Goal: Communication & Community: Share content

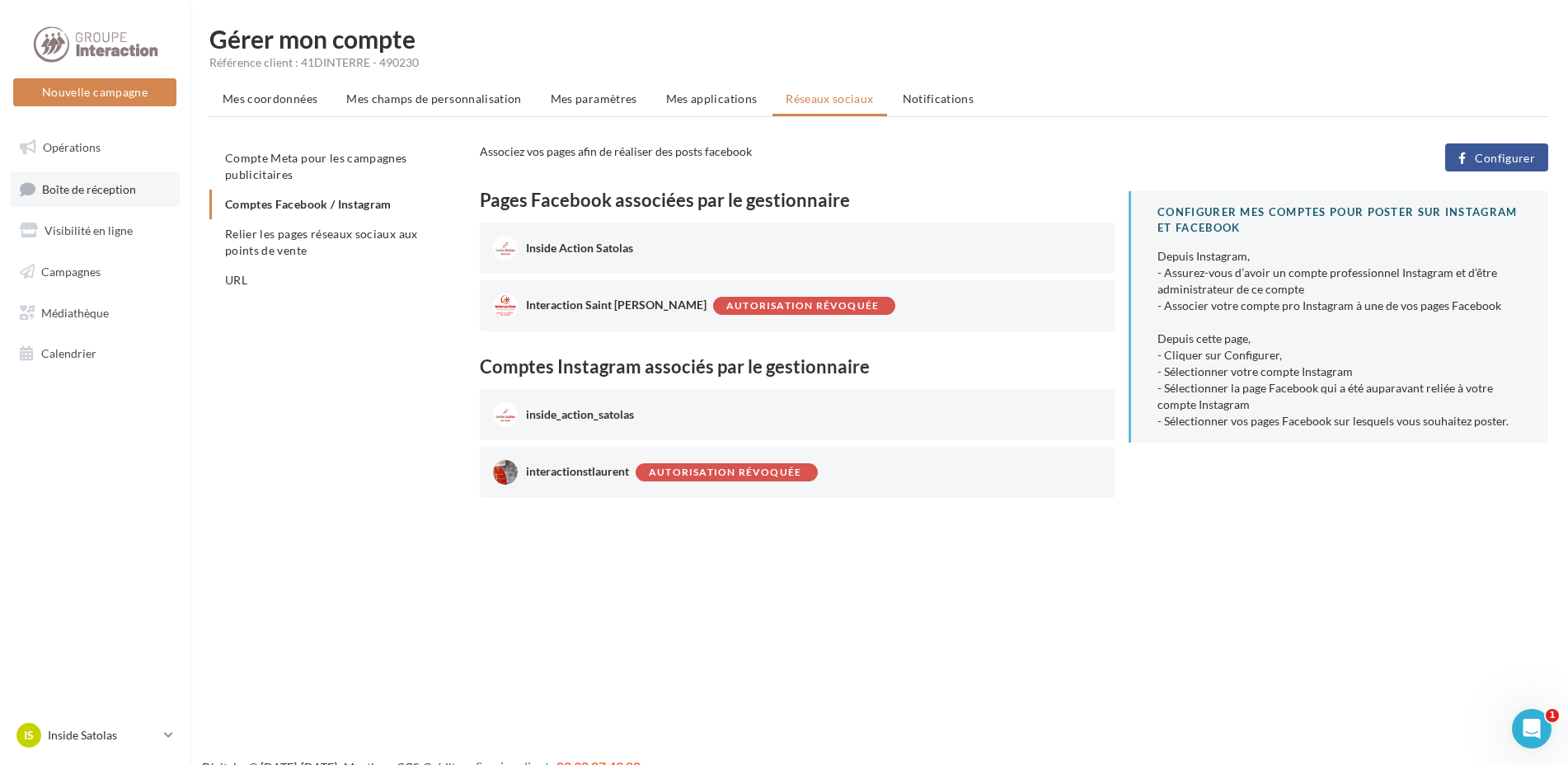
click at [88, 194] on span "Boîte de réception" at bounding box center [88, 188] width 94 height 14
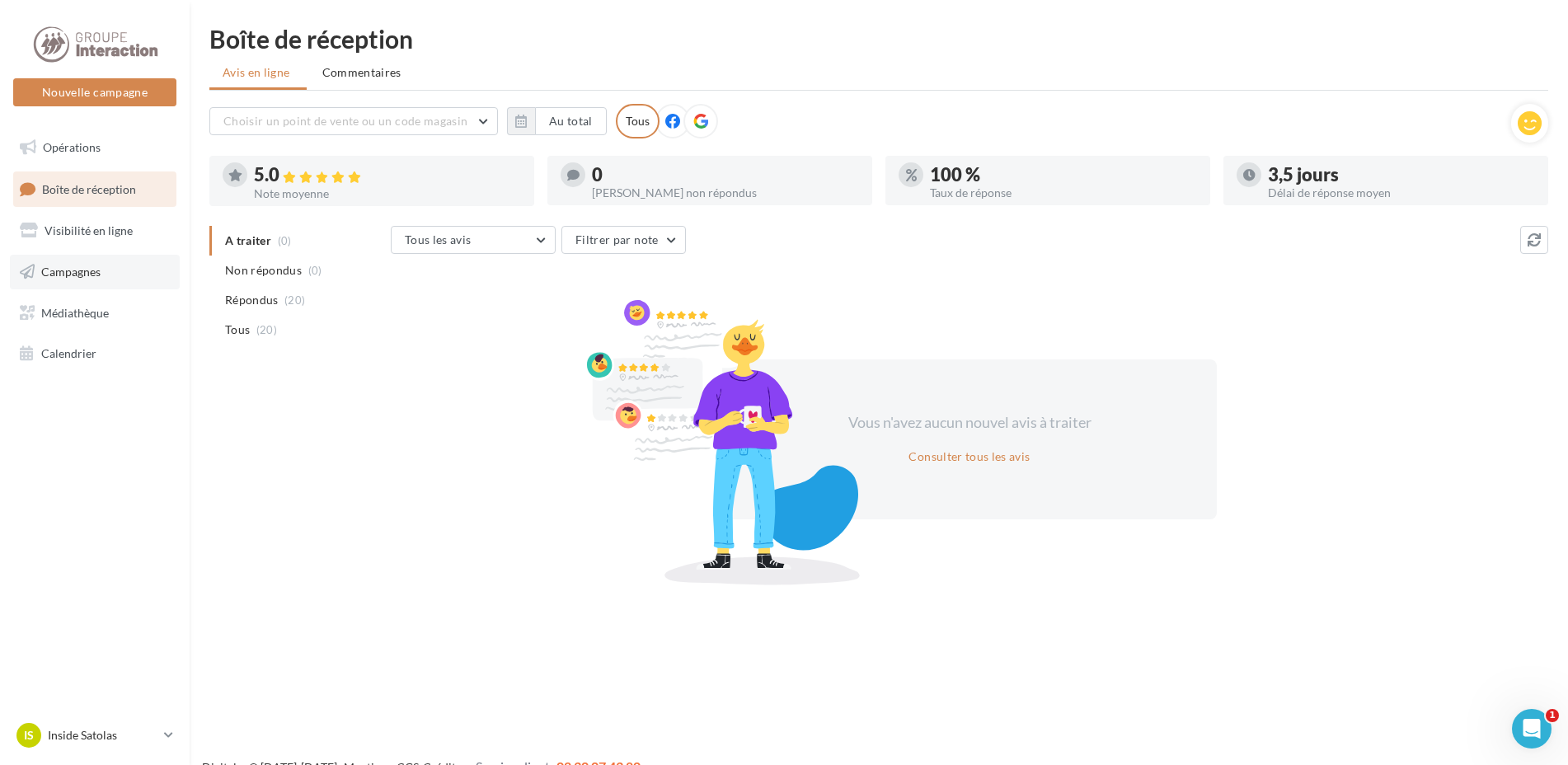
click at [71, 279] on link "Campagnes" at bounding box center [95, 272] width 170 height 35
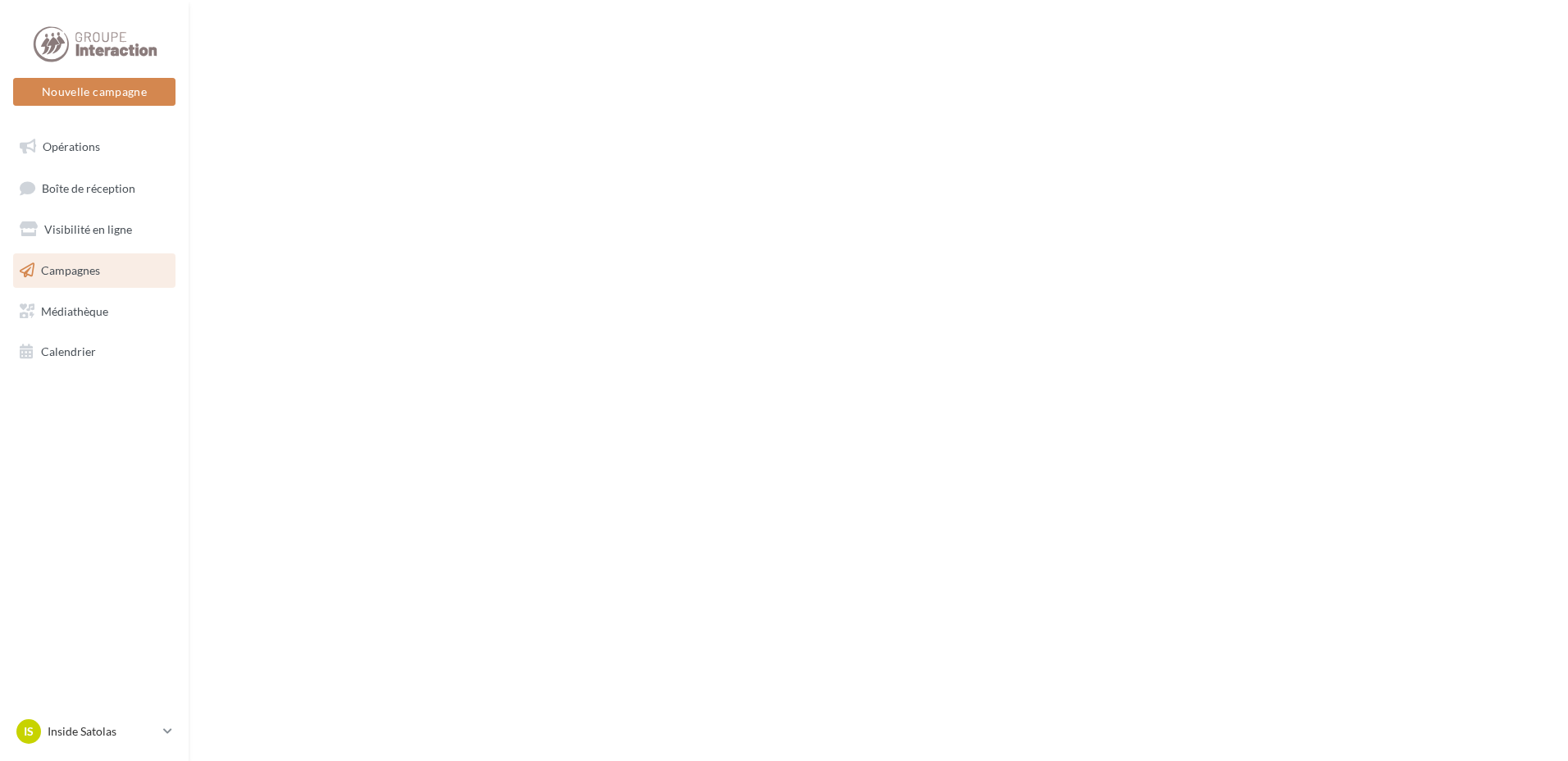
click at [105, 228] on span "Visibilité en ligne" at bounding box center [88, 228] width 88 height 14
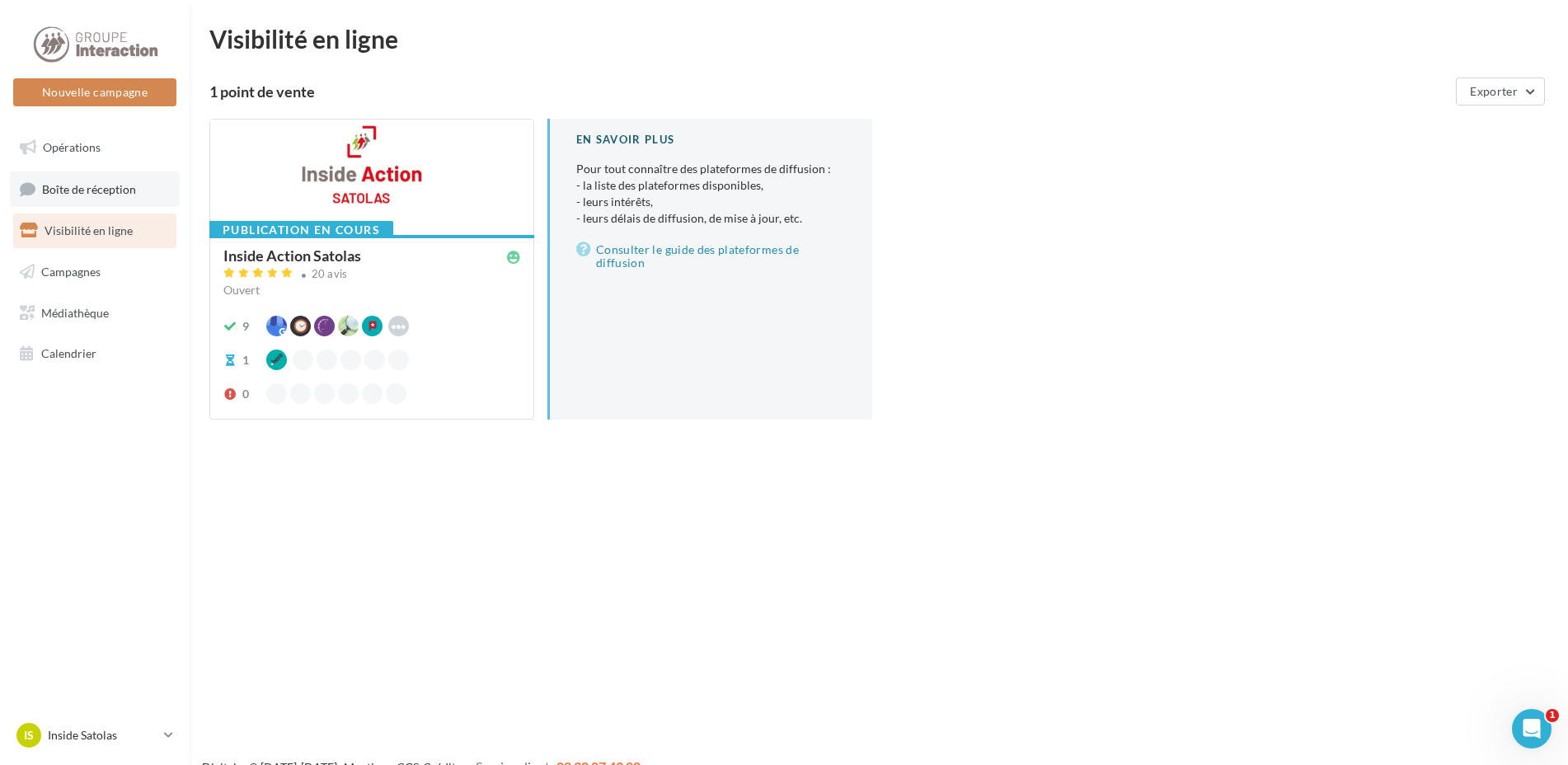
click at [95, 195] on span "Boîte de réception" at bounding box center [88, 188] width 94 height 14
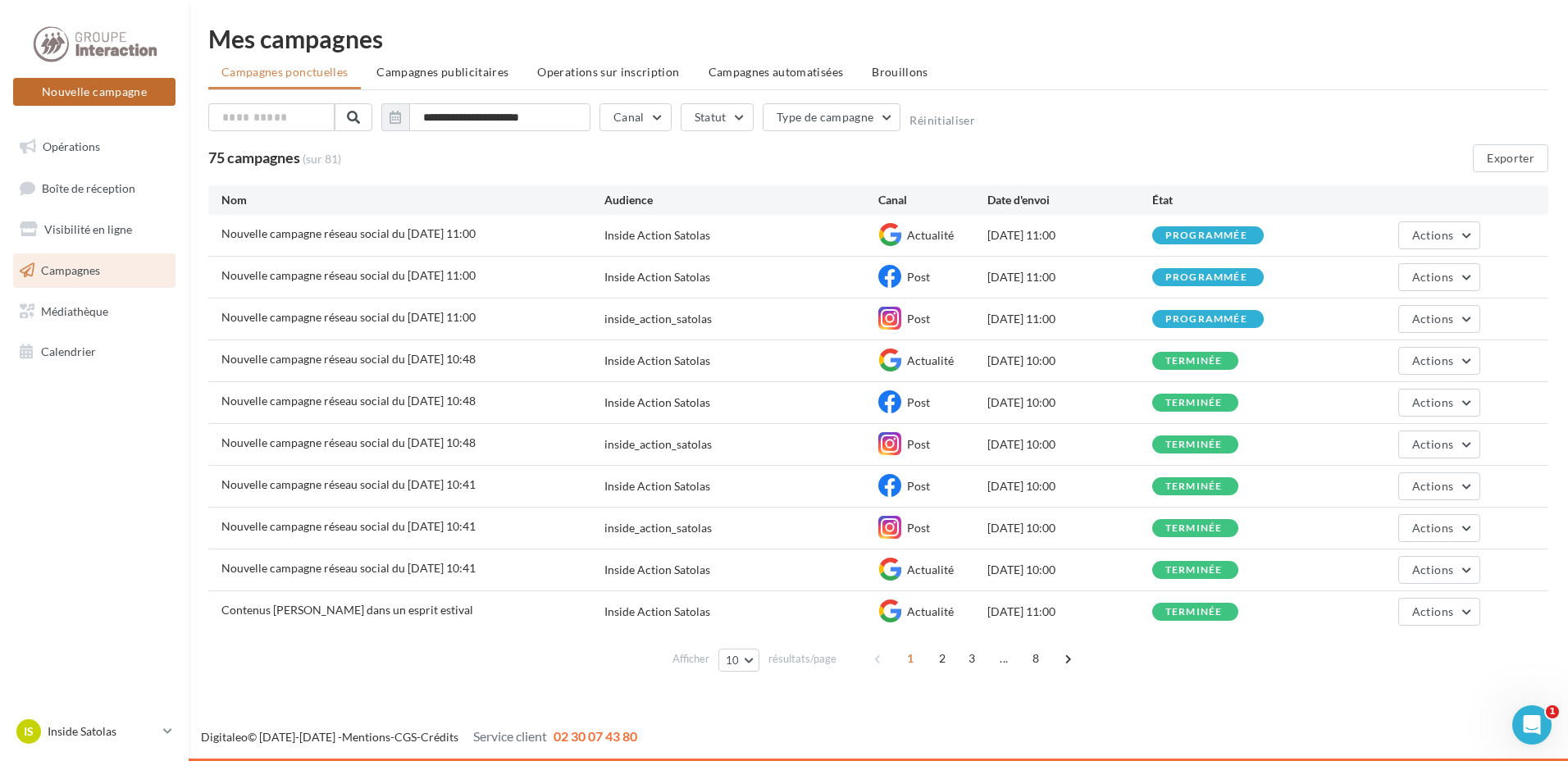
click at [128, 86] on button "Nouvelle campagne" at bounding box center [93, 92] width 162 height 28
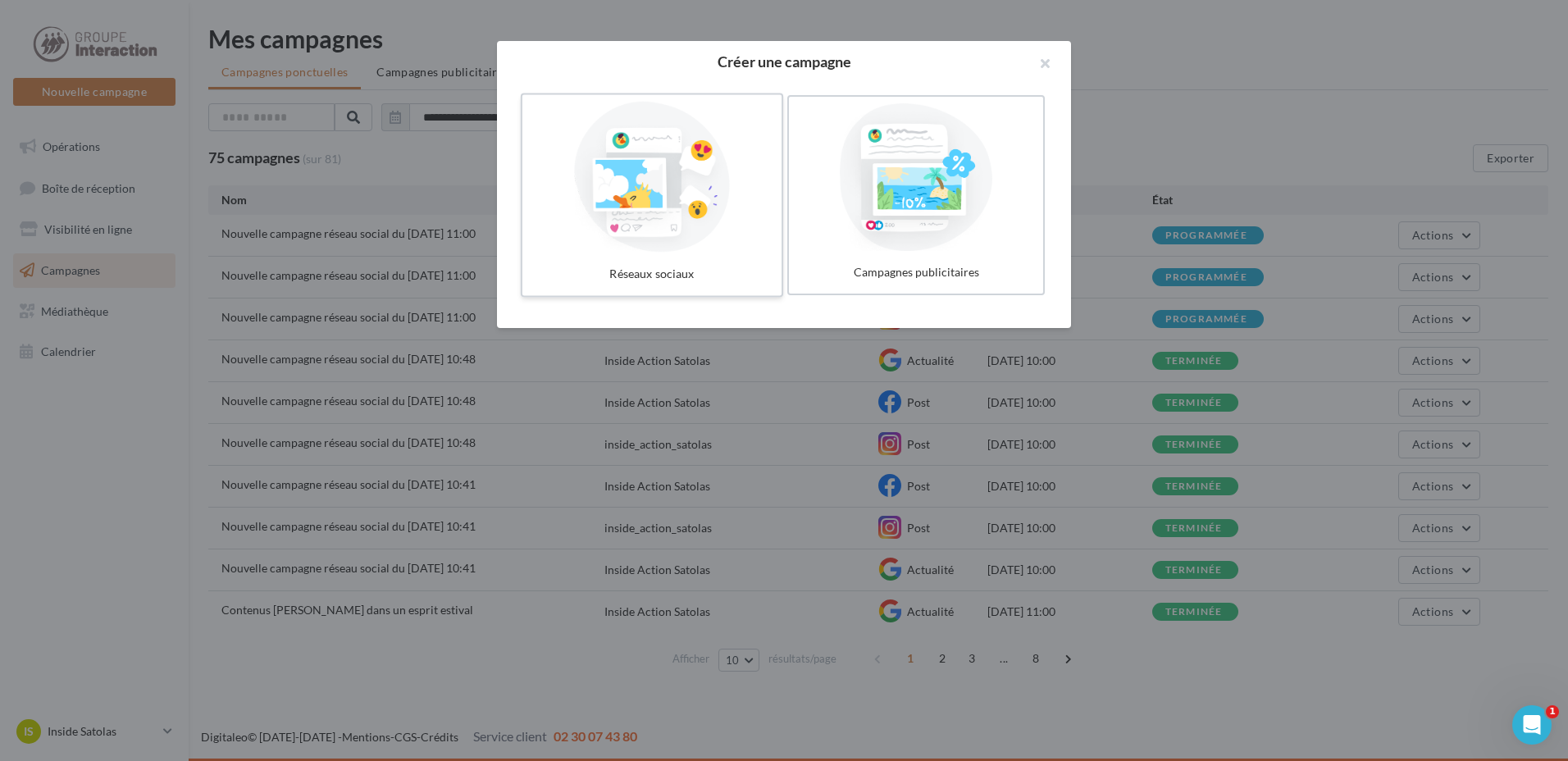
click at [640, 178] on div at bounding box center [652, 177] width 246 height 151
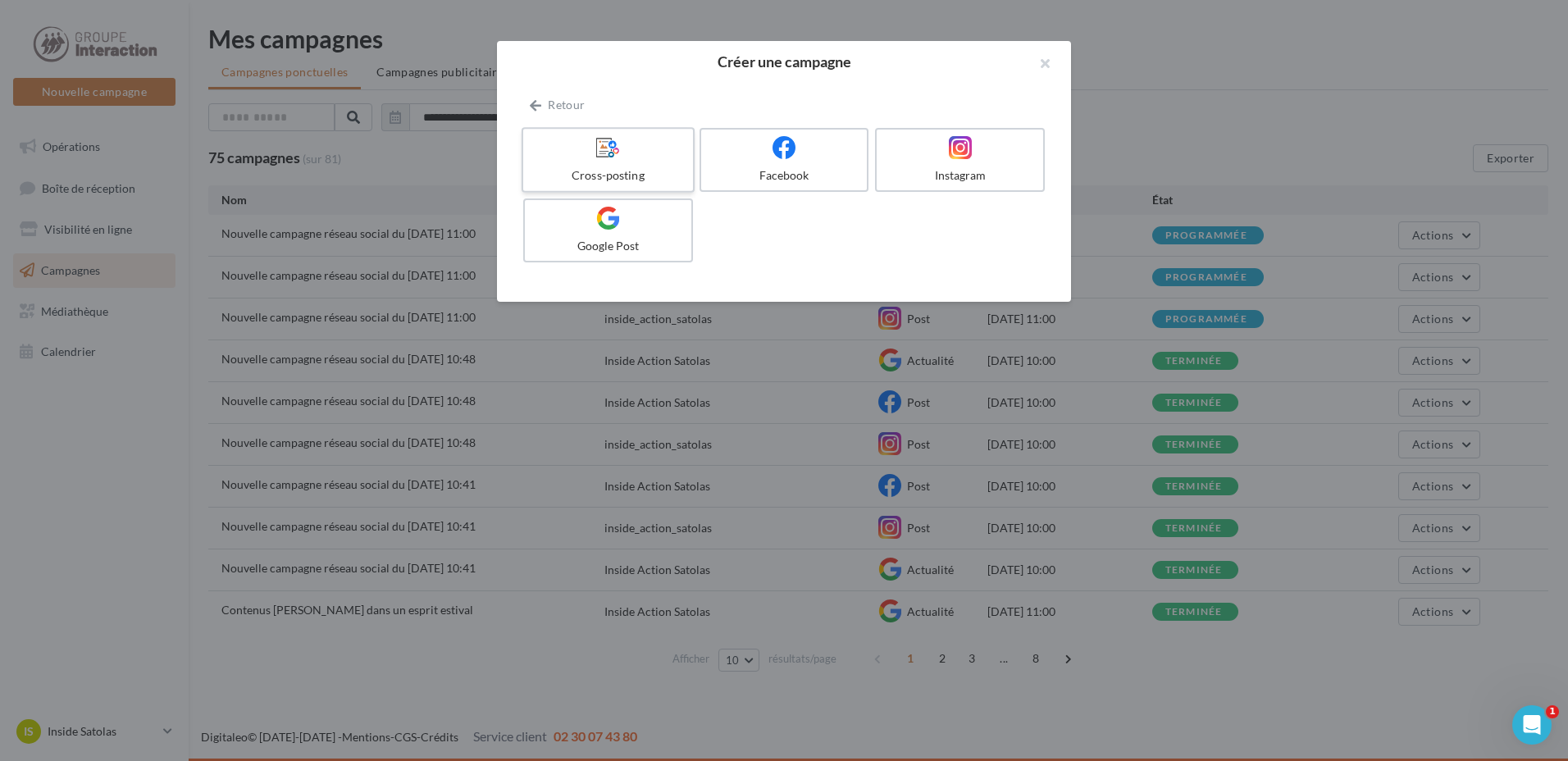
click at [598, 173] on div "Cross-posting" at bounding box center [608, 176] width 156 height 16
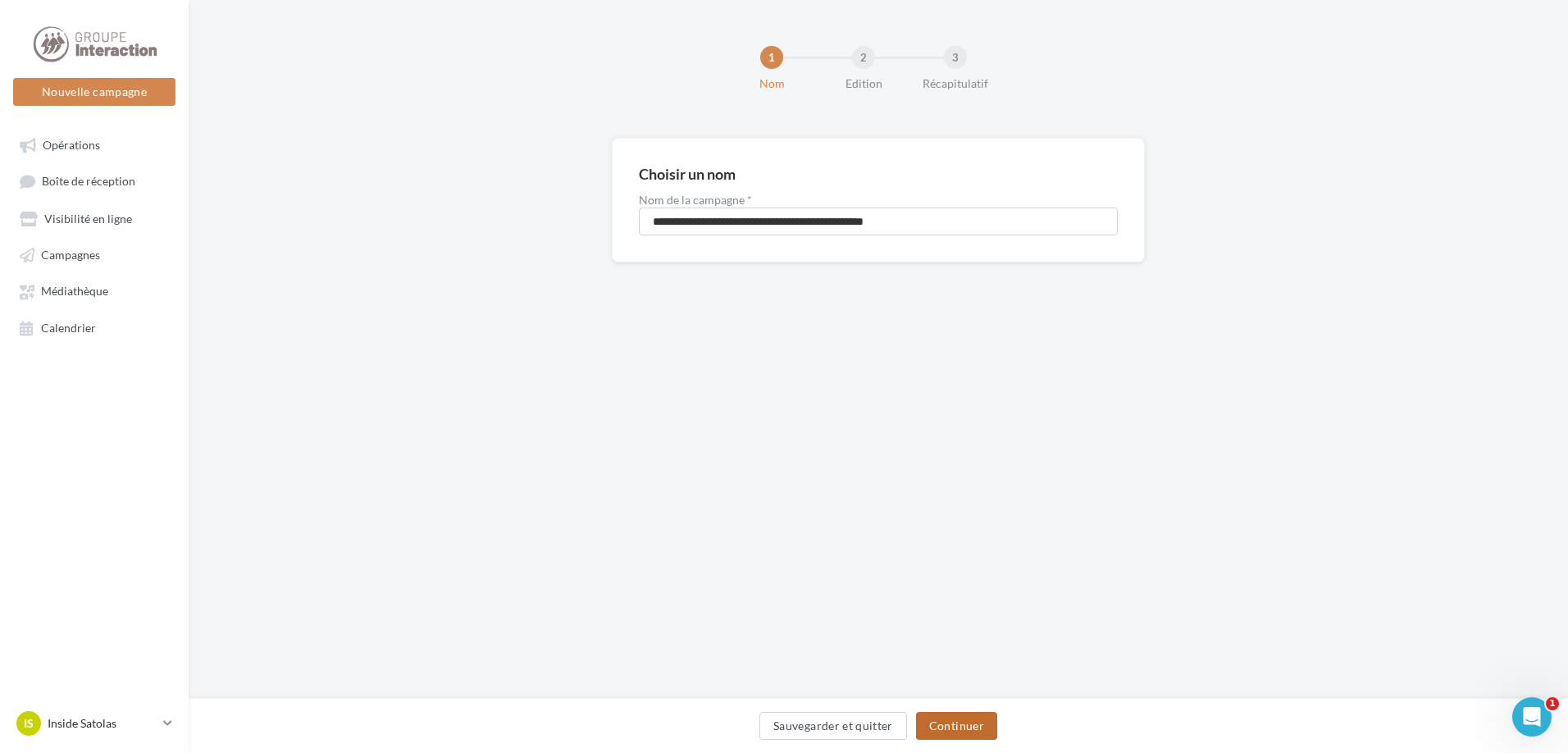
click at [972, 733] on button "Continuer" at bounding box center [957, 726] width 82 height 28
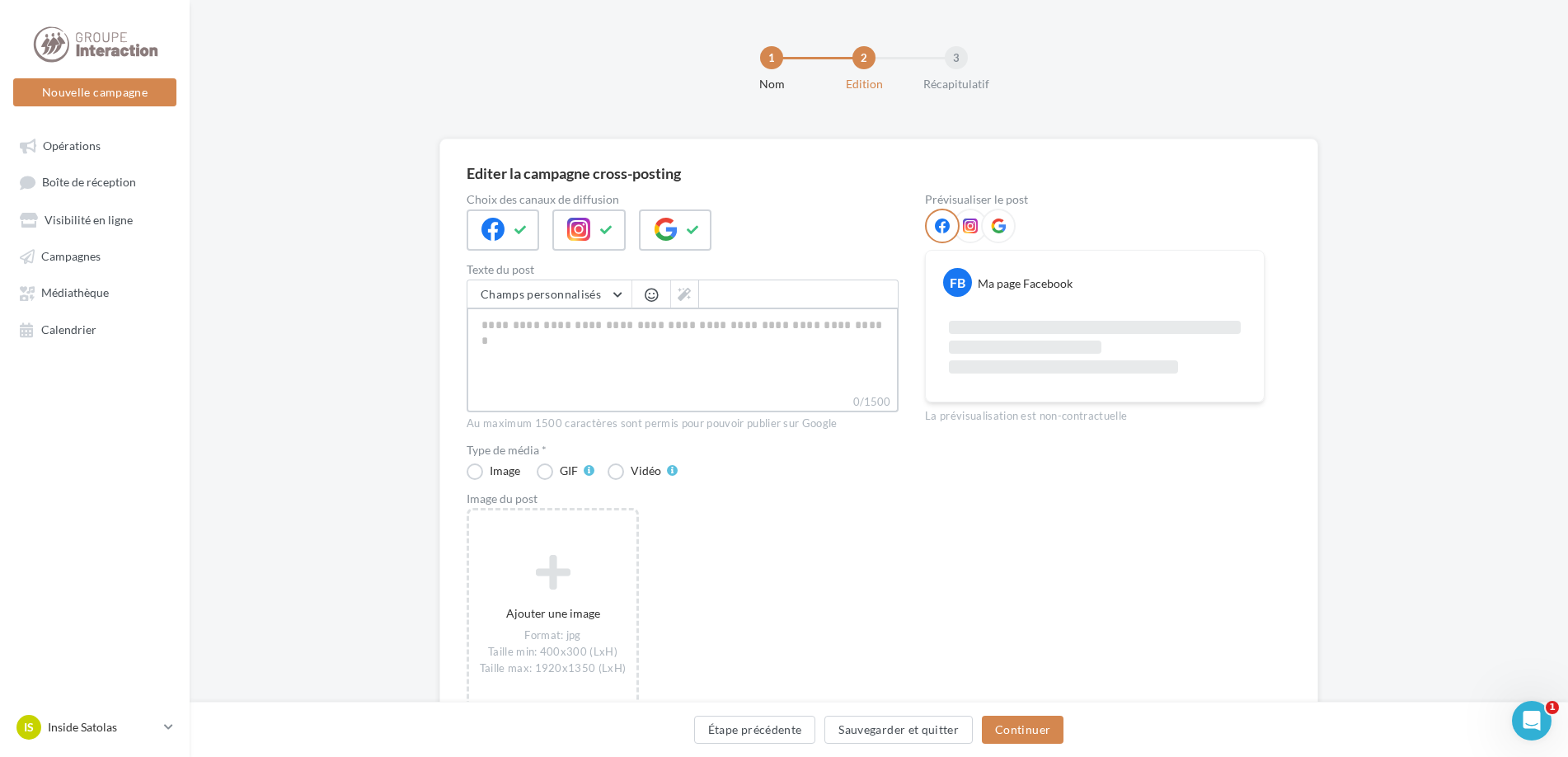
click at [580, 347] on textarea "0/1500" at bounding box center [682, 351] width 432 height 86
paste textarea "**********"
type textarea "**********"
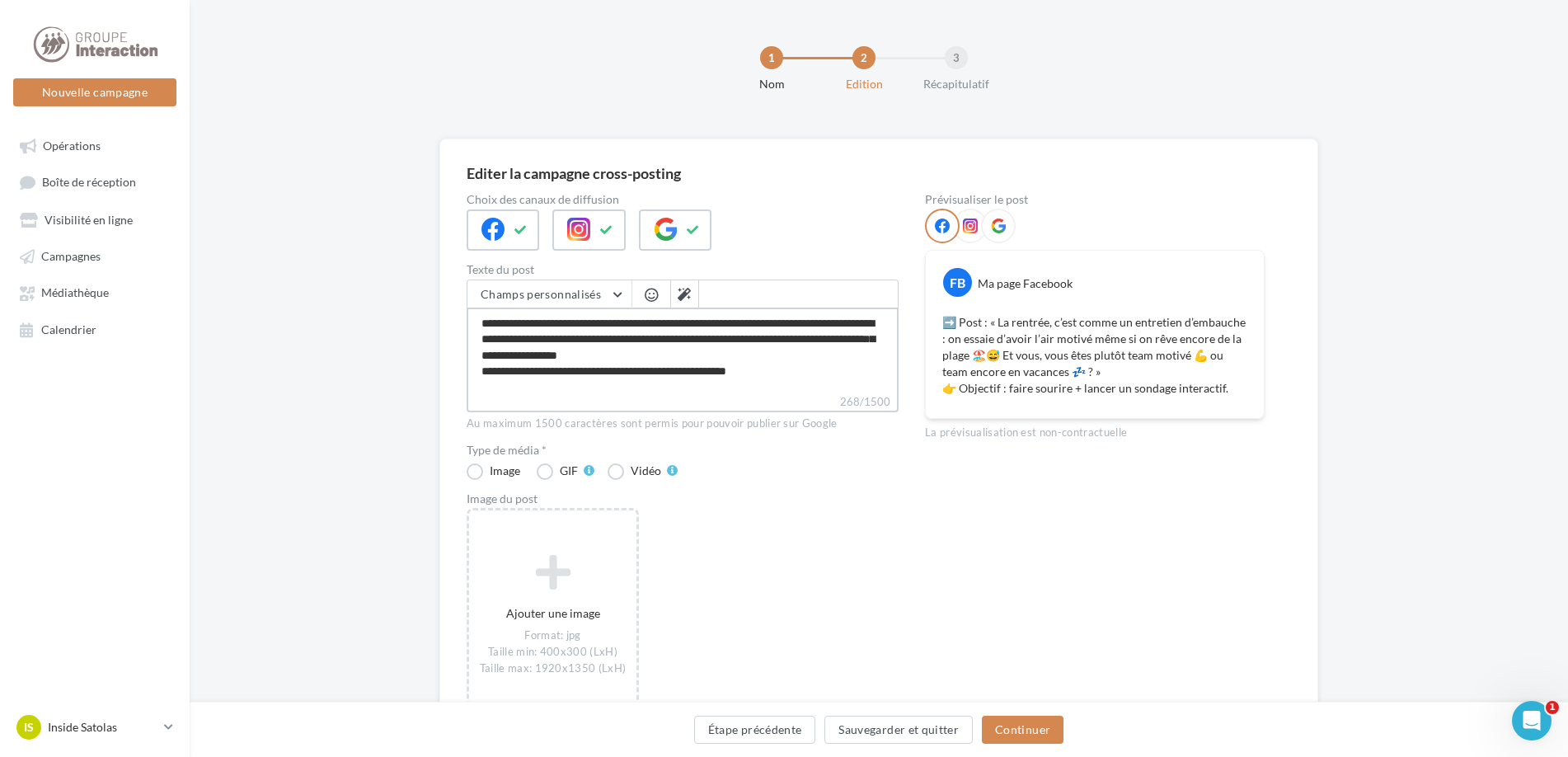
click at [533, 322] on textarea "**********" at bounding box center [682, 351] width 432 height 86
drag, startPoint x: 527, startPoint y: 324, endPoint x: 459, endPoint y: 324, distance: 68.0
click at [459, 324] on div "Editer la campagne cross-posting Choix des canaux de diffusion Texte du post Ch…" at bounding box center [879, 460] width 879 height 643
type textarea "**********"
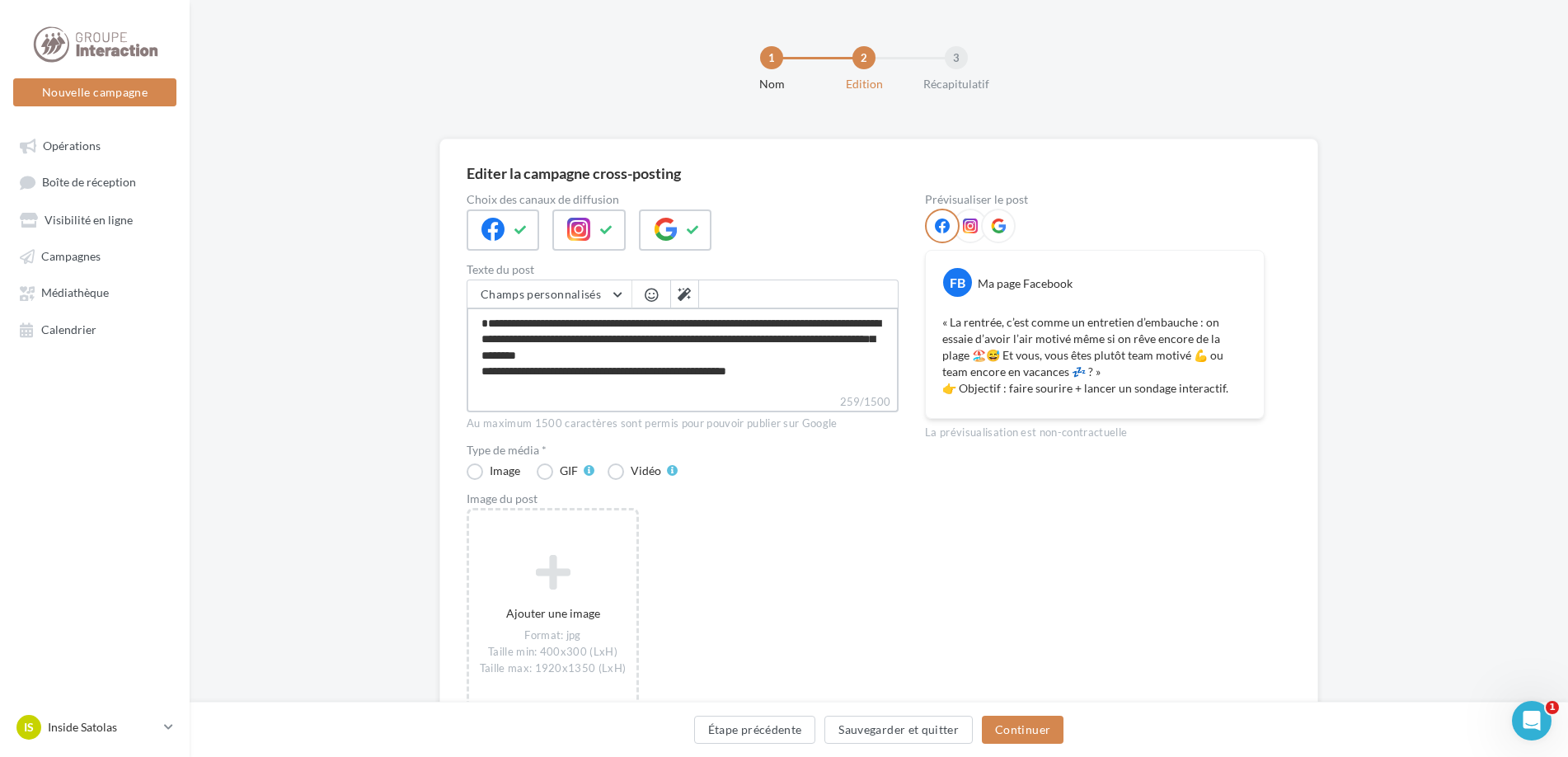
type textarea "**********"
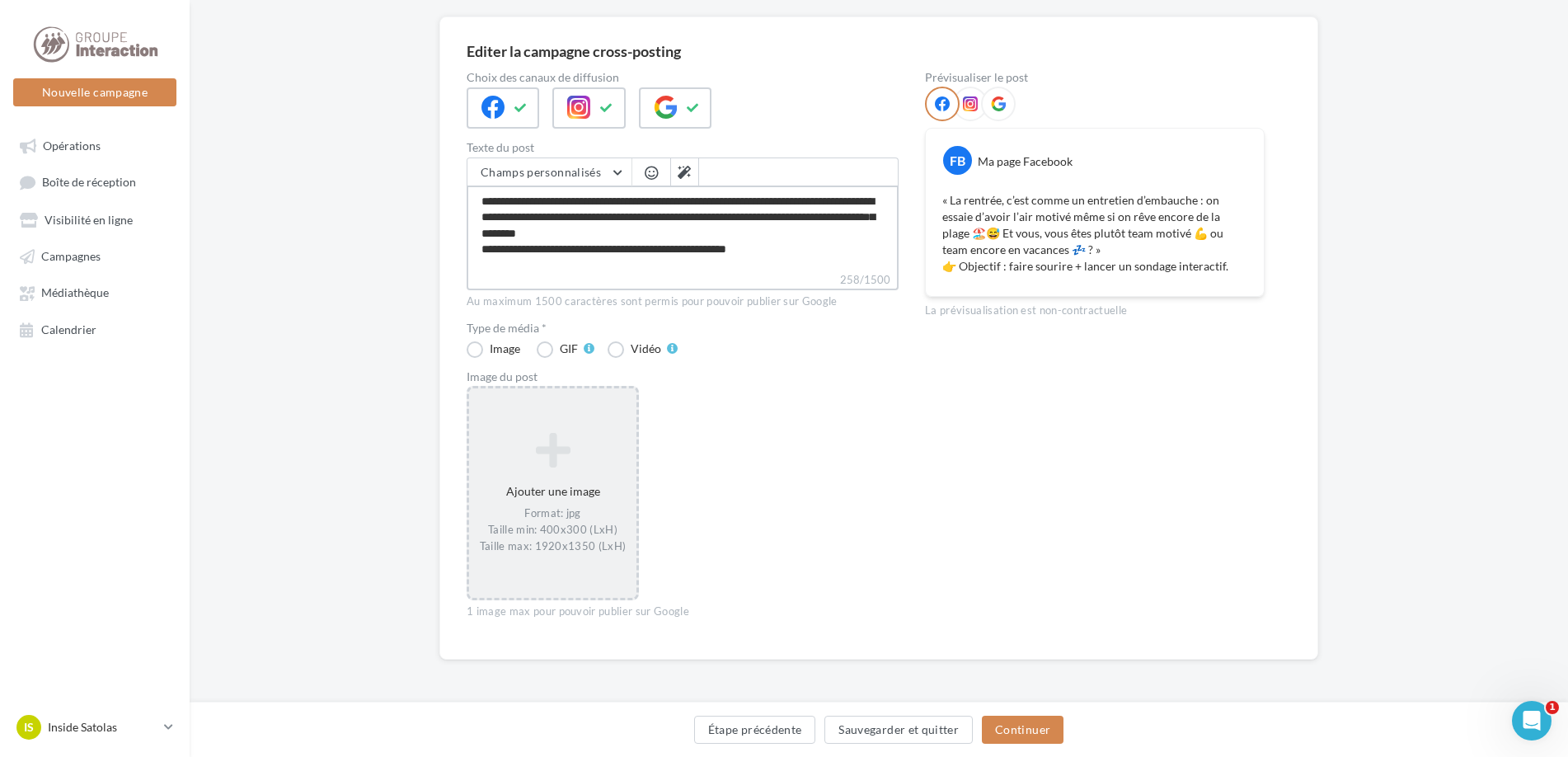
type textarea "**********"
click at [587, 502] on div "Ajouter une image Format: jpg Taille min: 400x300 (LxH) Taille max: 1920x1350 (…" at bounding box center [553, 493] width 168 height 138
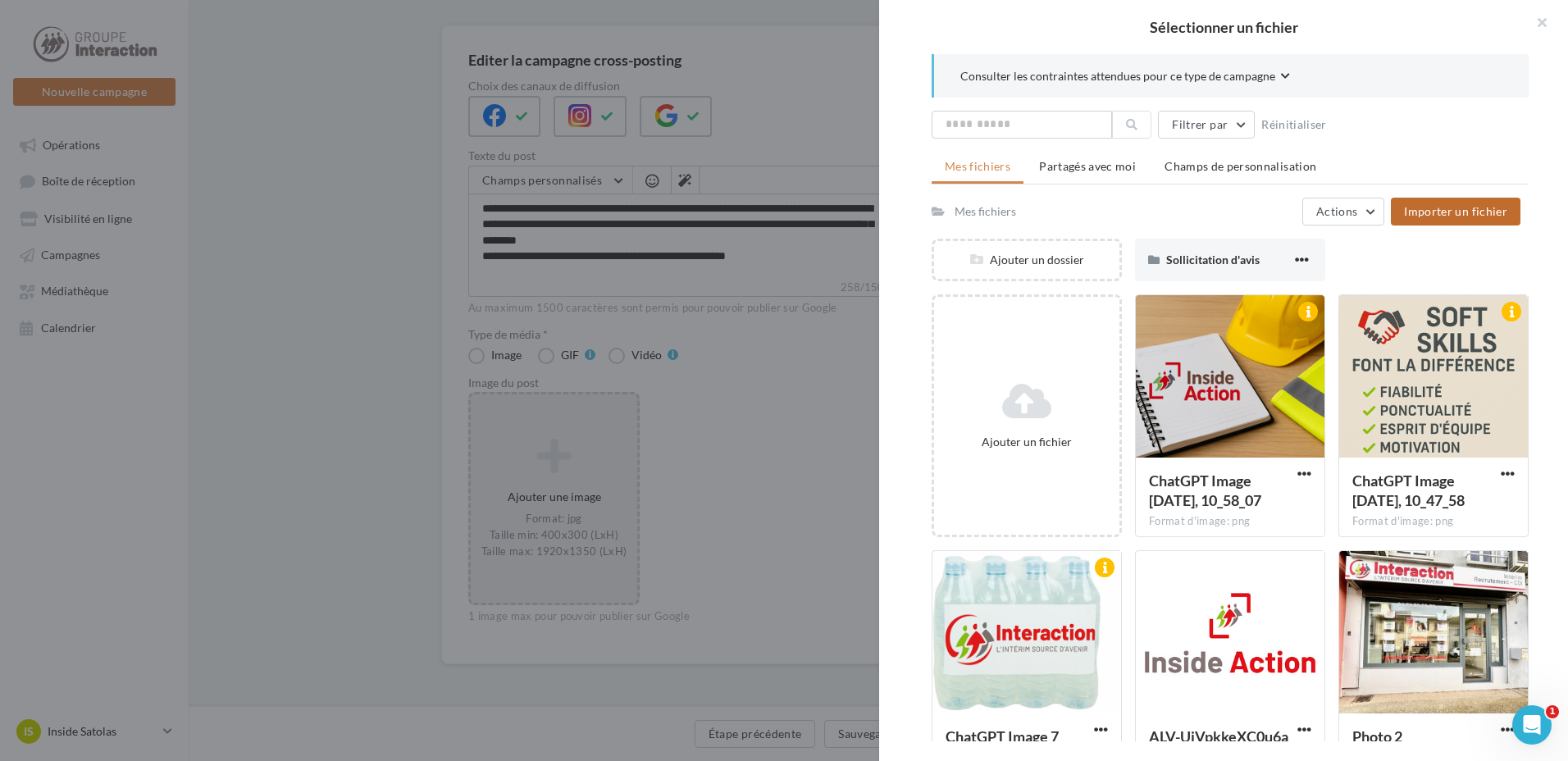
click at [1481, 207] on span "Importer un fichier" at bounding box center [1456, 210] width 103 height 14
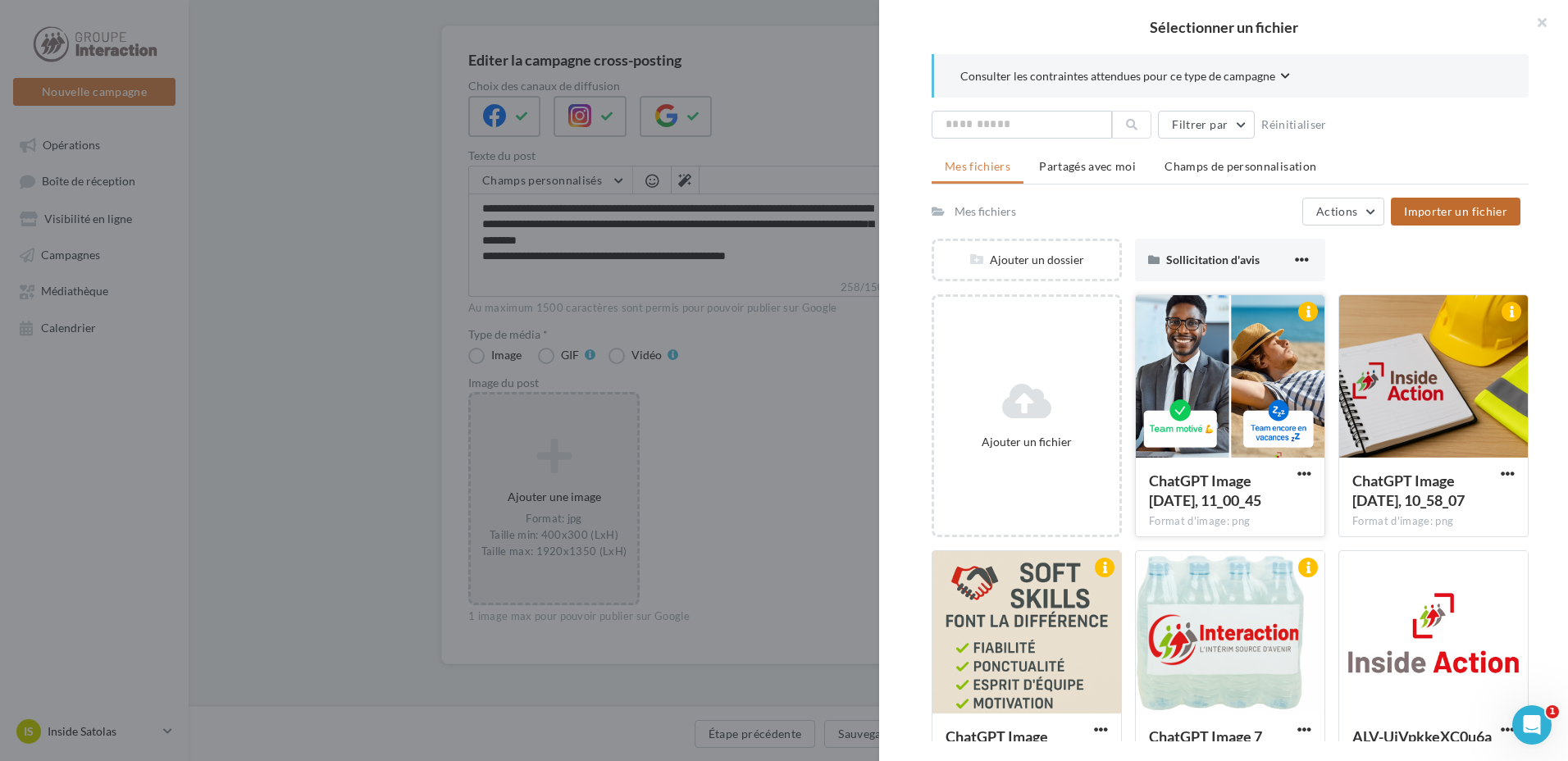
click at [1291, 390] on div at bounding box center [1230, 377] width 188 height 164
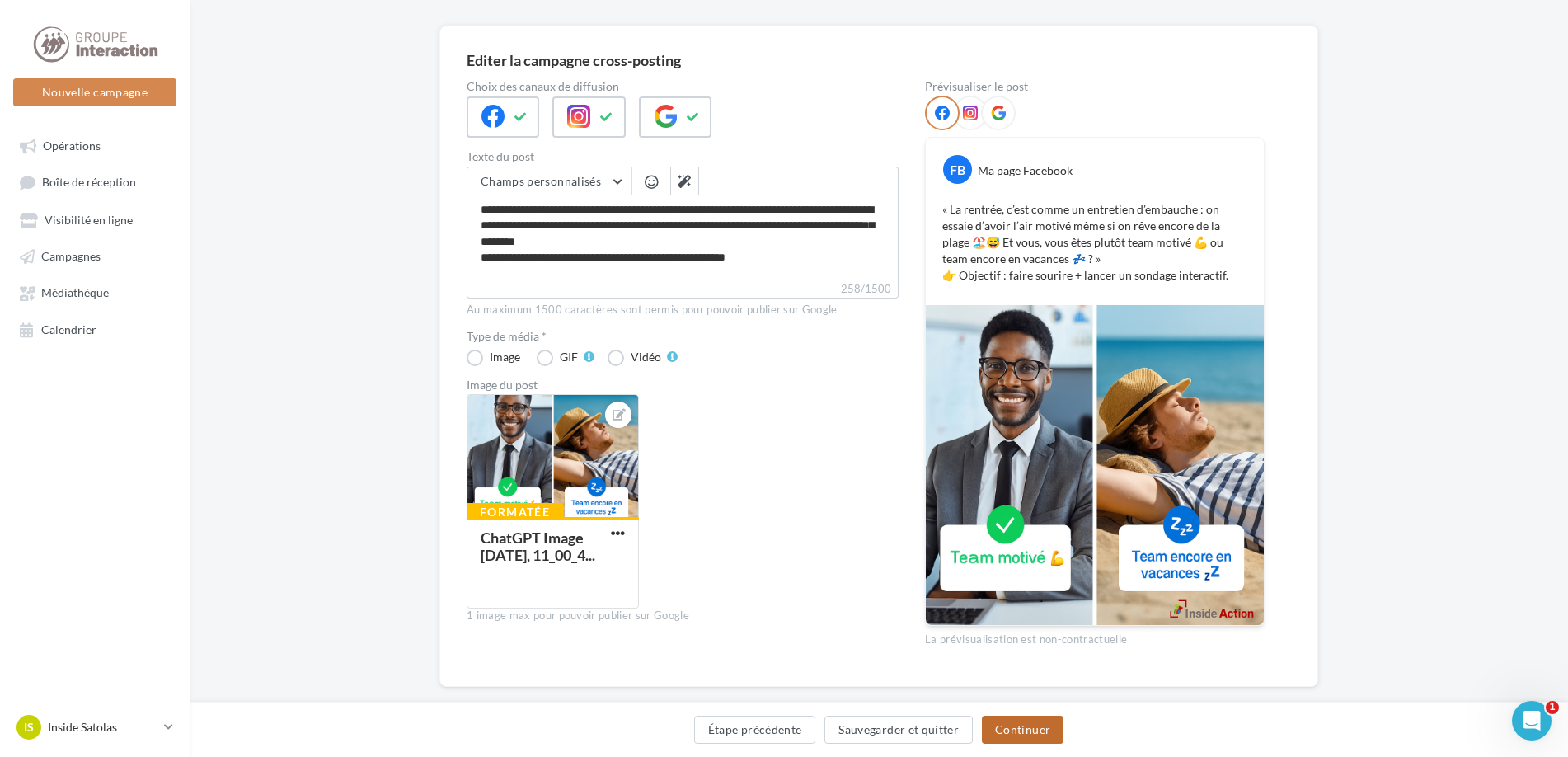
click at [1022, 731] on button "Continuer" at bounding box center [1023, 730] width 82 height 28
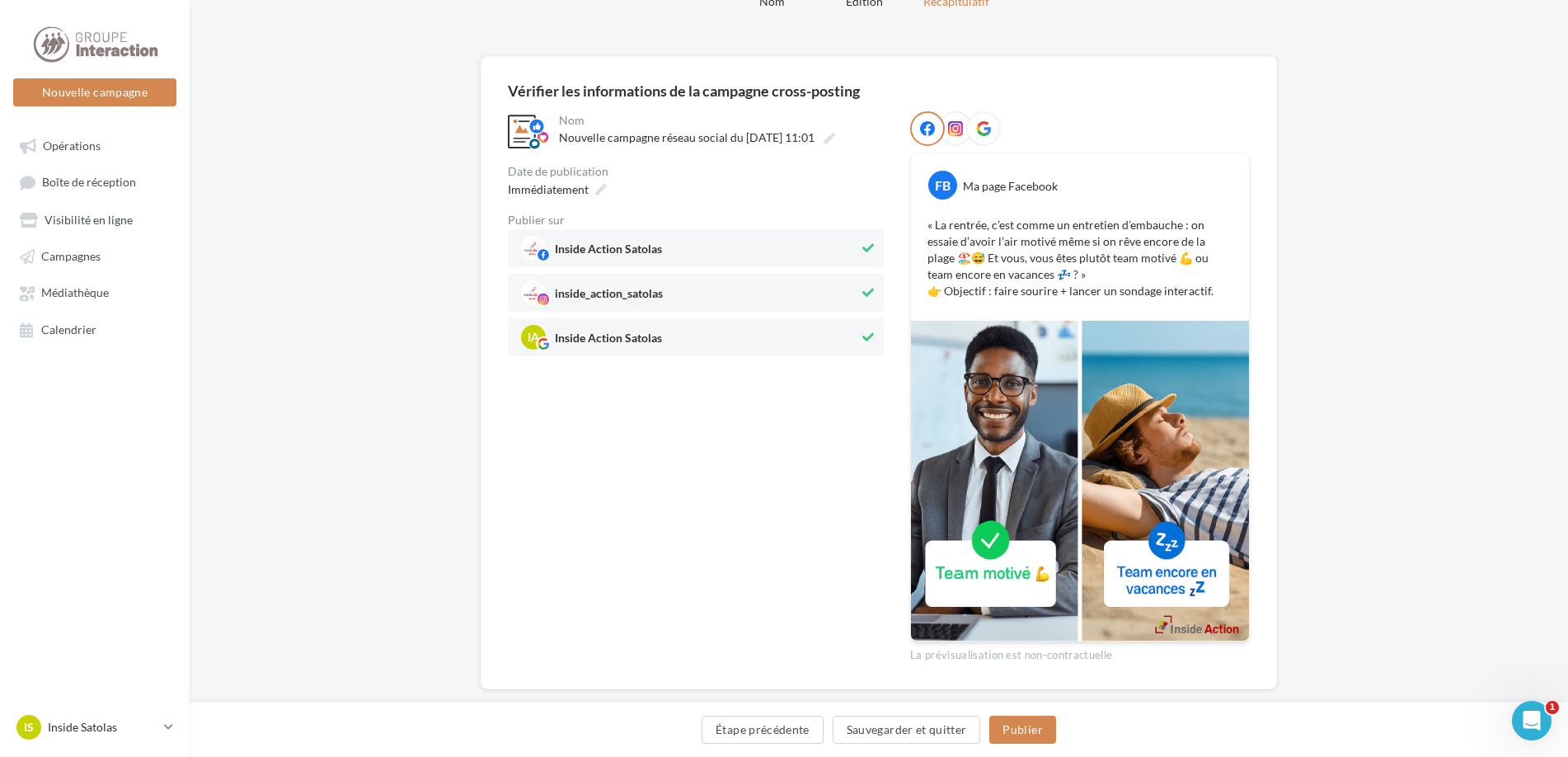
scroll to position [112, 0]
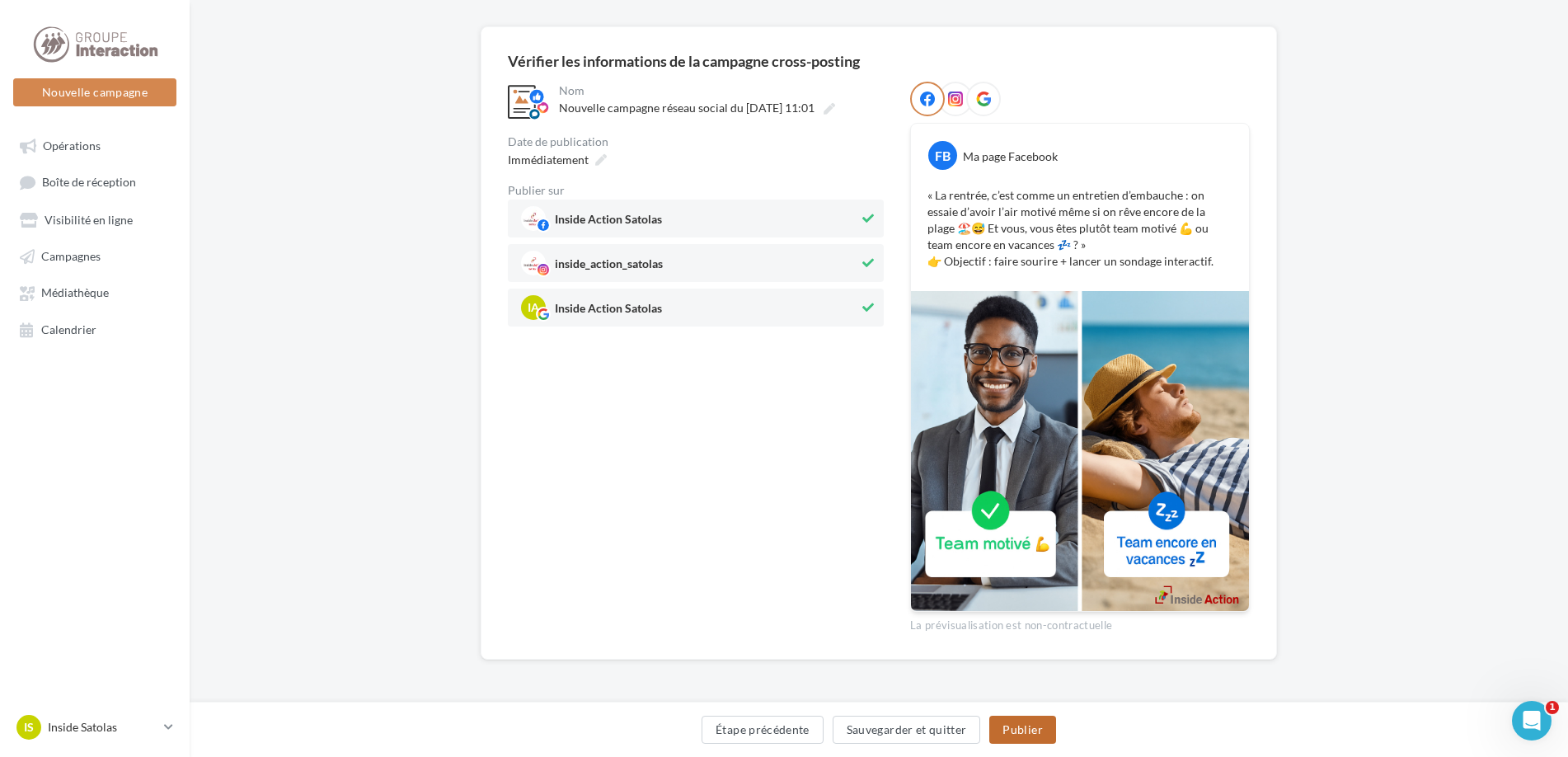
click at [1013, 720] on button "Publier" at bounding box center [1022, 730] width 66 height 28
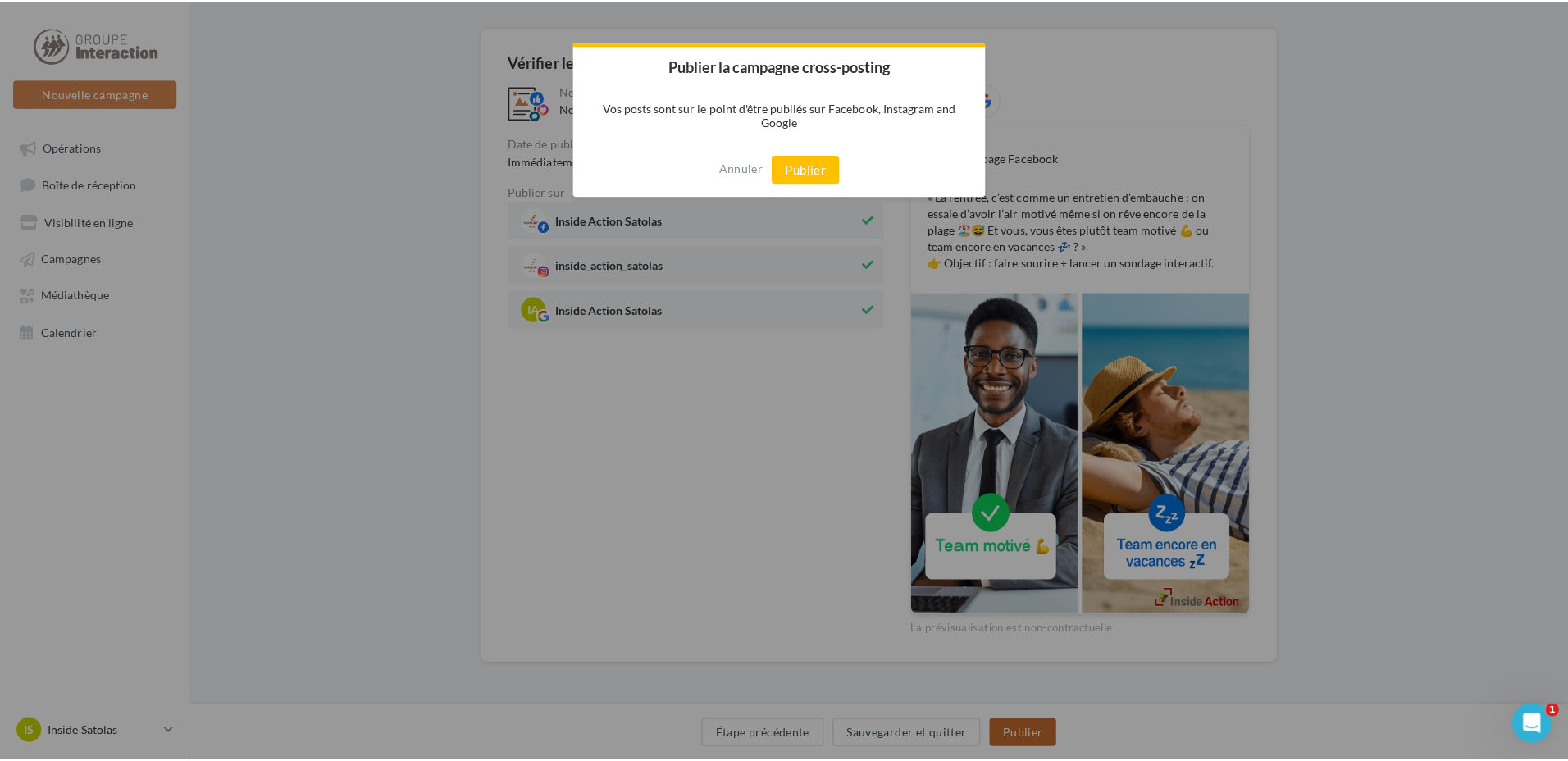
scroll to position [103, 0]
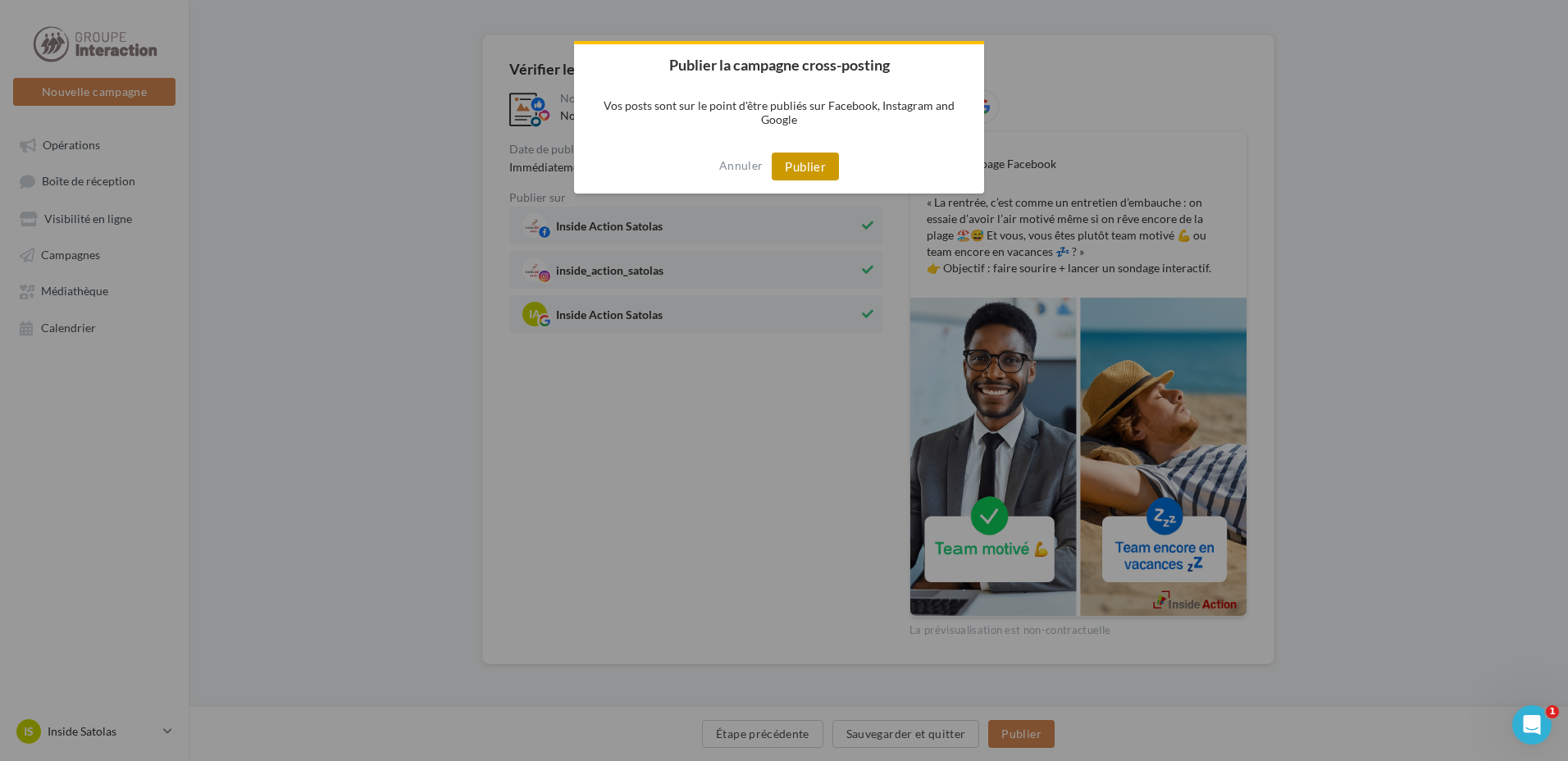
click at [794, 163] on button "Publier" at bounding box center [805, 166] width 67 height 28
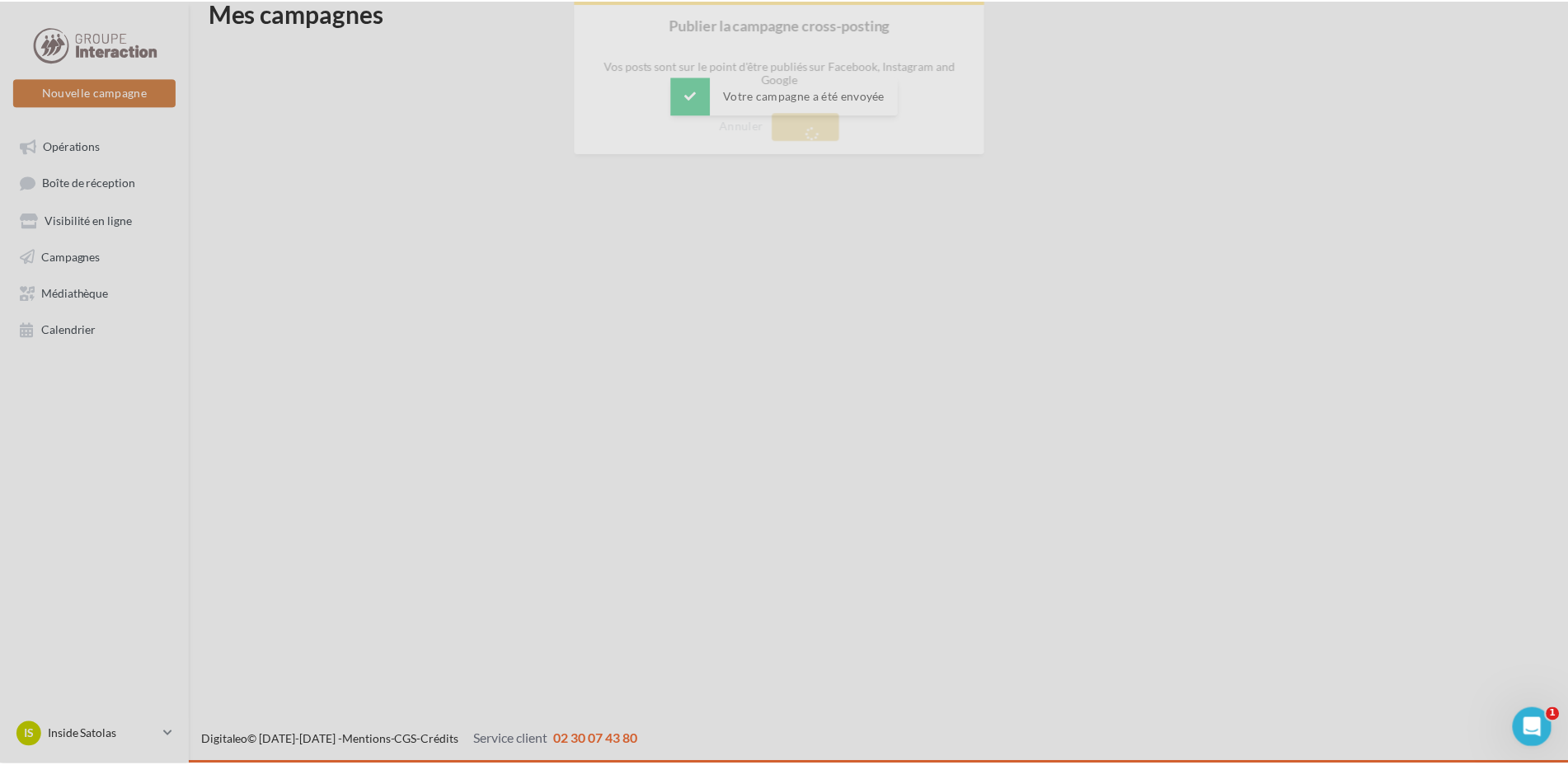
scroll to position [26, 0]
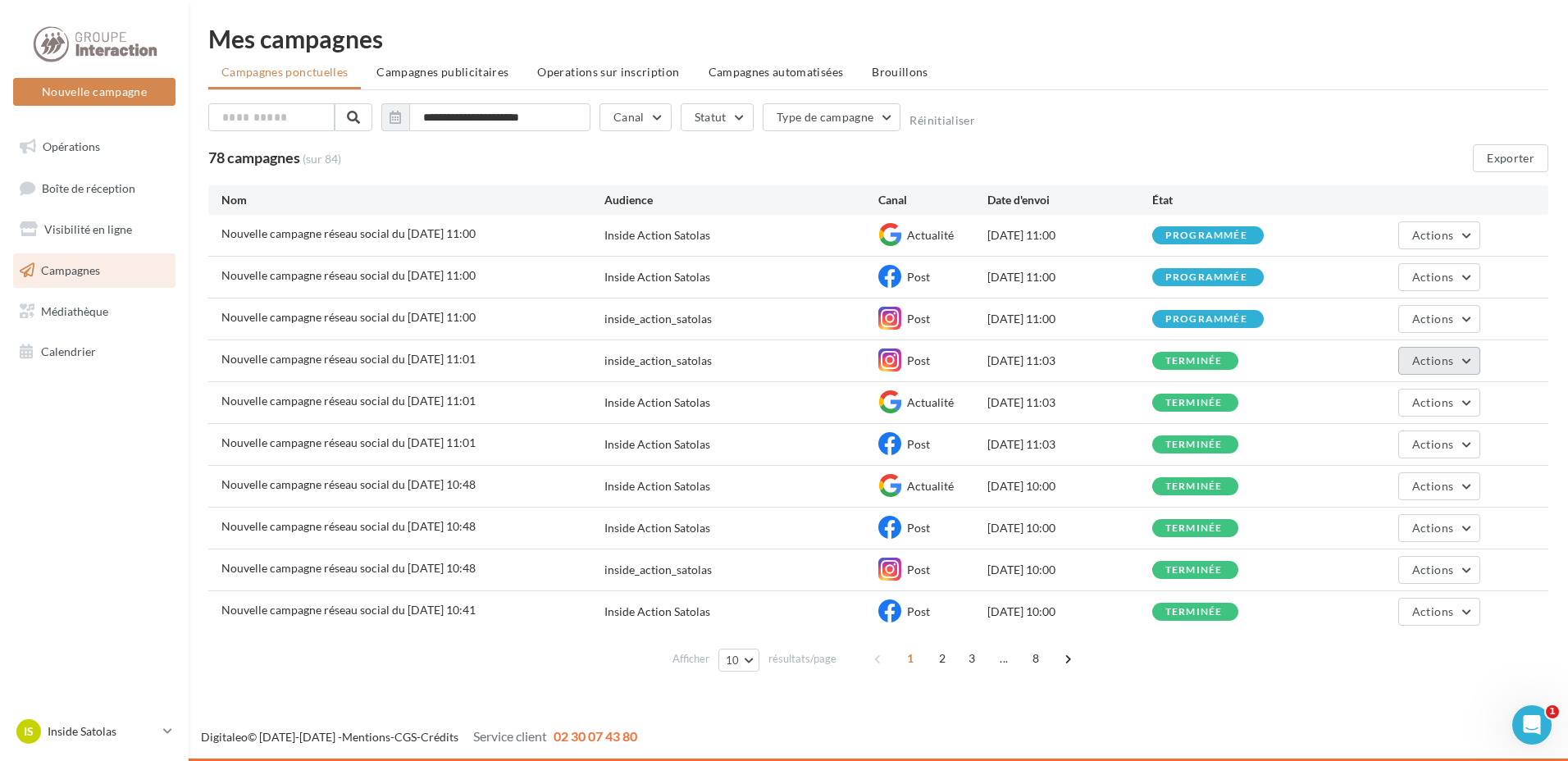
click at [1461, 356] on button "Actions" at bounding box center [1439, 361] width 82 height 28
click at [1315, 679] on div "**********" at bounding box center [878, 352] width 1380 height 705
click at [1461, 399] on button "Actions" at bounding box center [1439, 402] width 82 height 28
click at [1386, 448] on button "Voir les résultats" at bounding box center [1398, 441] width 164 height 43
click at [1458, 364] on button "Actions" at bounding box center [1439, 361] width 82 height 28
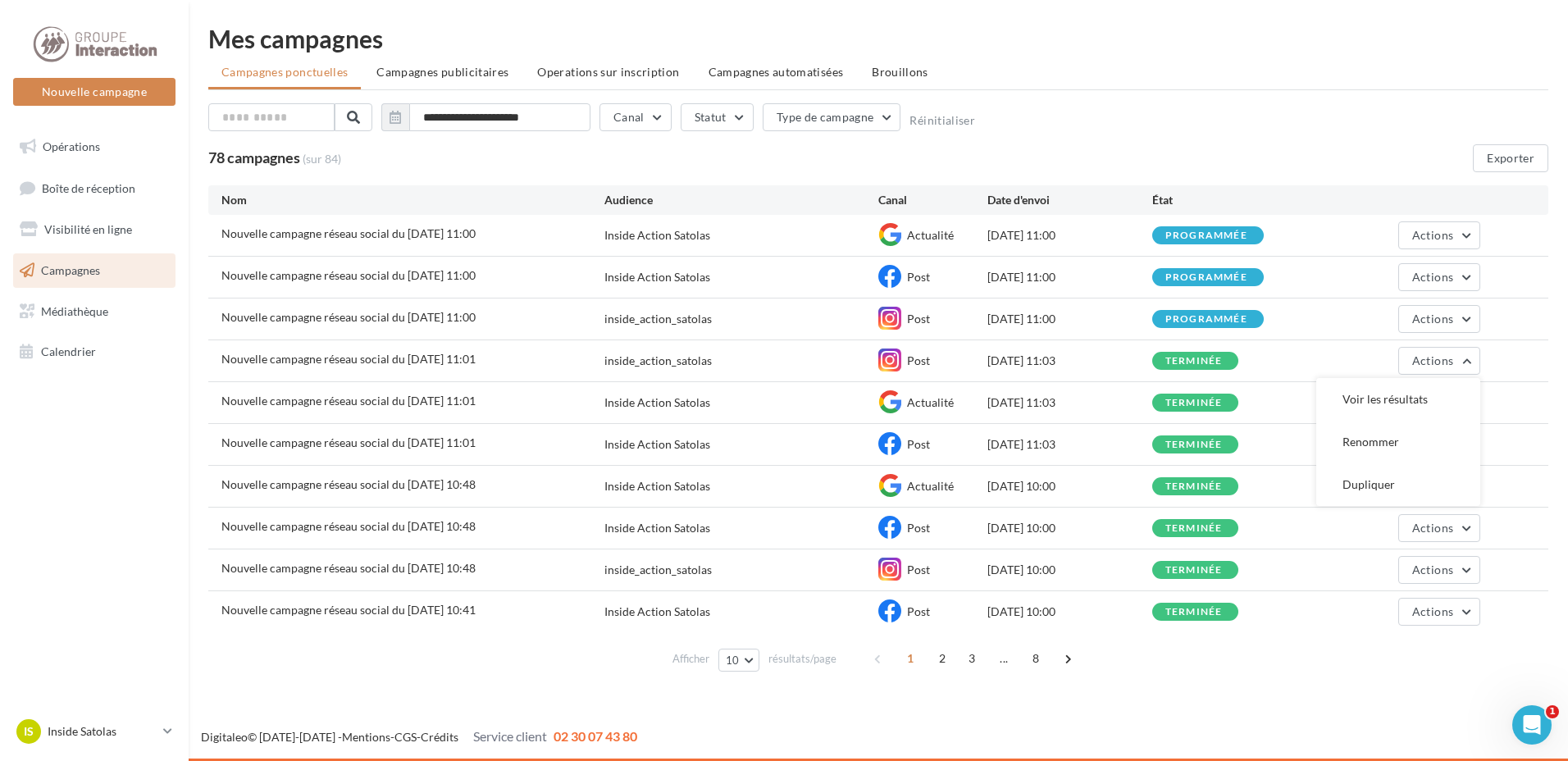
click at [1358, 674] on div "Afficher 10 10 25 50 100 résultats/page 1 2 3 ... 8" at bounding box center [878, 658] width 1340 height 39
click at [780, 457] on div "Nouvelle campagne réseau social du 25-08-2025 11:01 Inside Action Satolas Post …" at bounding box center [878, 444] width 1340 height 41
click at [1471, 369] on button "Actions" at bounding box center [1439, 361] width 82 height 28
click at [1368, 482] on button "Dupliquer" at bounding box center [1398, 485] width 164 height 43
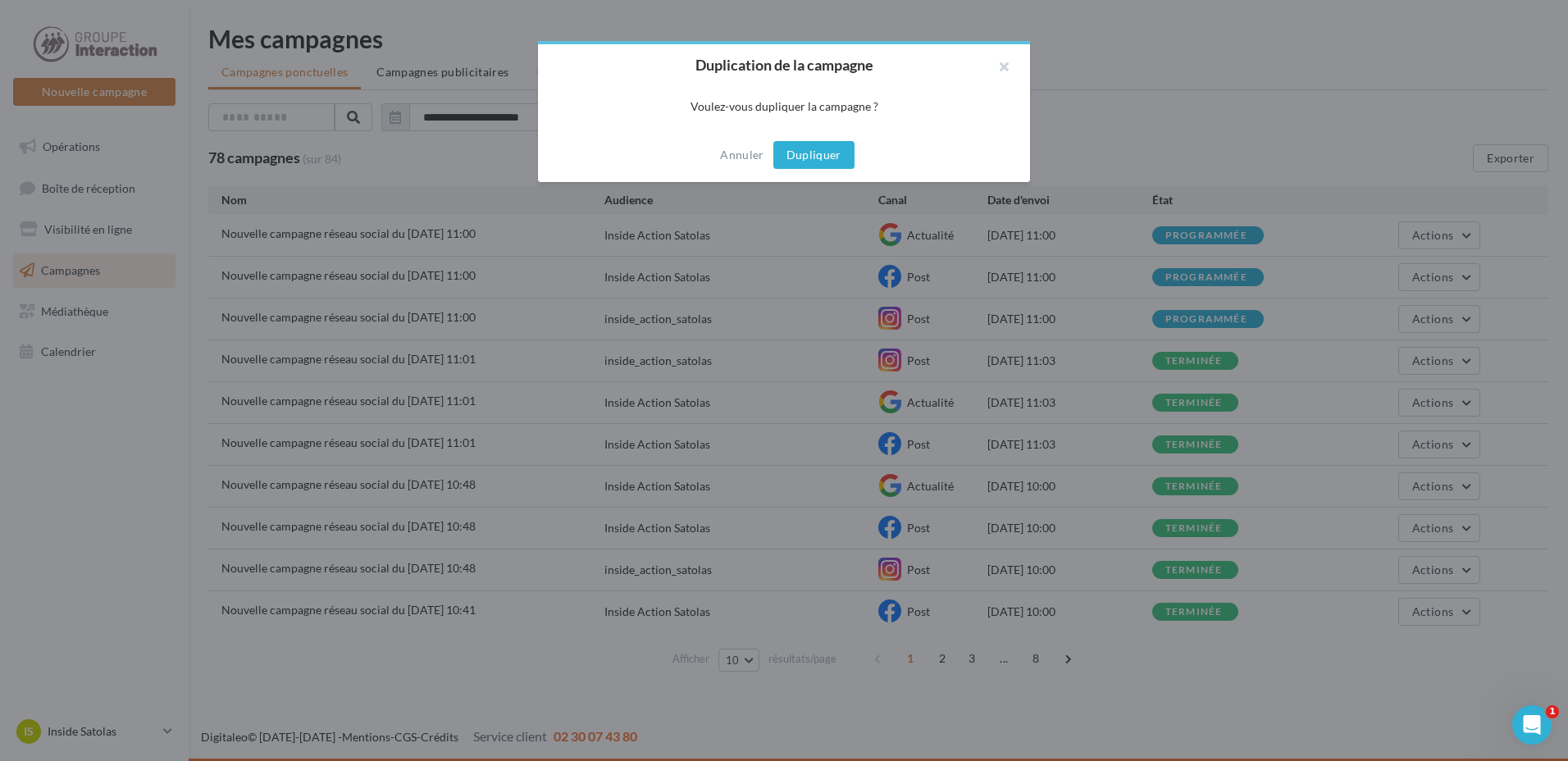
click at [808, 148] on button "Dupliquer" at bounding box center [814, 155] width 82 height 28
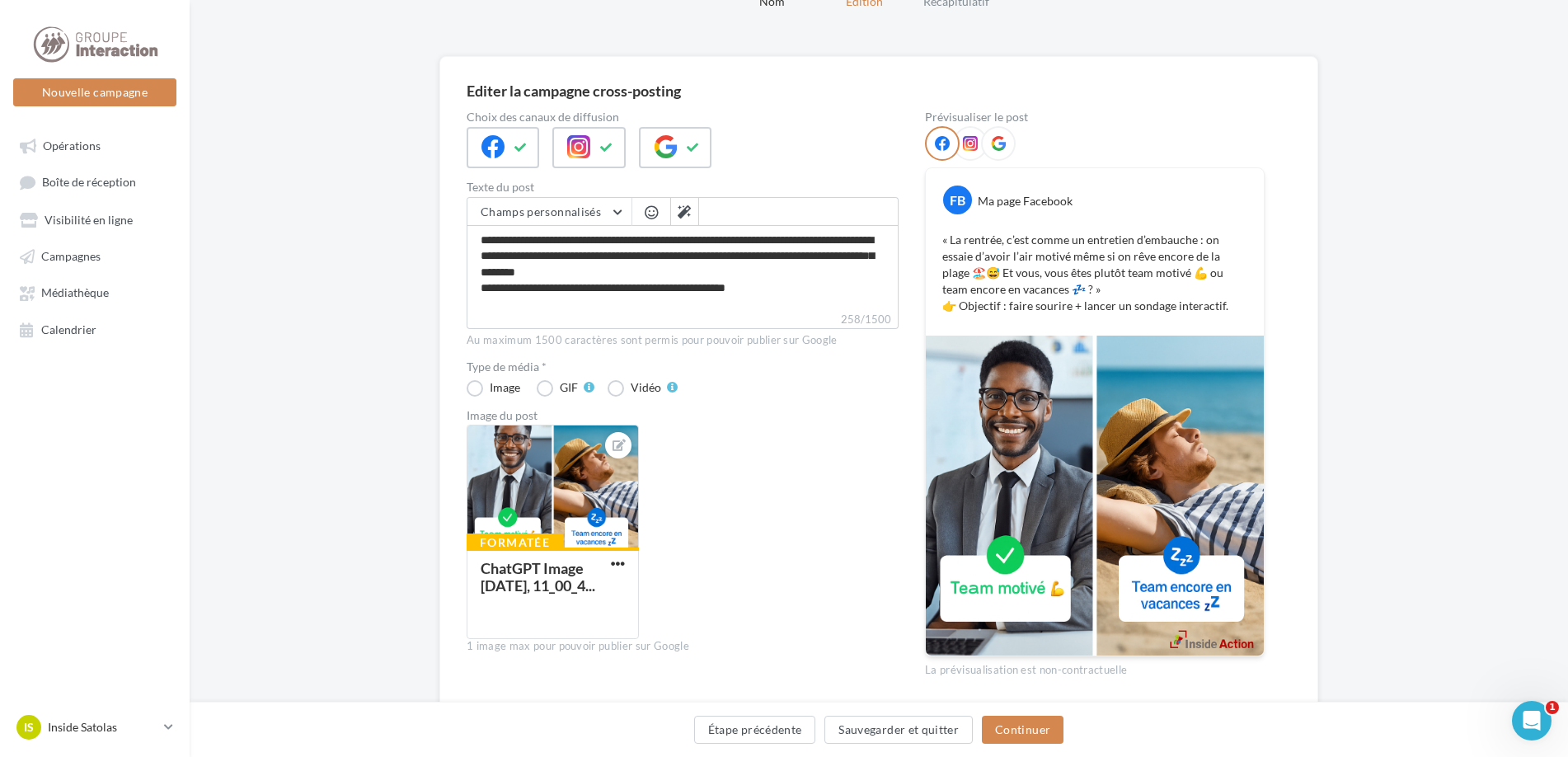
scroll to position [140, 0]
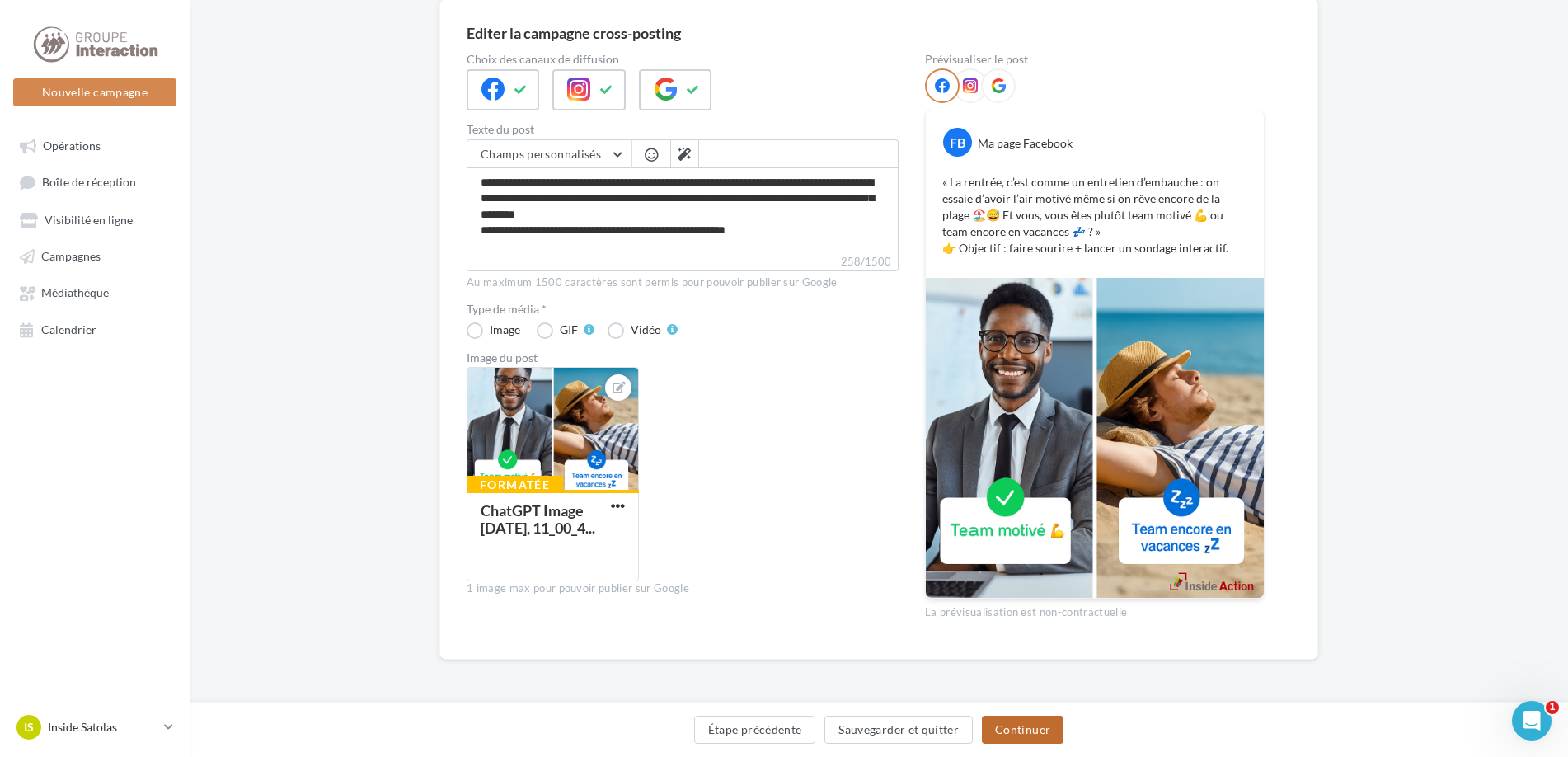
click at [1045, 731] on button "Continuer" at bounding box center [1023, 730] width 82 height 28
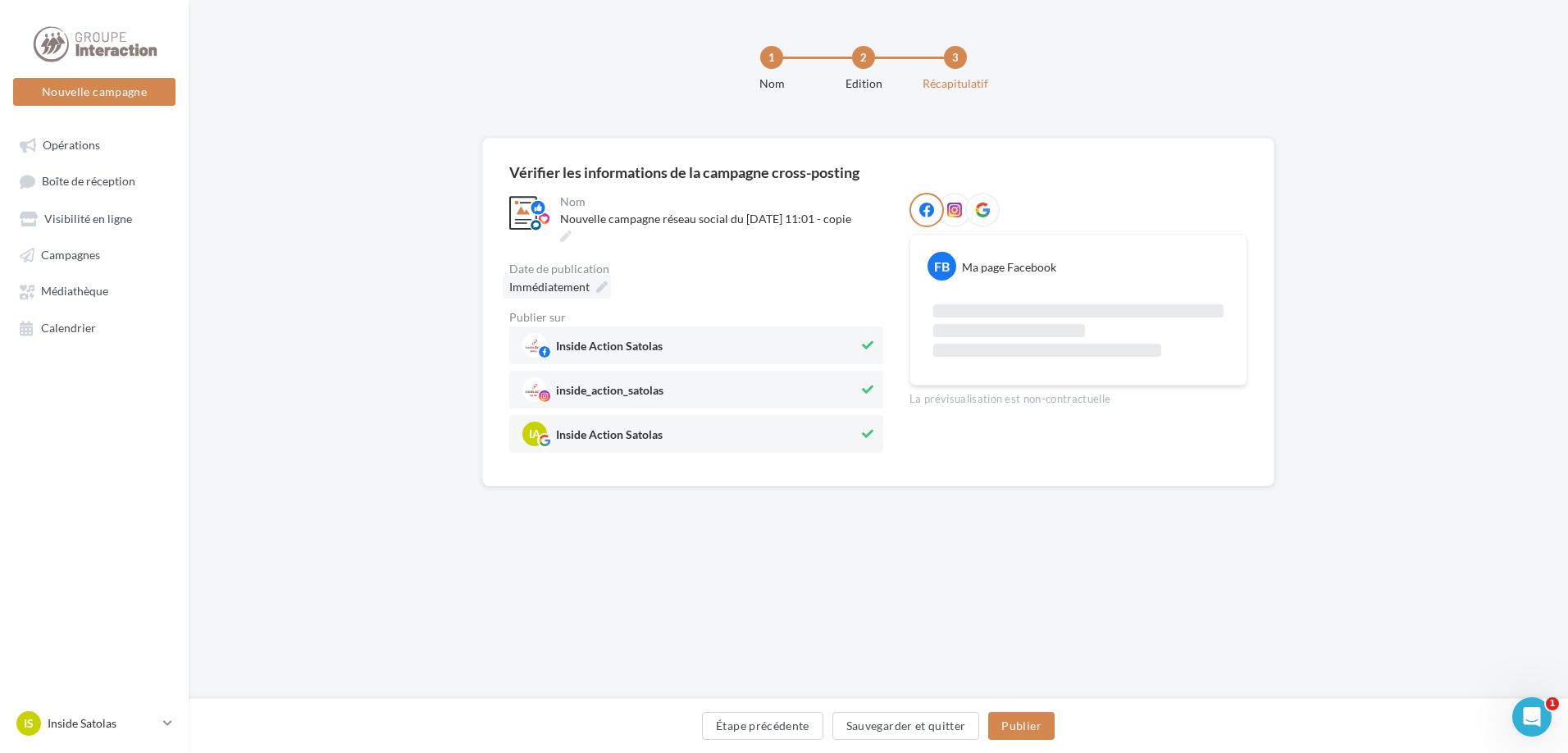
click at [602, 290] on icon at bounding box center [601, 287] width 12 height 12
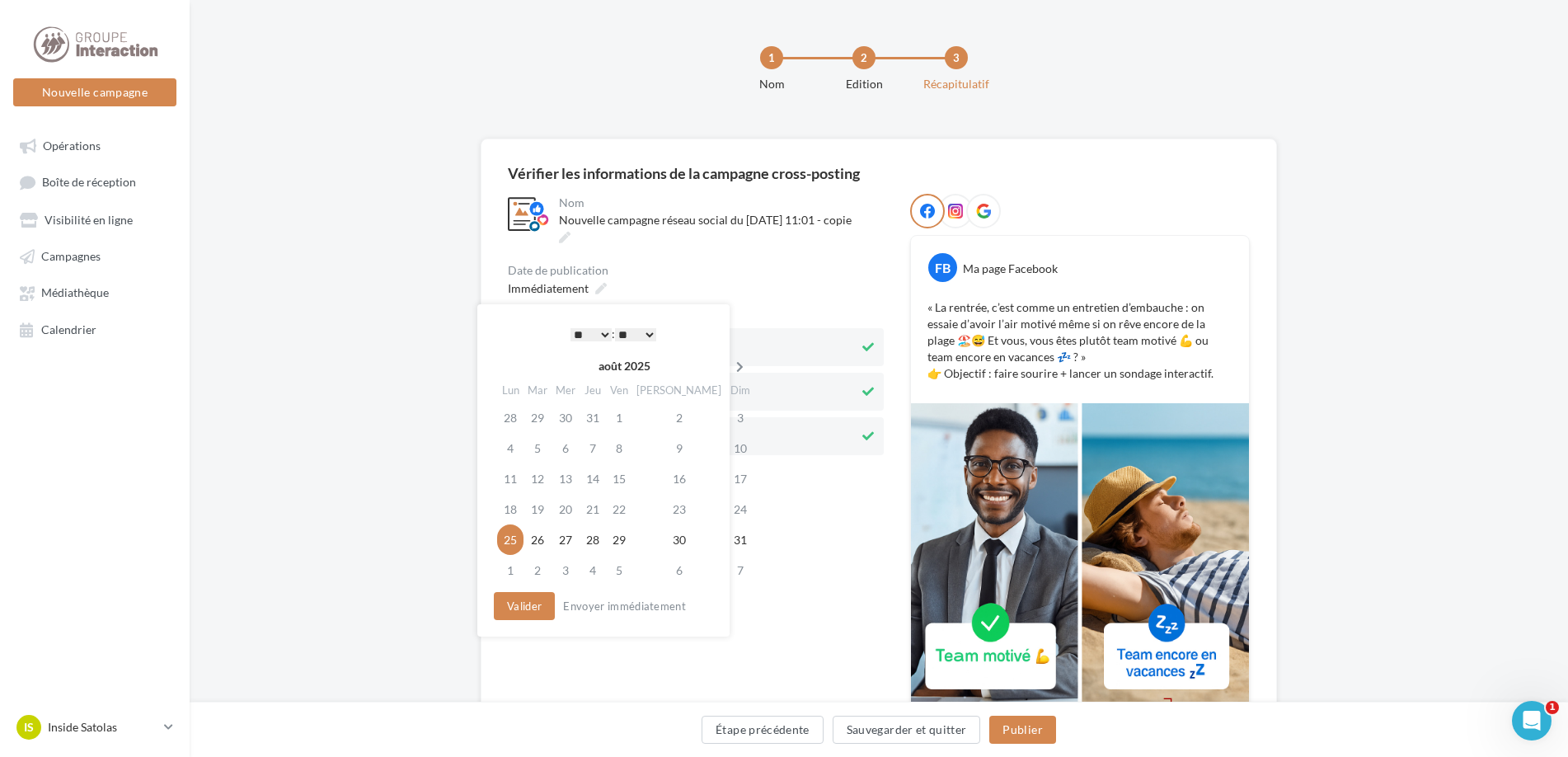
click at [729, 371] on icon at bounding box center [739, 367] width 21 height 12
click at [512, 477] on td "8" at bounding box center [507, 478] width 29 height 30
click at [510, 599] on button "Valider" at bounding box center [520, 606] width 61 height 28
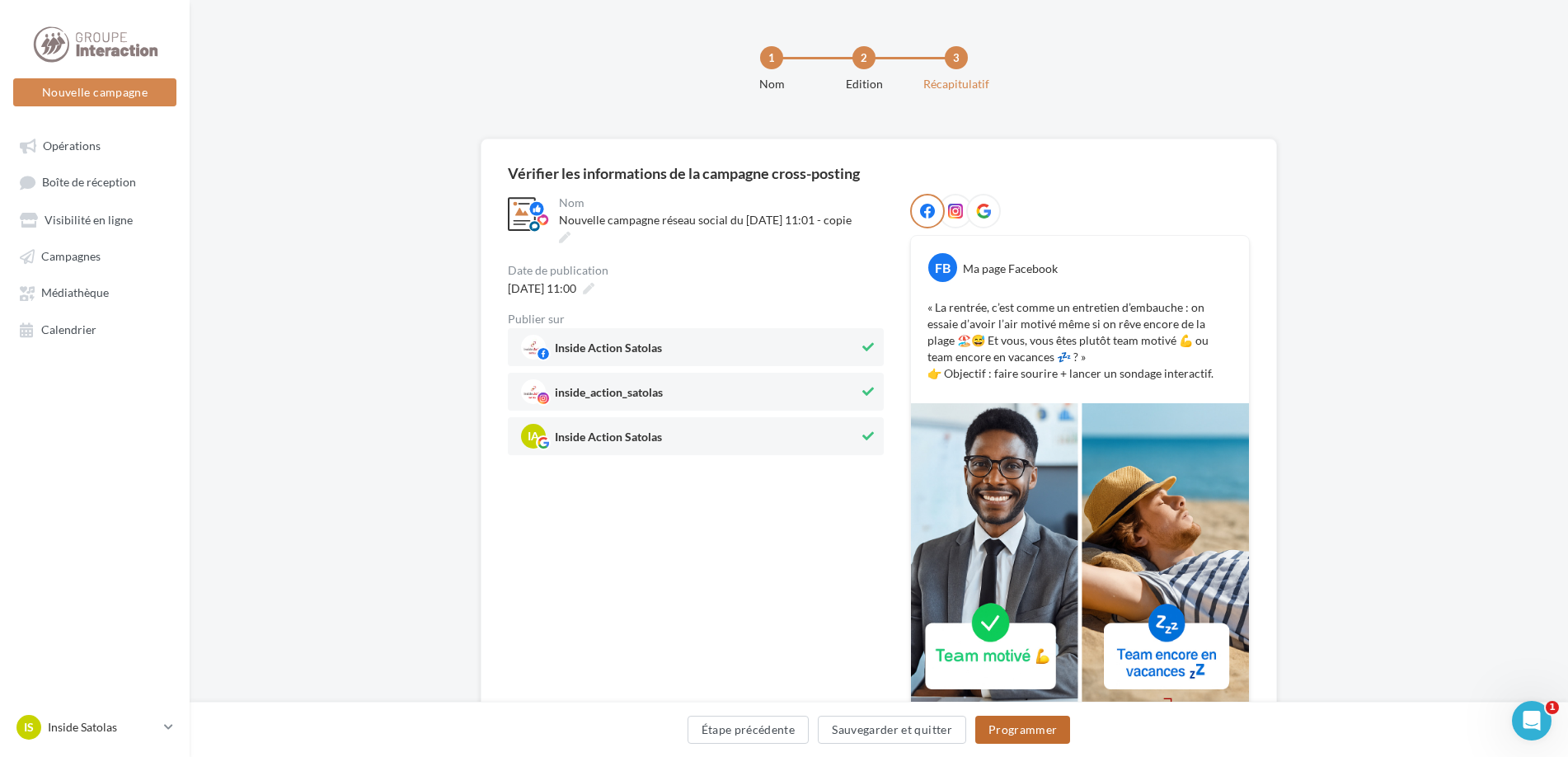
click at [1025, 739] on button "Programmer" at bounding box center [1023, 730] width 96 height 28
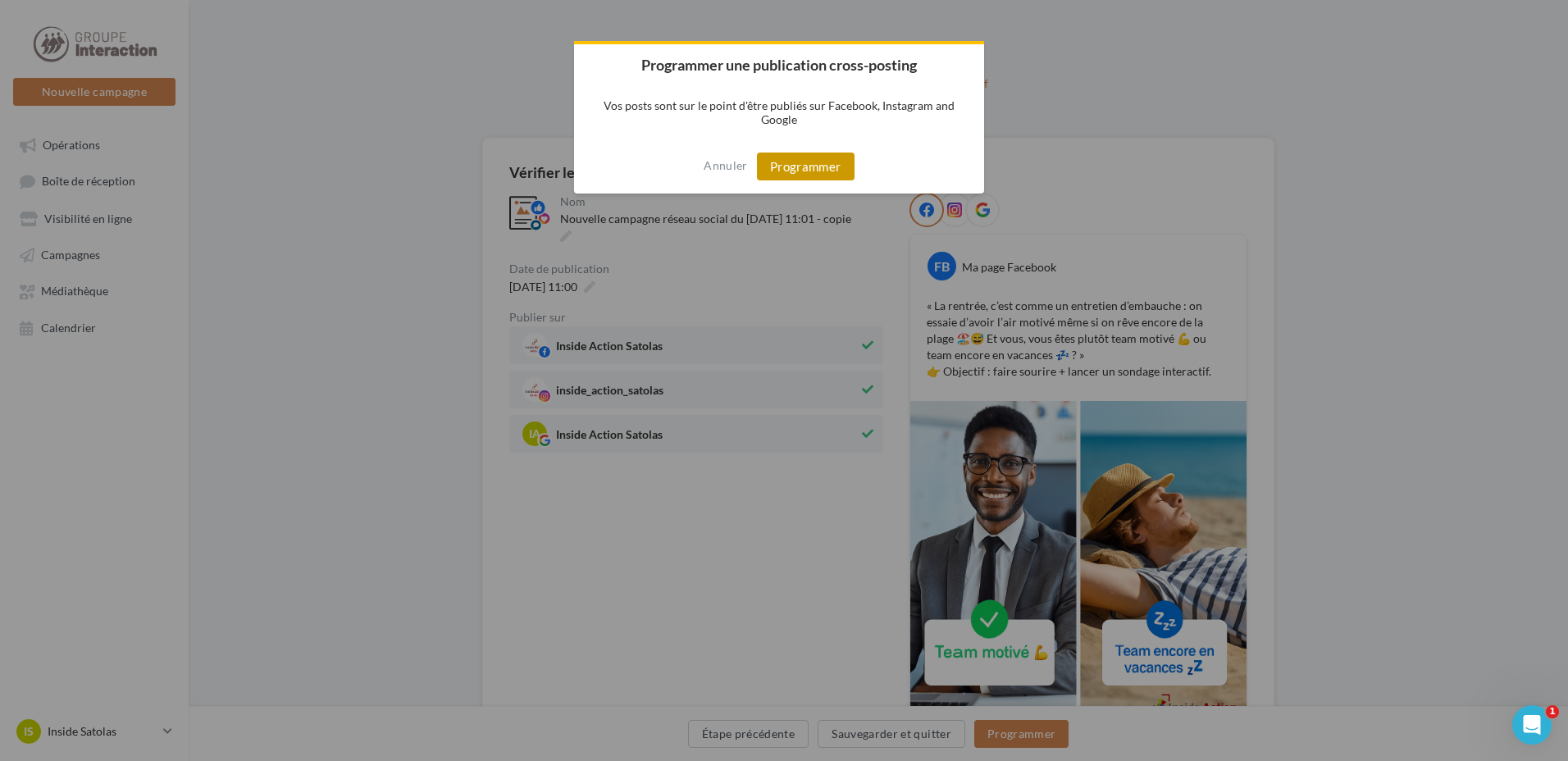
click at [779, 161] on button "Programmer" at bounding box center [806, 166] width 98 height 28
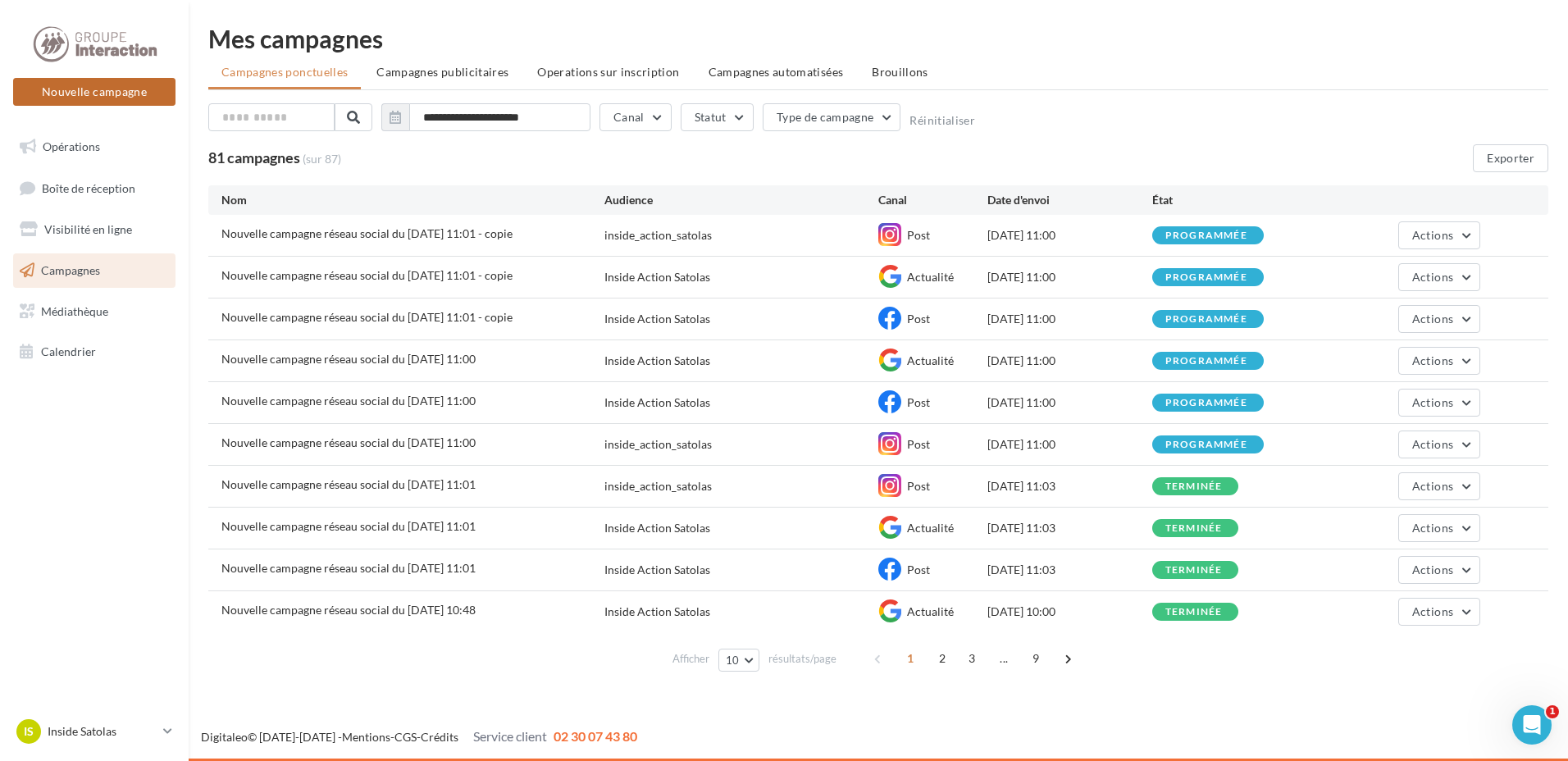
click at [119, 91] on button "Nouvelle campagne" at bounding box center [93, 92] width 162 height 28
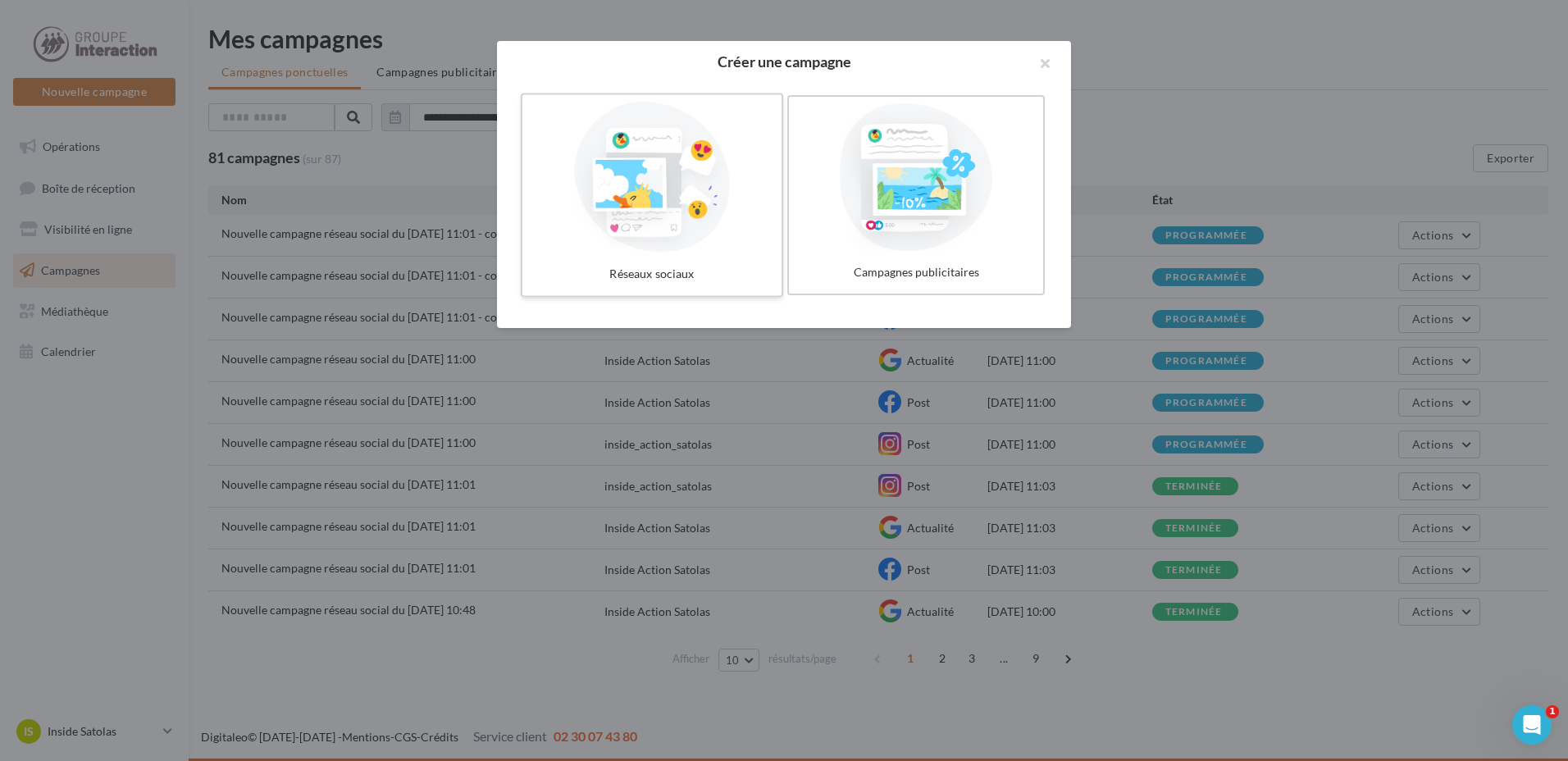
click at [622, 184] on div at bounding box center [652, 177] width 246 height 151
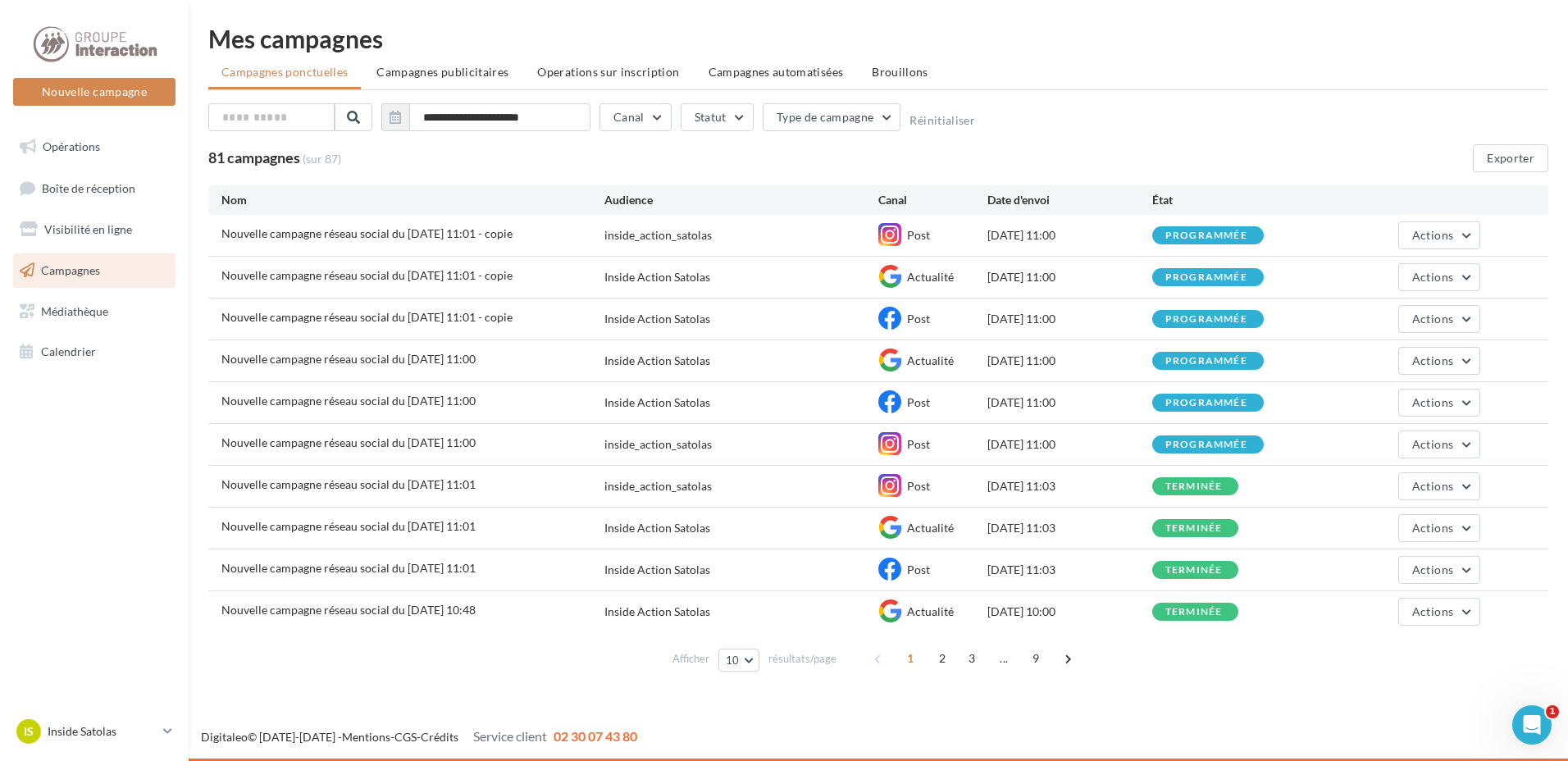
click at [1085, 664] on div at bounding box center [784, 356] width 1568 height 761
click at [1447, 243] on button "Actions" at bounding box center [1439, 235] width 82 height 28
click at [1406, 324] on button "Renommer" at bounding box center [1398, 316] width 164 height 43
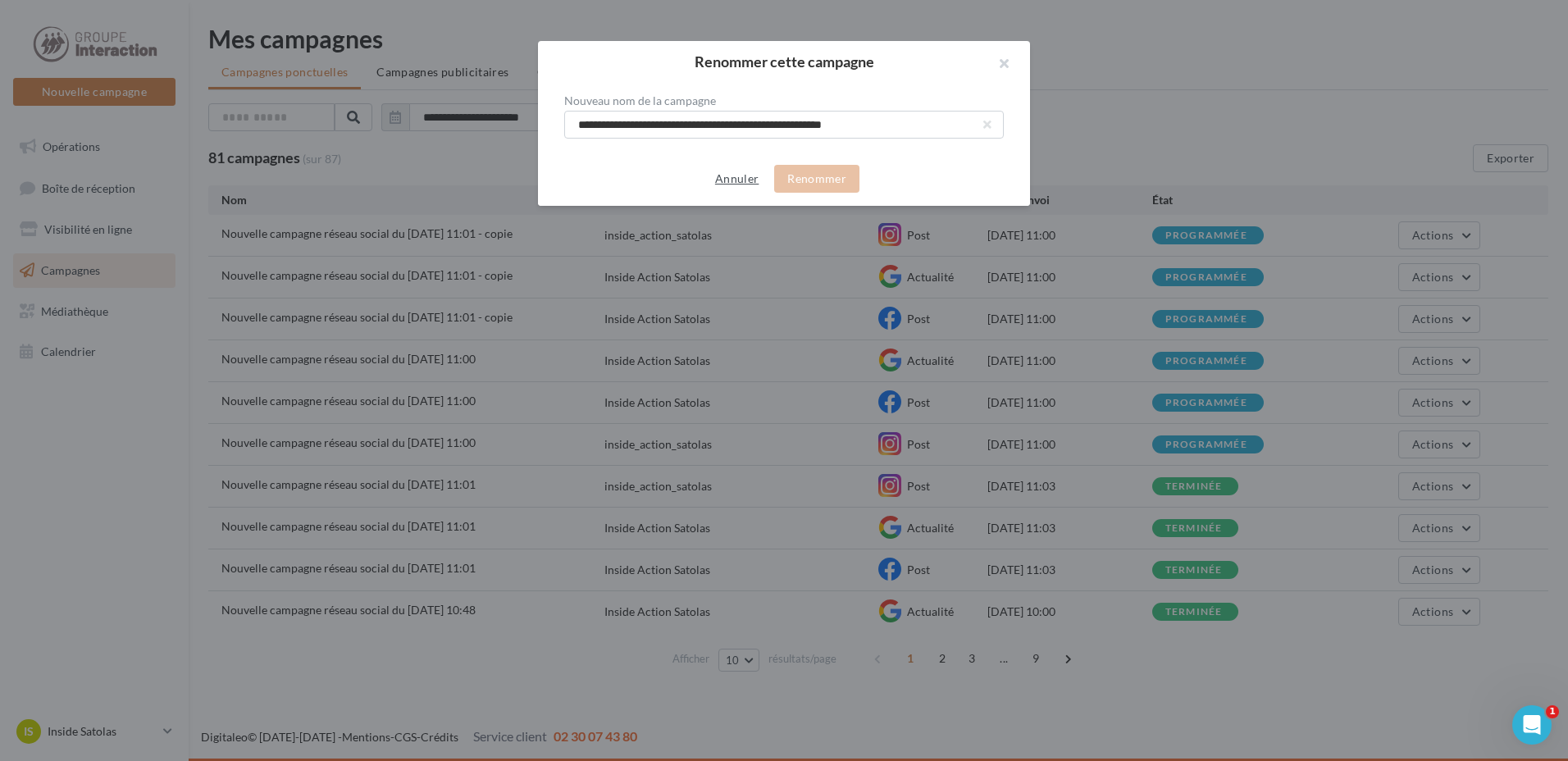
click at [716, 173] on button "Annuler" at bounding box center [736, 179] width 56 height 20
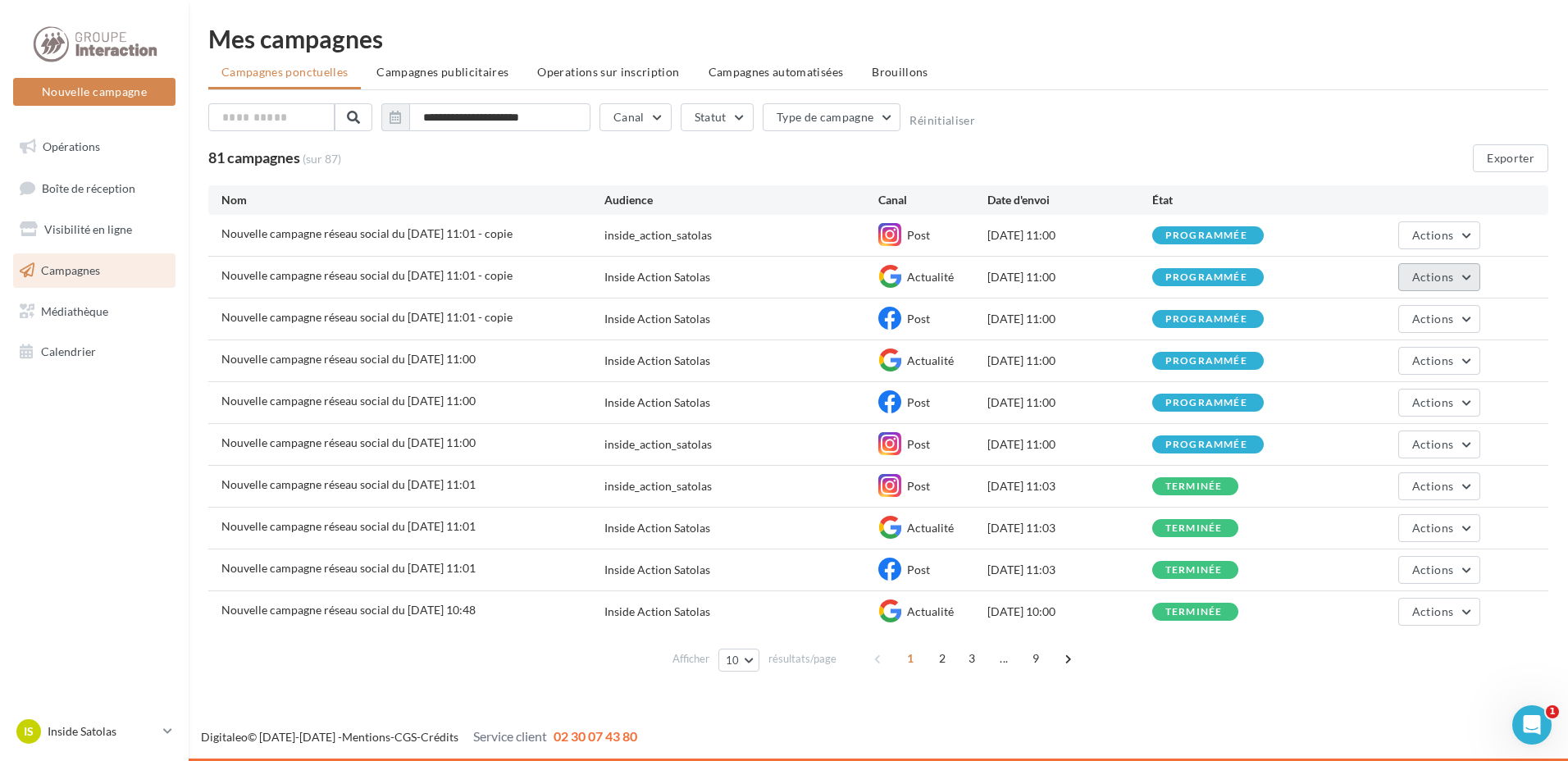
click at [1426, 273] on span "Actions" at bounding box center [1432, 276] width 41 height 14
click at [1370, 437] on button "Annuler" at bounding box center [1398, 443] width 164 height 43
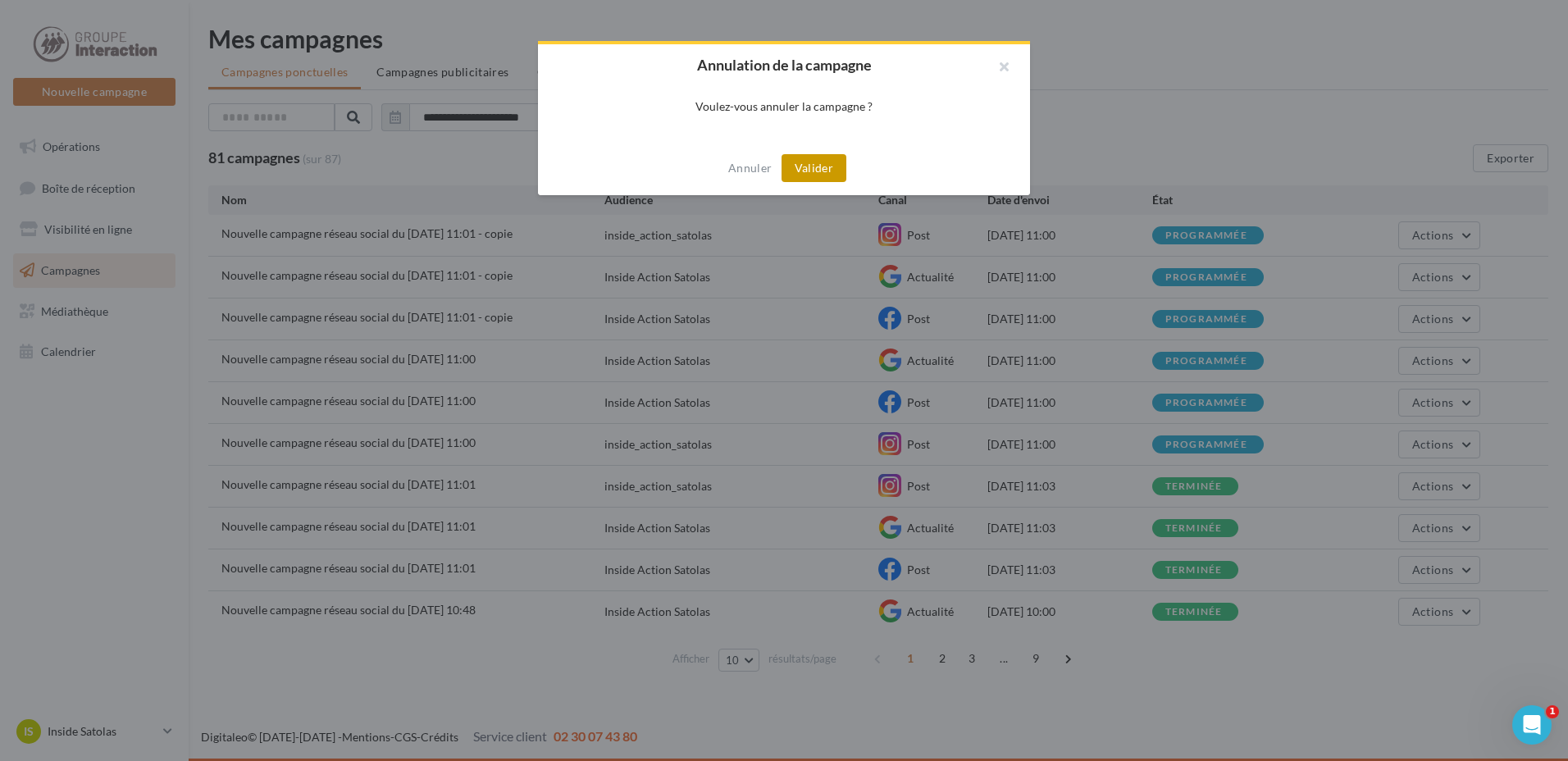
click at [829, 171] on button "Valider" at bounding box center [814, 168] width 65 height 28
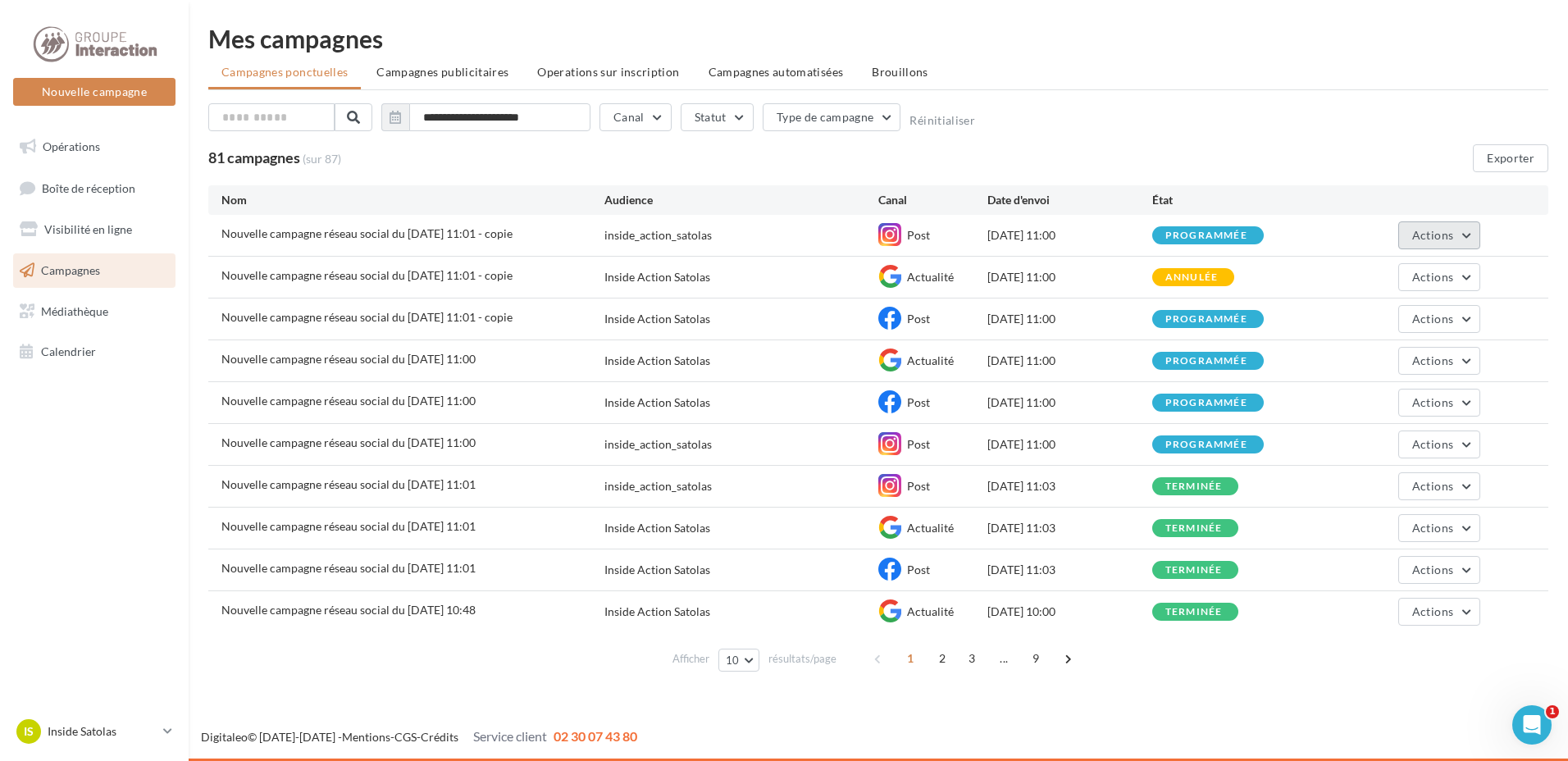
click at [1450, 233] on span "Actions" at bounding box center [1432, 235] width 41 height 14
click at [1375, 399] on button "Annuler" at bounding box center [1398, 401] width 164 height 43
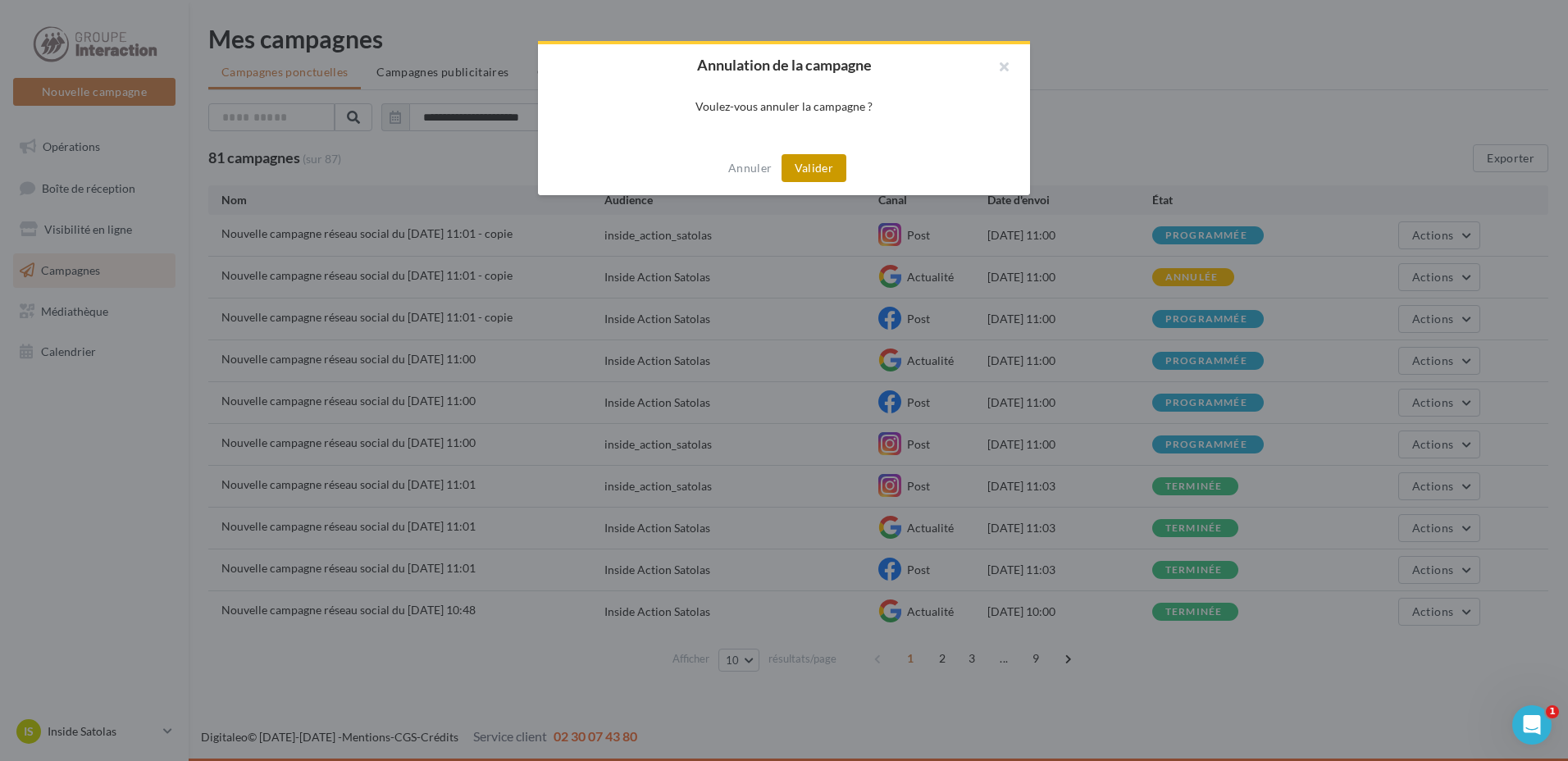
click at [813, 169] on button "Valider" at bounding box center [814, 168] width 65 height 28
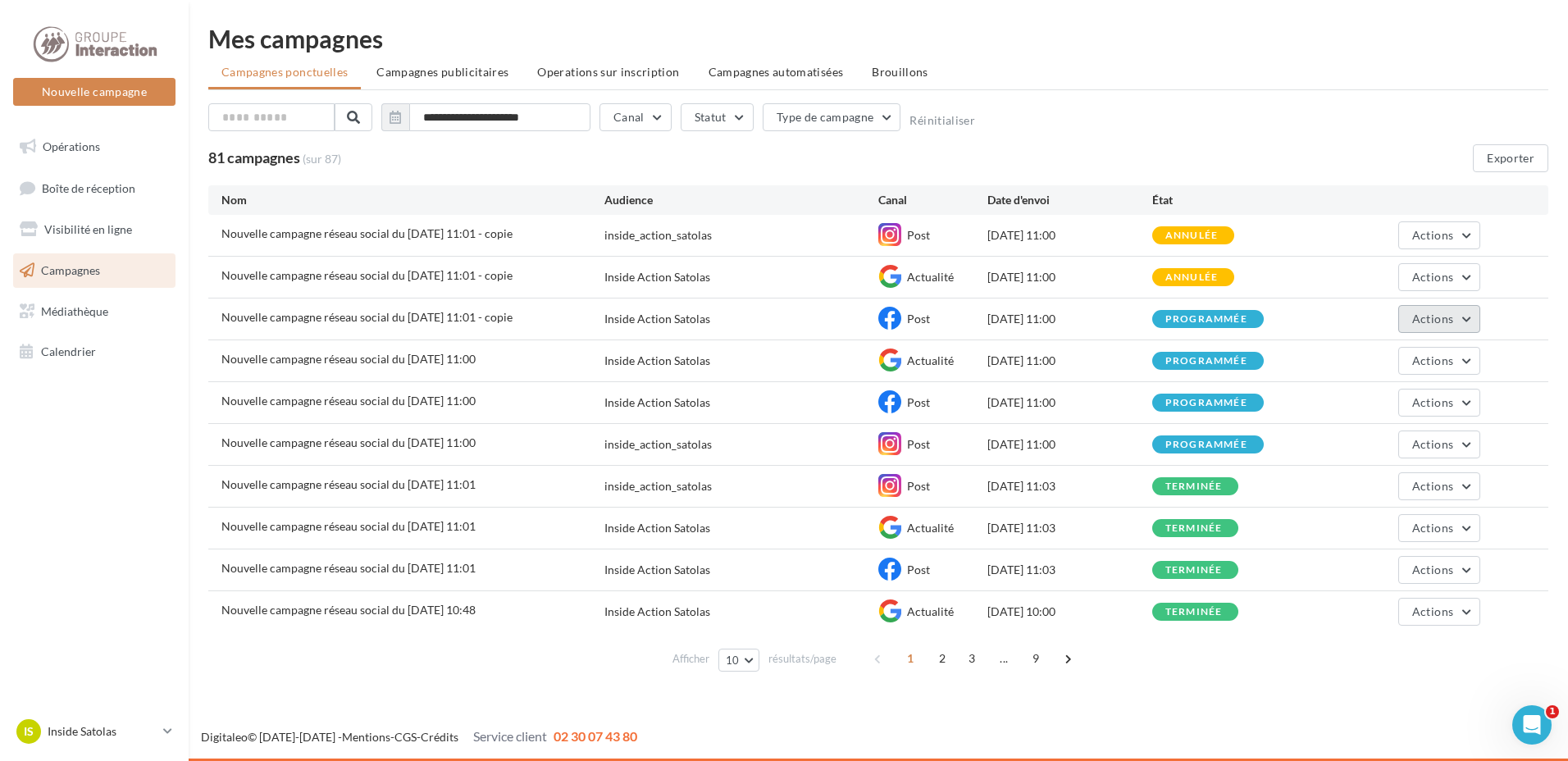
click at [1441, 325] on span "Actions" at bounding box center [1432, 318] width 41 height 14
click at [1391, 477] on button "Annuler" at bounding box center [1398, 485] width 164 height 43
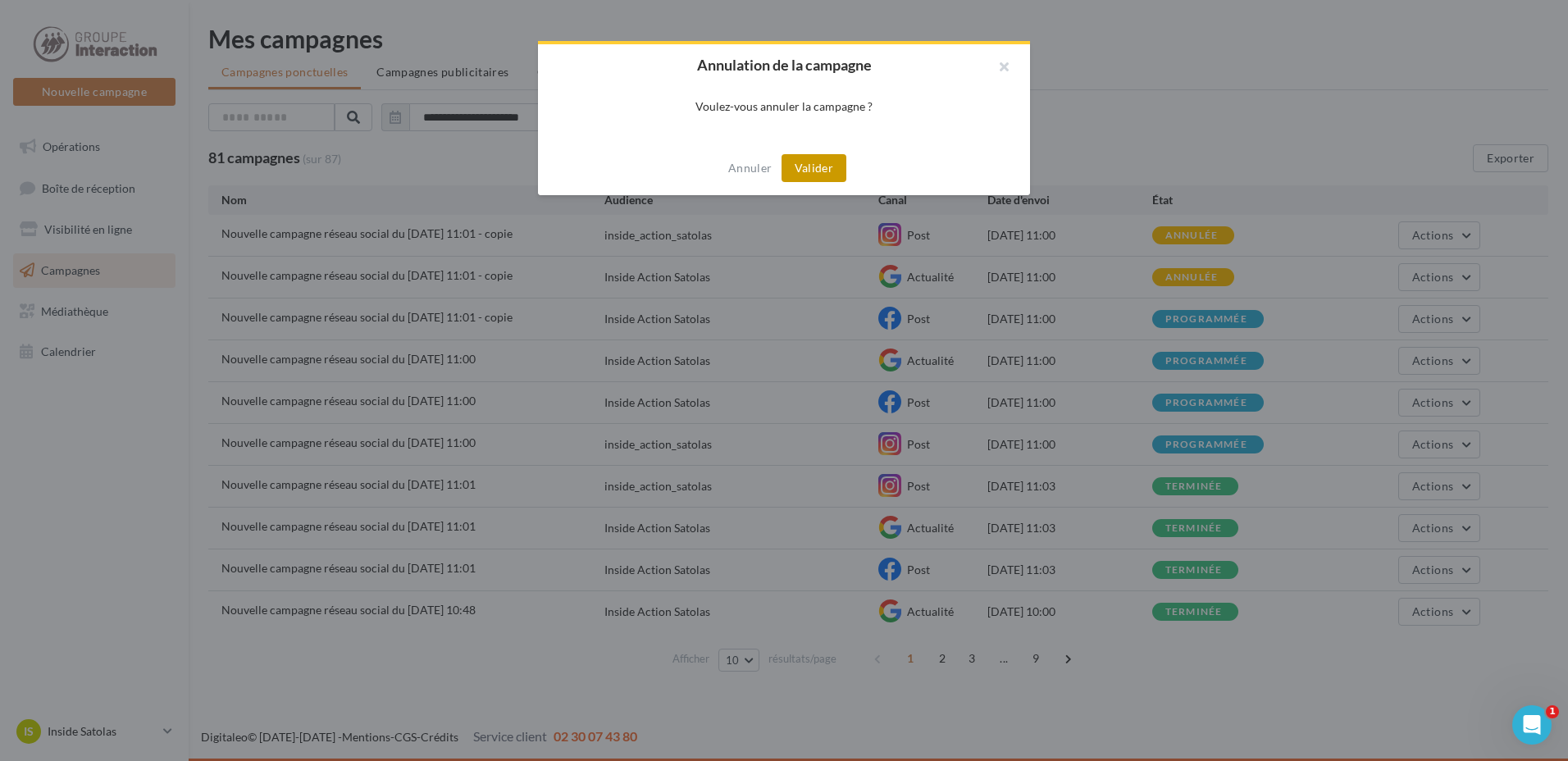
click at [815, 167] on button "Valider" at bounding box center [814, 168] width 65 height 28
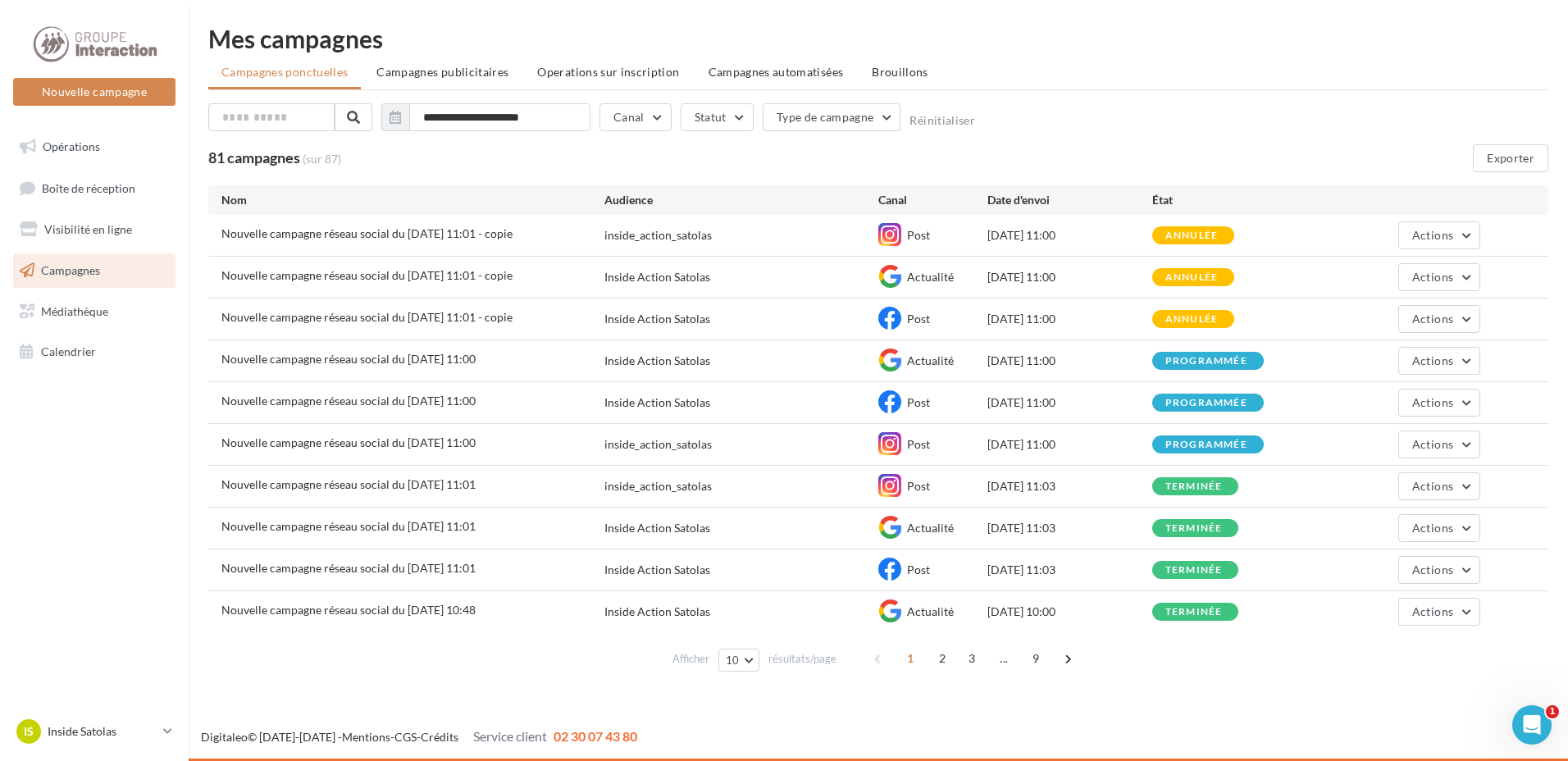
click at [134, 73] on div "Nouvelle campagne Nouvelle campagne" at bounding box center [93, 64] width 162 height 82
click at [135, 90] on button "Nouvelle campagne" at bounding box center [93, 92] width 162 height 28
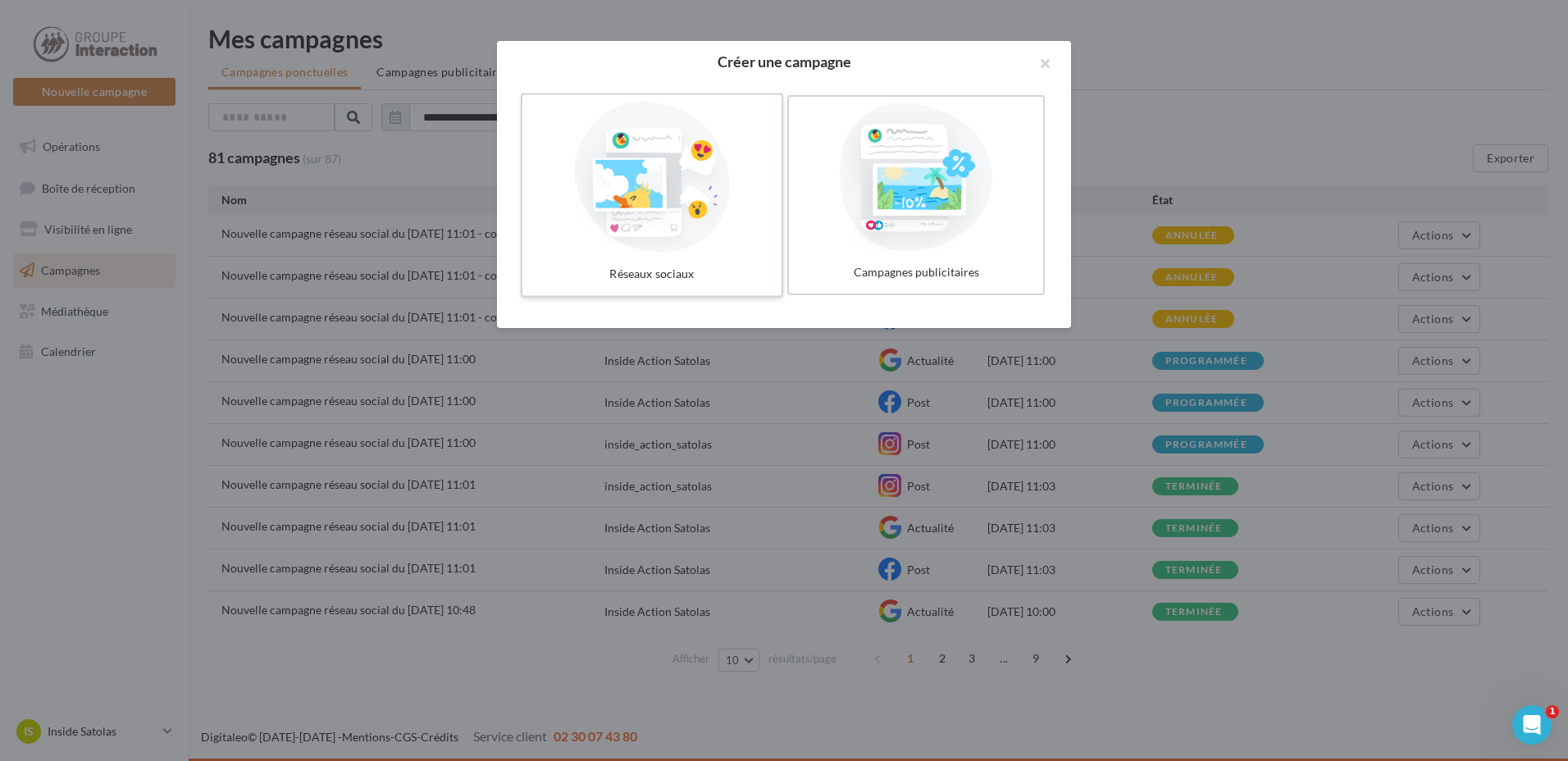
click at [668, 175] on div at bounding box center [652, 177] width 246 height 151
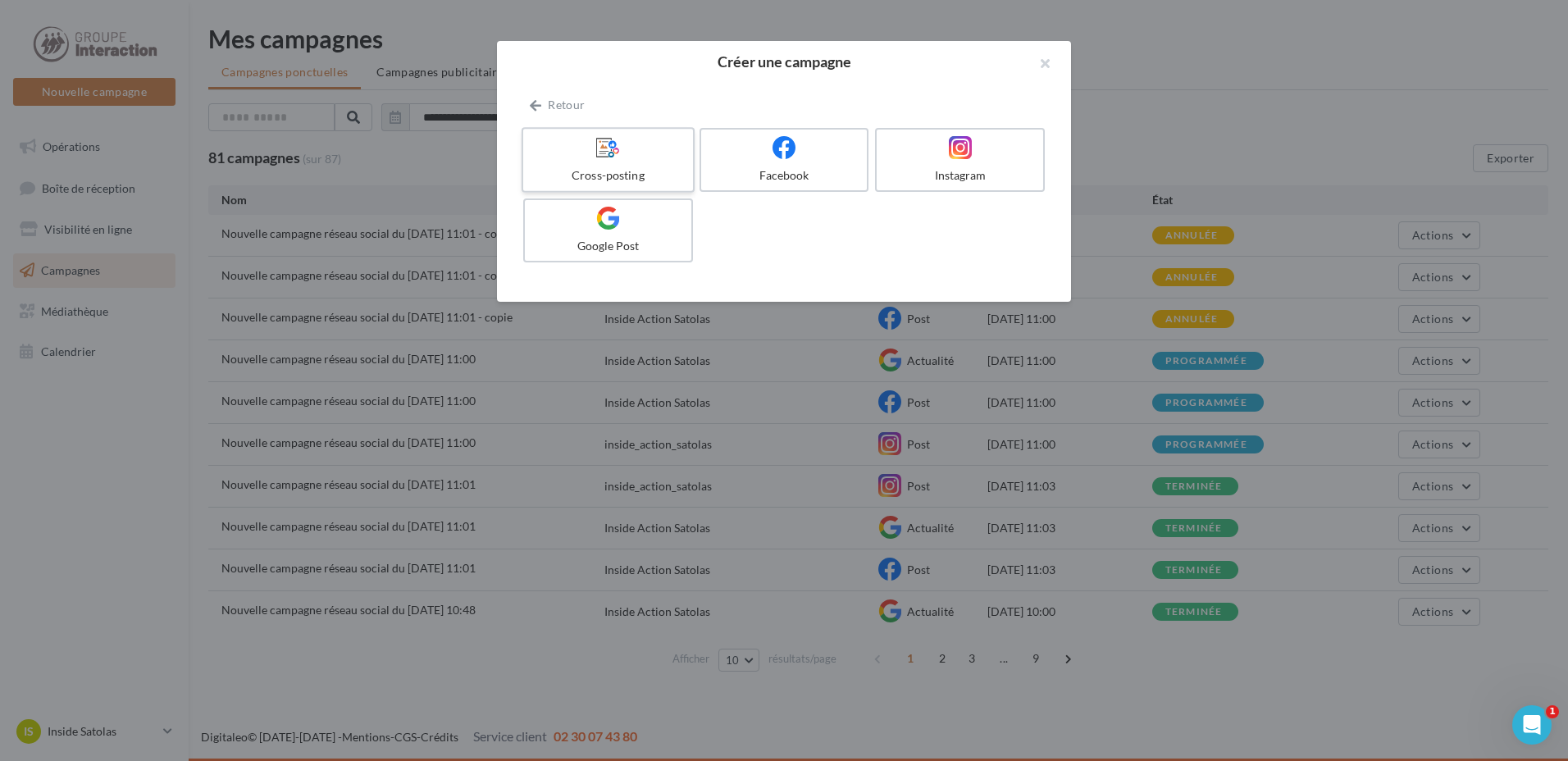
click at [592, 158] on div at bounding box center [608, 148] width 156 height 25
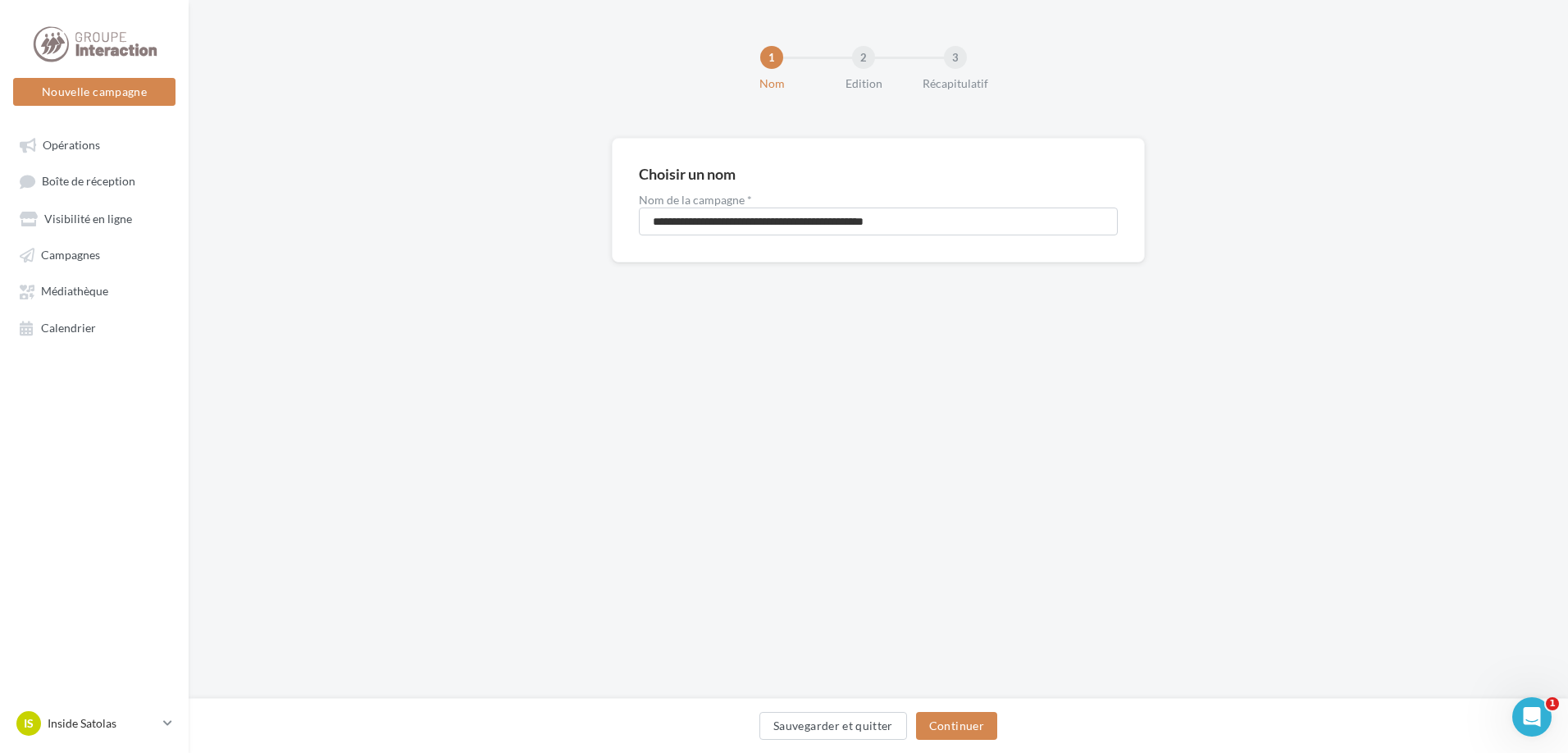
click at [938, 711] on div "Sauvegarder et quitter Continuer" at bounding box center [878, 725] width 1380 height 55
click at [945, 721] on button "Continuer" at bounding box center [957, 726] width 82 height 28
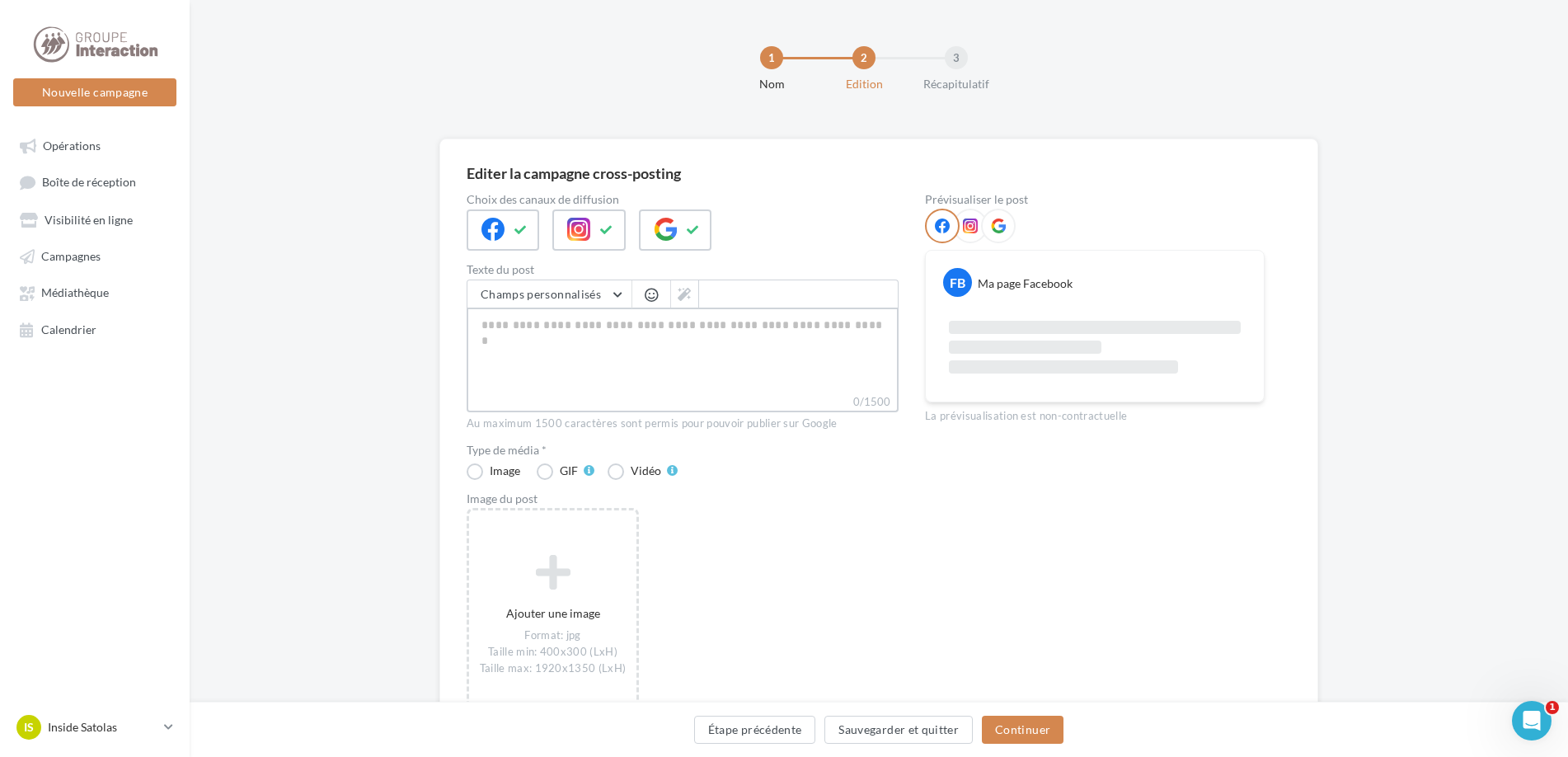
click at [703, 376] on textarea "0/1500" at bounding box center [682, 351] width 432 height 86
paste textarea "**********"
type textarea "**********"
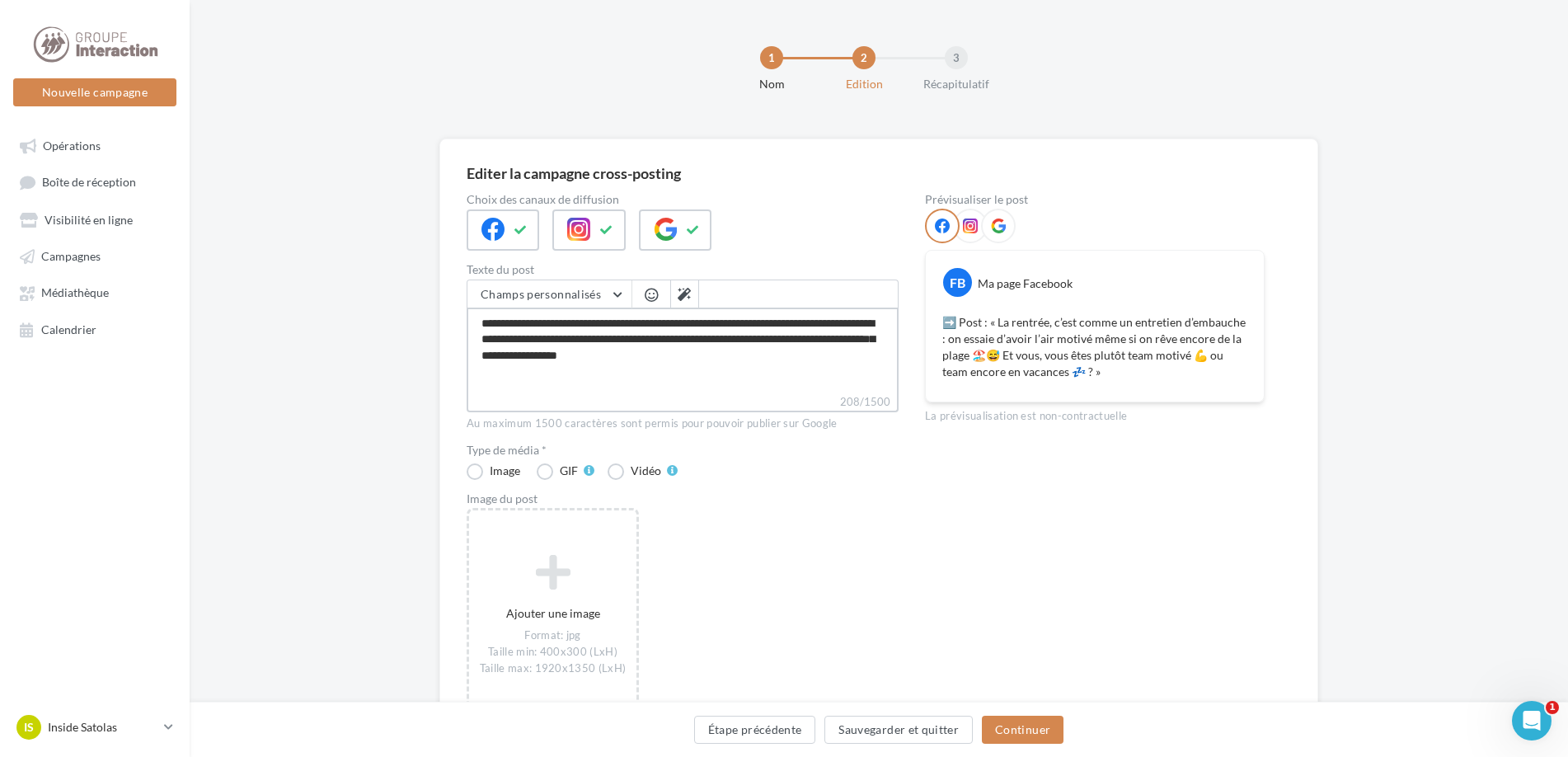
drag, startPoint x: 530, startPoint y: 325, endPoint x: 460, endPoint y: 318, distance: 70.3
click at [460, 318] on div "Editer la campagne cross-posting Choix des canaux de diffusion Texte du post Ch…" at bounding box center [879, 460] width 879 height 643
type textarea "**********"
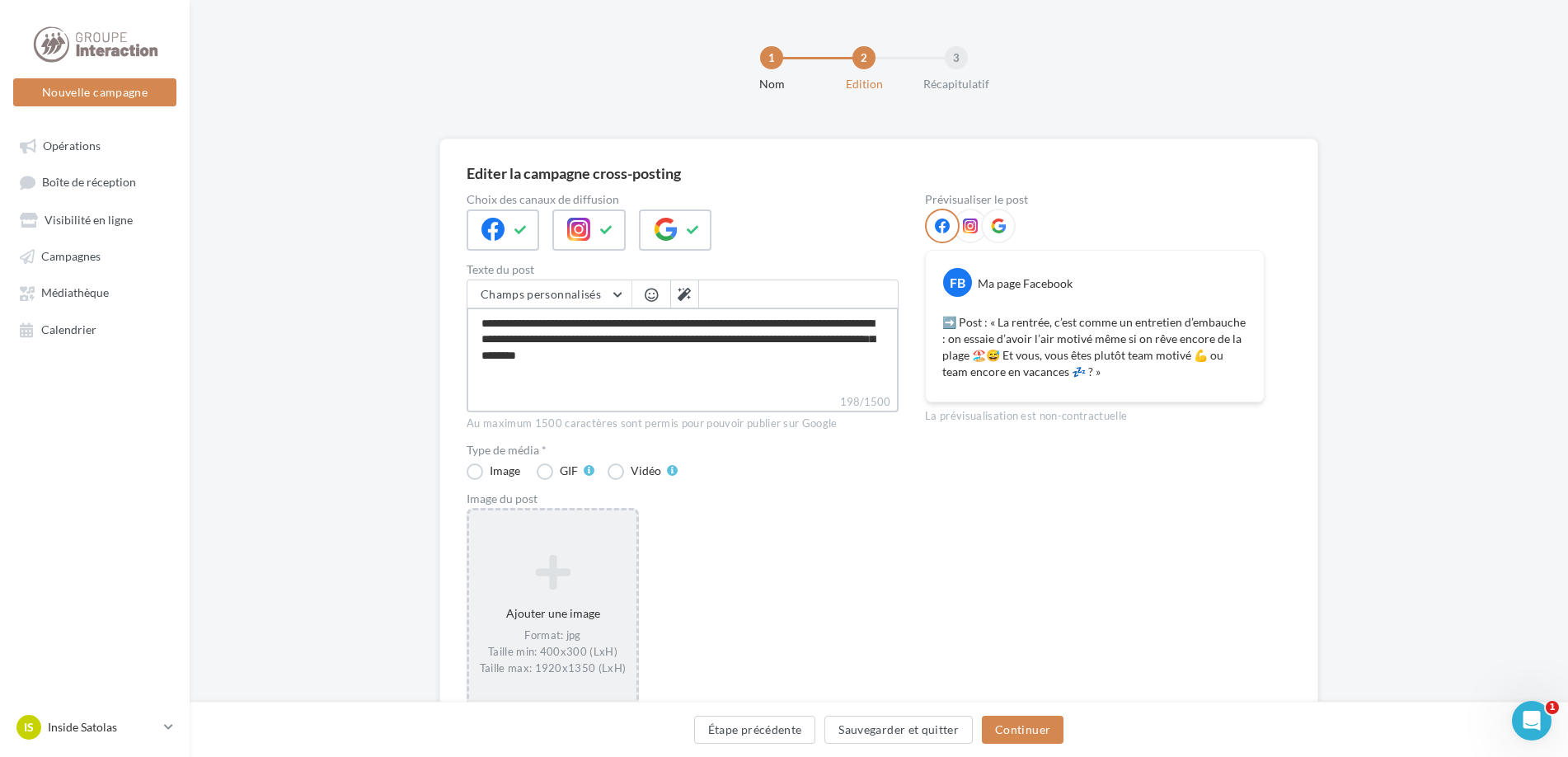
type textarea "**********"
click at [590, 564] on icon at bounding box center [552, 571] width 154 height 39
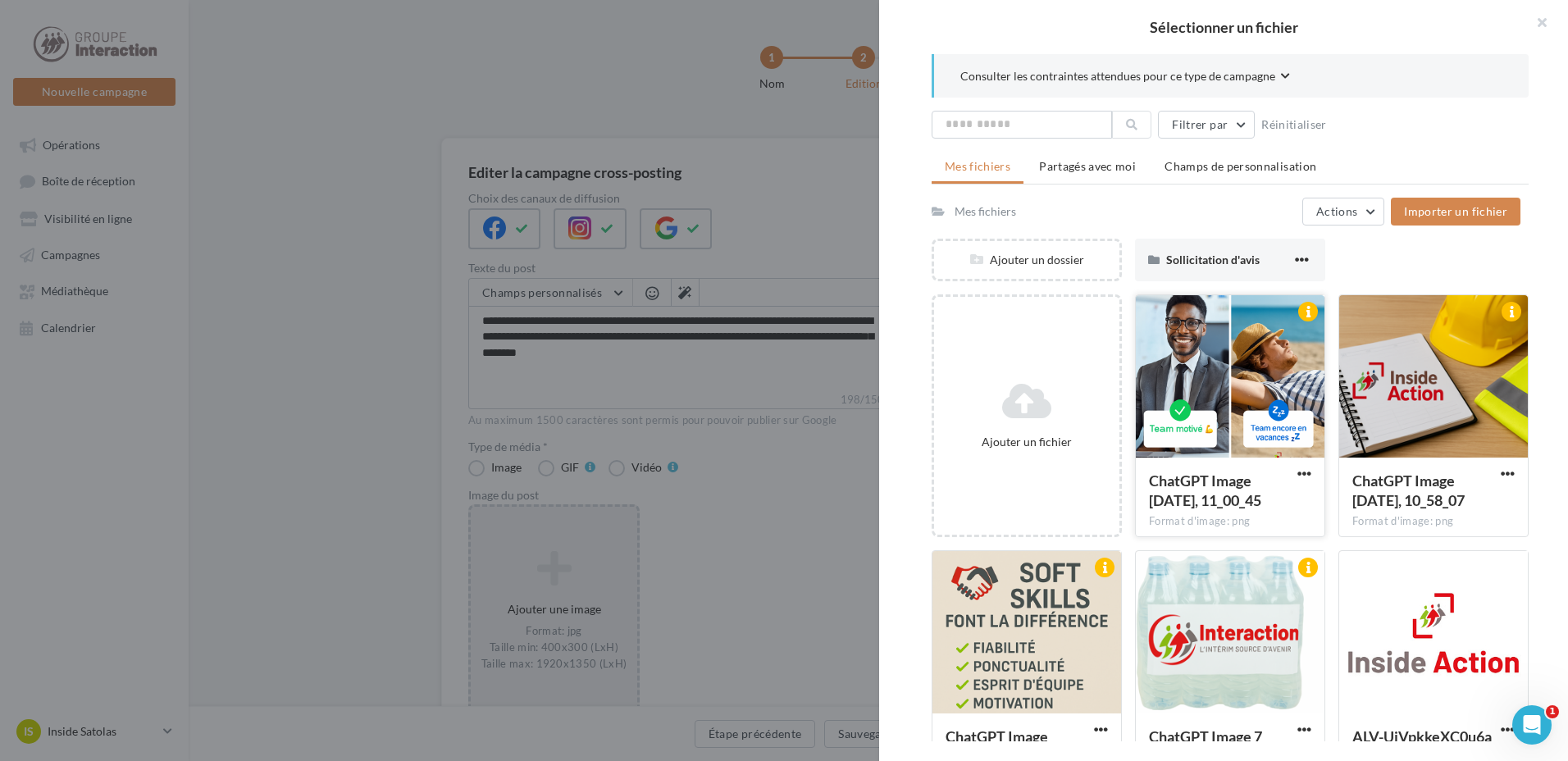
click at [1227, 361] on div at bounding box center [1230, 377] width 188 height 164
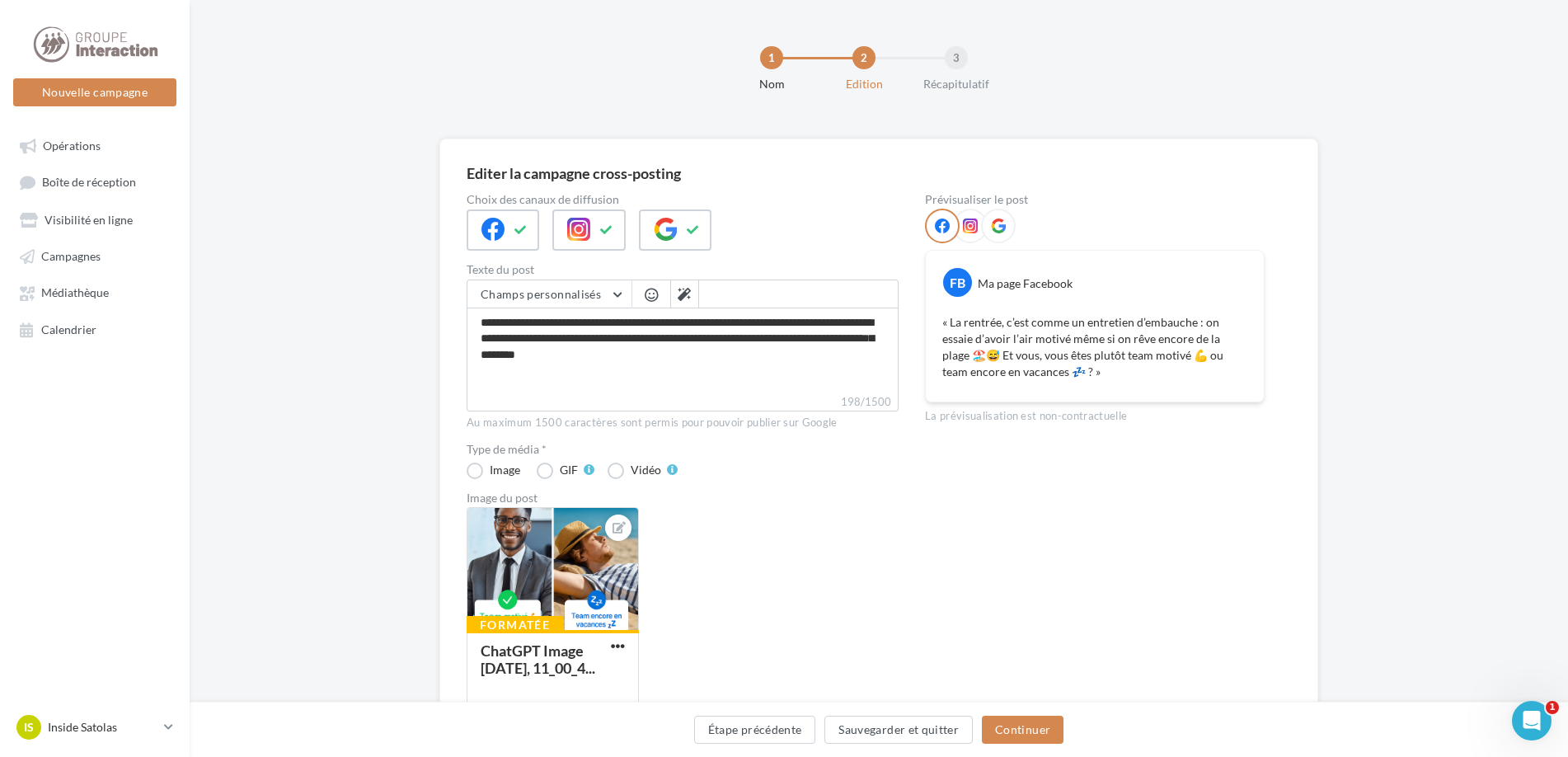
scroll to position [118, 0]
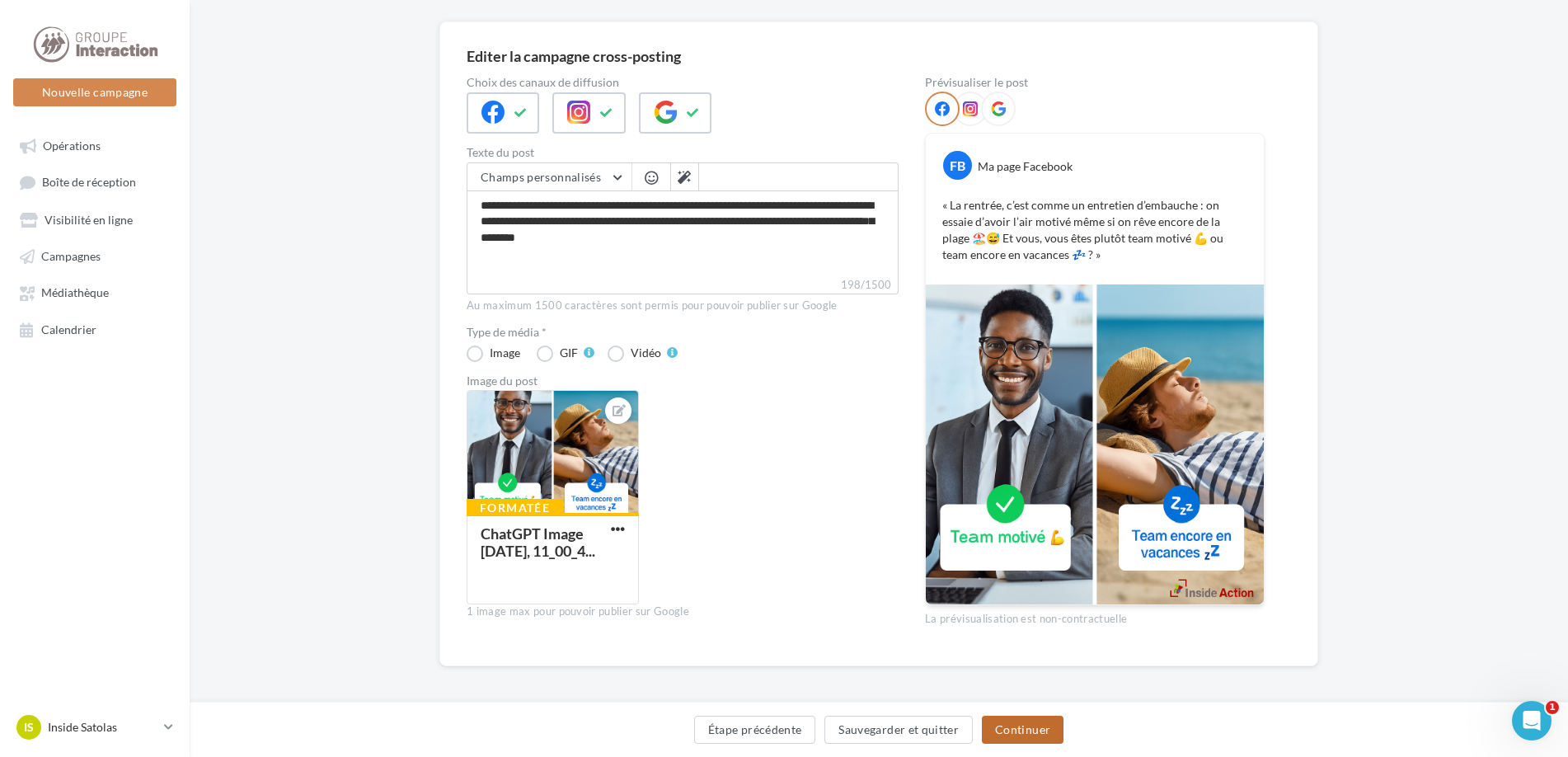
click at [1050, 728] on button "Continuer" at bounding box center [1023, 730] width 82 height 28
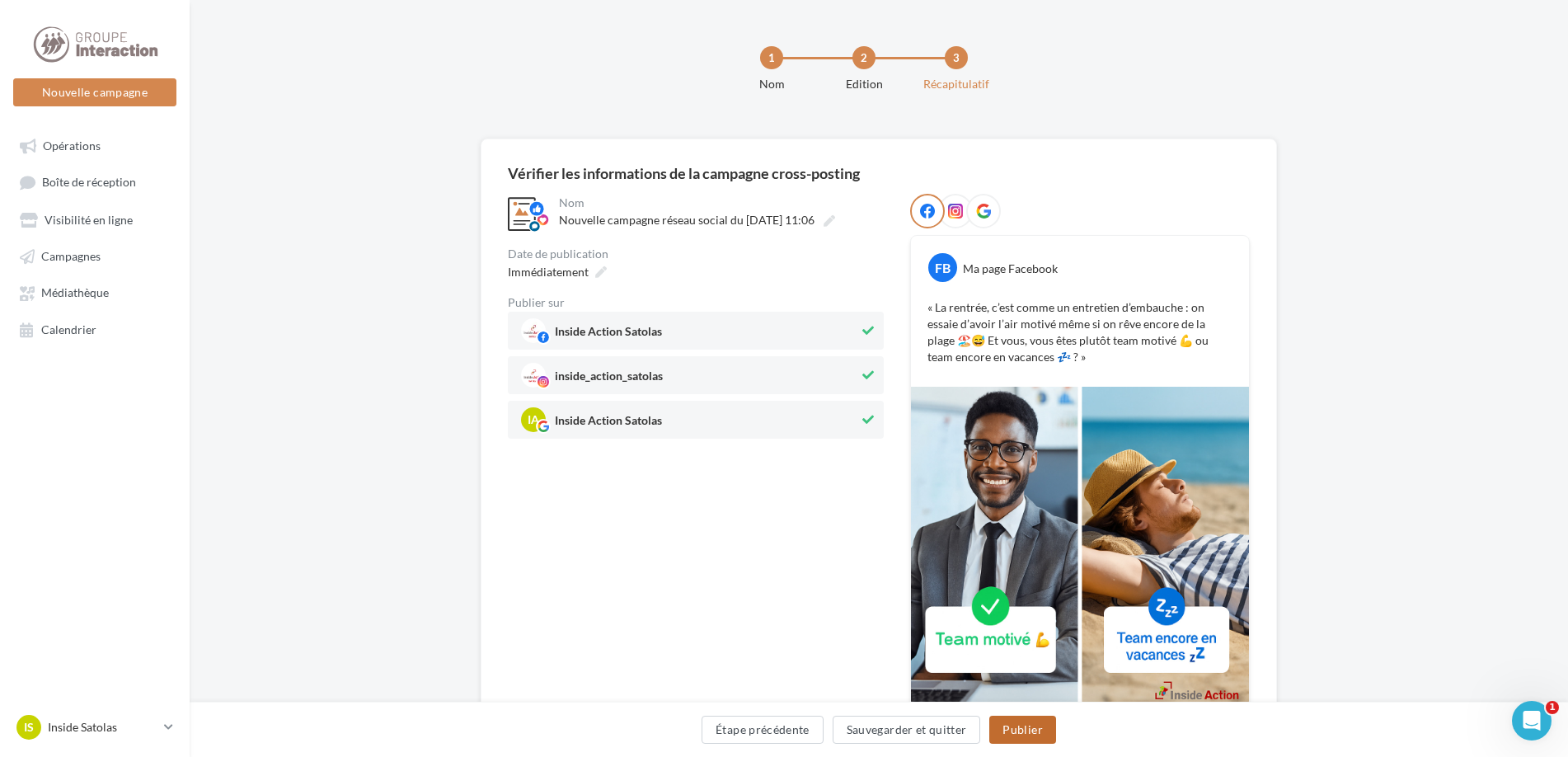
click at [1044, 721] on button "Publier" at bounding box center [1022, 730] width 66 height 28
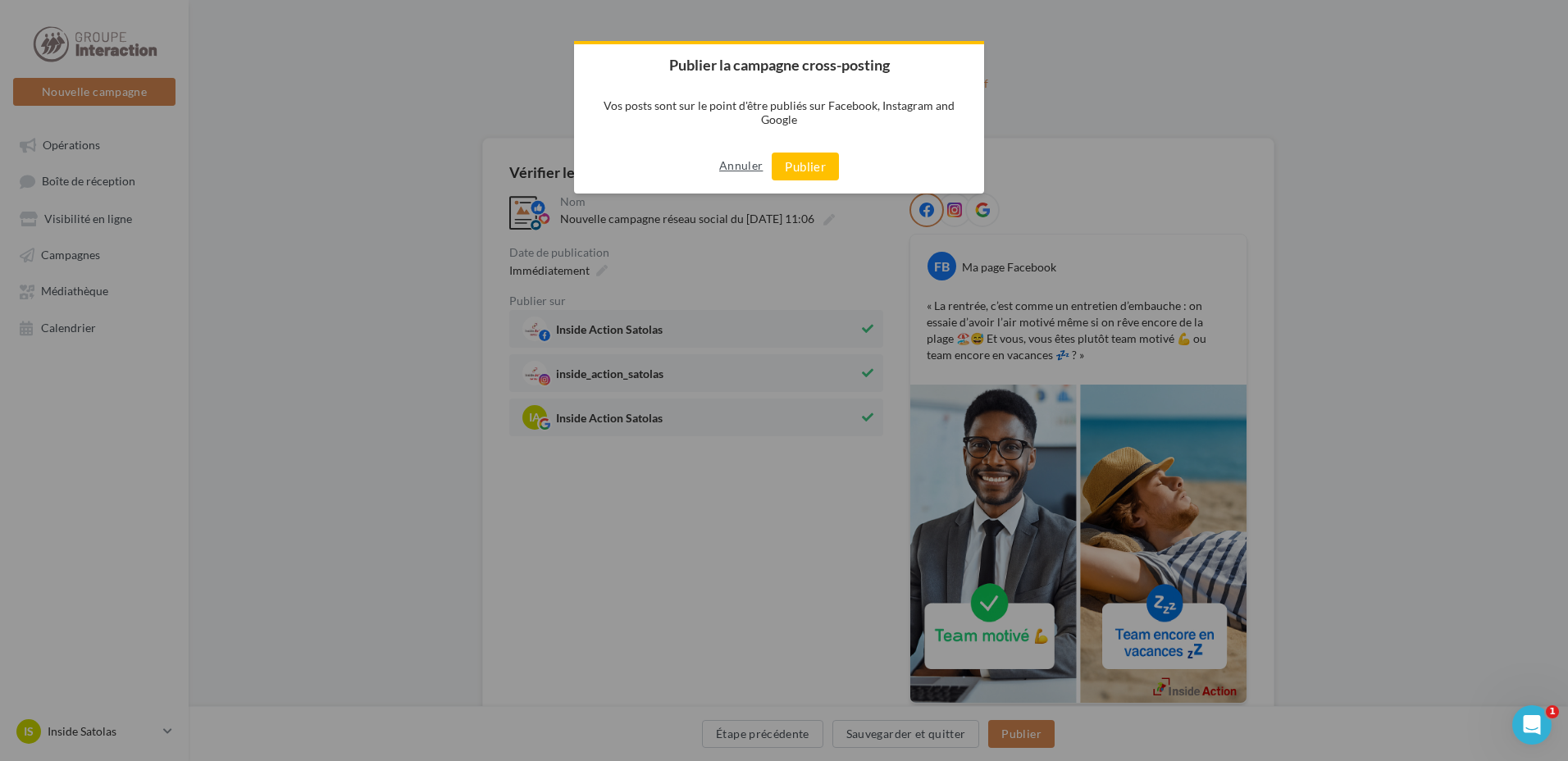
click at [739, 162] on button "Annuler" at bounding box center [741, 165] width 43 height 26
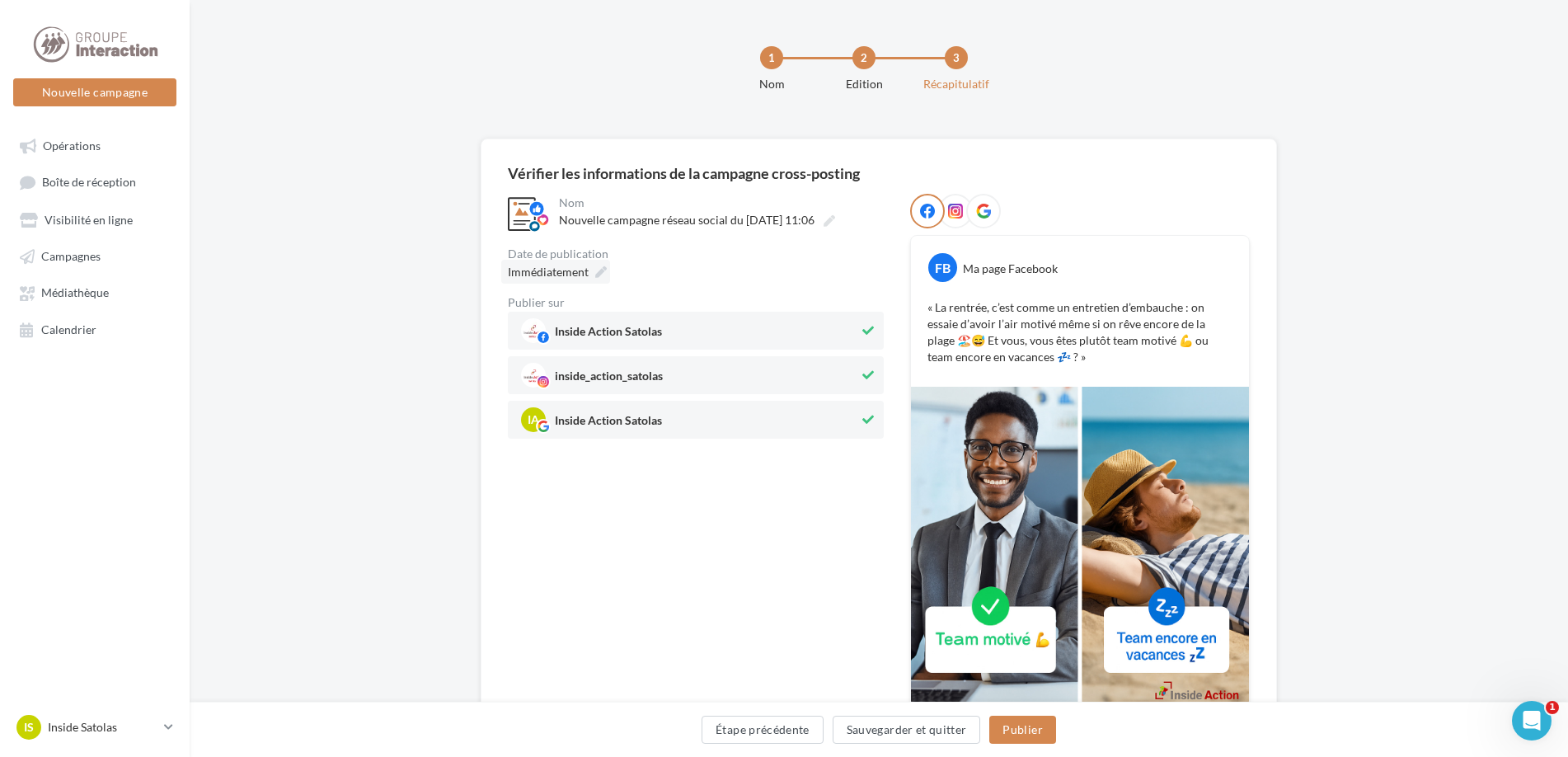
click at [597, 272] on icon at bounding box center [601, 271] width 12 height 12
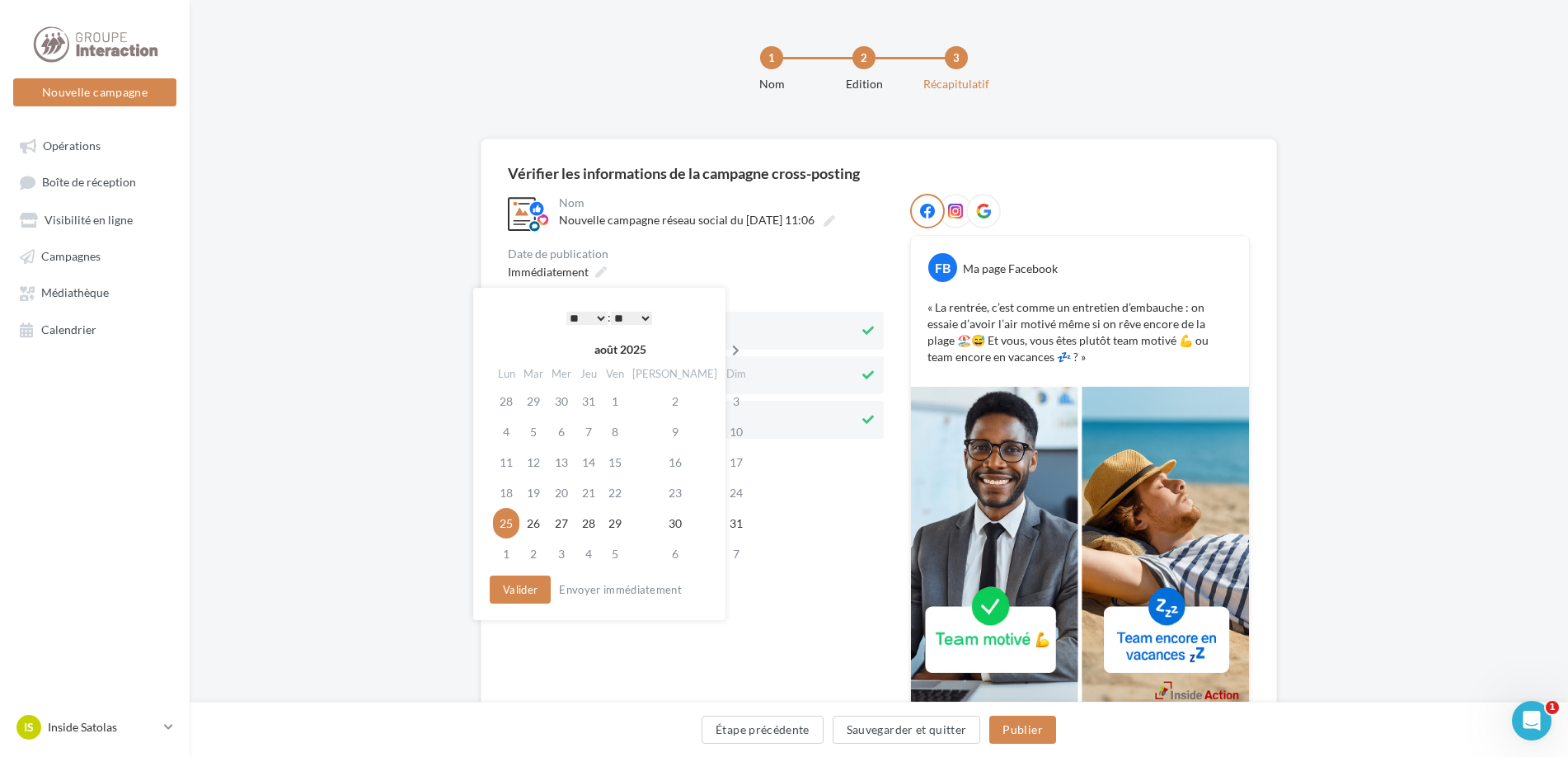
click at [726, 349] on icon at bounding box center [736, 350] width 21 height 12
click at [501, 457] on td "8" at bounding box center [507, 462] width 29 height 30
click at [524, 593] on button "Valider" at bounding box center [520, 589] width 61 height 28
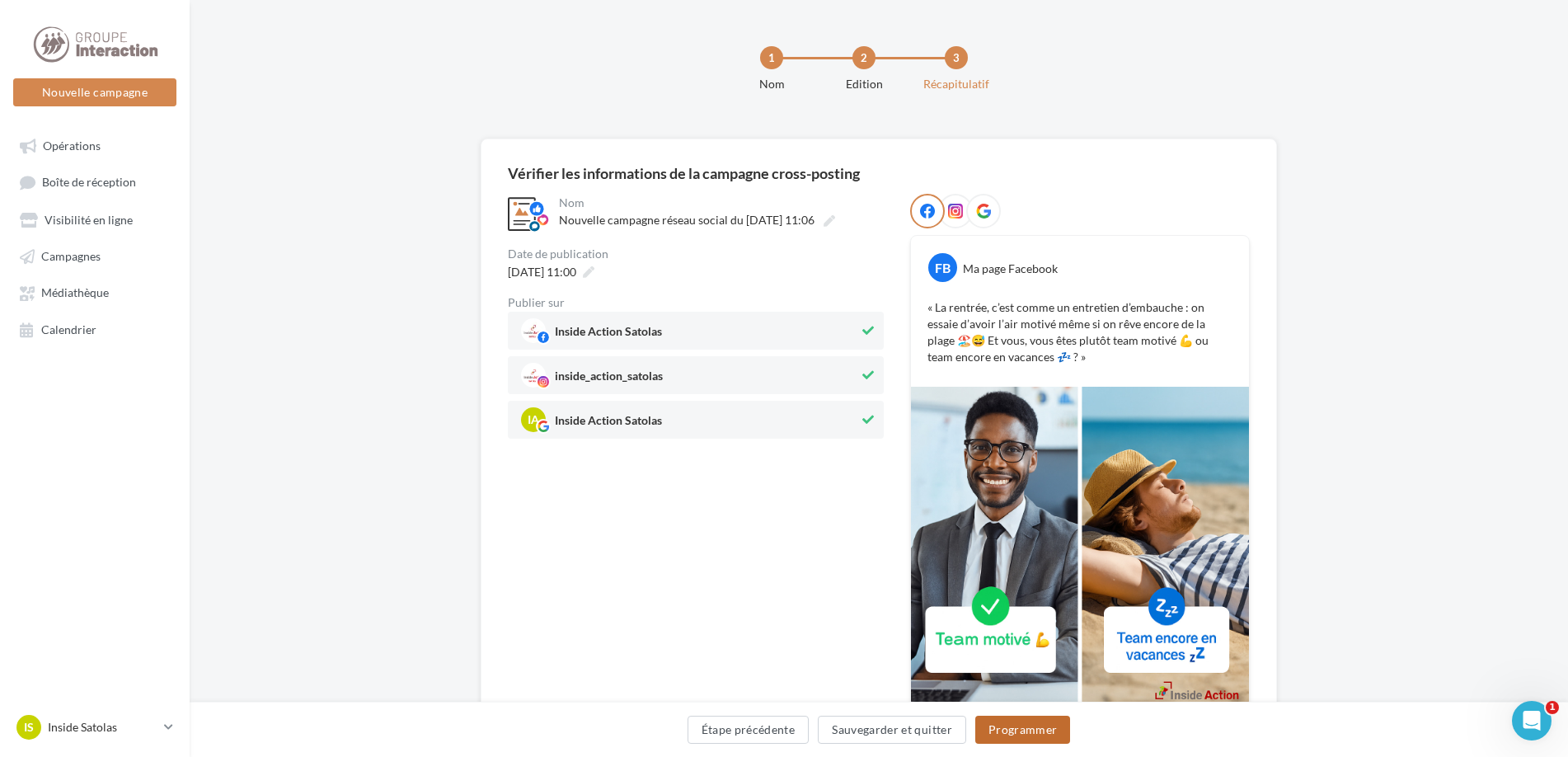
click at [1029, 729] on button "Programmer" at bounding box center [1023, 730] width 96 height 28
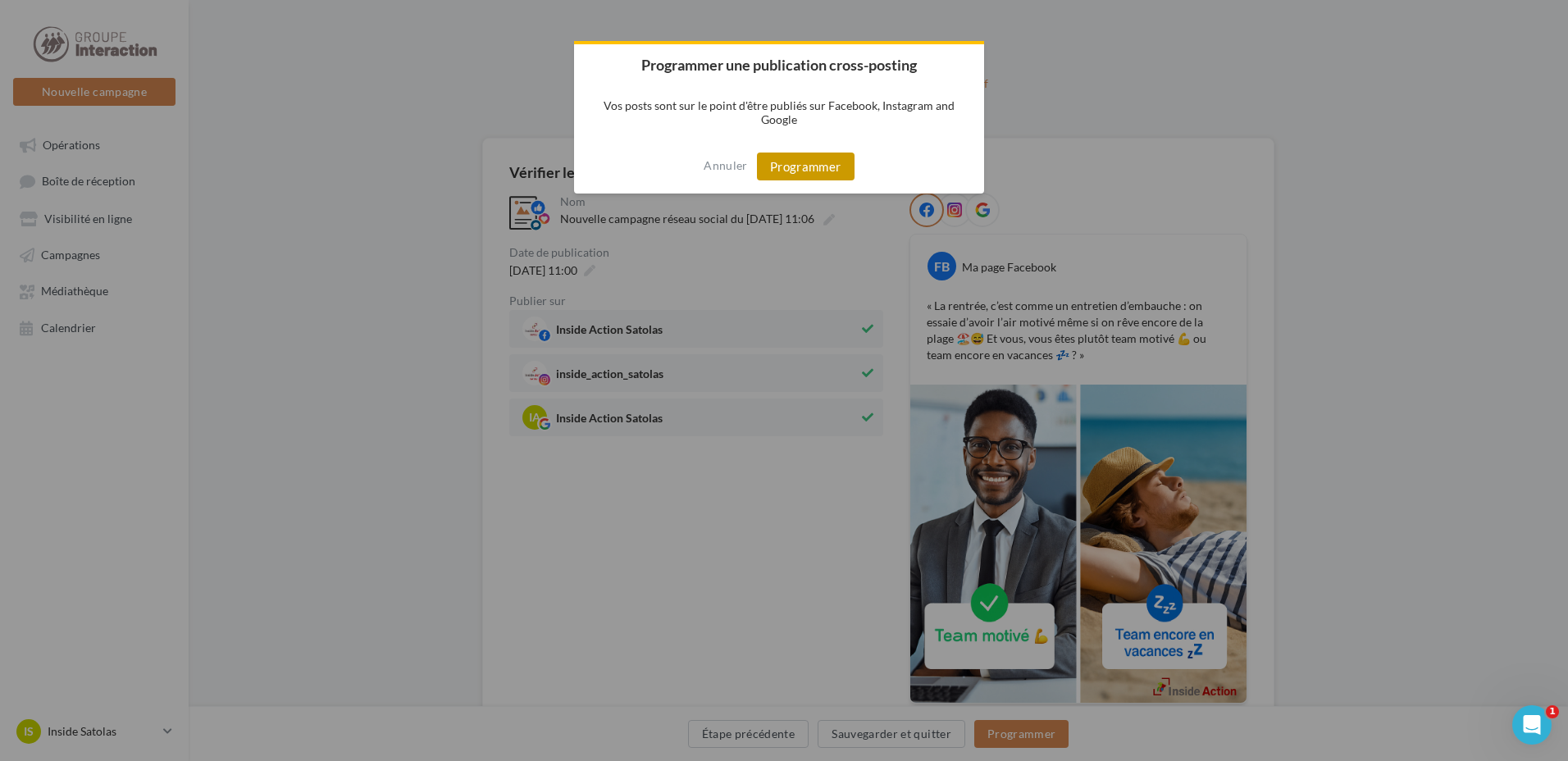
click at [804, 169] on button "Programmer" at bounding box center [806, 166] width 98 height 28
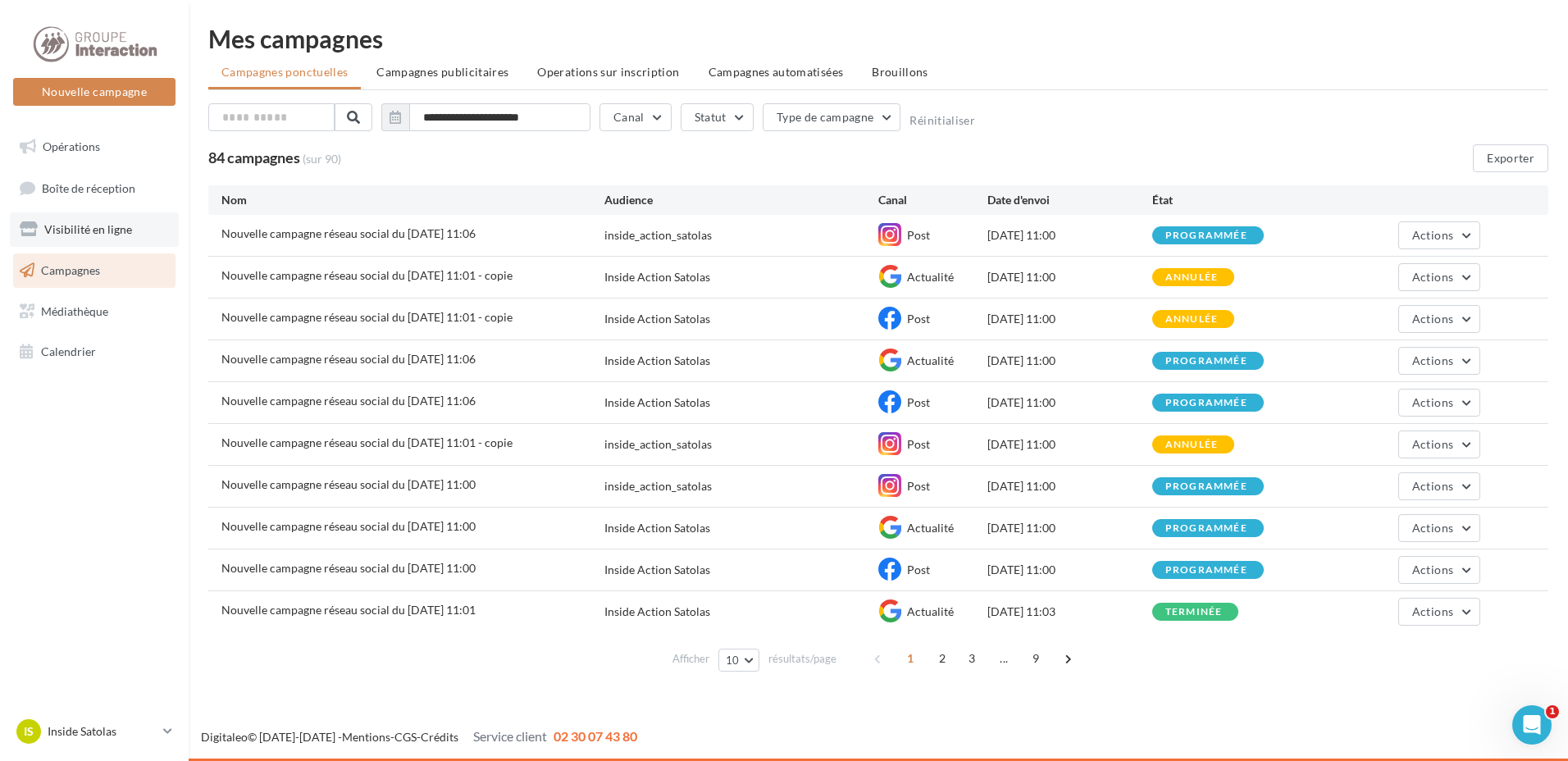
click at [96, 217] on link "Visibilité en ligne" at bounding box center [94, 229] width 169 height 34
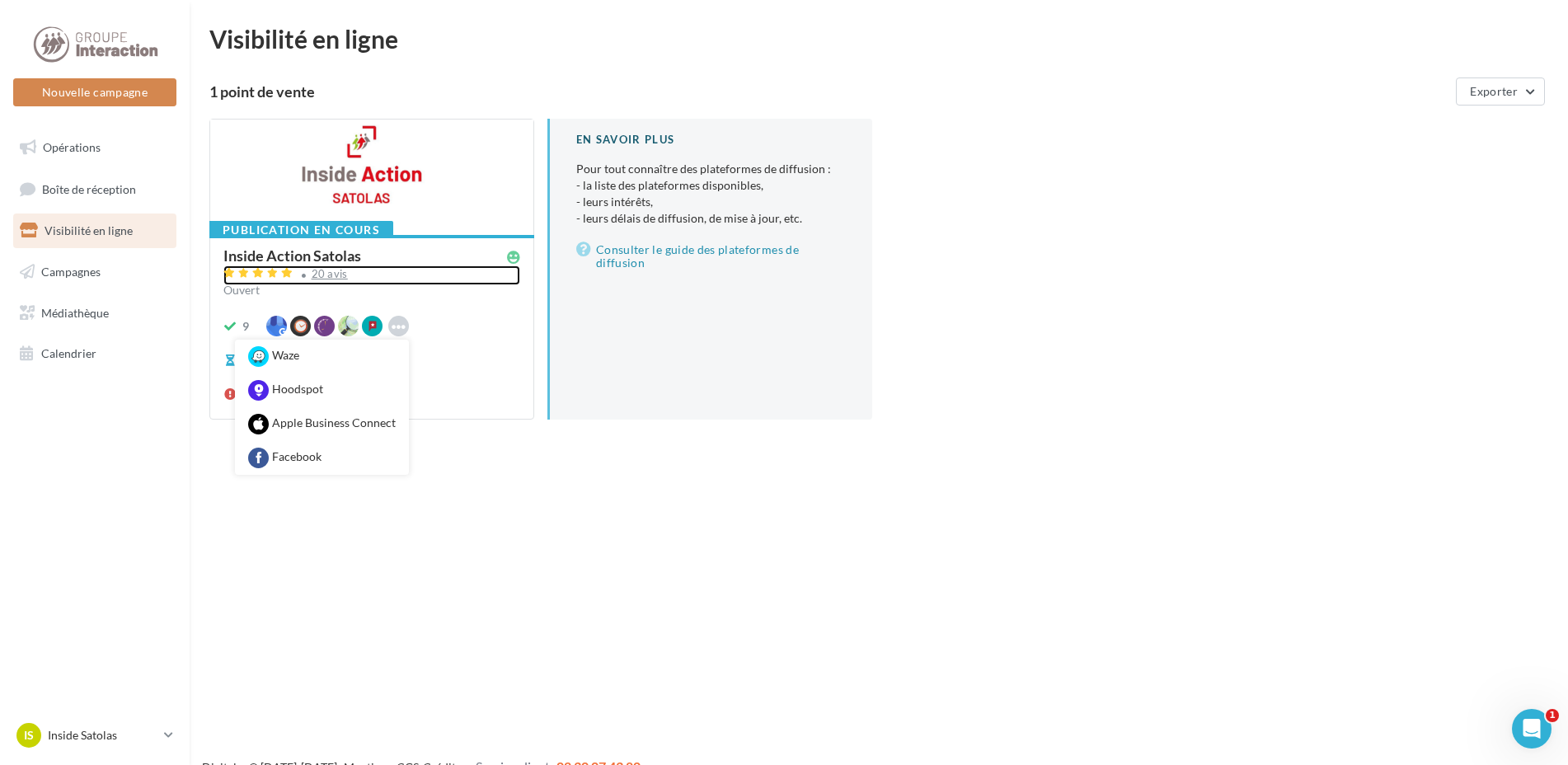
click at [405, 280] on div "20 avis" at bounding box center [372, 276] width 297 height 20
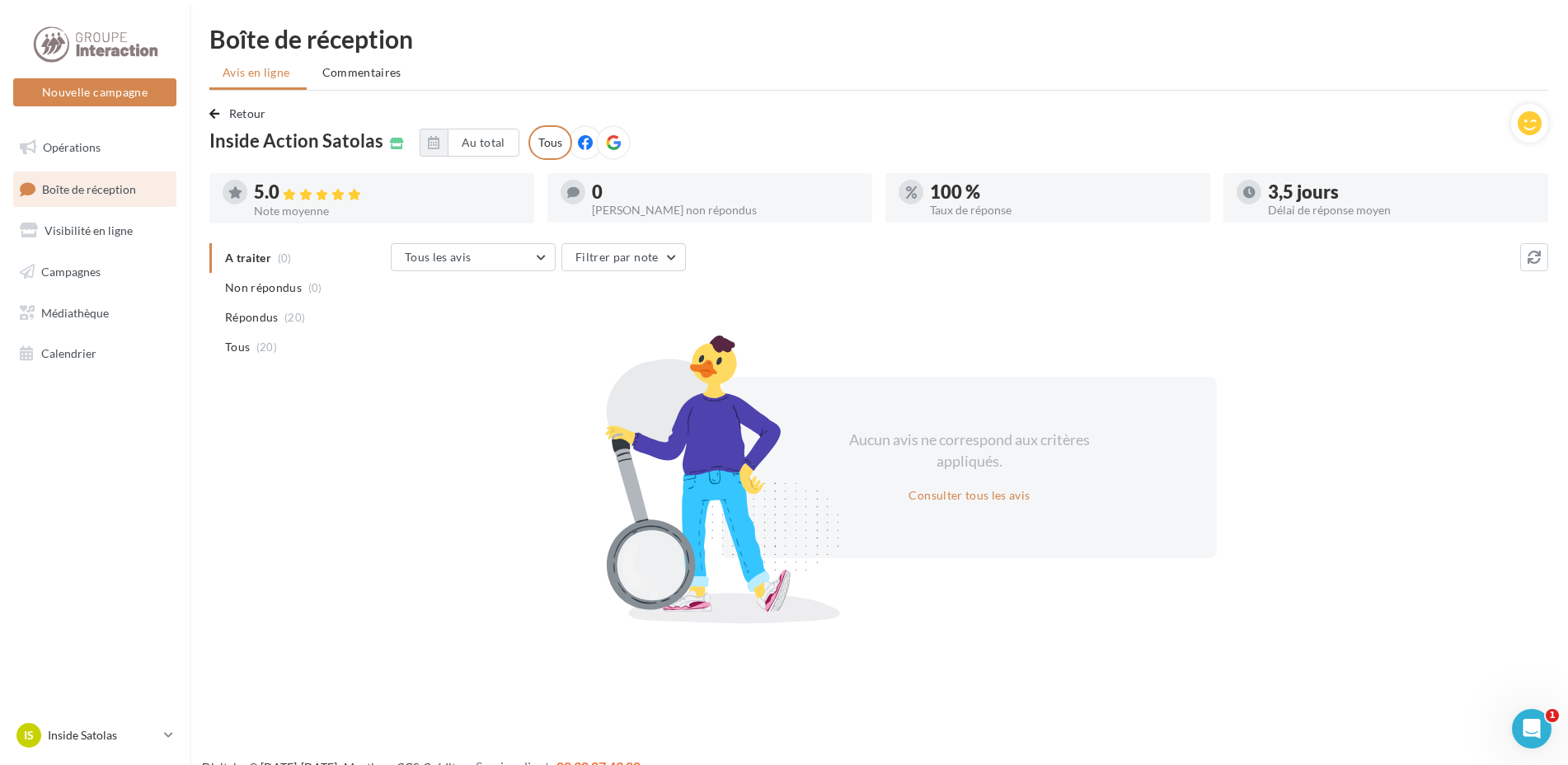
scroll to position [26, 0]
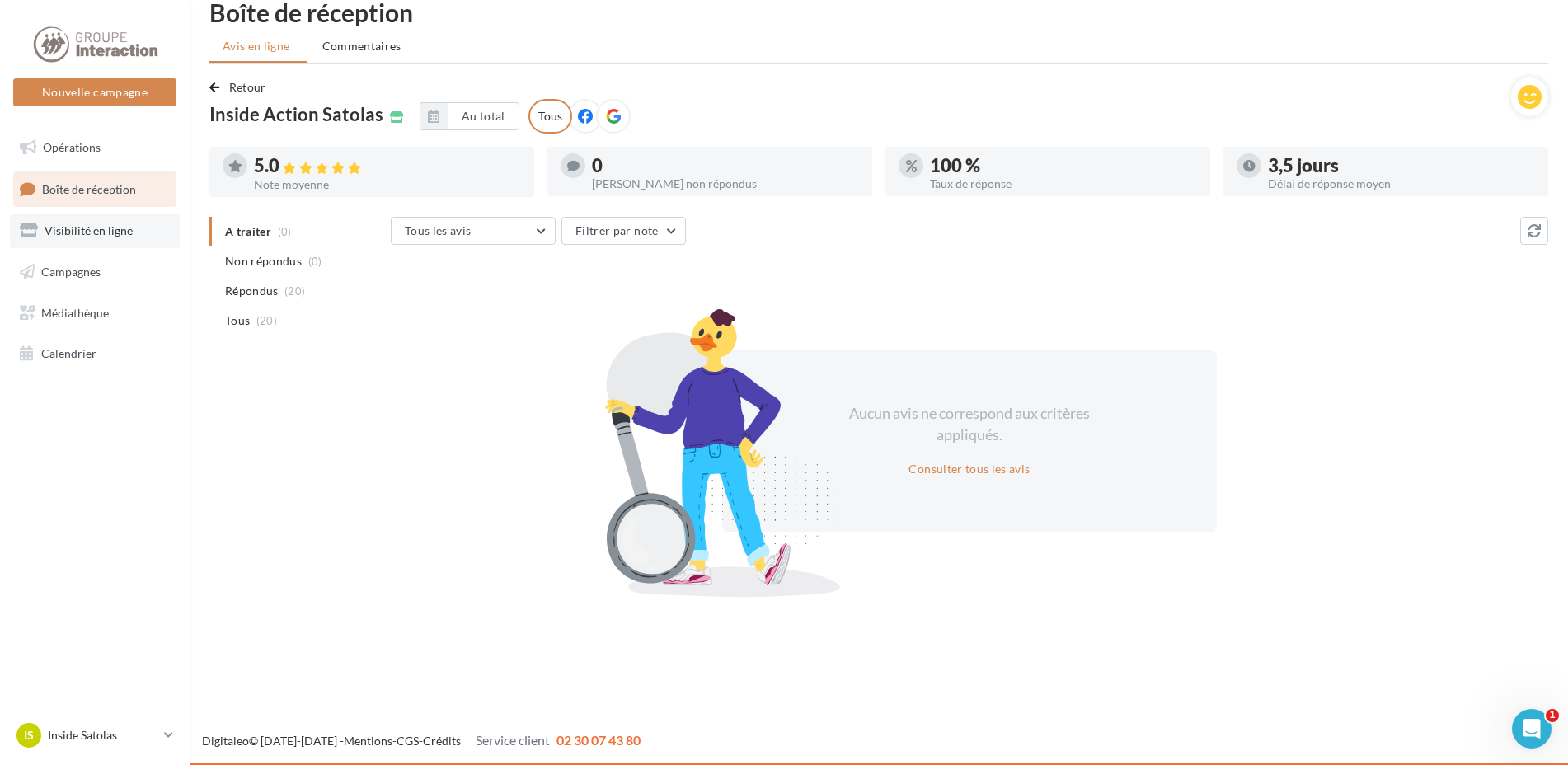
click at [80, 233] on span "Visibilité en ligne" at bounding box center [88, 230] width 88 height 14
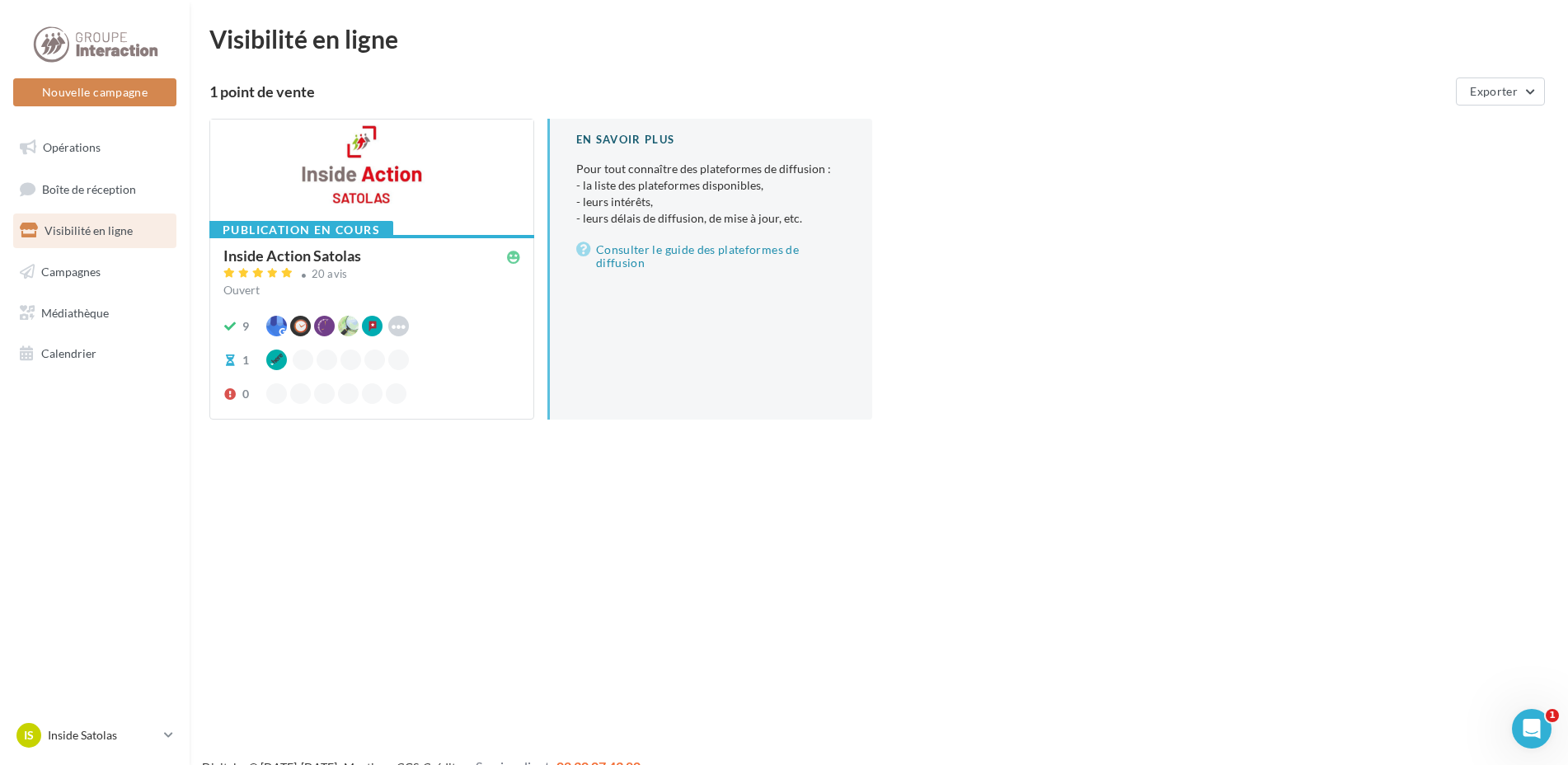
click at [300, 257] on div "Inside Action Satolas" at bounding box center [291, 256] width 137 height 15
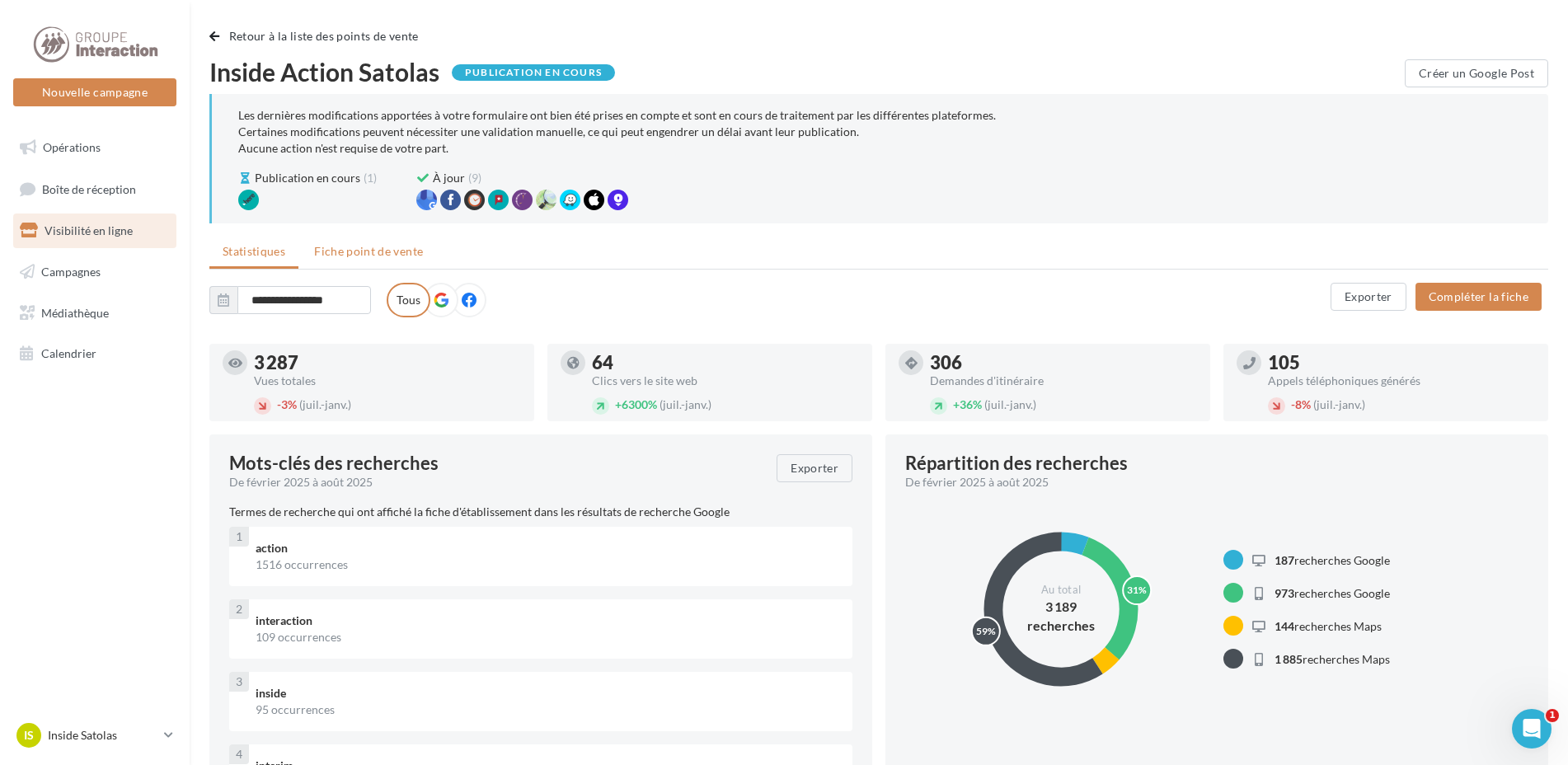
click at [373, 250] on span "Fiche point de vente" at bounding box center [369, 250] width 109 height 14
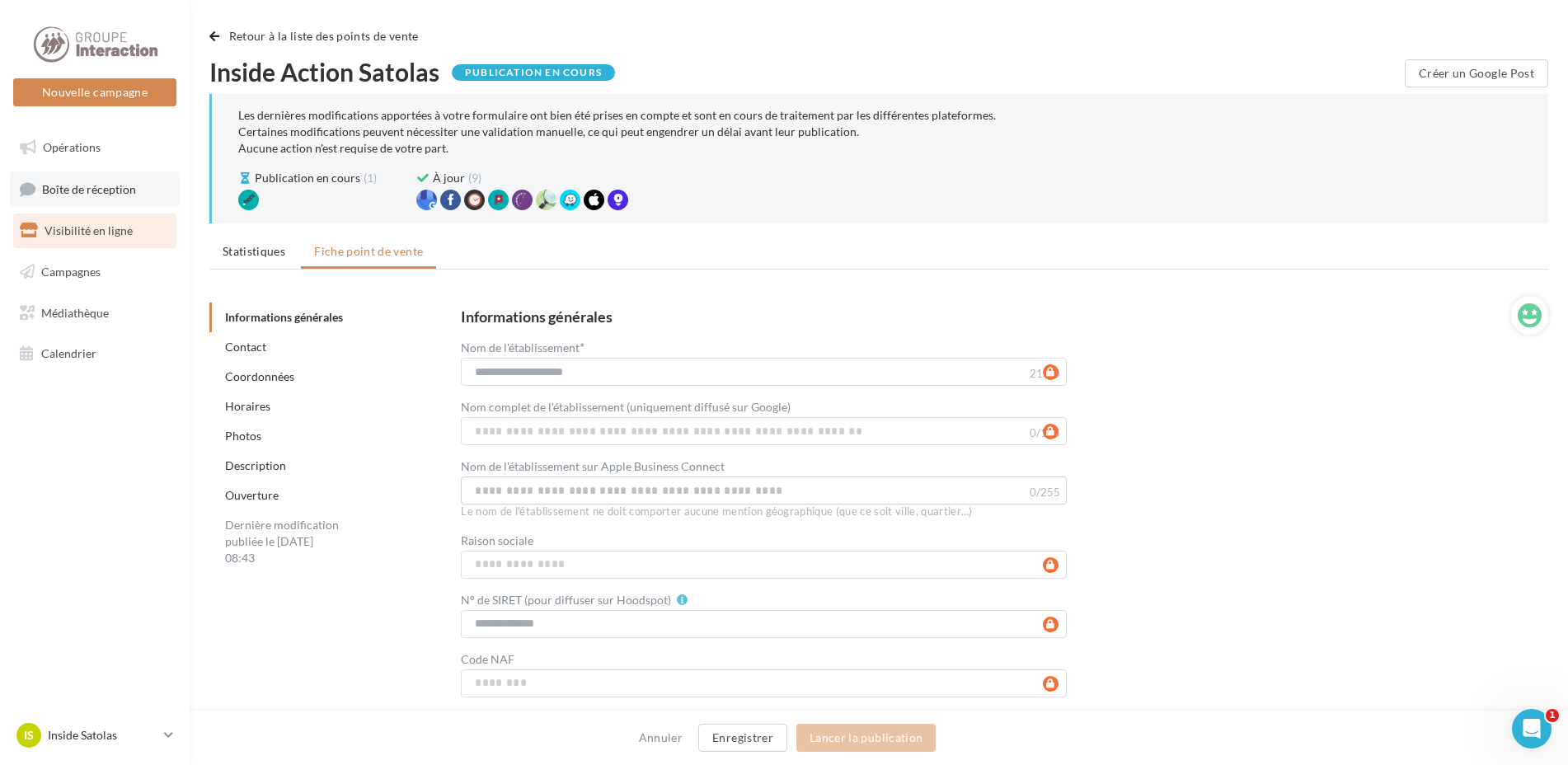
click at [100, 175] on link "Boîte de réception" at bounding box center [95, 189] width 170 height 36
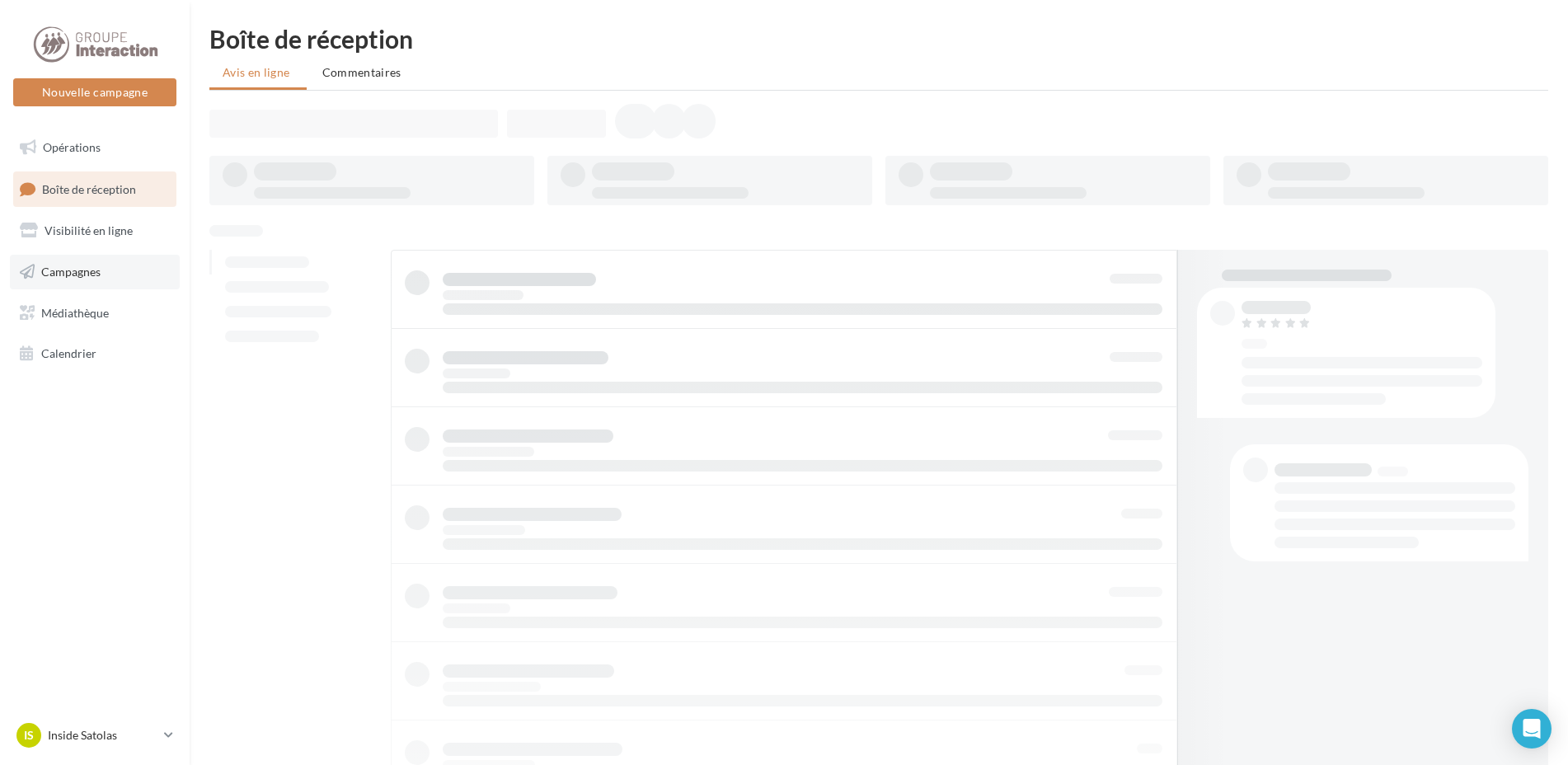
click at [74, 282] on link "Campagnes" at bounding box center [95, 272] width 170 height 35
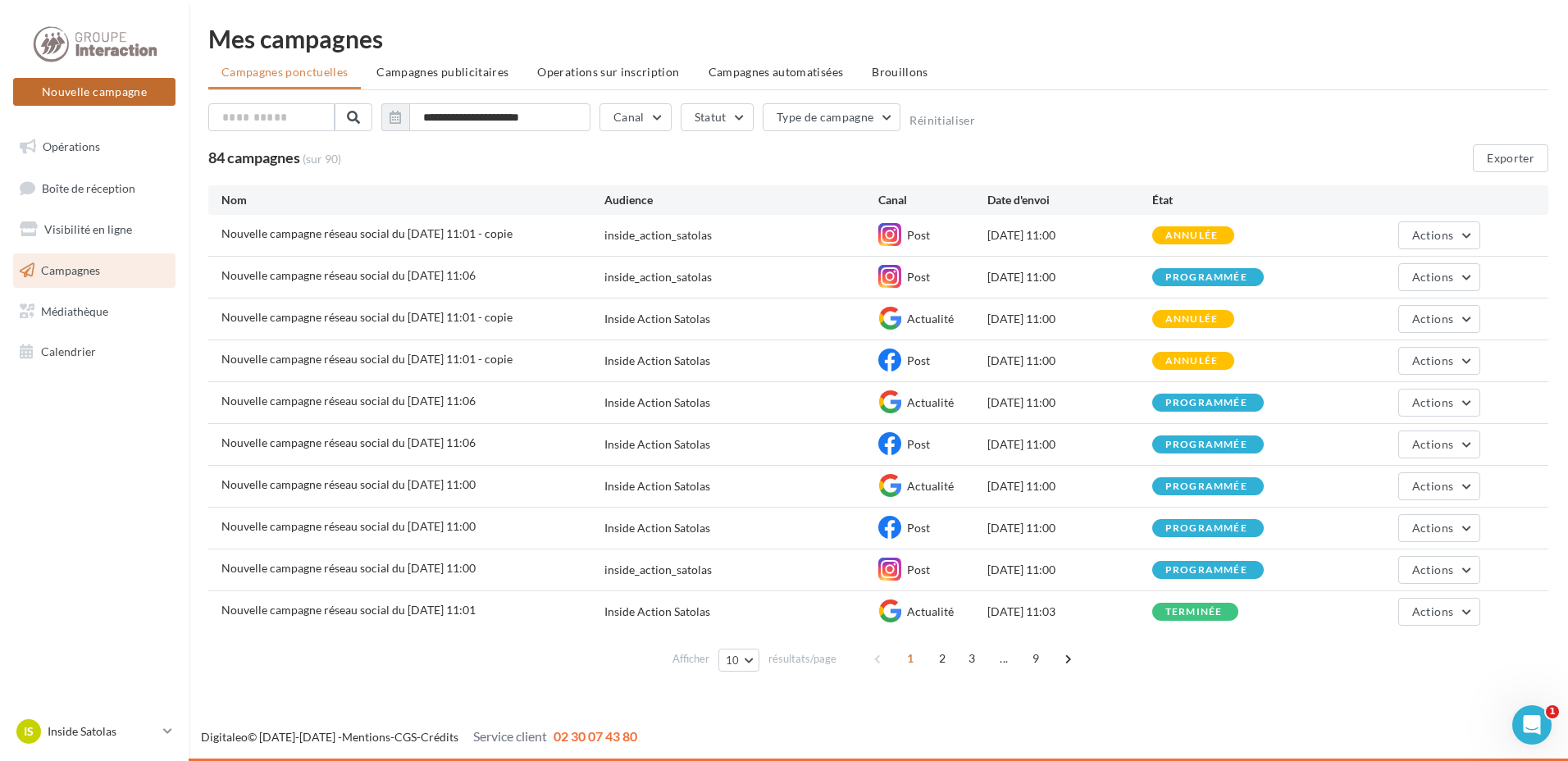
click at [133, 82] on button "Nouvelle campagne" at bounding box center [93, 92] width 162 height 28
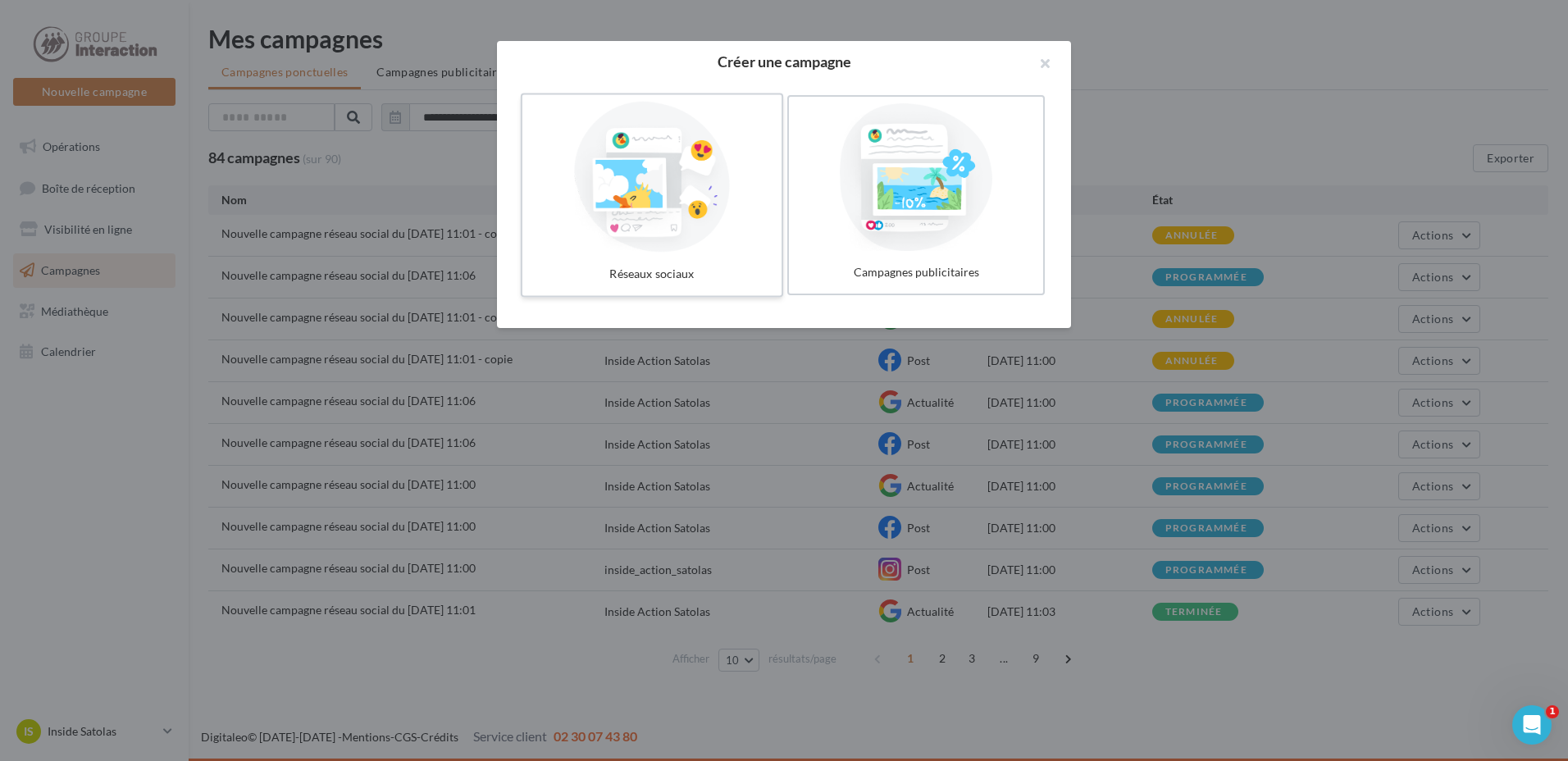
click at [651, 209] on div at bounding box center [652, 177] width 246 height 151
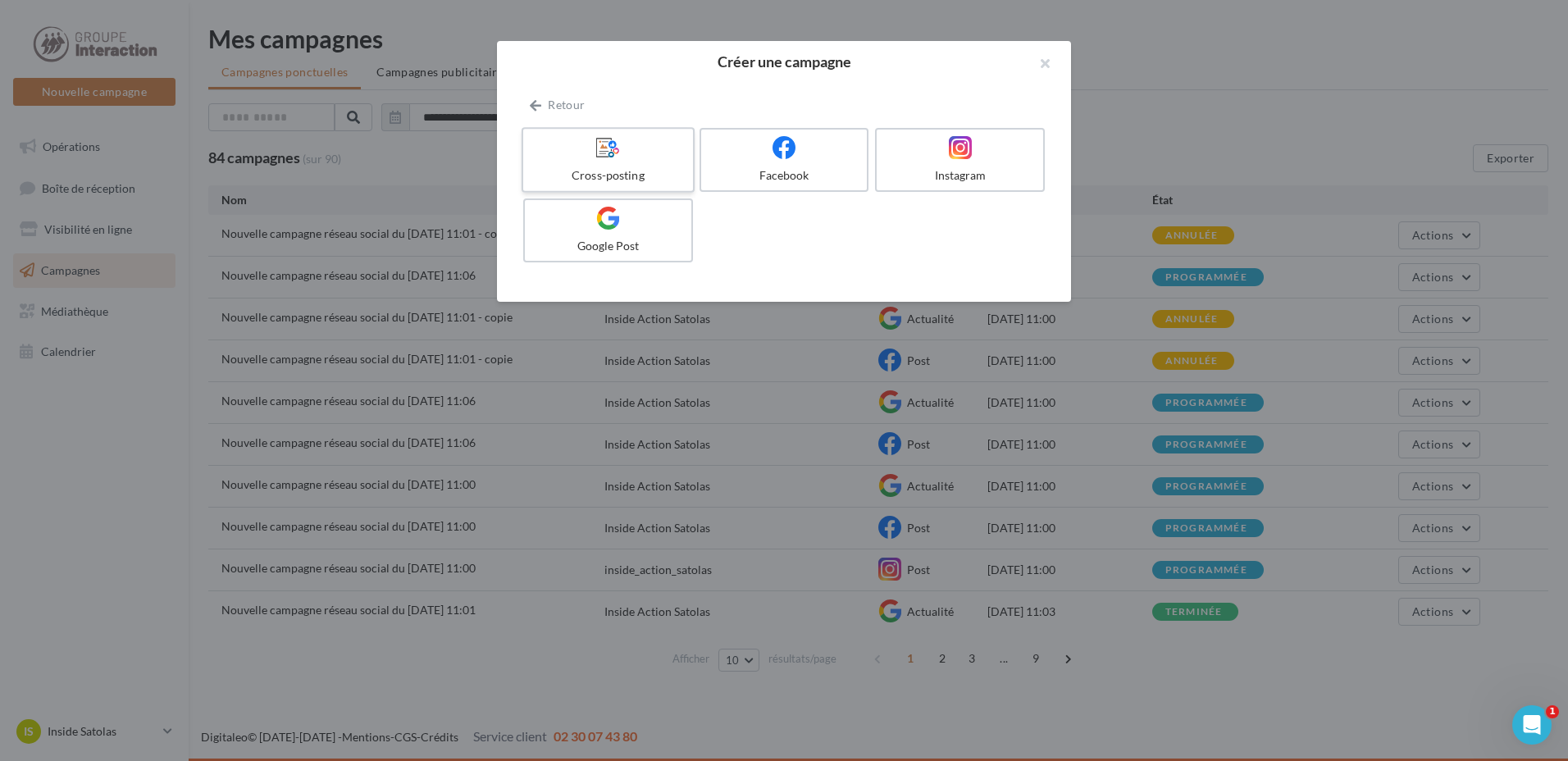
click at [648, 173] on div "Cross-posting" at bounding box center [608, 176] width 156 height 16
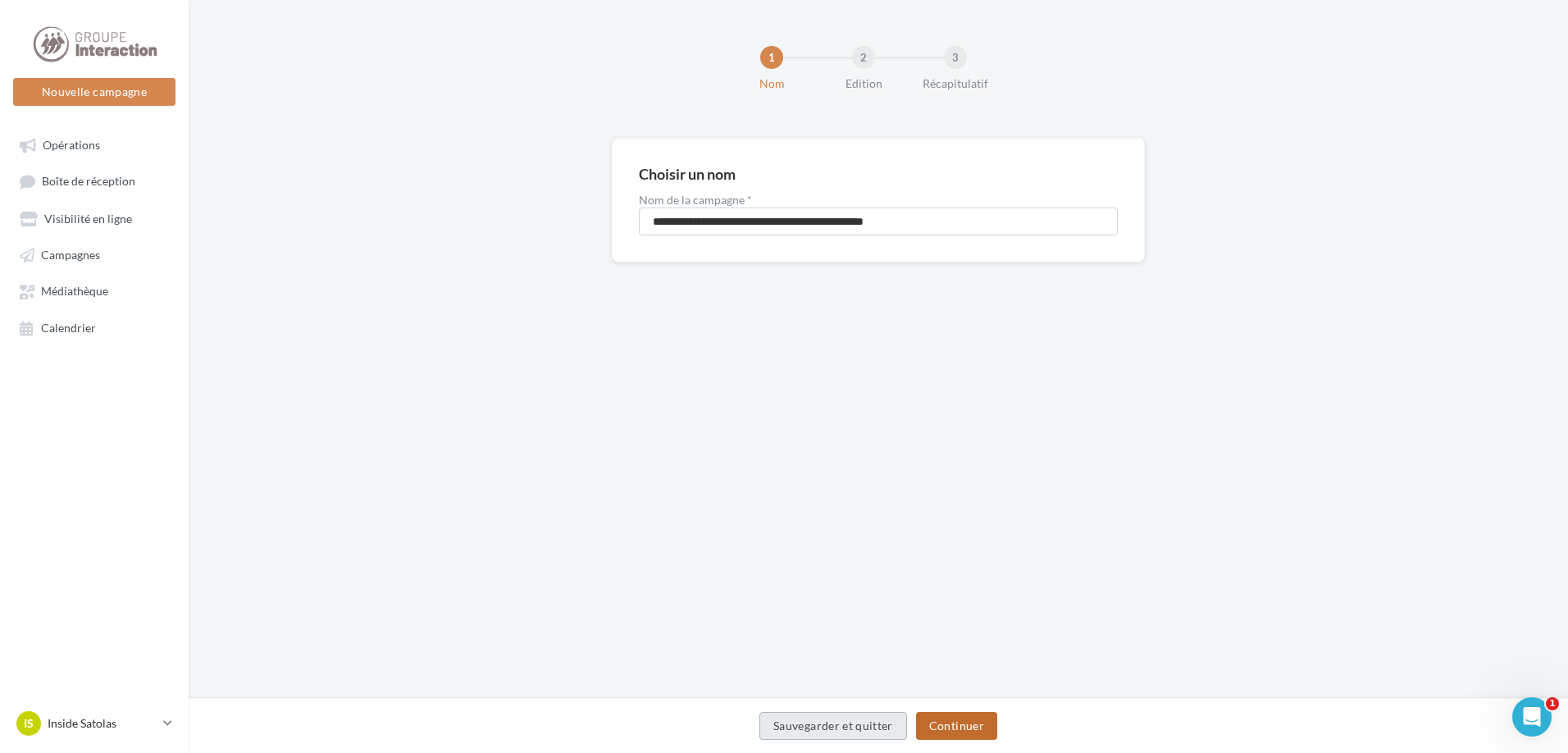
click at [952, 717] on button "Continuer" at bounding box center [957, 726] width 82 height 28
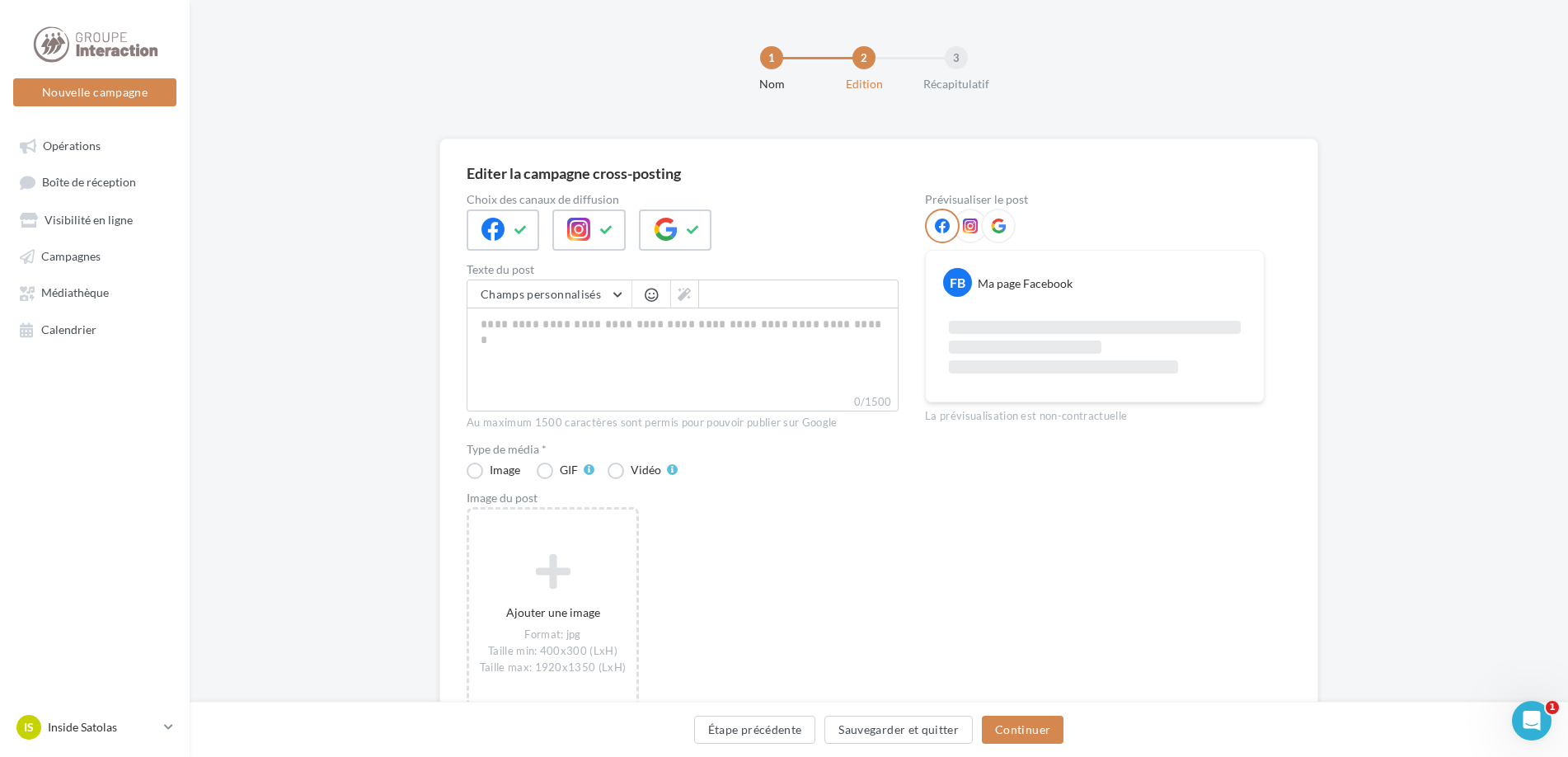
click at [1066, 292] on div "FB Ma page Facebook" at bounding box center [1095, 276] width 330 height 42
click at [586, 329] on textarea "0/1500" at bounding box center [682, 351] width 432 height 86
paste textarea "**********"
type textarea "**********"
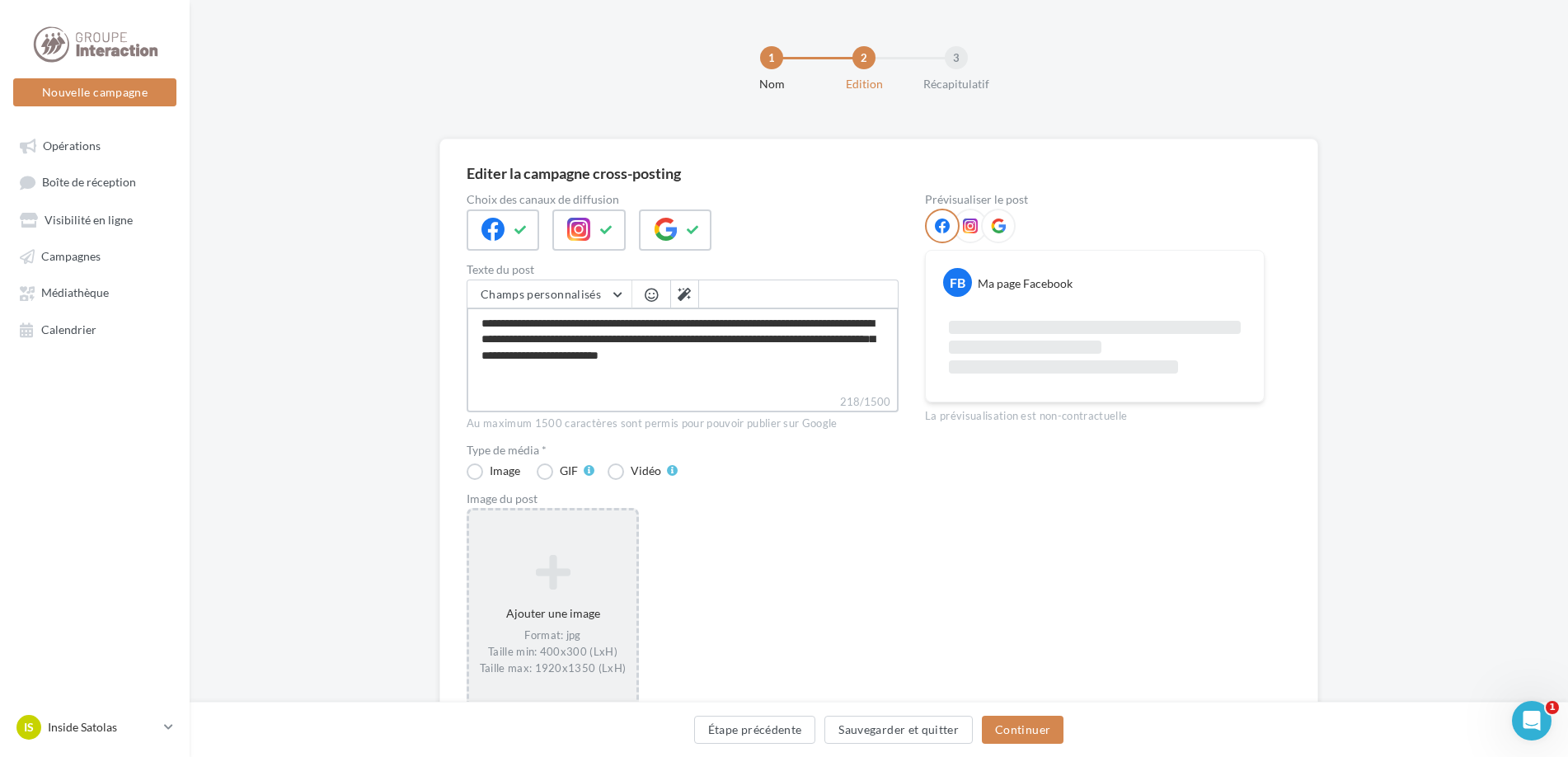
type textarea "**********"
click at [575, 568] on icon at bounding box center [552, 571] width 154 height 39
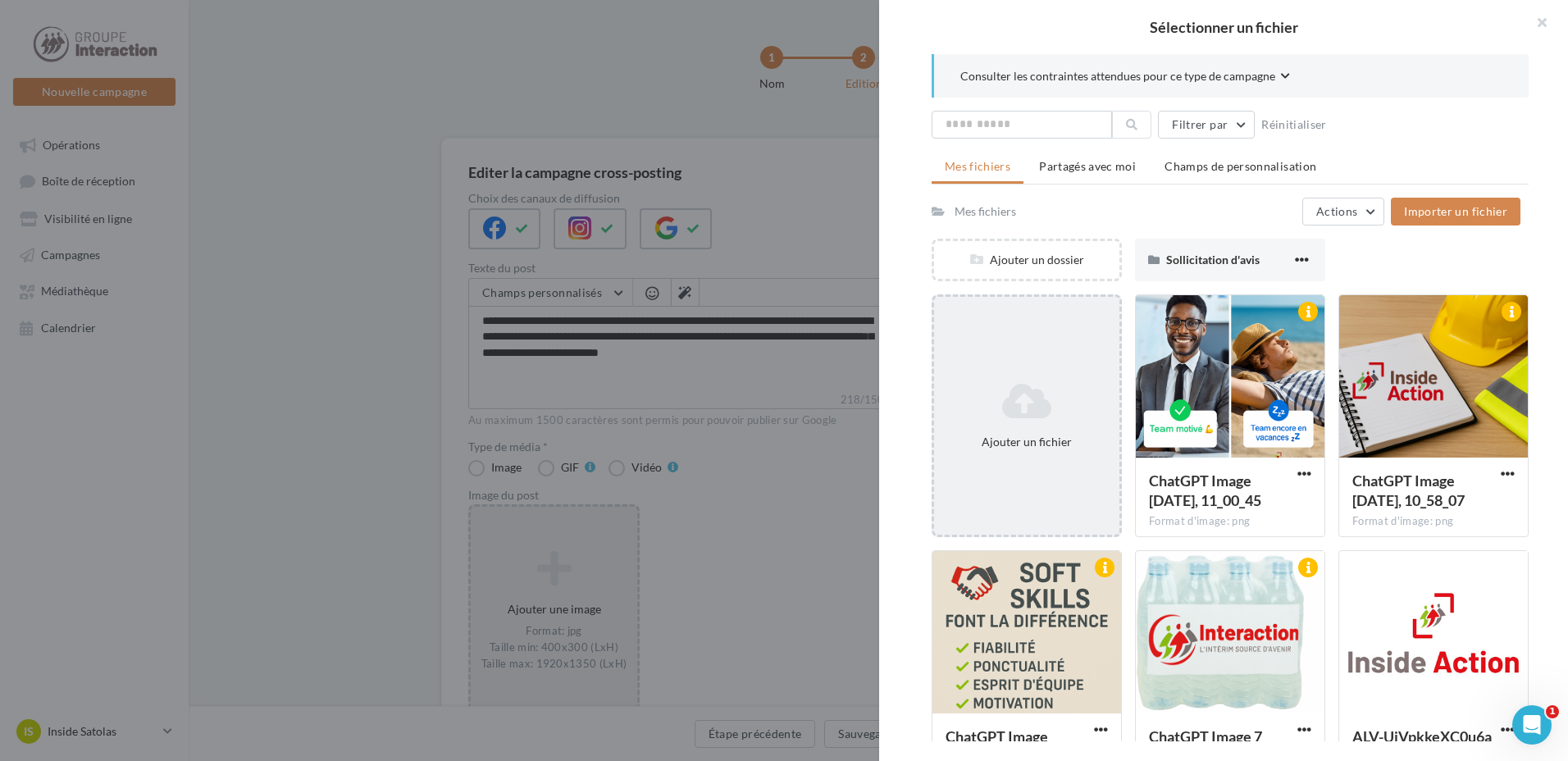
click at [945, 397] on icon at bounding box center [1026, 400] width 172 height 39
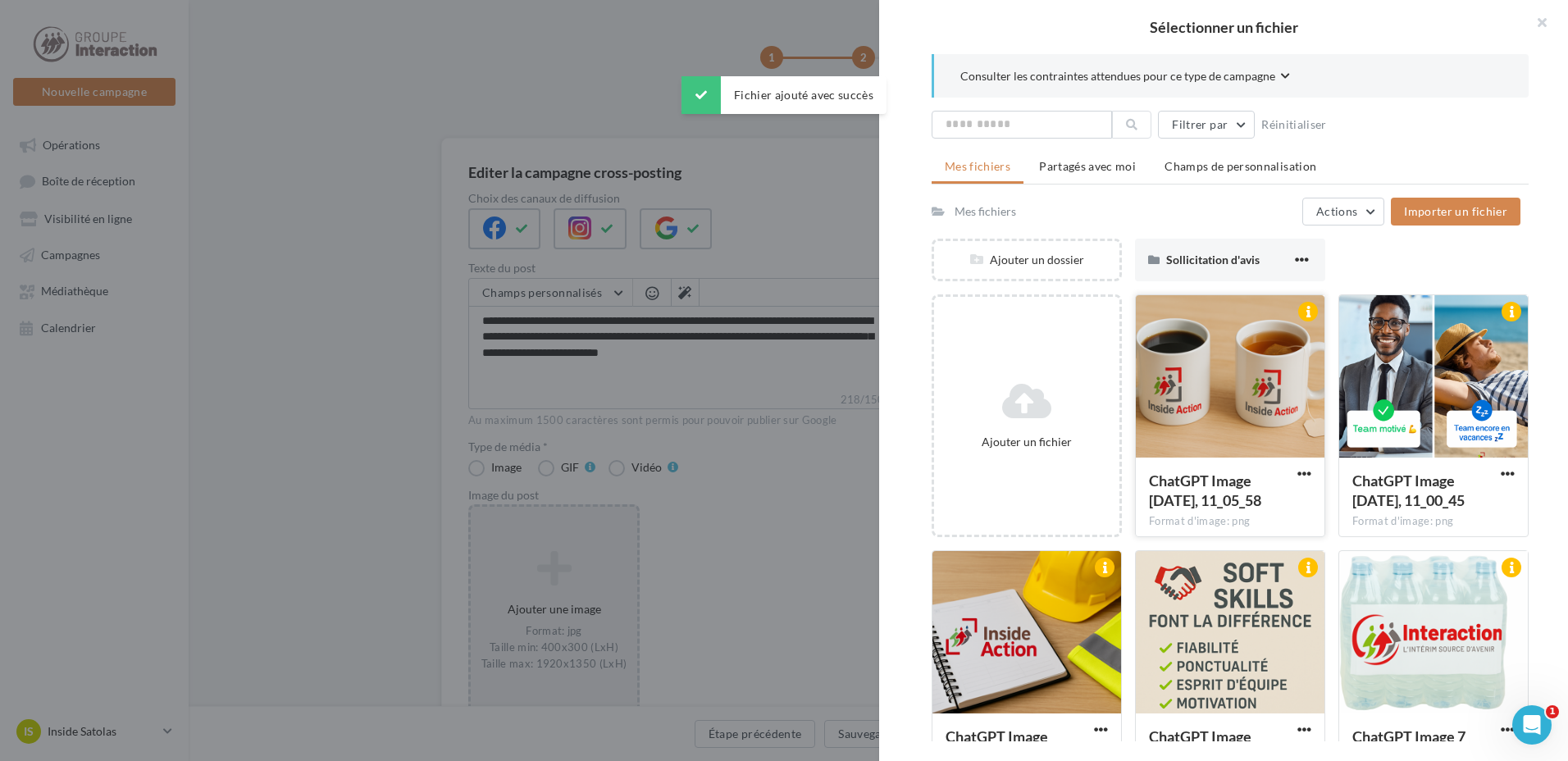
click at [1259, 408] on div at bounding box center [1230, 377] width 188 height 164
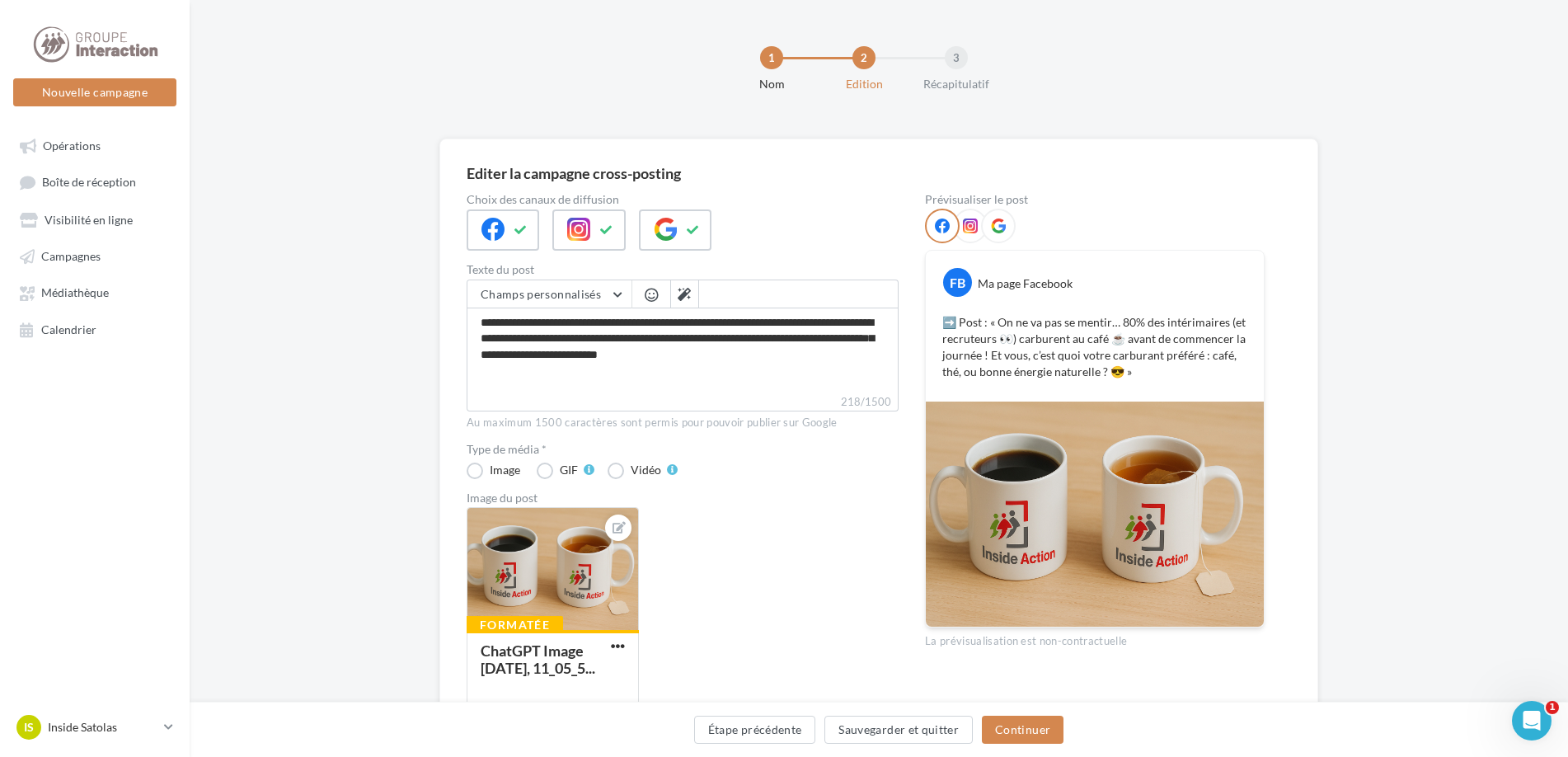
scroll to position [118, 0]
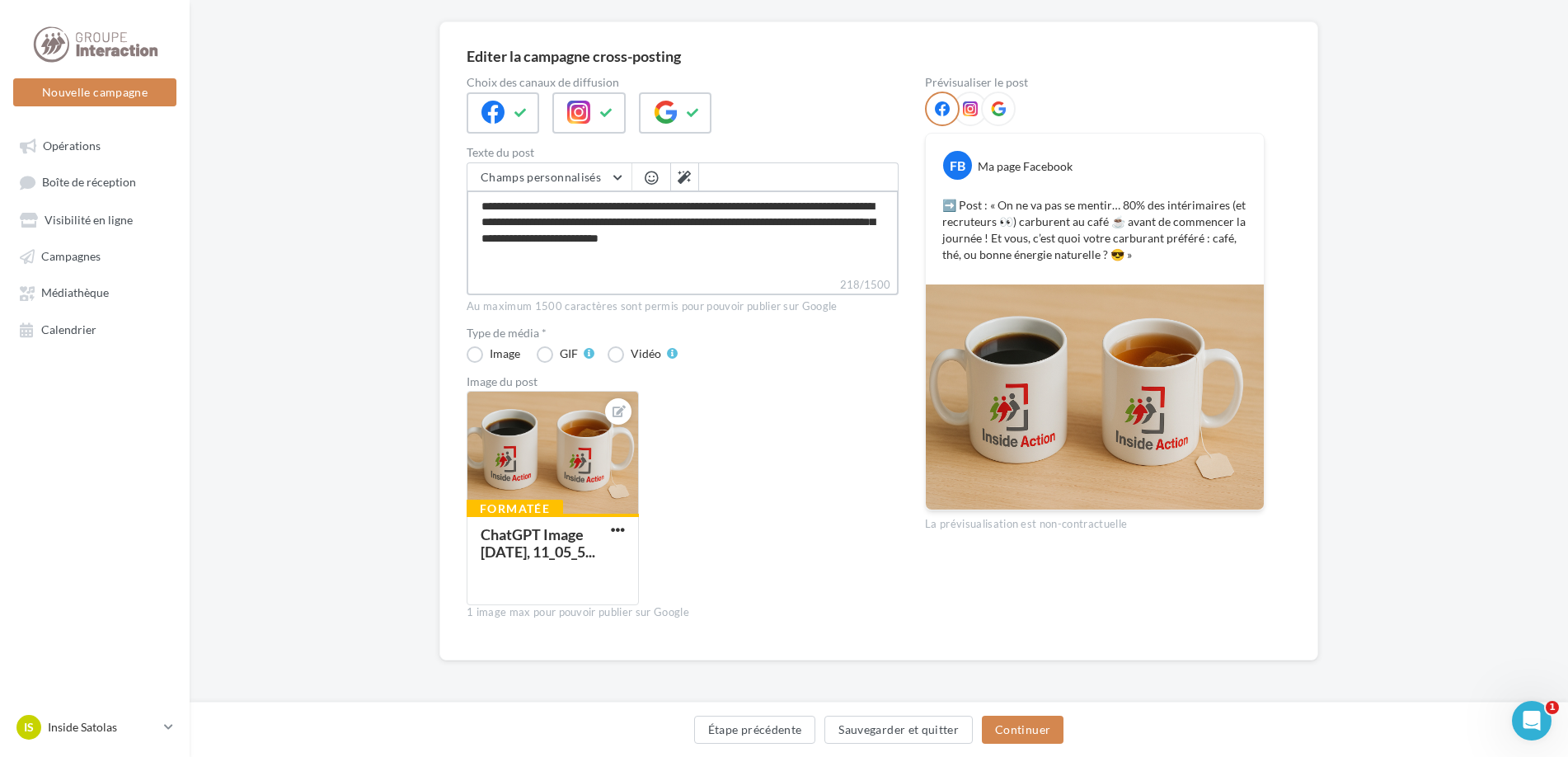
click at [525, 200] on textarea "**********" at bounding box center [682, 233] width 432 height 86
type textarea "**********"
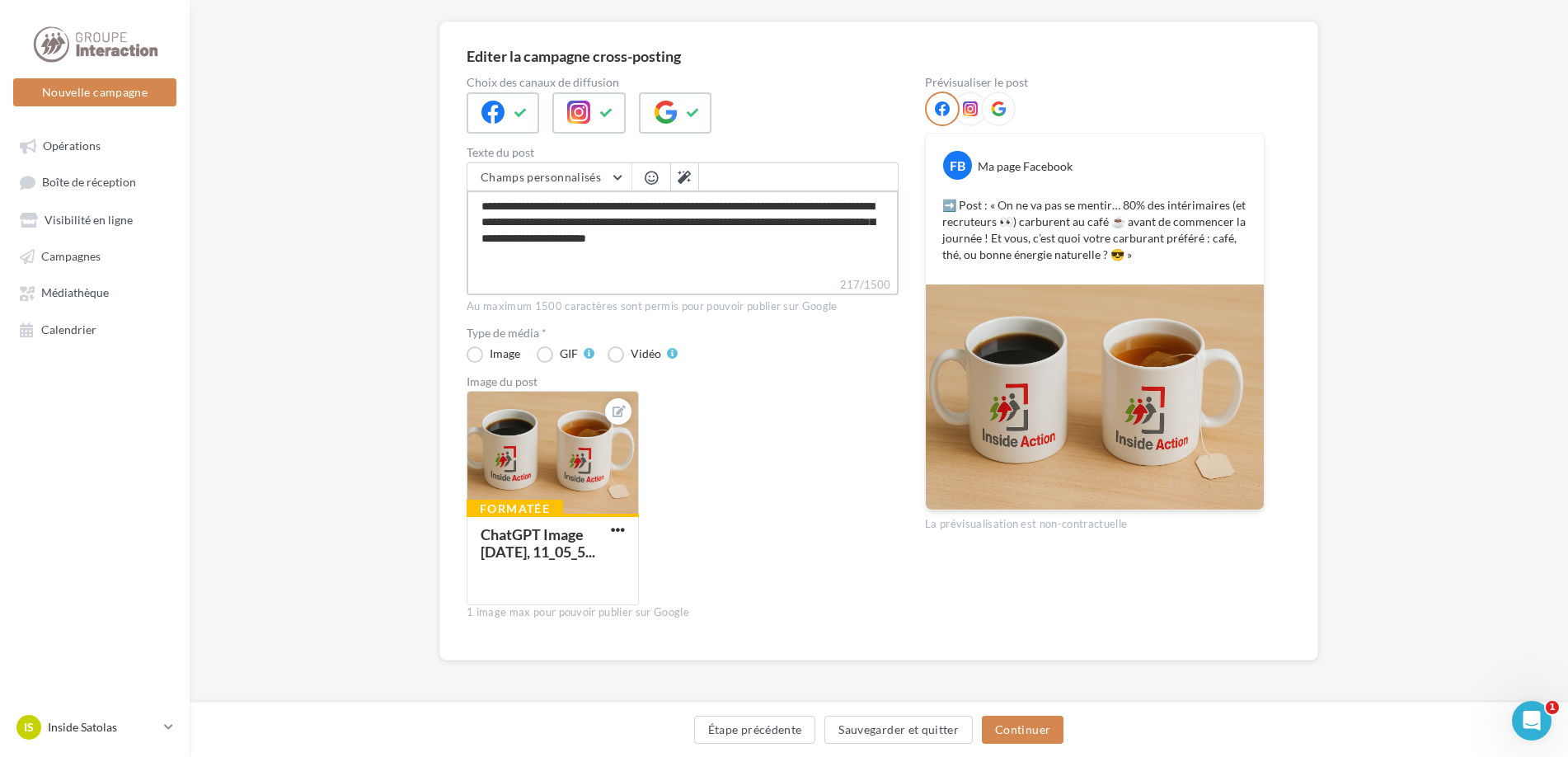
type textarea "**********"
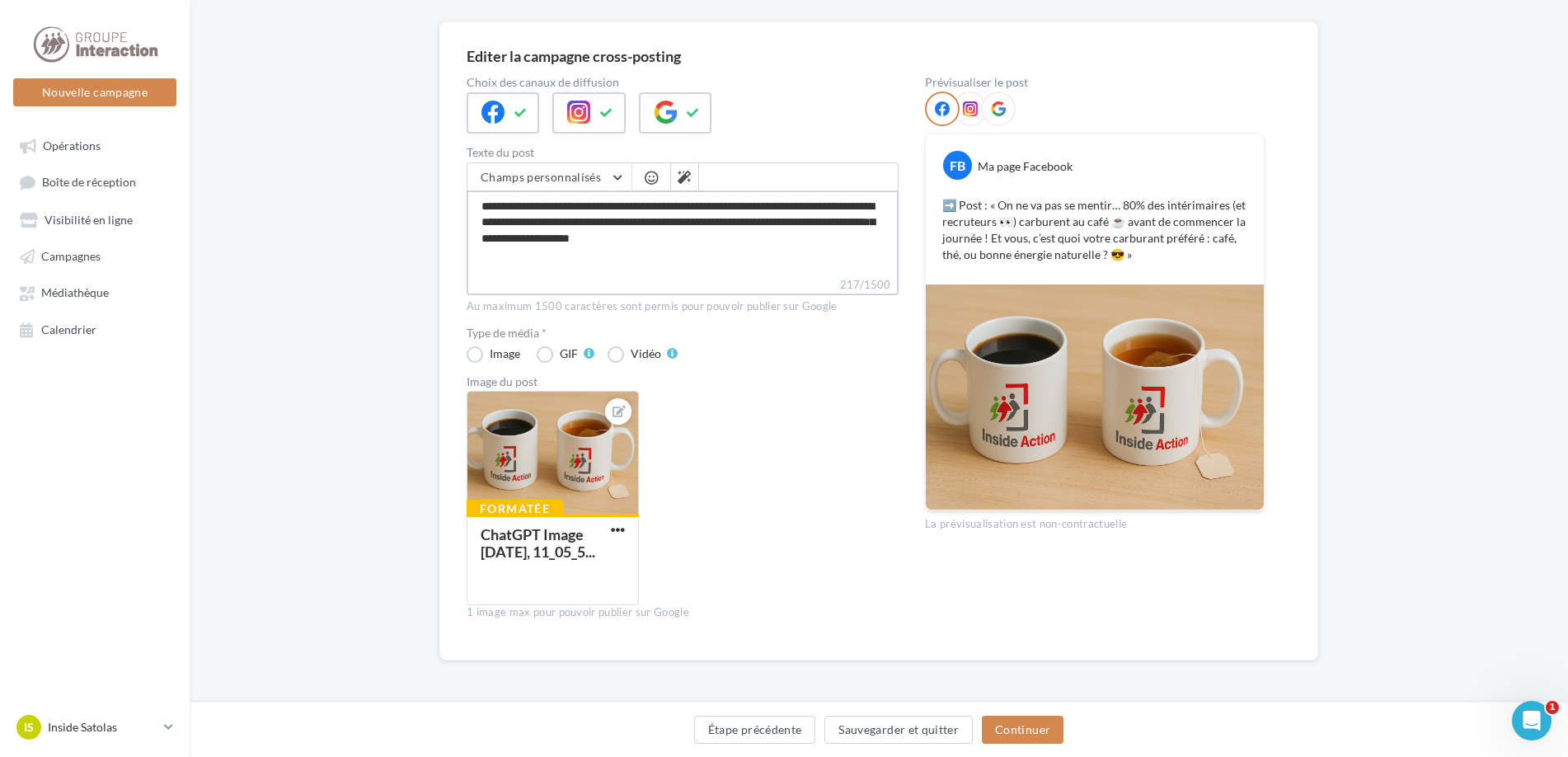
type textarea "**********"
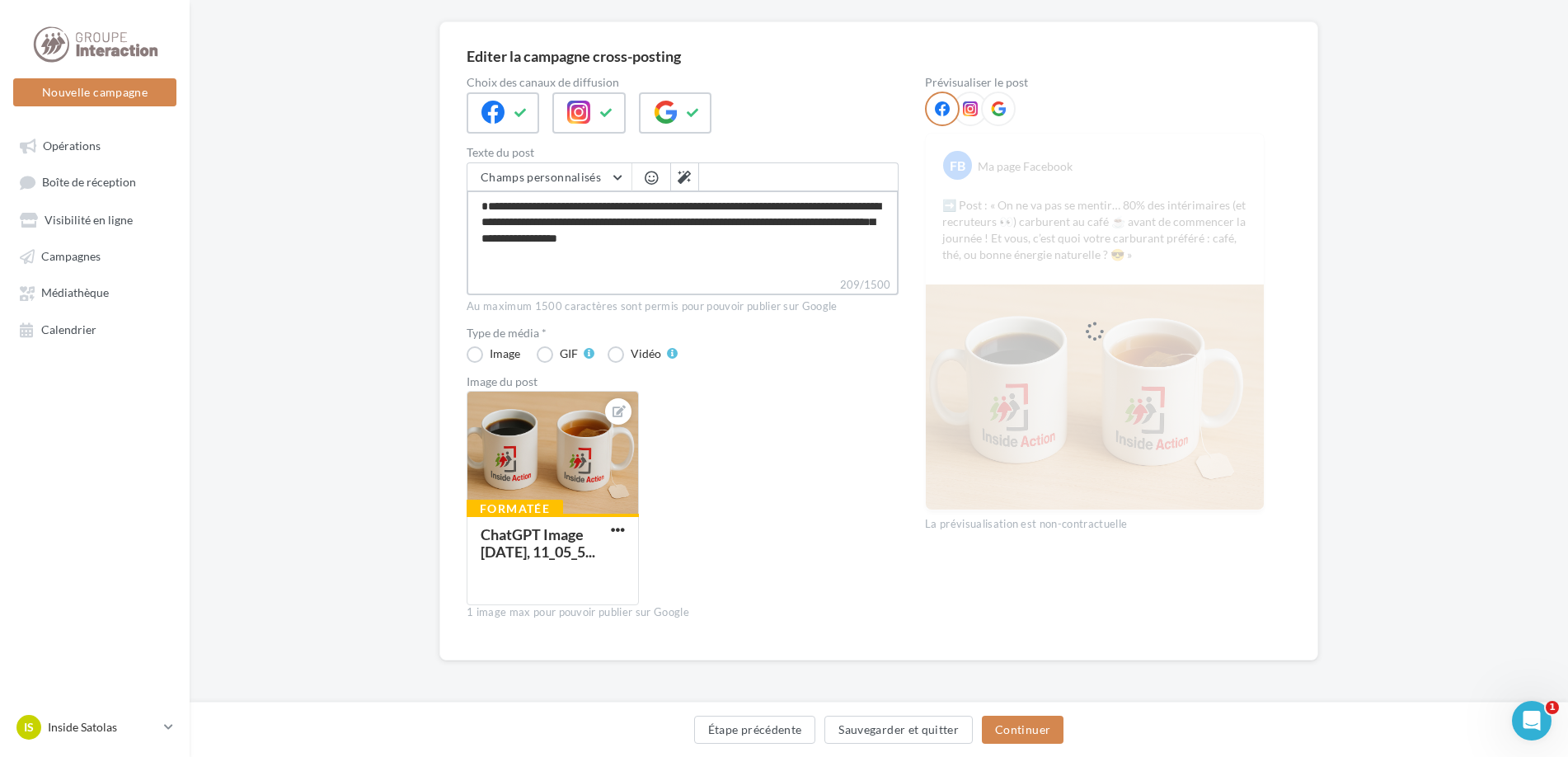
type textarea "**********"
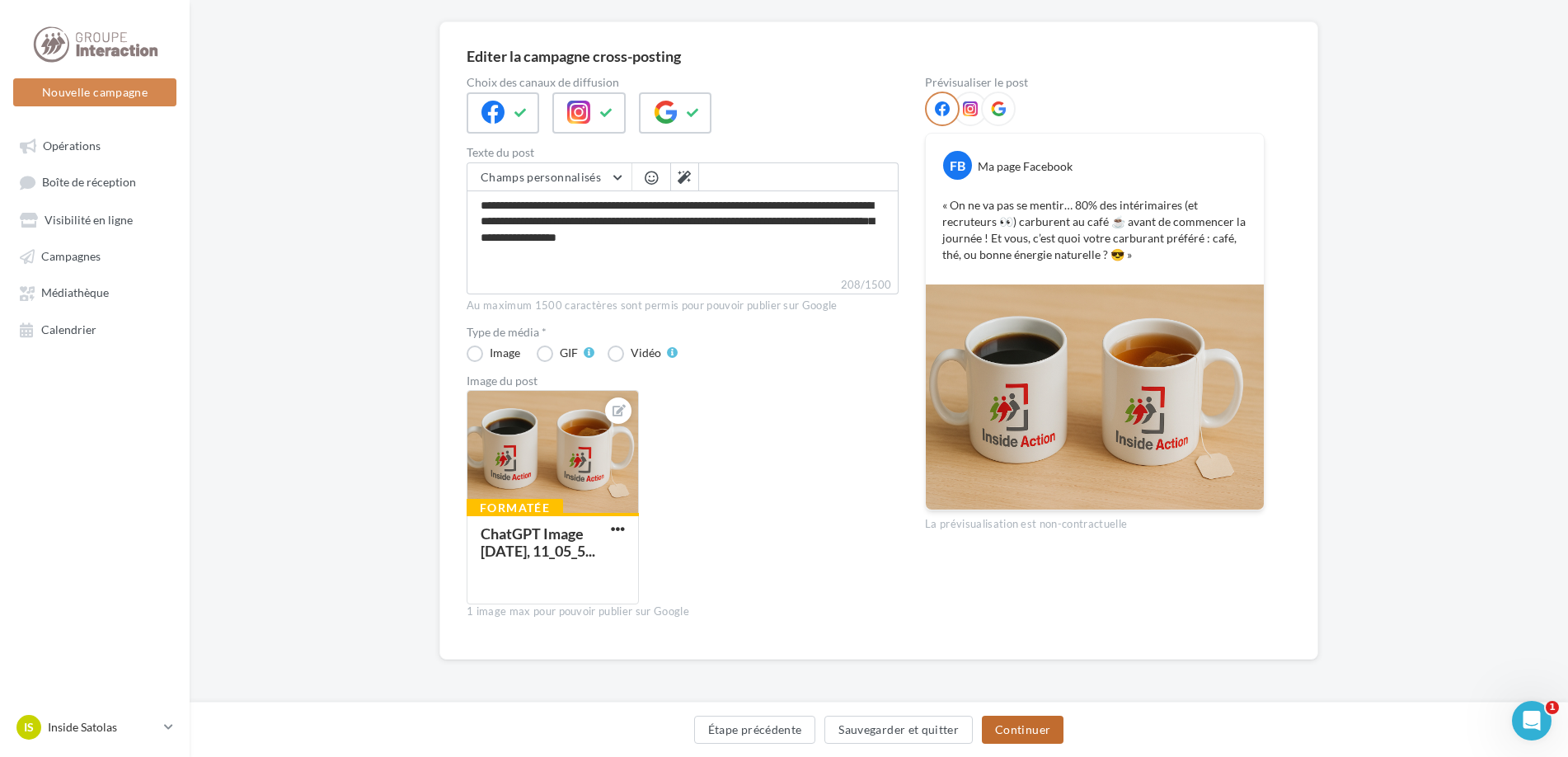
click at [1009, 741] on button "Continuer" at bounding box center [1023, 730] width 82 height 28
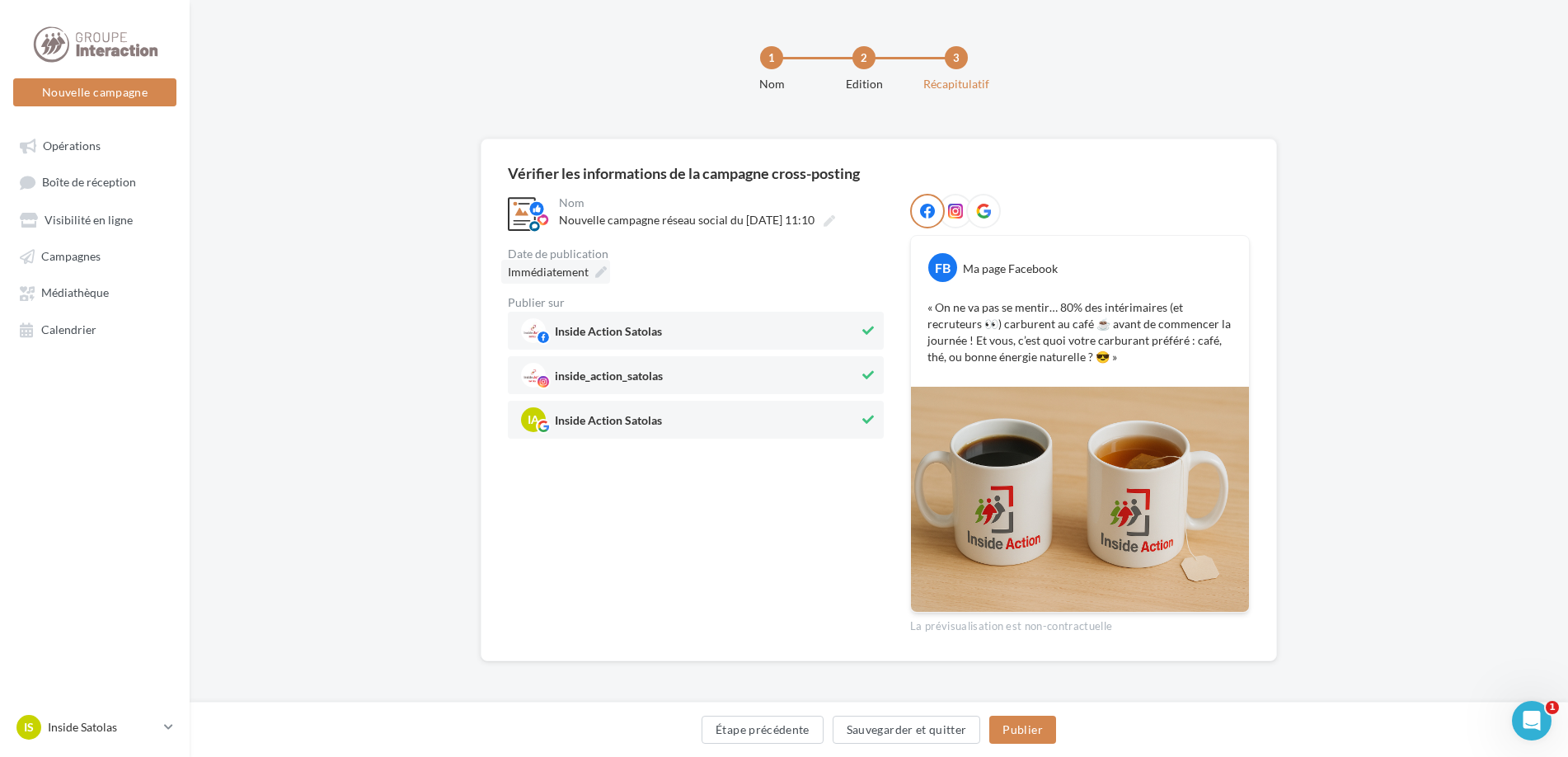
click at [596, 272] on icon at bounding box center [601, 271] width 12 height 12
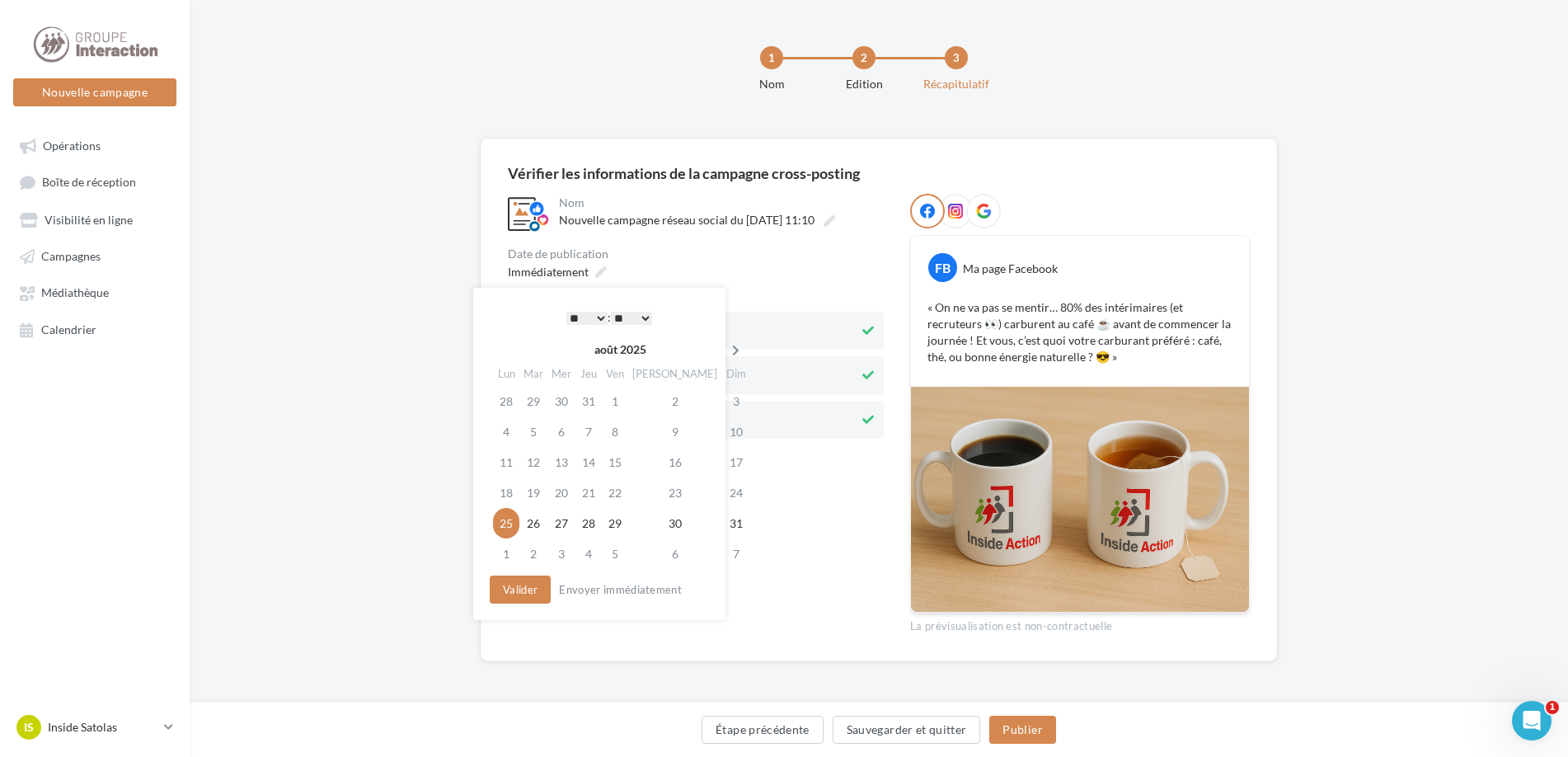
click at [721, 344] on th at bounding box center [736, 349] width 29 height 25
click at [503, 490] on td "15" at bounding box center [507, 492] width 29 height 30
click at [504, 582] on button "Valider" at bounding box center [520, 588] width 61 height 28
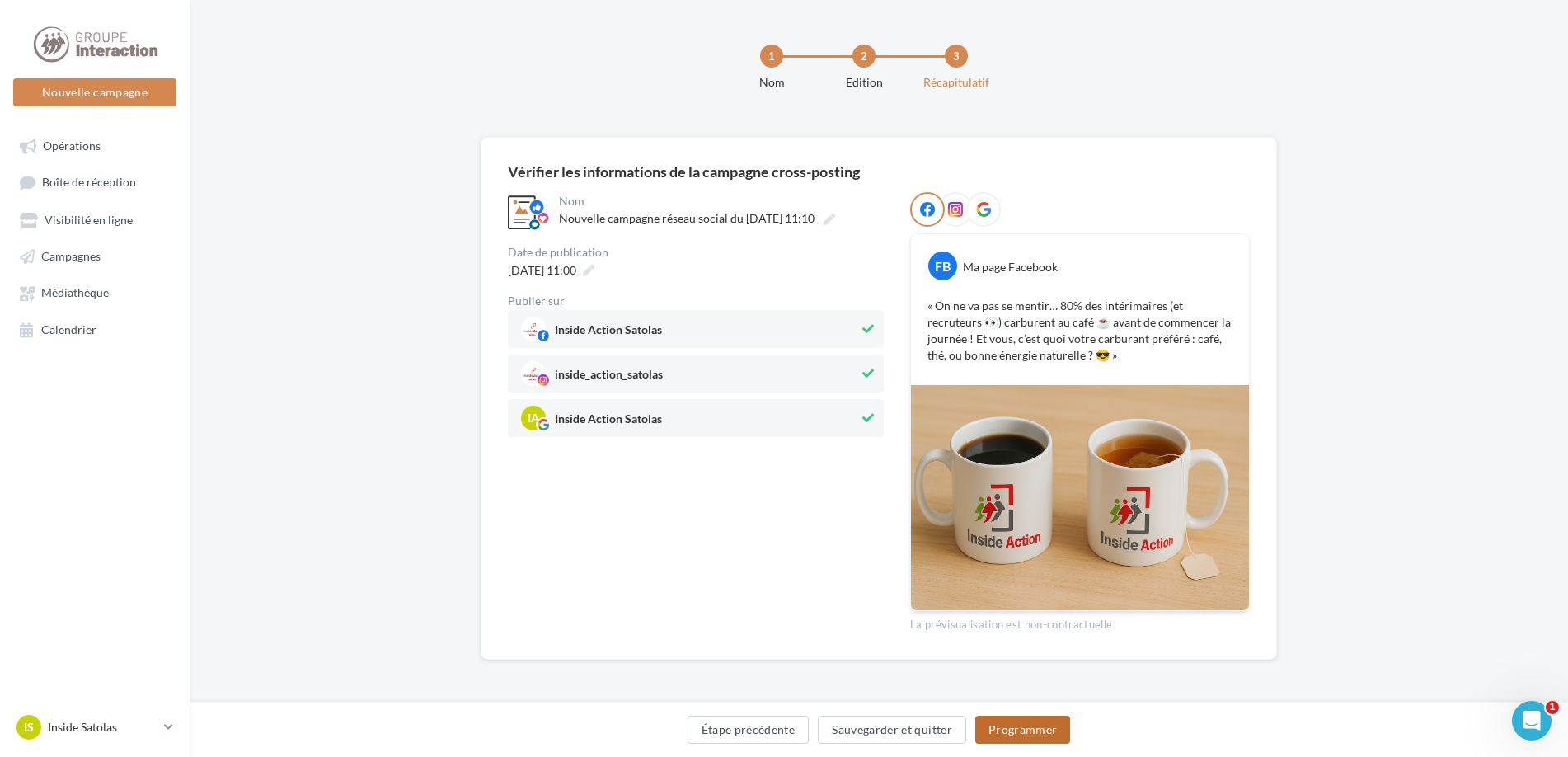
click at [998, 723] on button "Programmer" at bounding box center [1023, 730] width 96 height 28
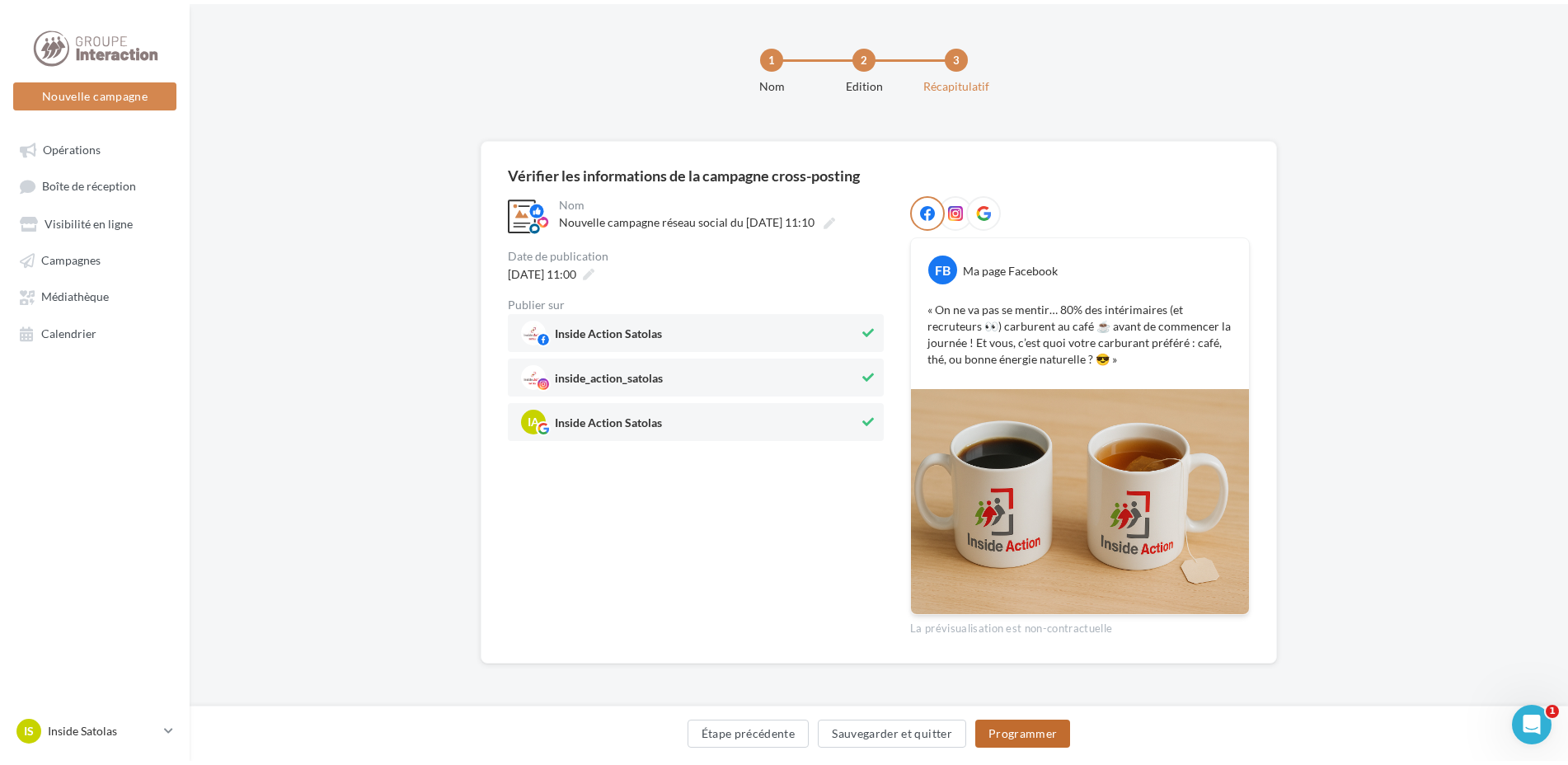
scroll to position [0, 0]
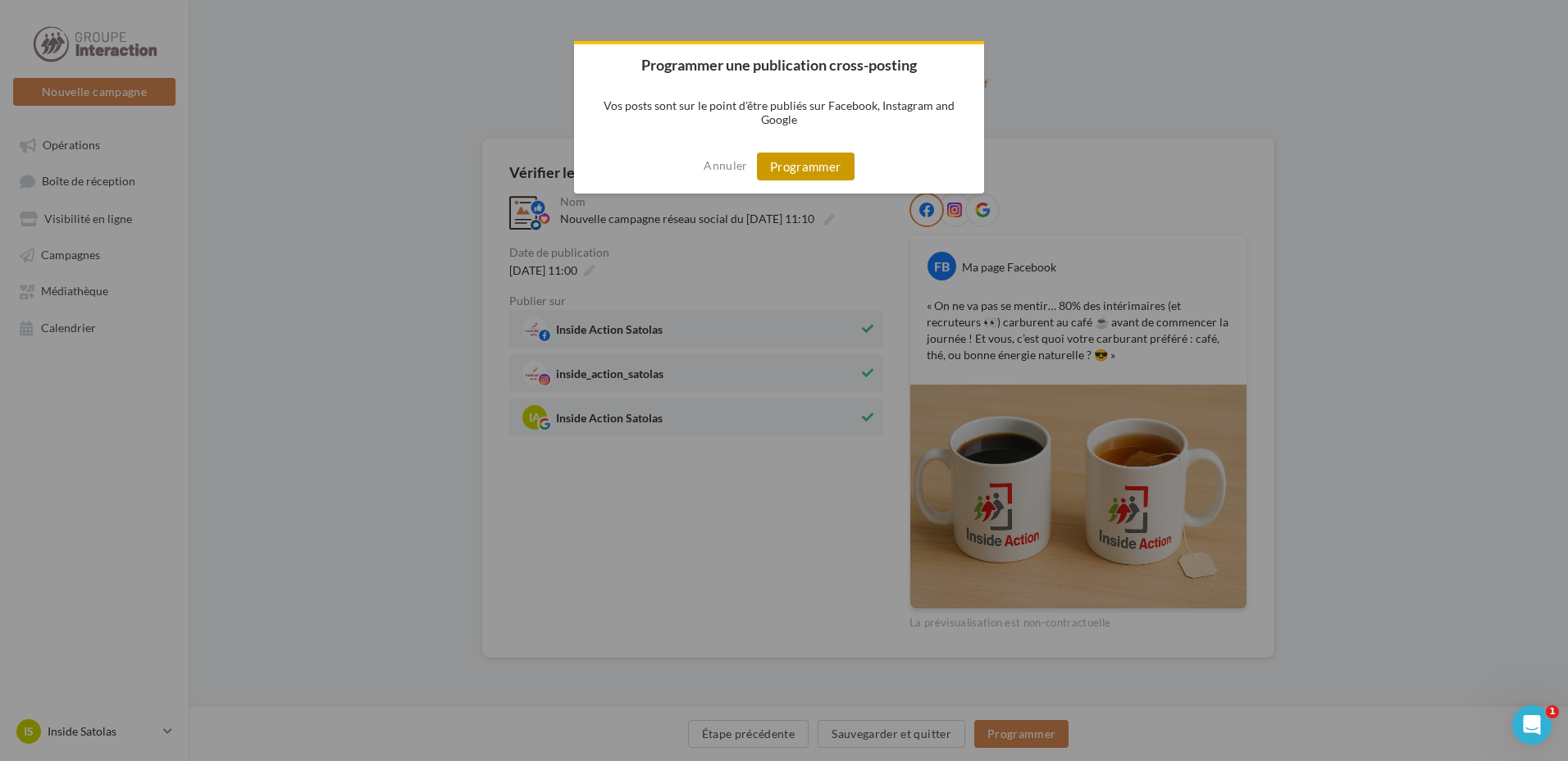
drag, startPoint x: 783, startPoint y: 170, endPoint x: 836, endPoint y: 194, distance: 58.2
click at [783, 170] on button "Programmer" at bounding box center [806, 166] width 98 height 28
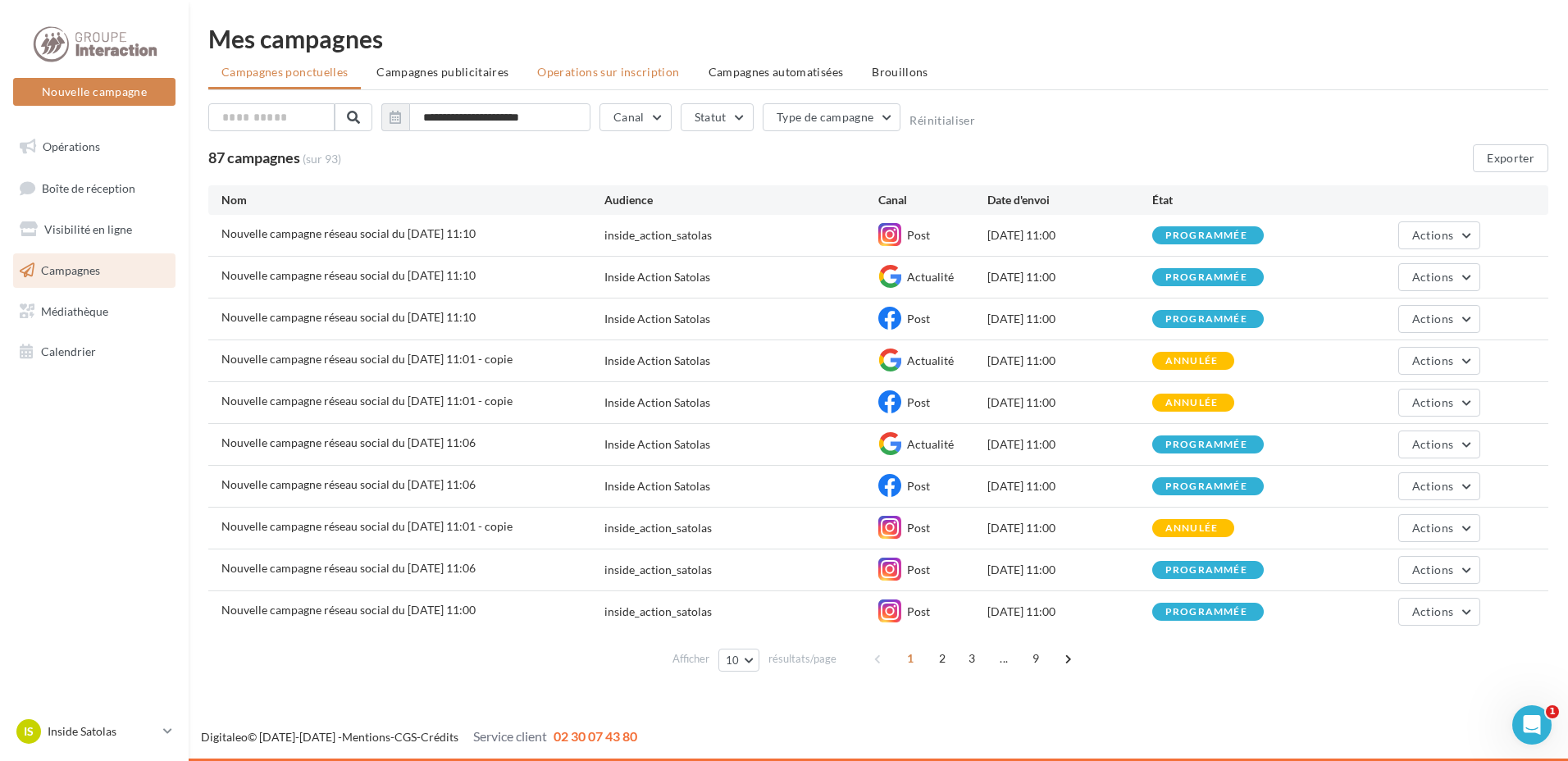
click at [578, 72] on span "Operations sur inscription" at bounding box center [608, 72] width 142 height 14
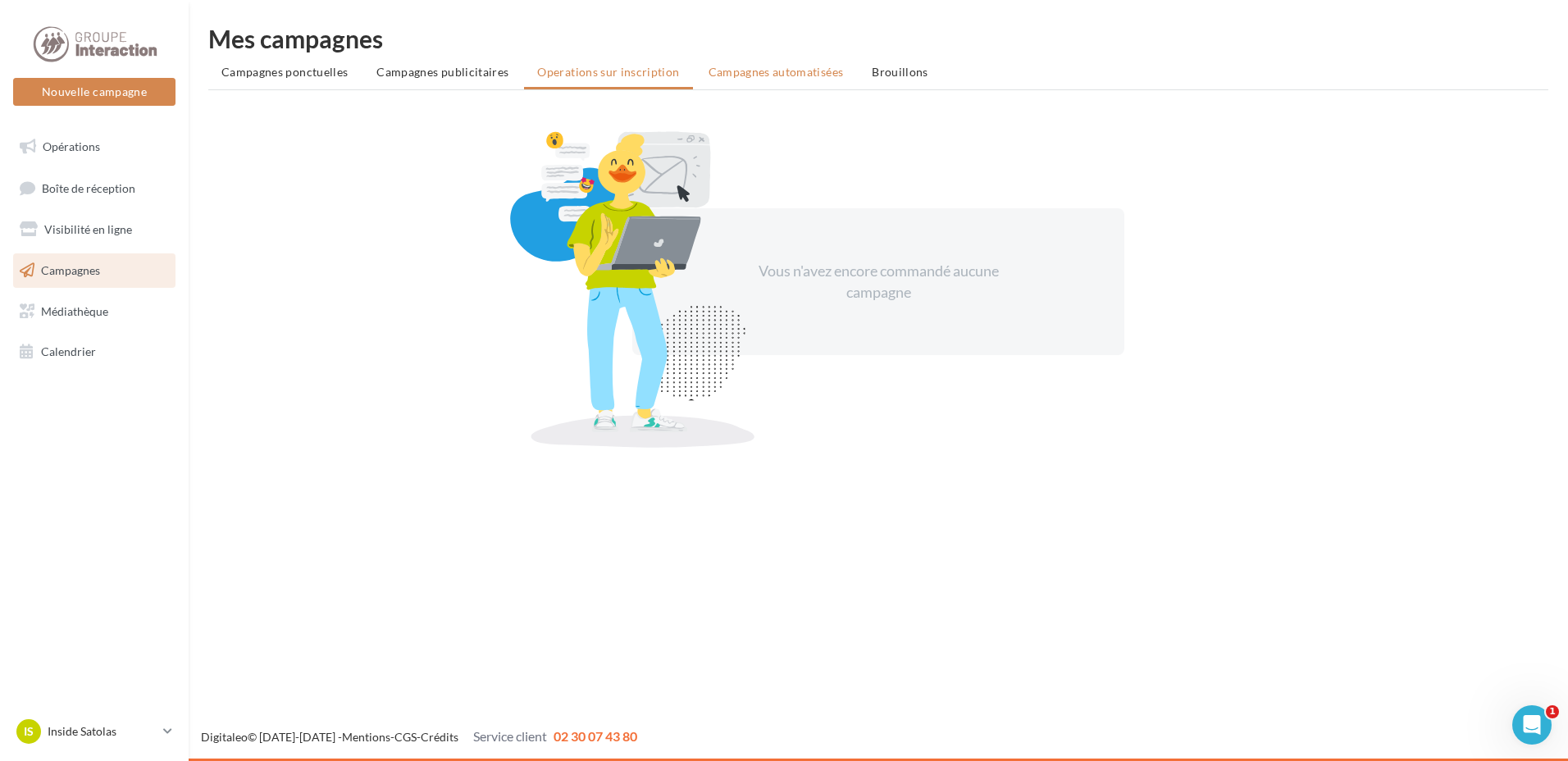
click at [747, 63] on li "Campagnes automatisées" at bounding box center [776, 72] width 161 height 30
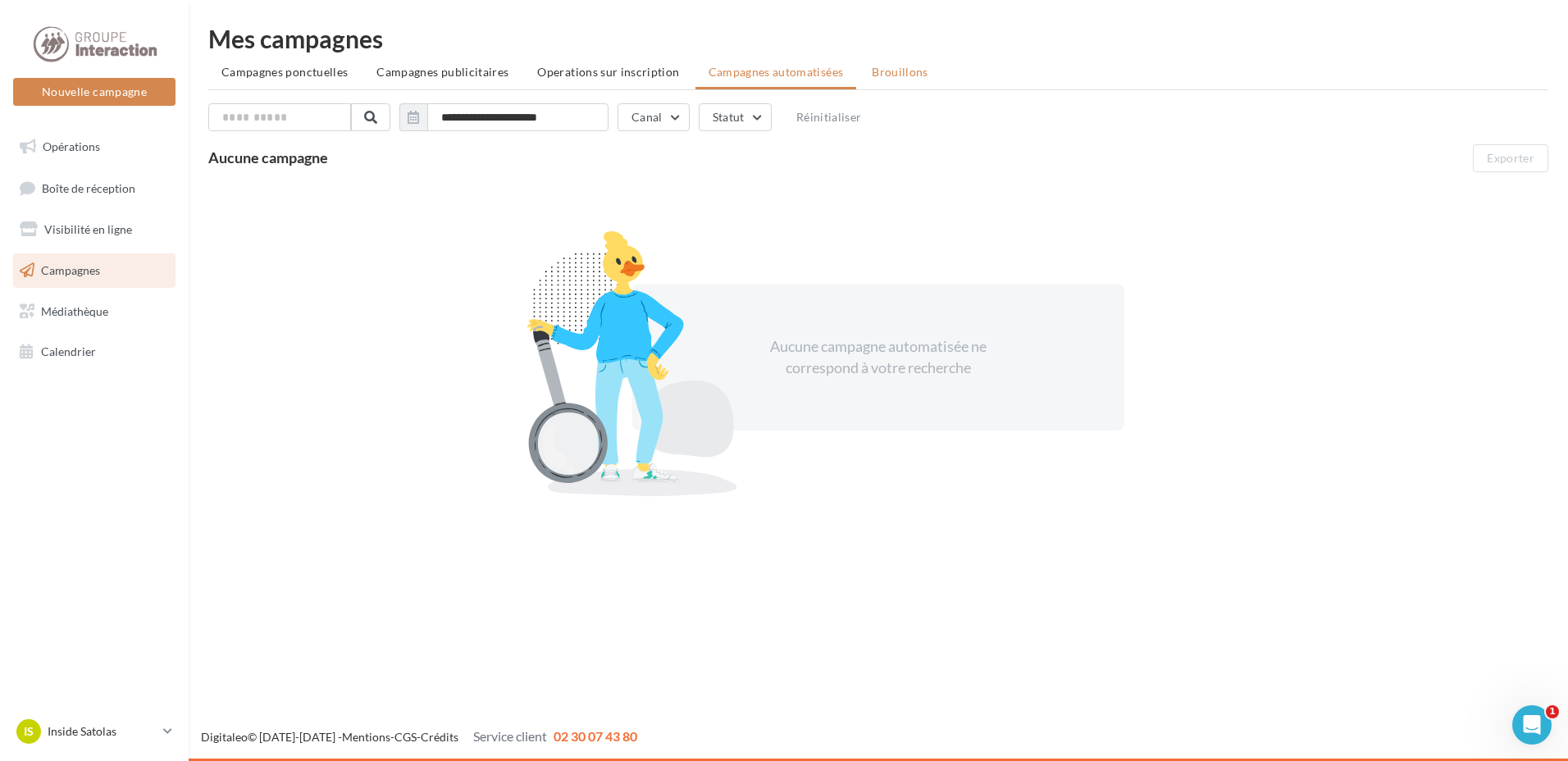
click at [880, 75] on span "Brouillons" at bounding box center [899, 72] width 56 height 14
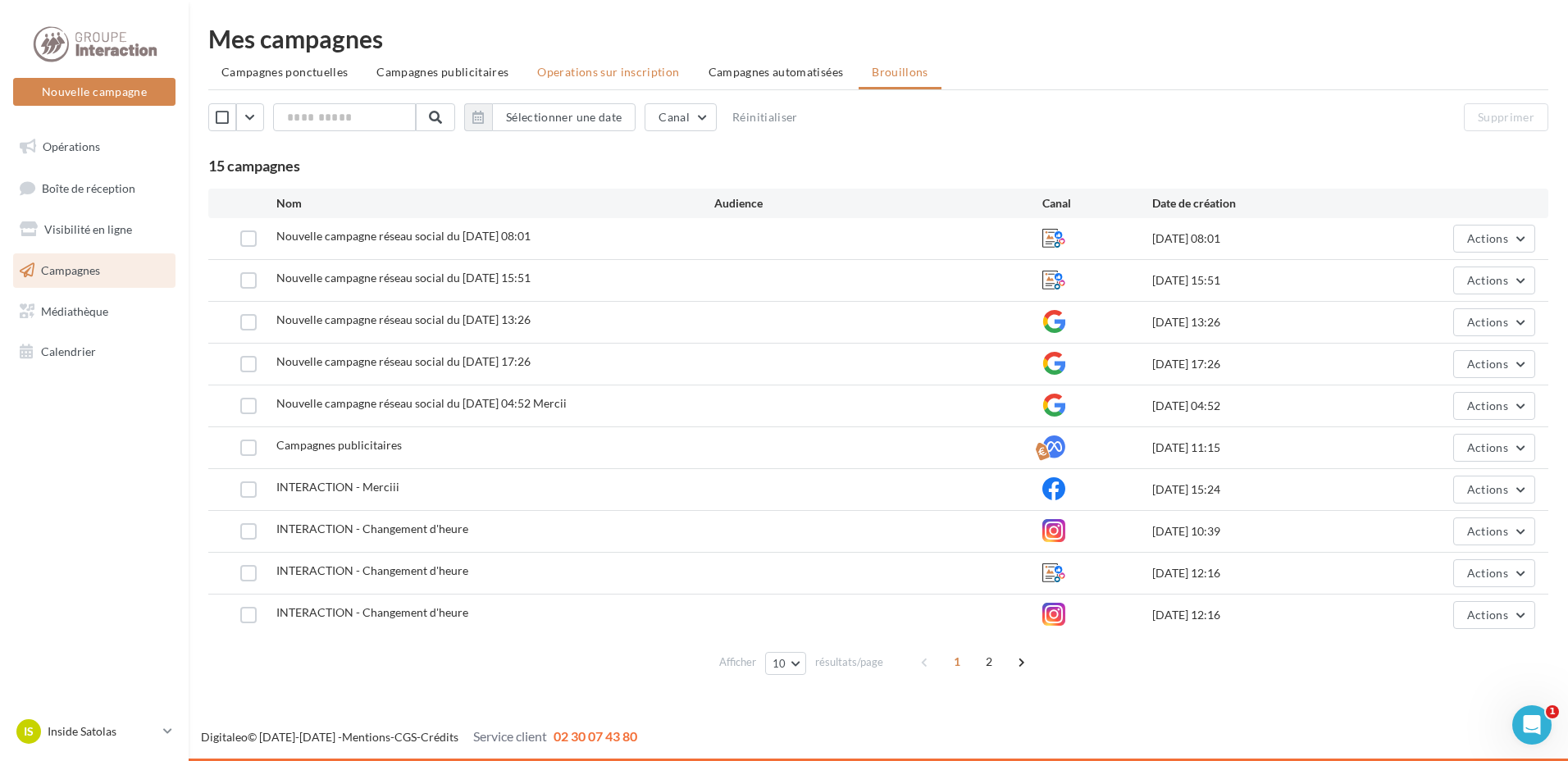
click at [544, 72] on span "Operations sur inscription" at bounding box center [608, 72] width 142 height 14
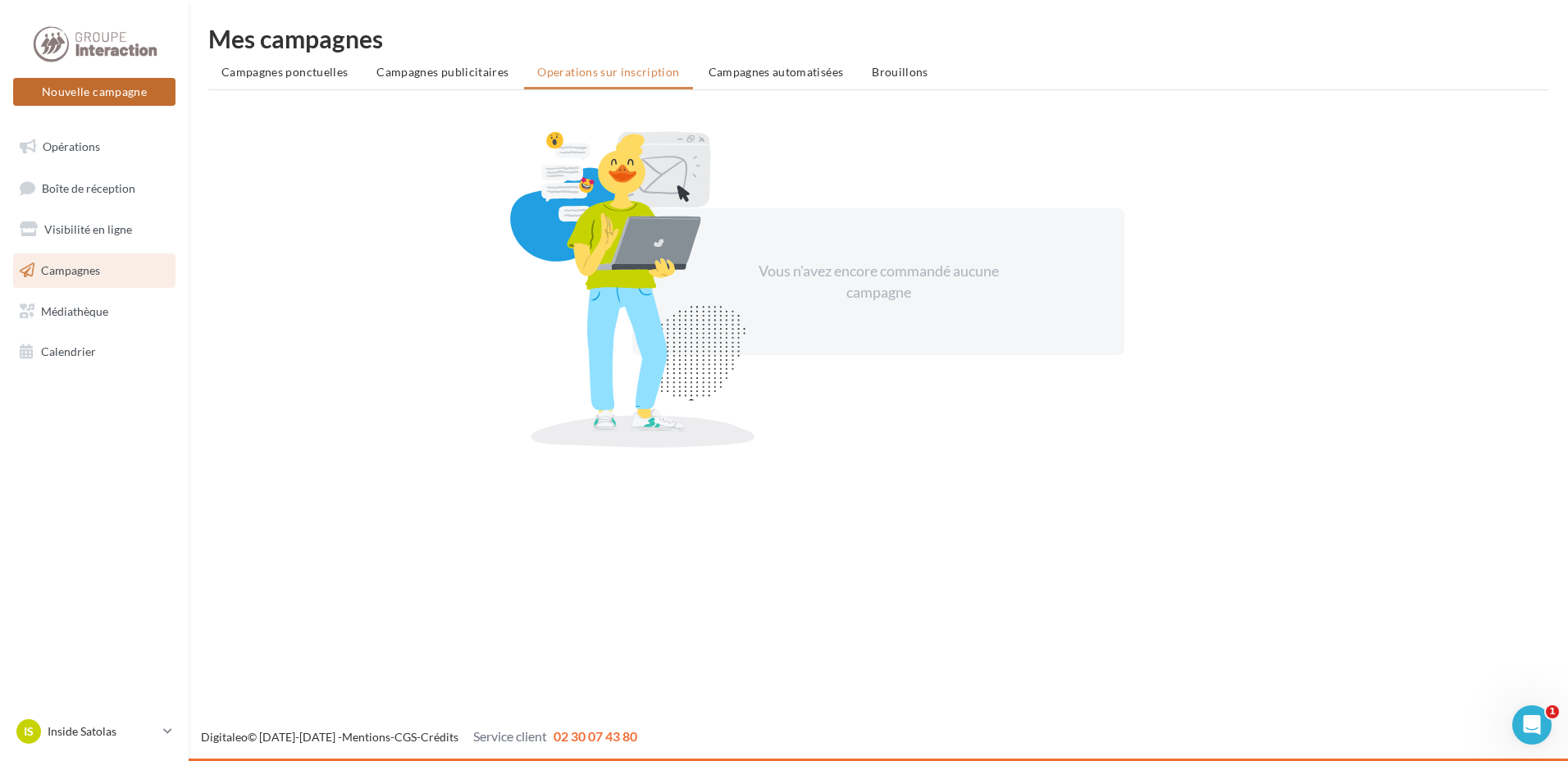
click at [96, 95] on button "Nouvelle campagne" at bounding box center [93, 92] width 162 height 28
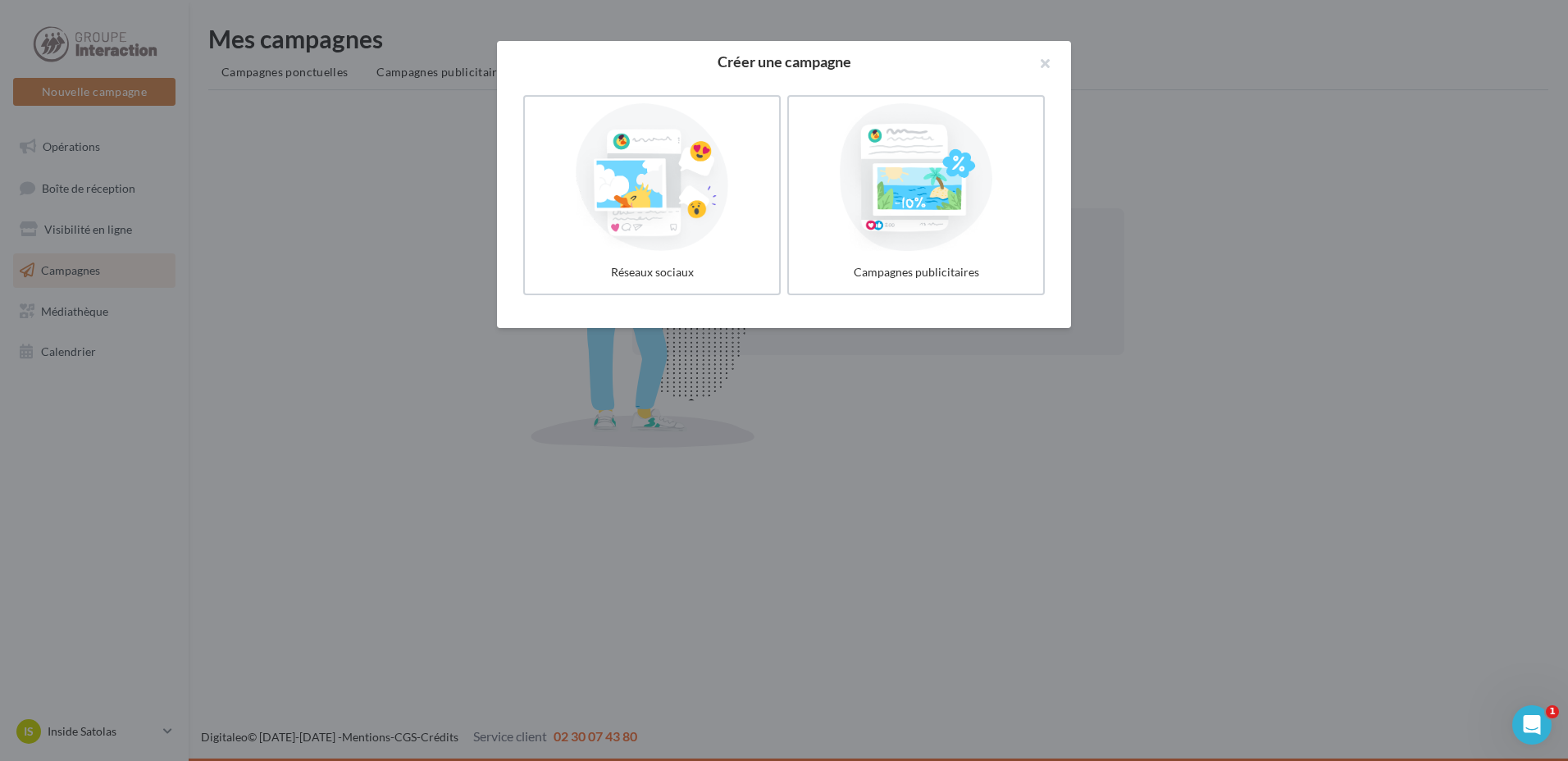
click at [711, 207] on div at bounding box center [652, 177] width 241 height 148
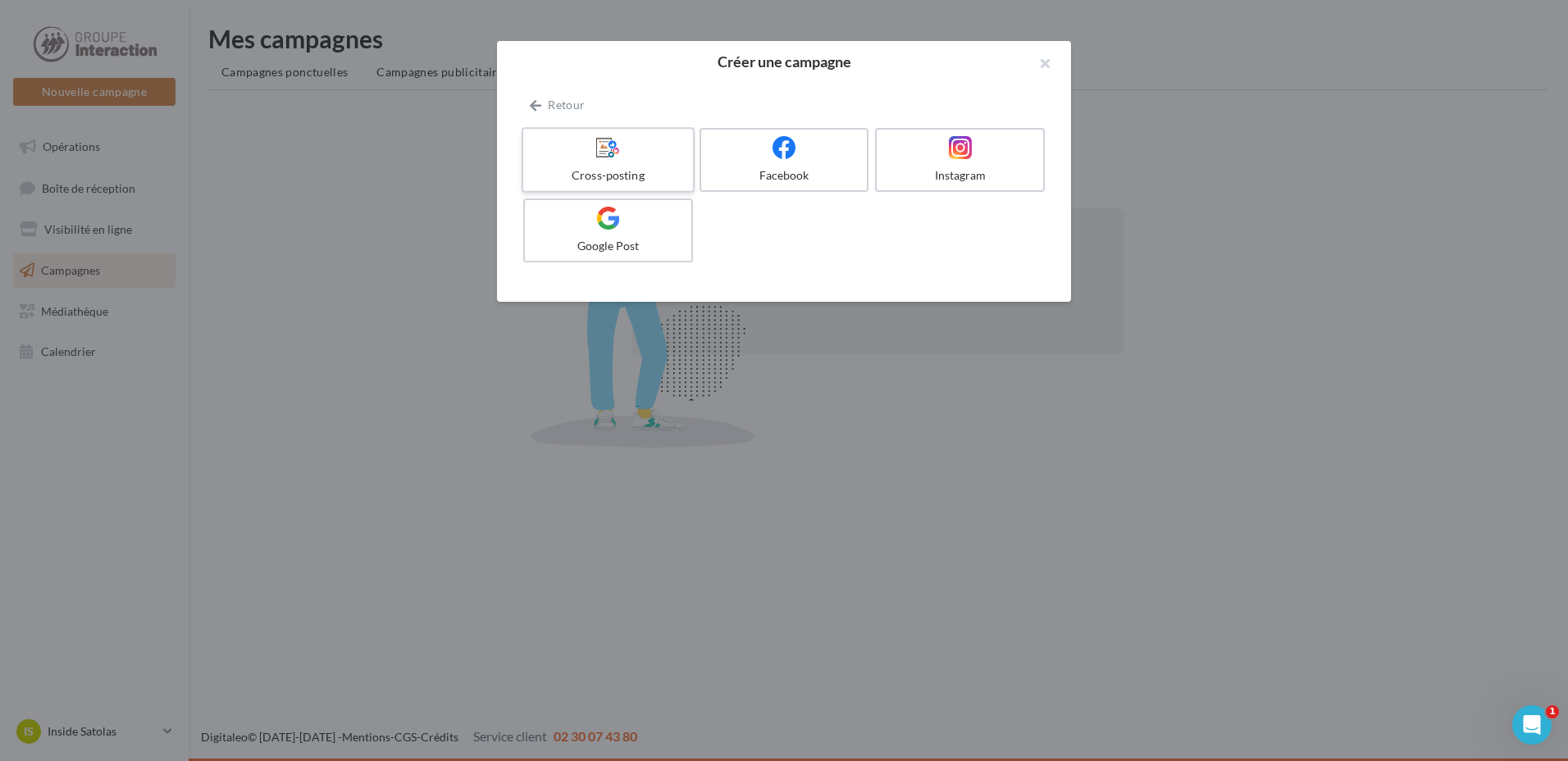
click at [639, 137] on div at bounding box center [608, 148] width 156 height 25
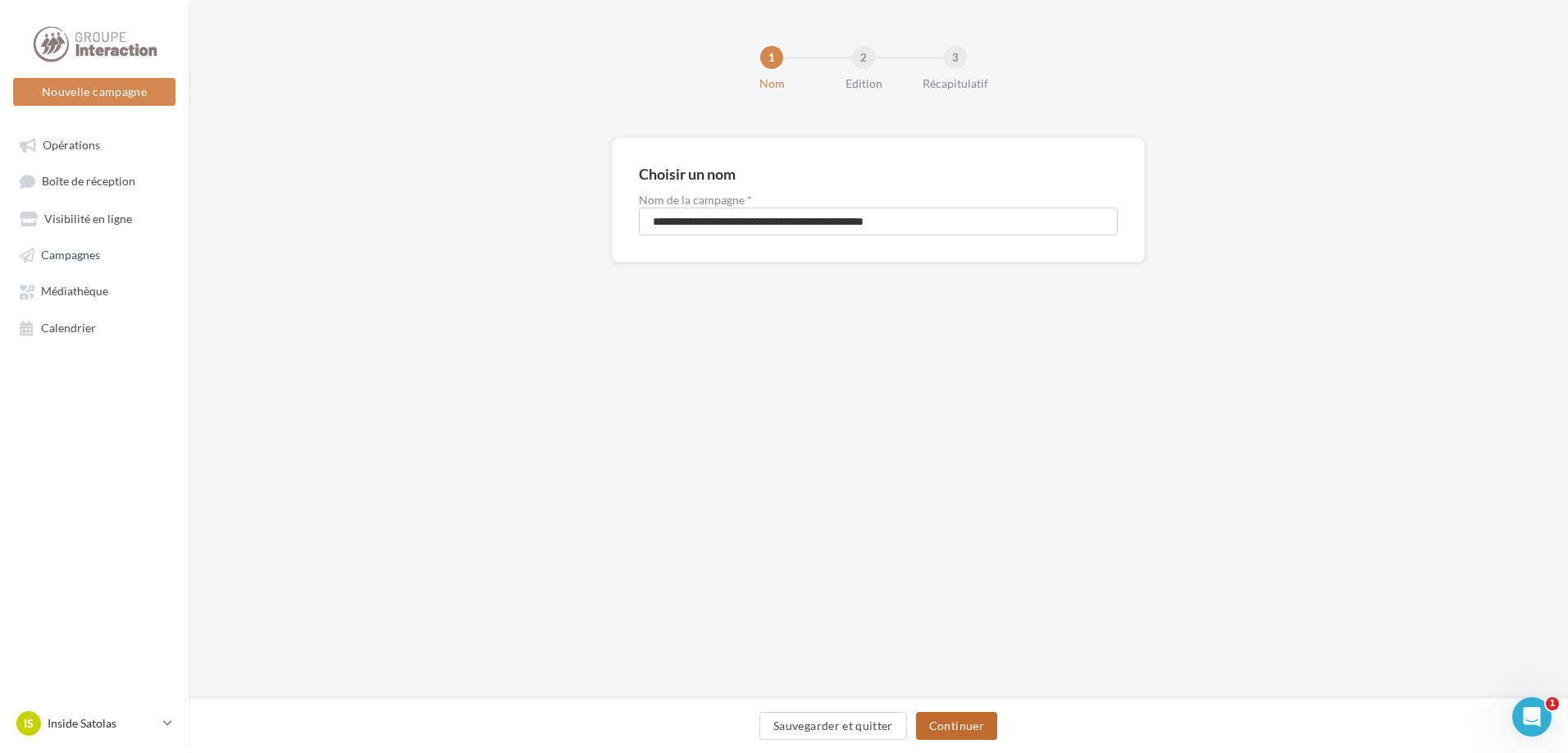
click at [947, 729] on button "Continuer" at bounding box center [957, 726] width 82 height 28
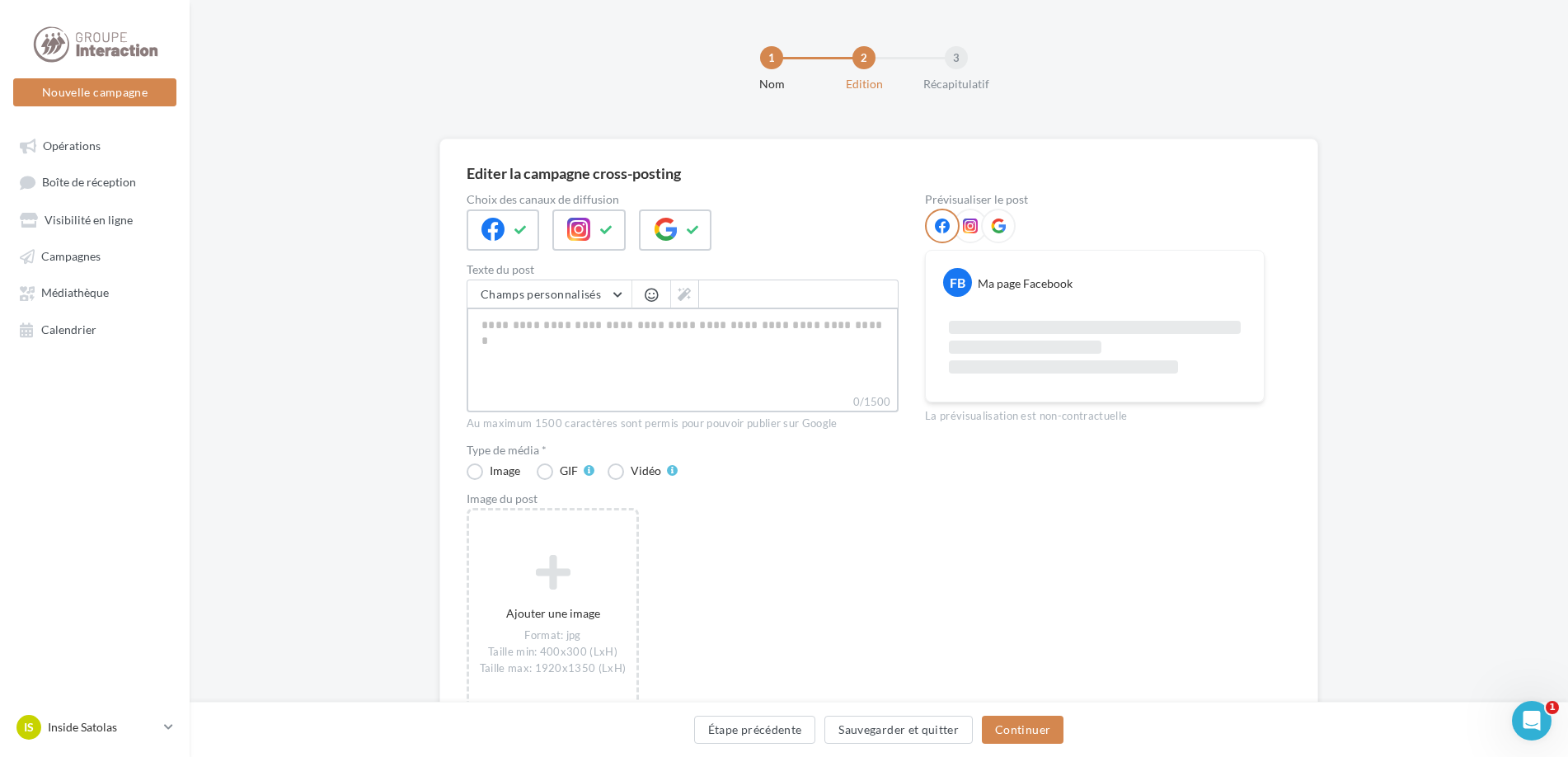
click at [585, 343] on textarea "0/1500" at bounding box center [682, 351] width 432 height 86
paste textarea "**********"
type textarea "**********"
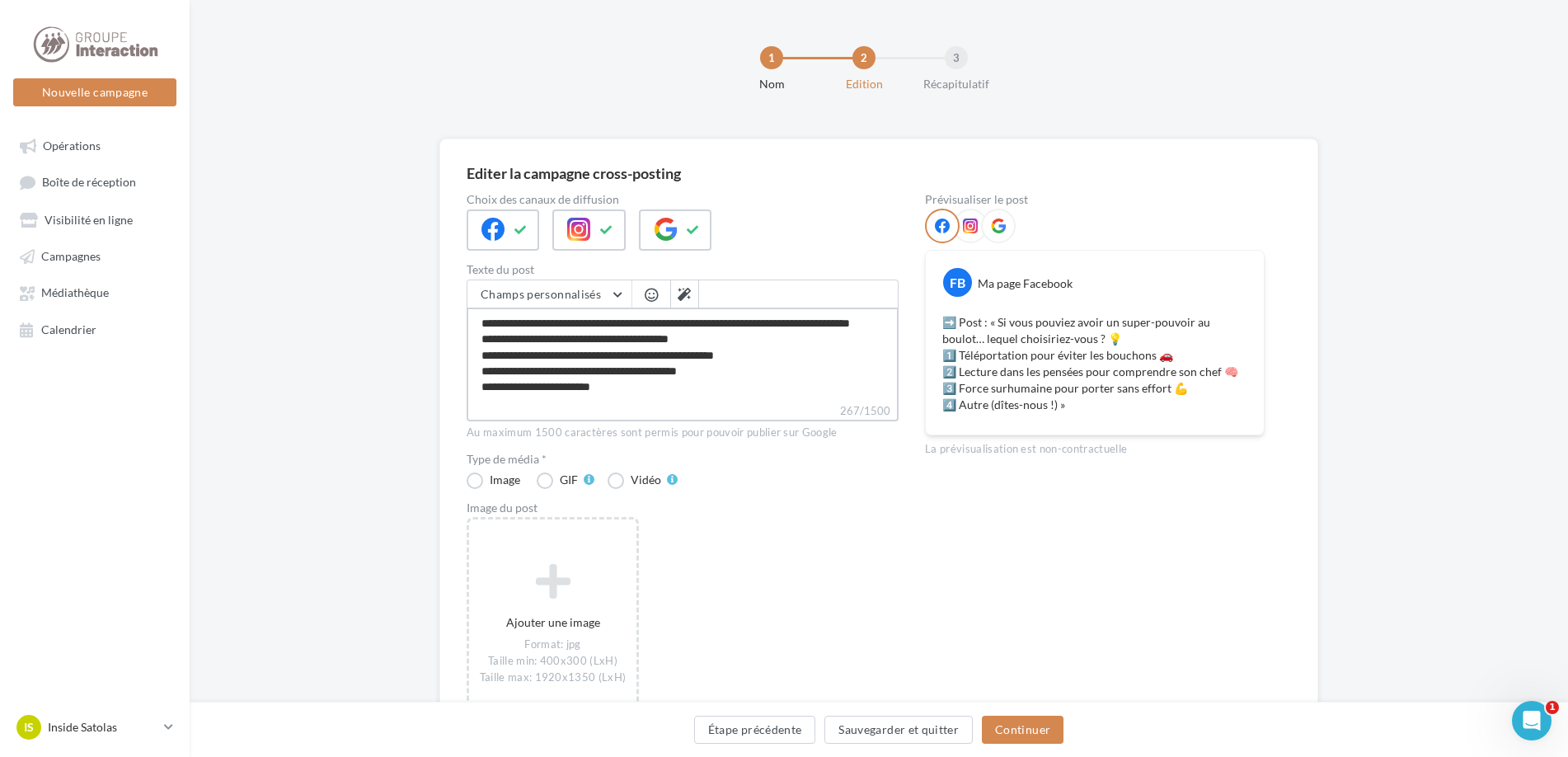
click at [528, 321] on textarea "**********" at bounding box center [682, 355] width 432 height 95
type textarea "**********"
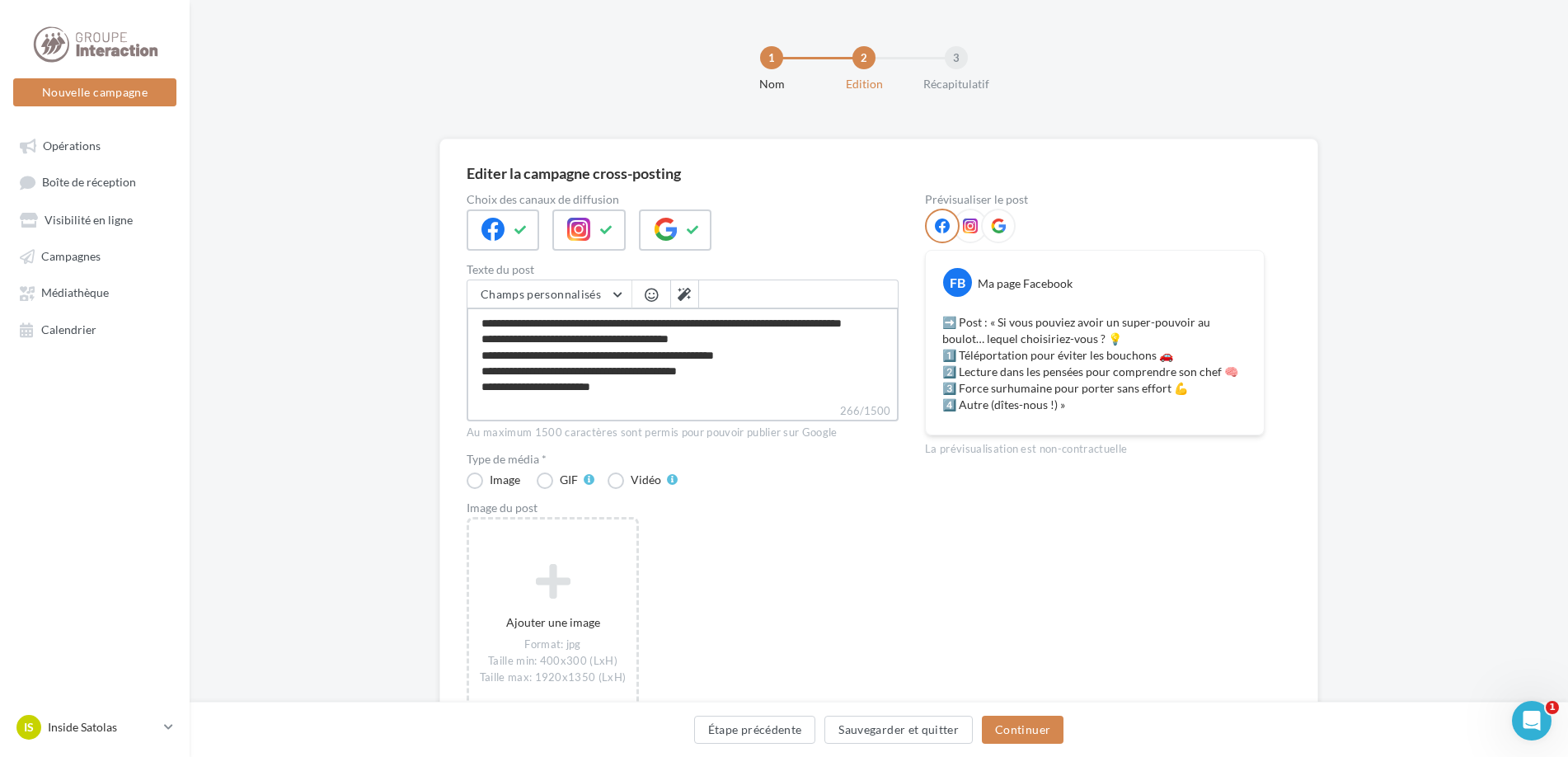
type textarea "**********"
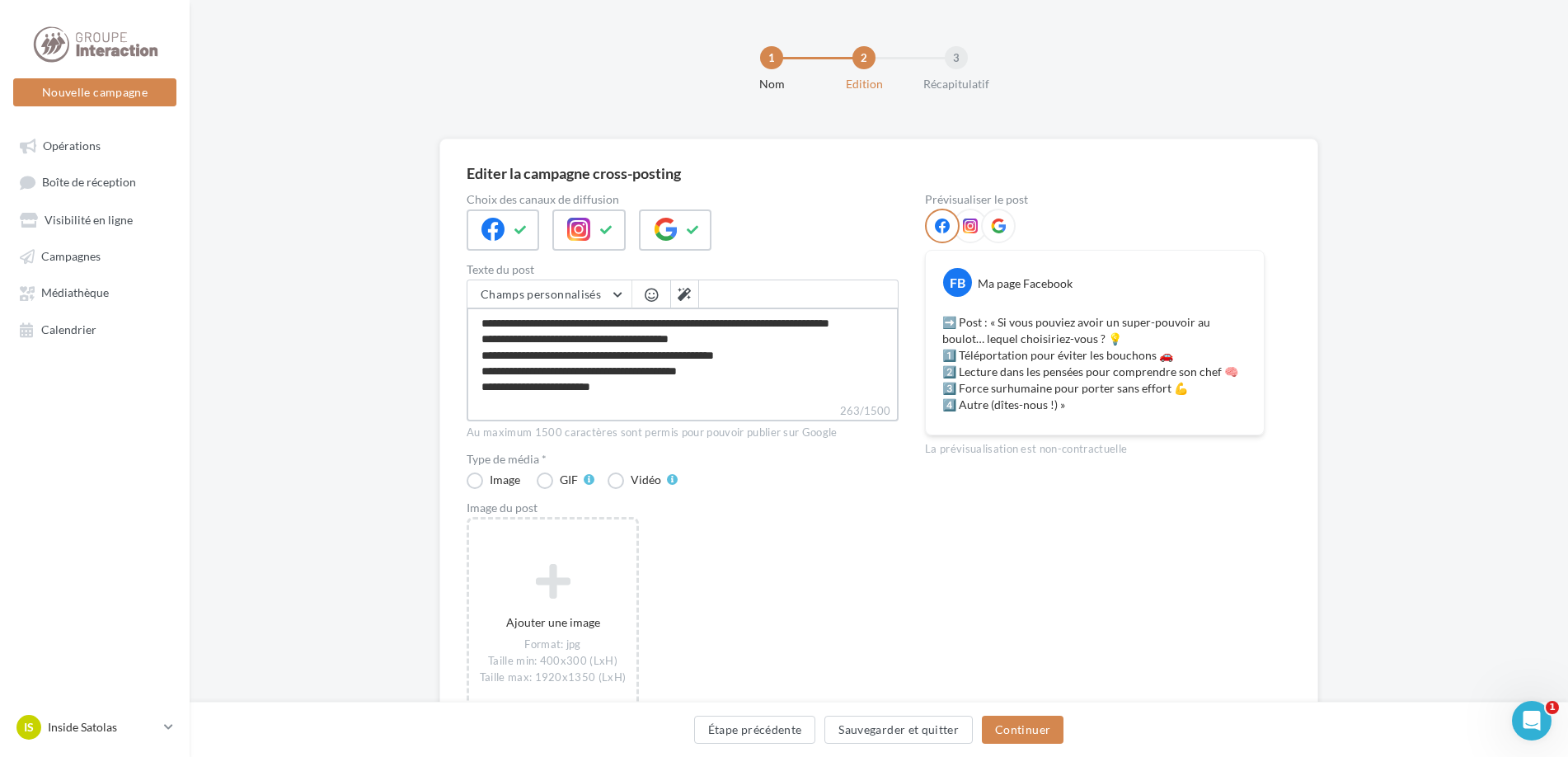
type textarea "**********"
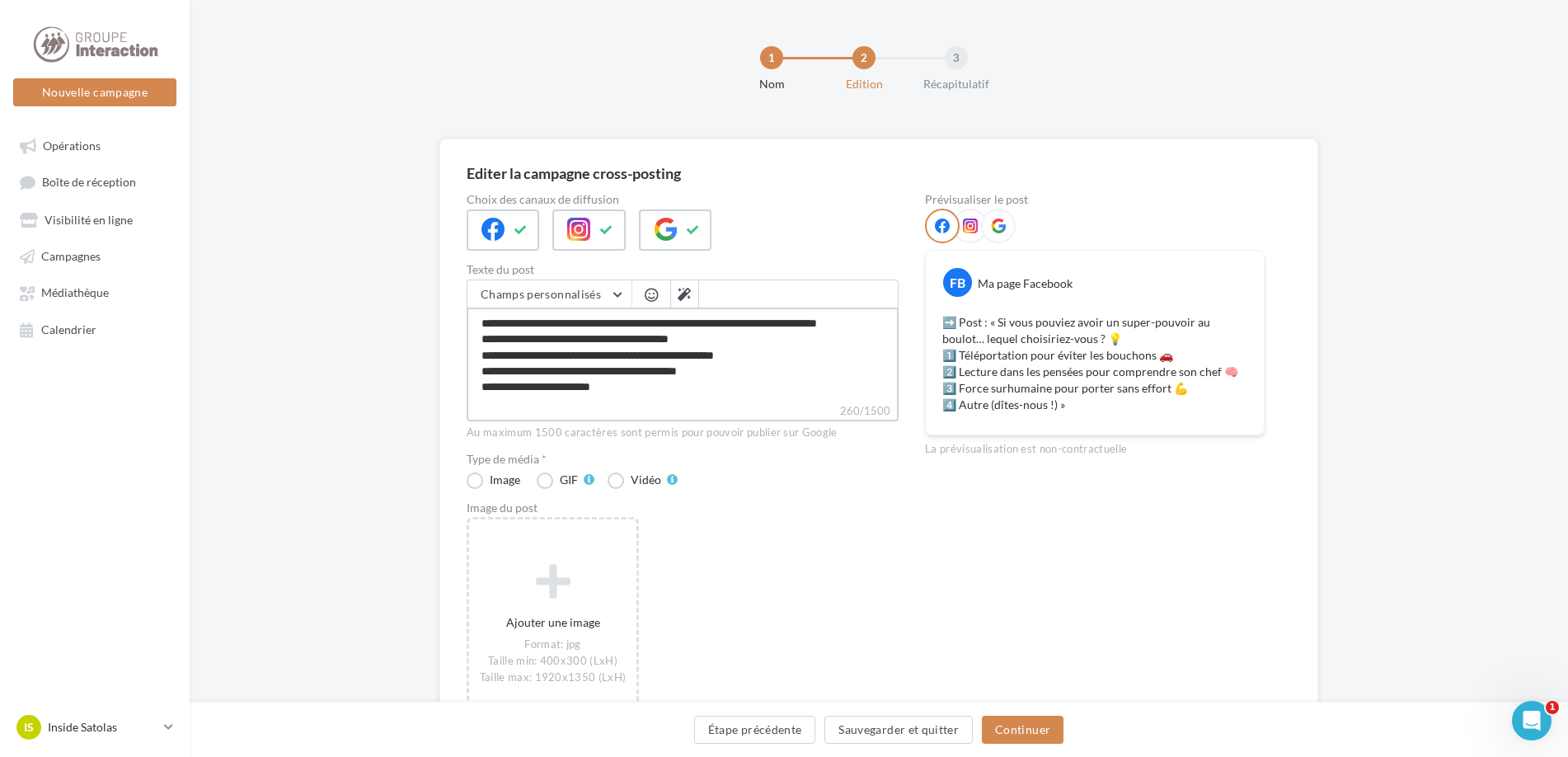
type textarea "**********"
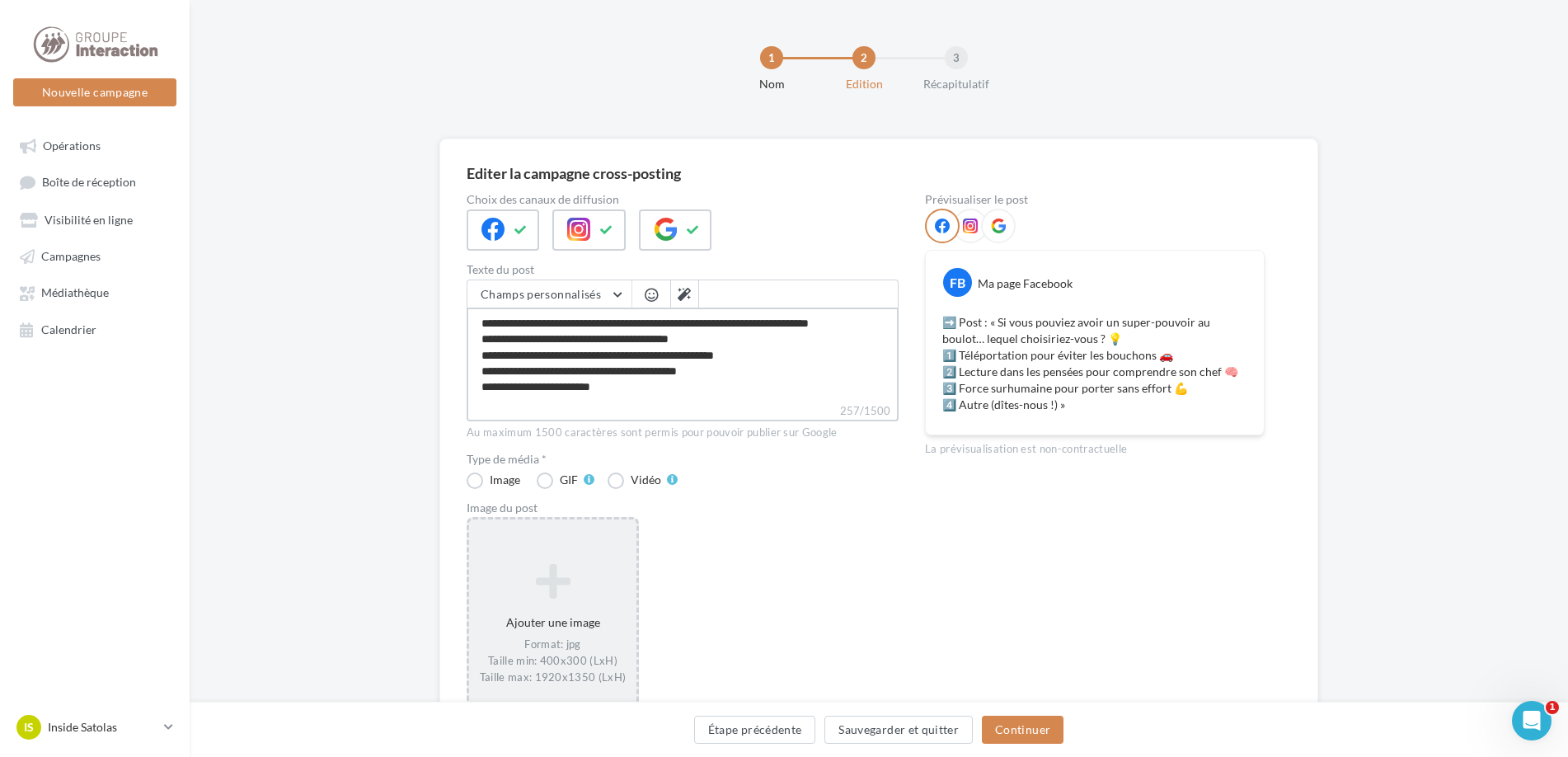
type textarea "**********"
click at [569, 630] on div "Ajouter une image Format: jpg Taille min: 400x300 (LxH) Taille max: 1920x1350 (…" at bounding box center [553, 623] width 168 height 138
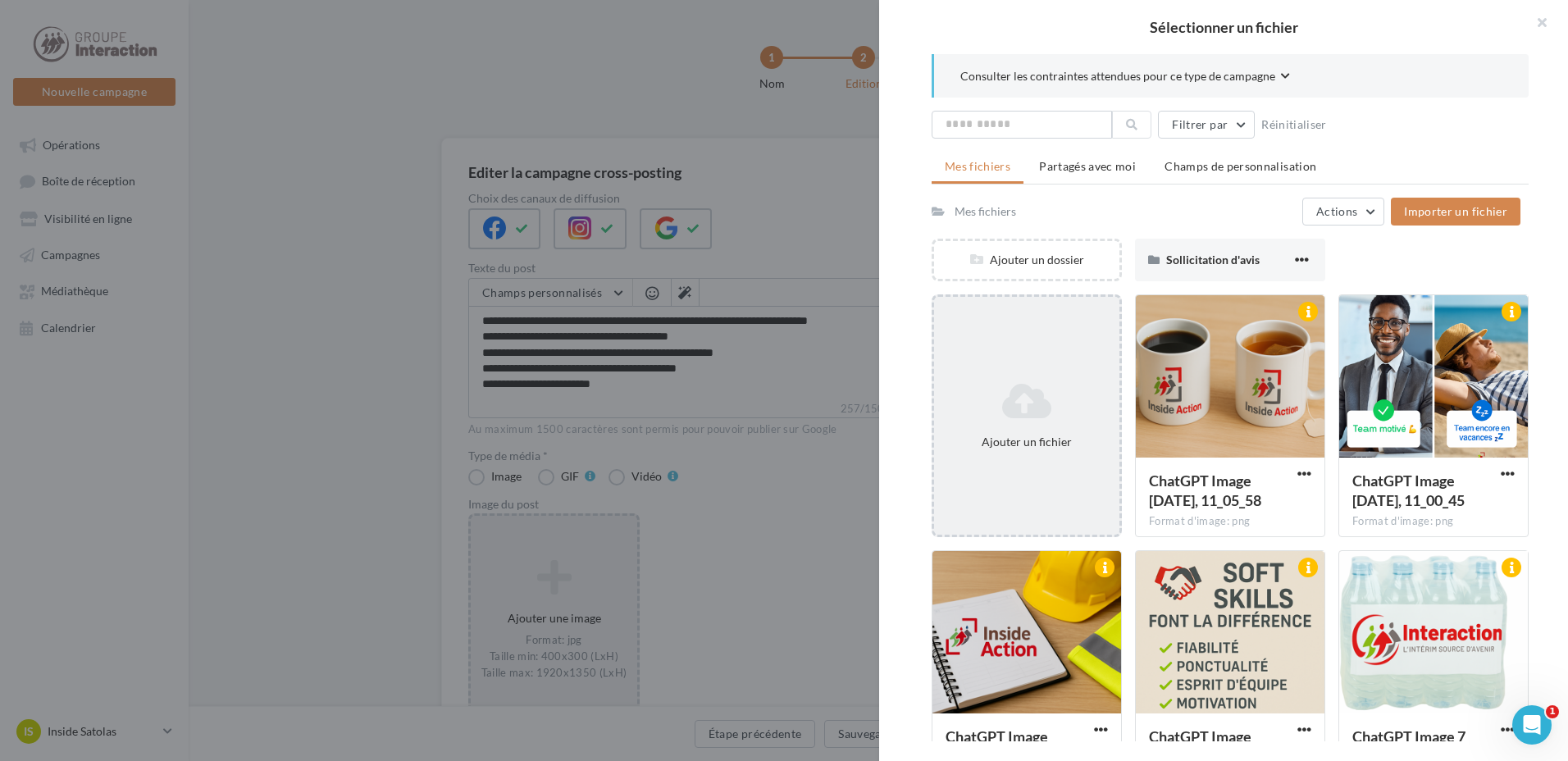
click at [1089, 403] on icon at bounding box center [1026, 400] width 172 height 39
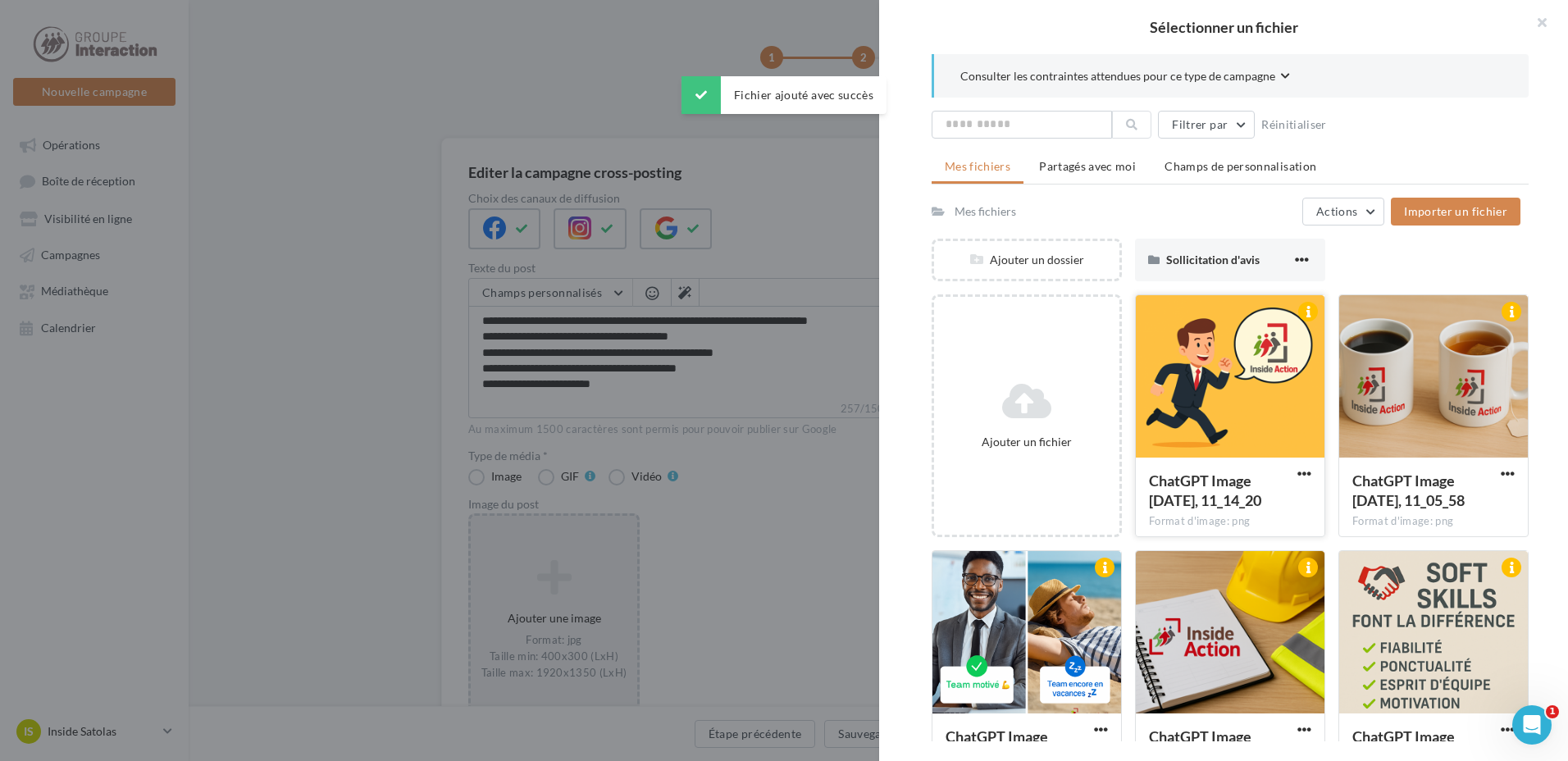
click at [1294, 365] on div at bounding box center [1230, 377] width 188 height 164
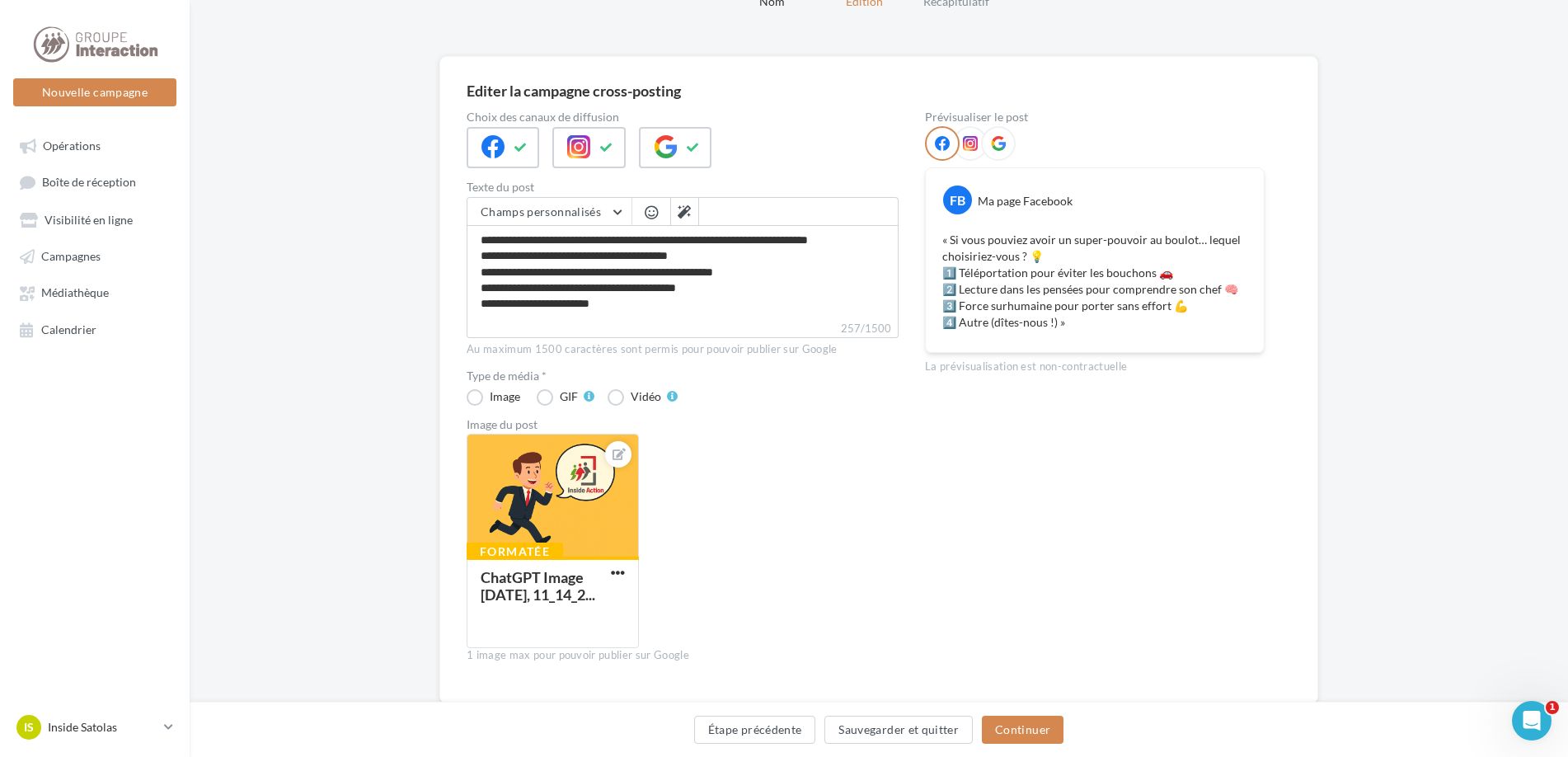
scroll to position [127, 0]
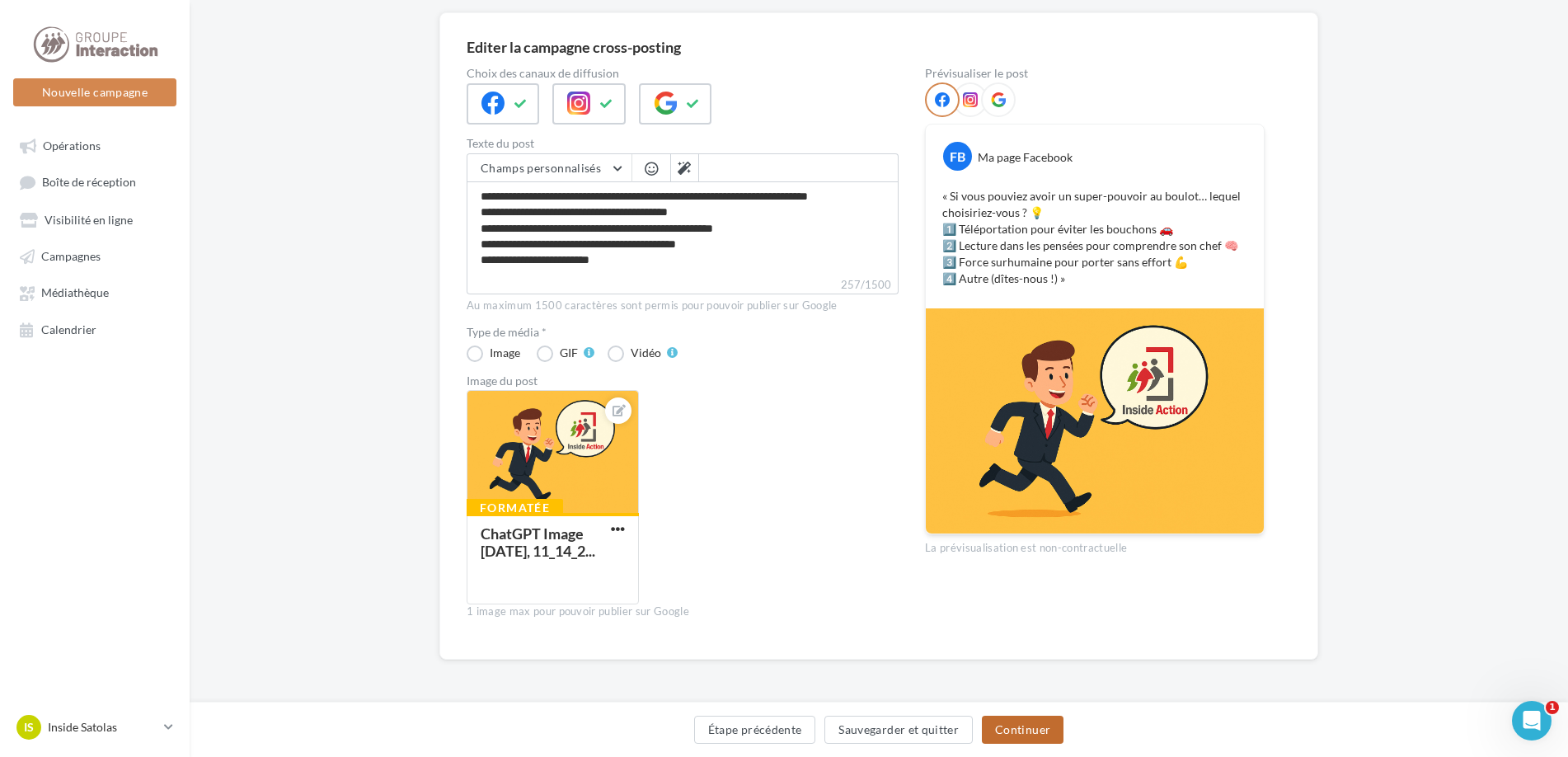
click at [1018, 721] on button "Continuer" at bounding box center [1023, 730] width 82 height 28
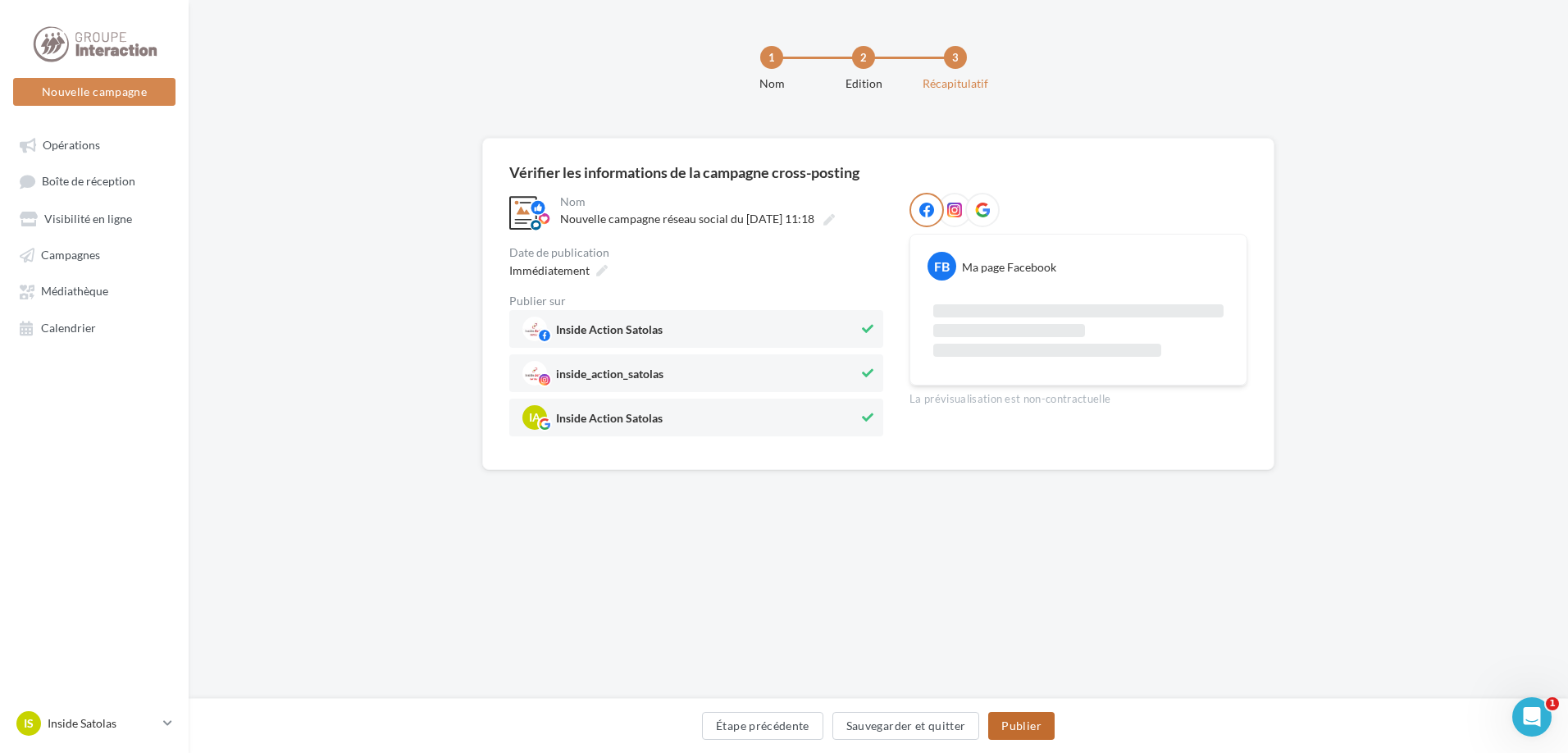
drag, startPoint x: 1025, startPoint y: 725, endPoint x: 388, endPoint y: 501, distance: 675.2
click at [388, 501] on div "**********" at bounding box center [878, 330] width 1380 height 385
click at [604, 273] on icon at bounding box center [601, 270] width 12 height 12
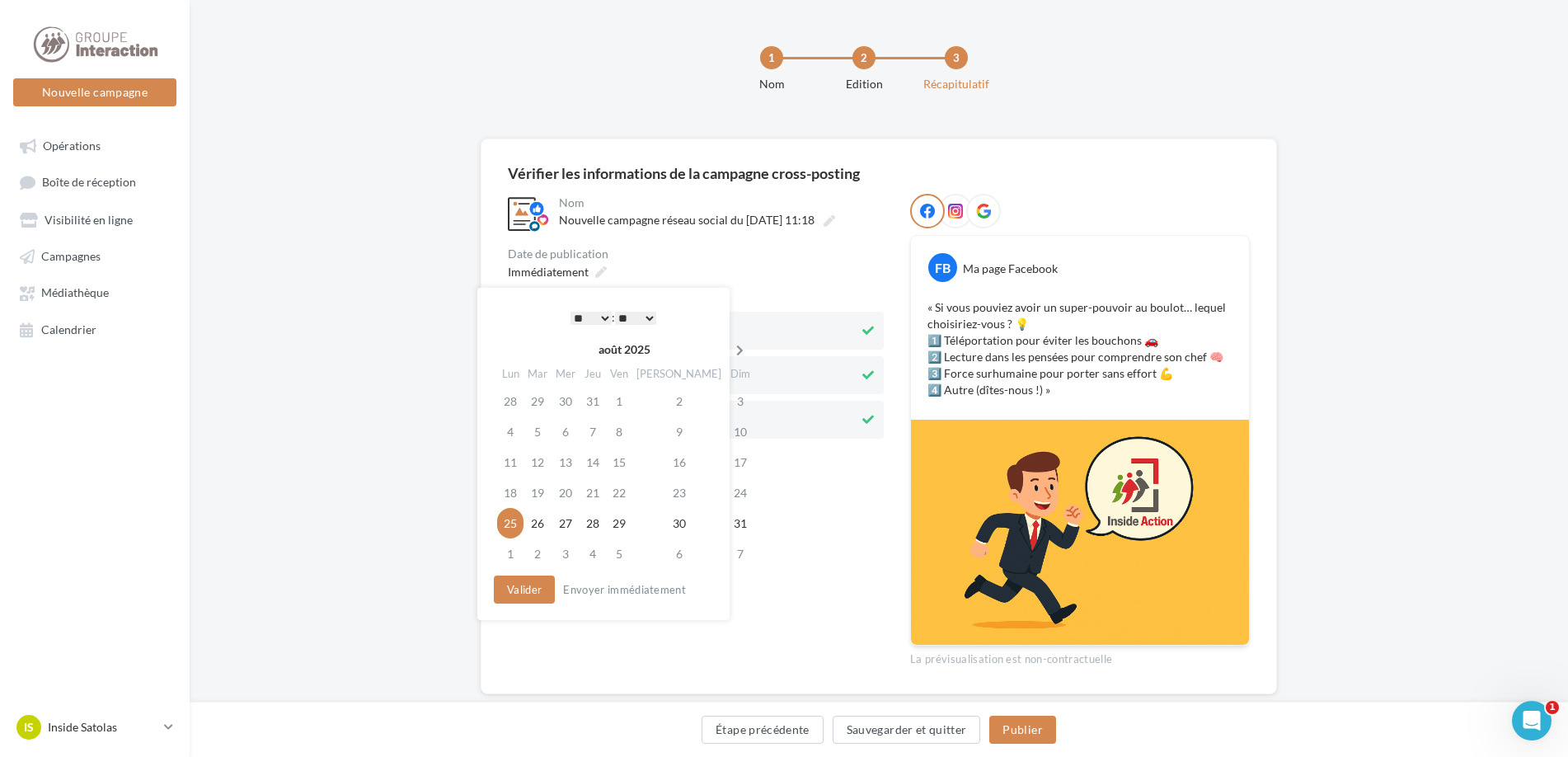
click at [729, 347] on icon at bounding box center [739, 350] width 21 height 12
click at [507, 526] on td "22" at bounding box center [507, 523] width 29 height 30
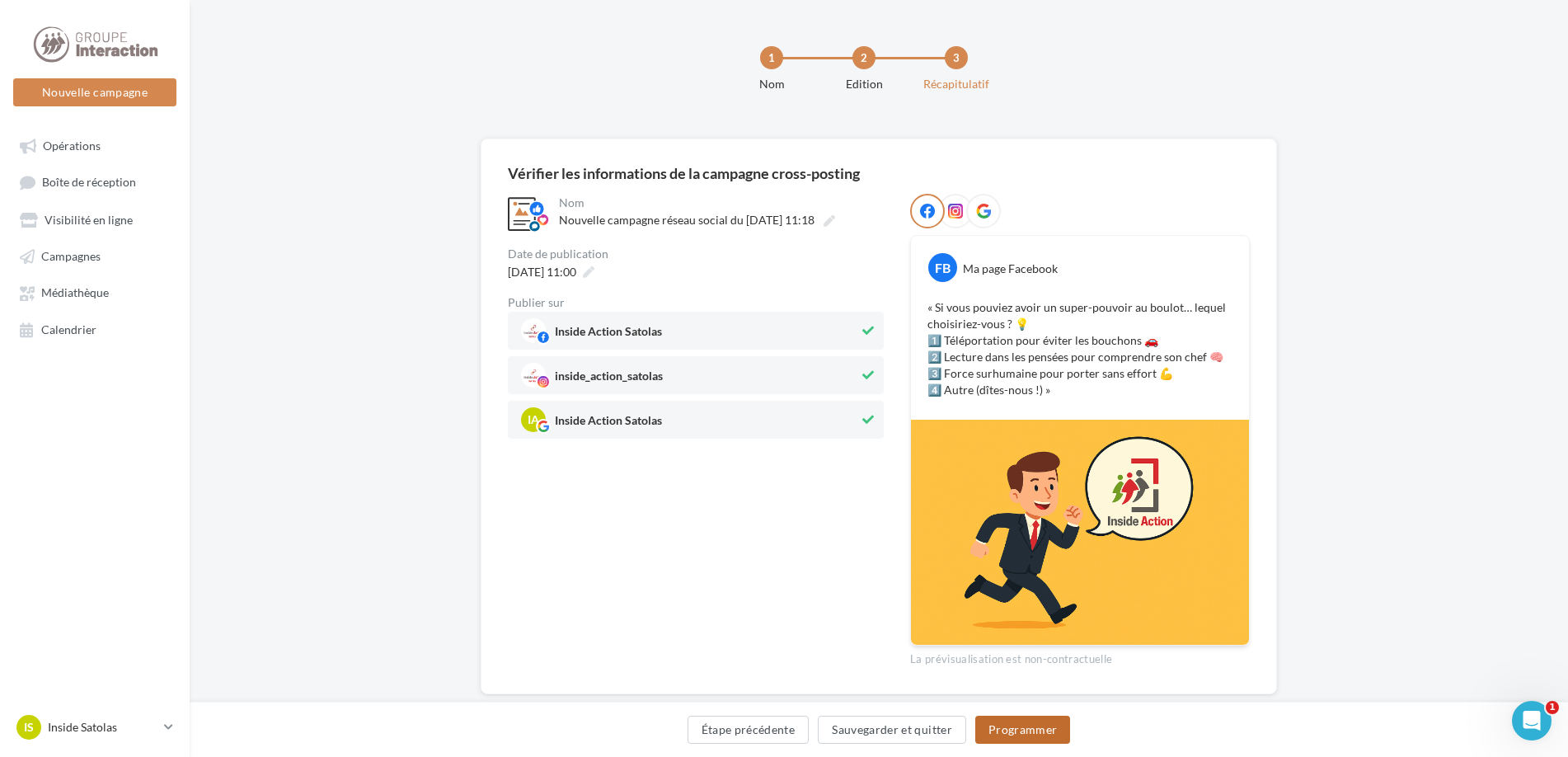
click at [1023, 735] on button "Programmer" at bounding box center [1023, 730] width 96 height 28
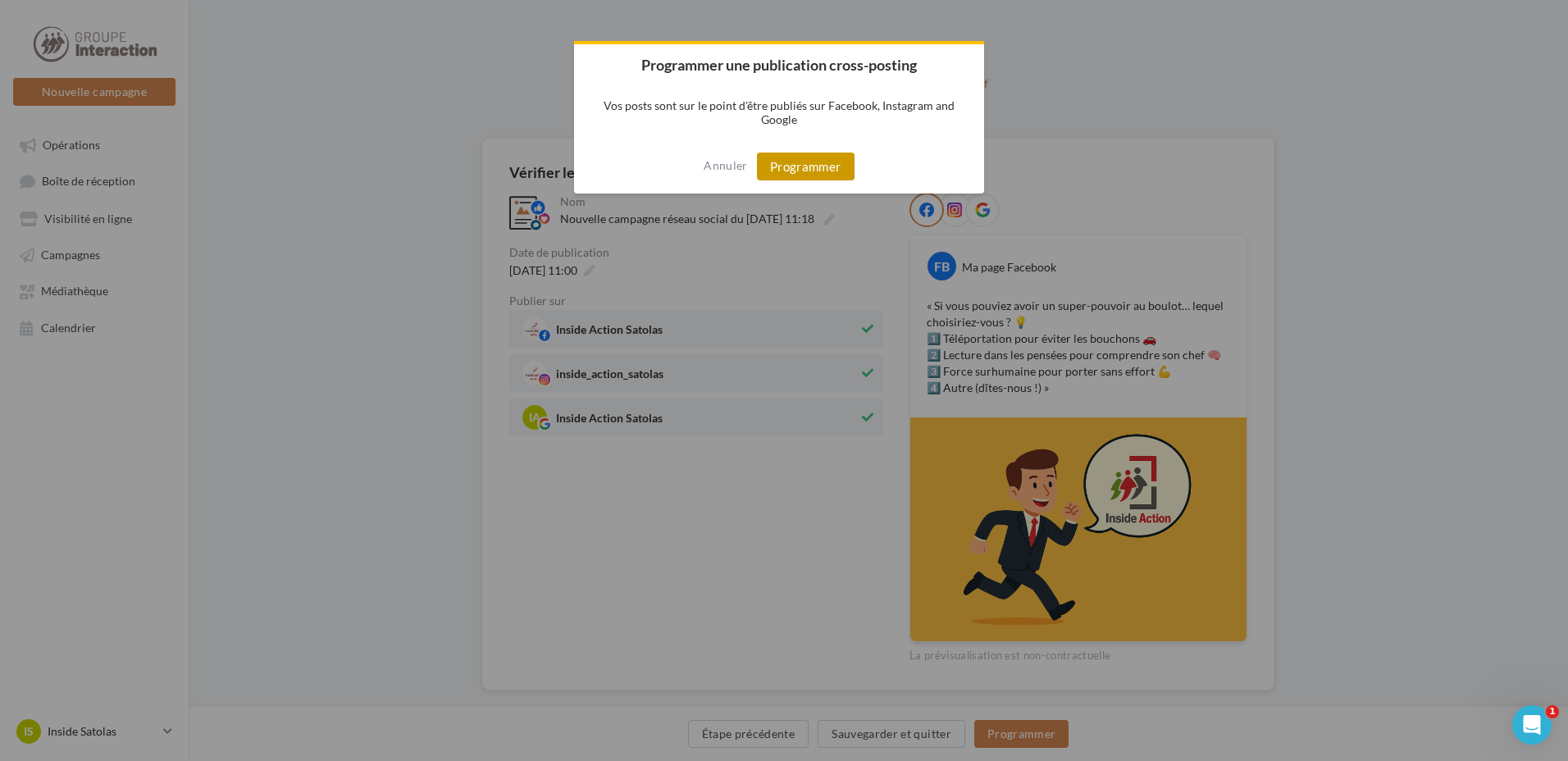
click at [824, 167] on button "Programmer" at bounding box center [806, 166] width 98 height 28
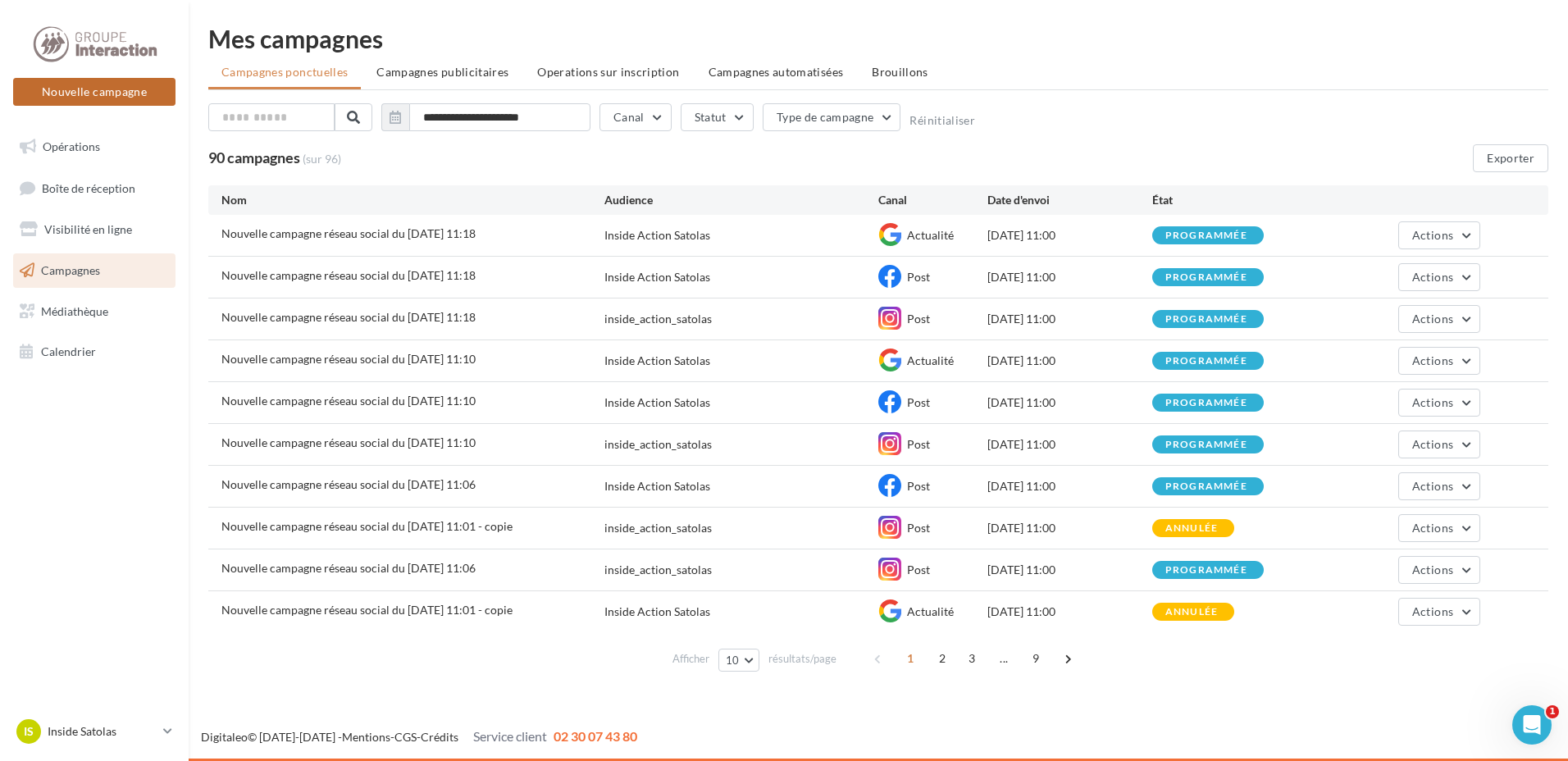
click at [132, 78] on button "Nouvelle campagne" at bounding box center [93, 92] width 162 height 28
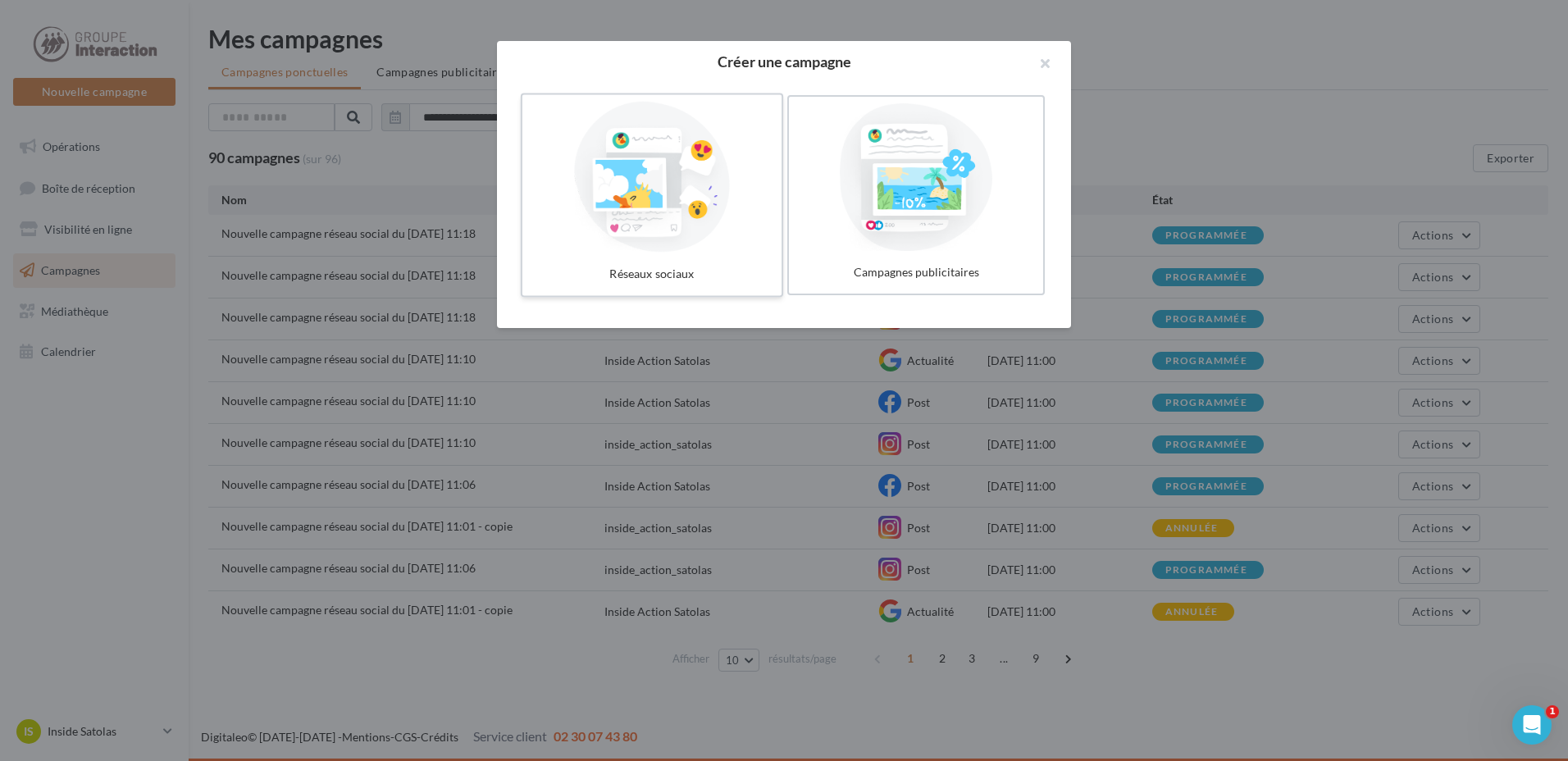
click at [585, 188] on div at bounding box center [652, 177] width 246 height 151
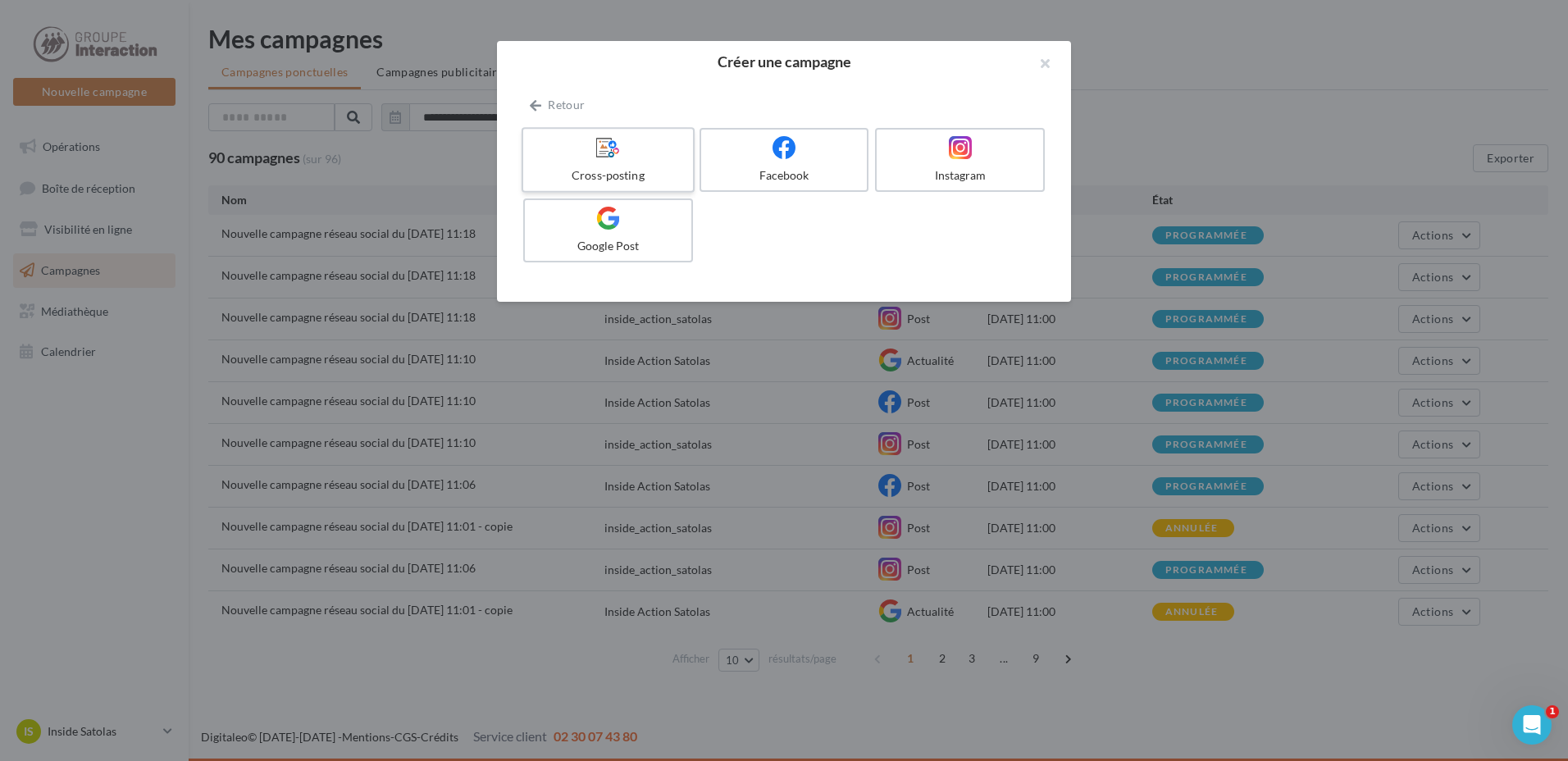
click at [661, 177] on div "Cross-posting" at bounding box center [608, 176] width 156 height 16
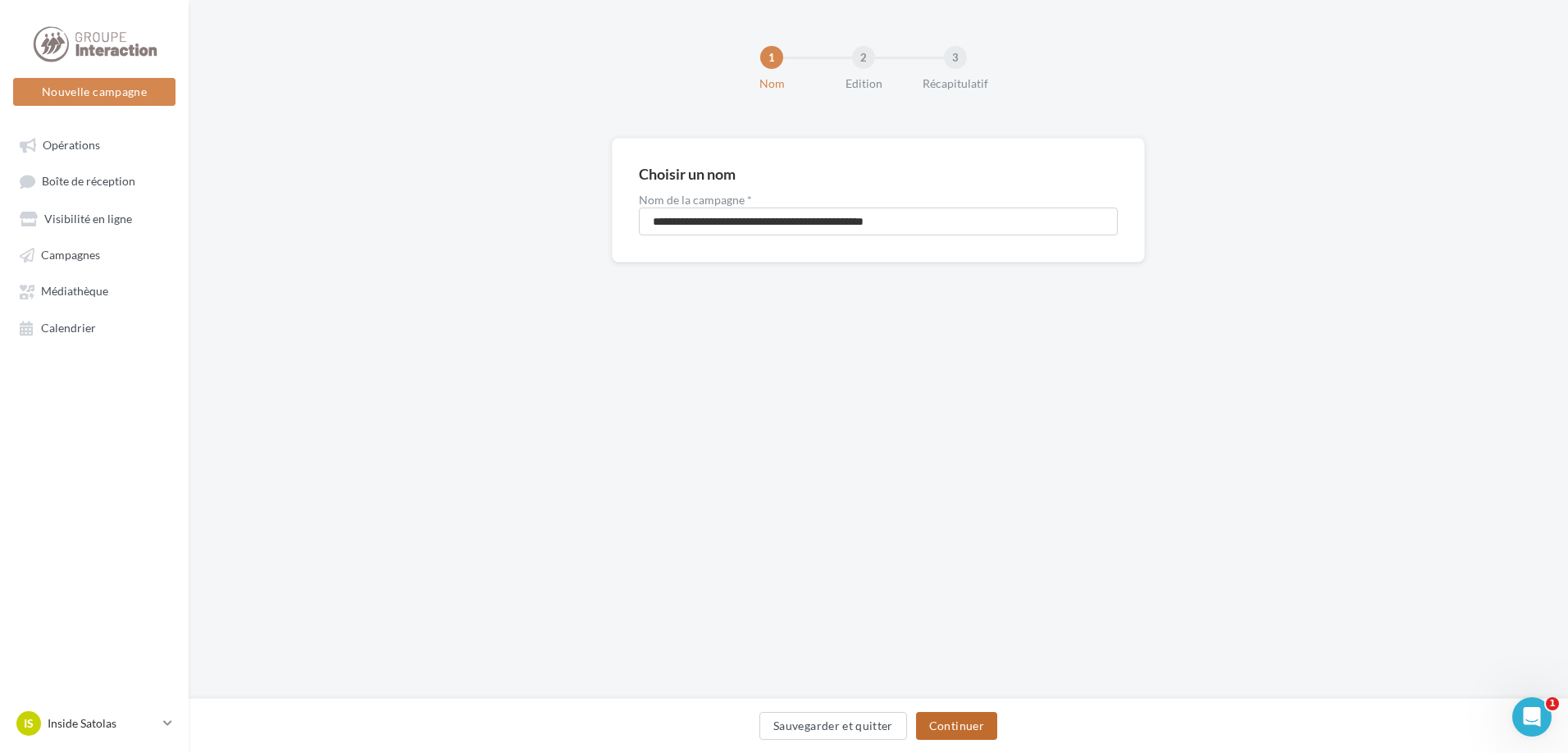
click at [971, 715] on button "Continuer" at bounding box center [957, 726] width 82 height 28
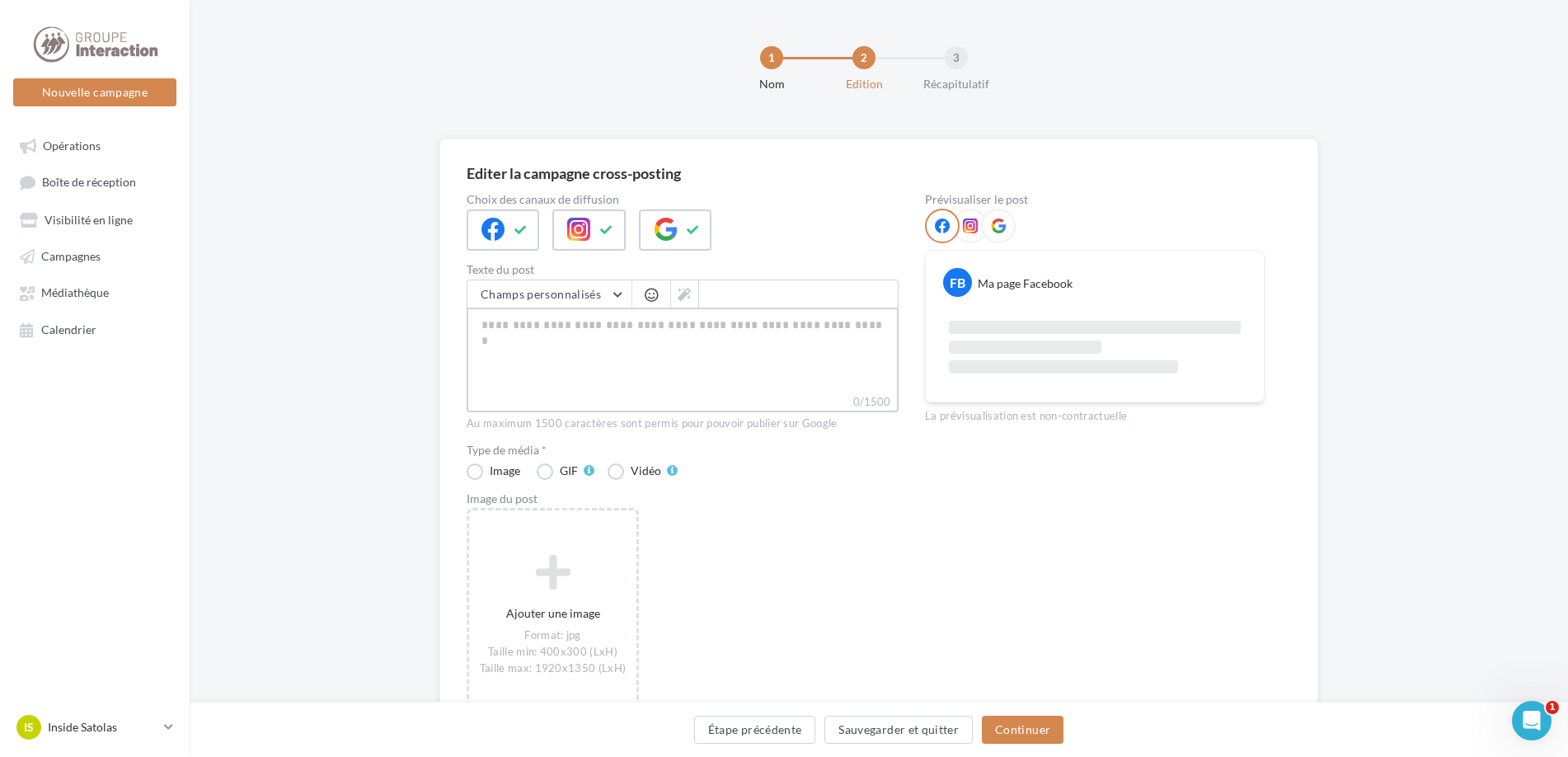
click at [628, 357] on textarea "0/1500" at bounding box center [682, 351] width 432 height 86
paste textarea "**********"
type textarea "**********"
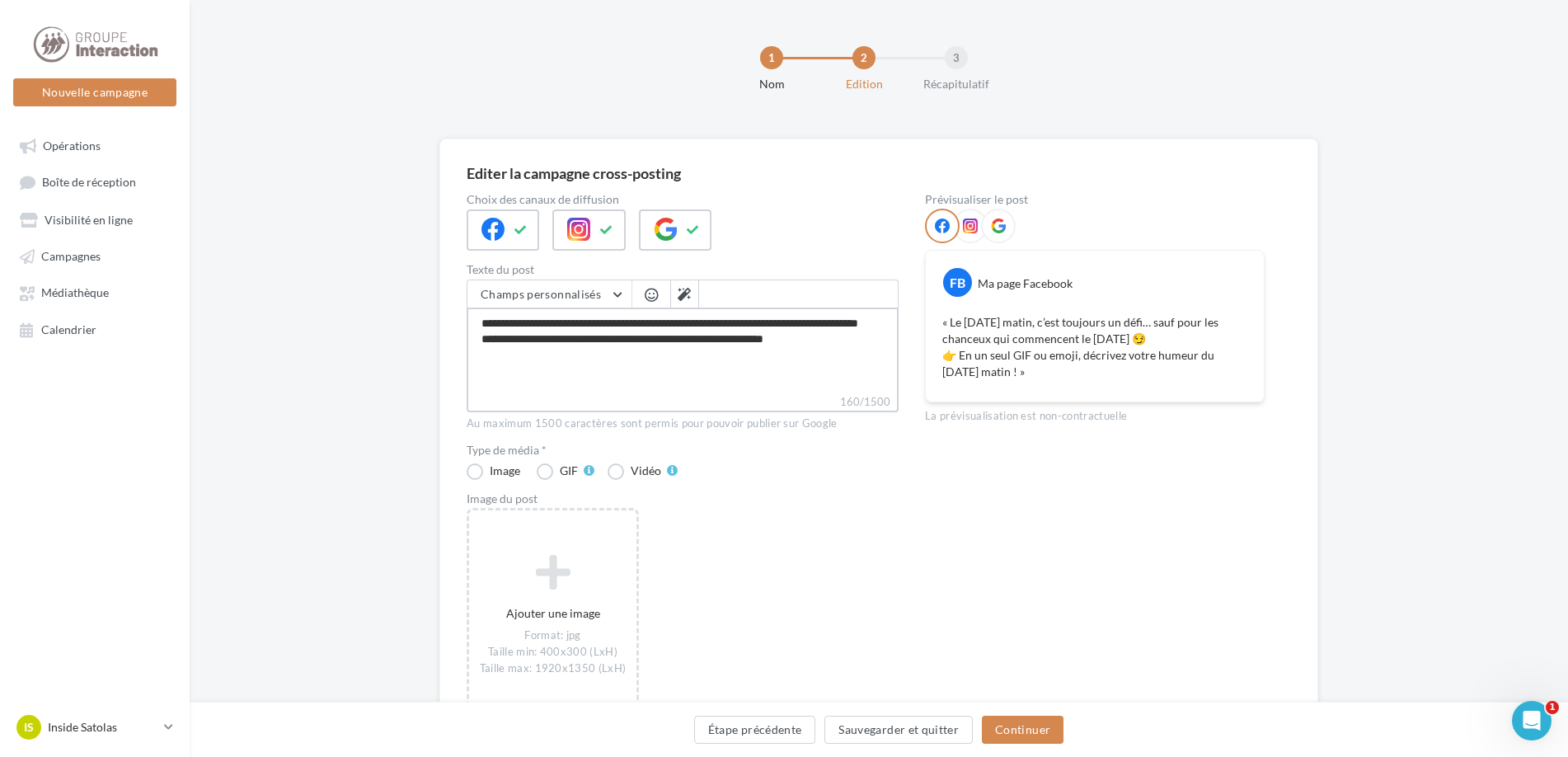
type textarea "**********"
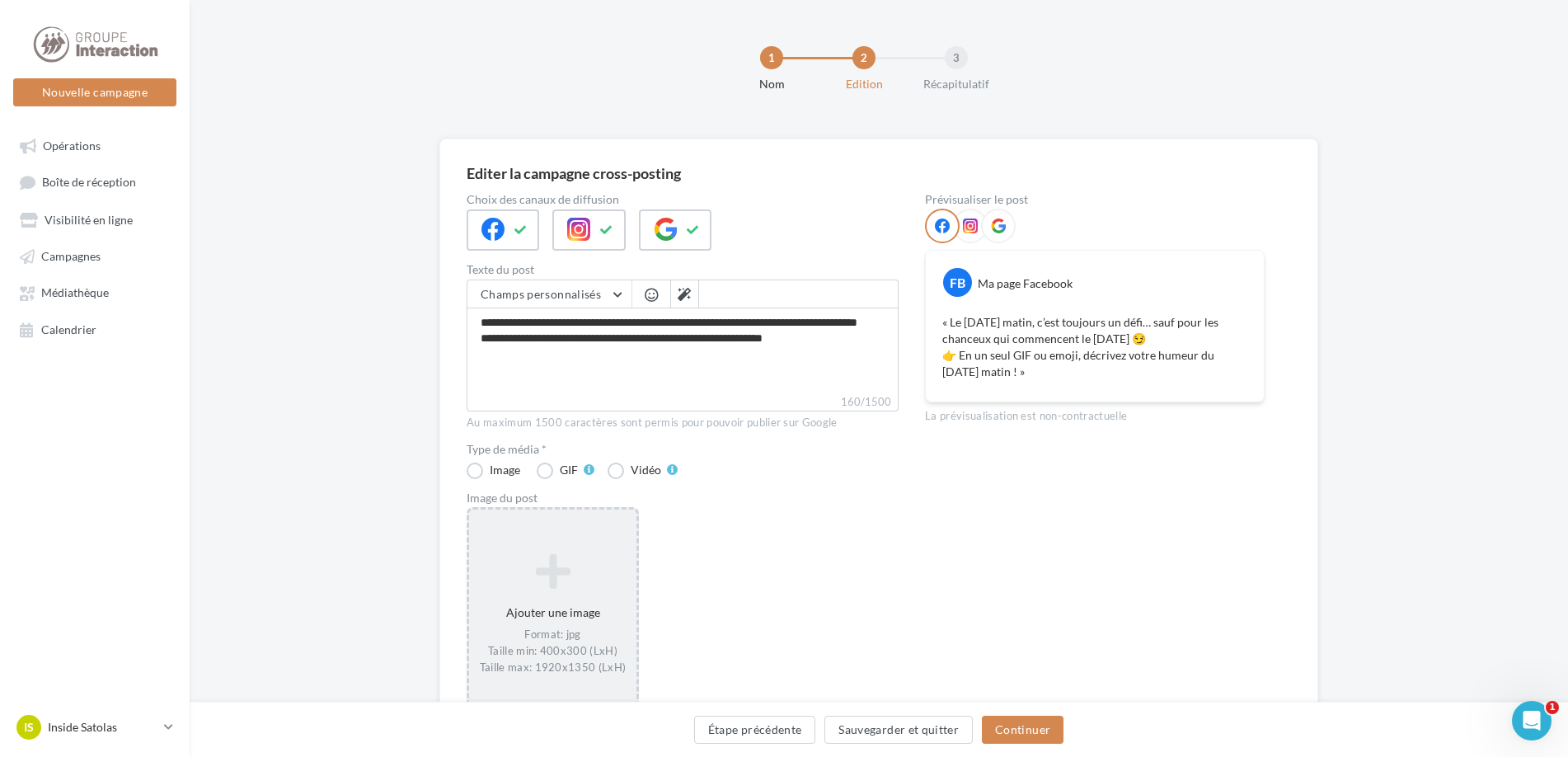
click at [573, 561] on icon at bounding box center [552, 571] width 154 height 39
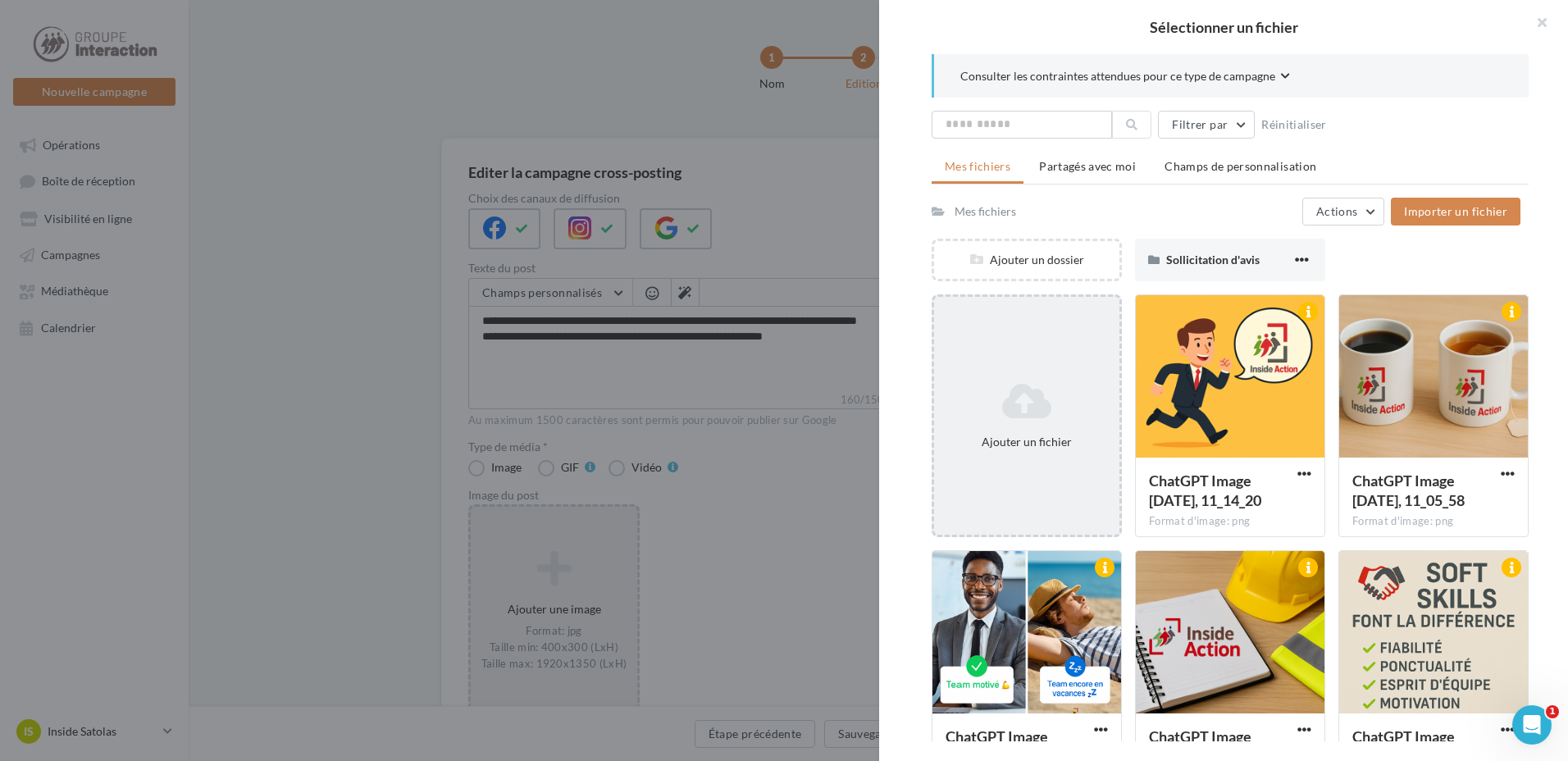
click at [1037, 381] on icon at bounding box center [1026, 400] width 172 height 39
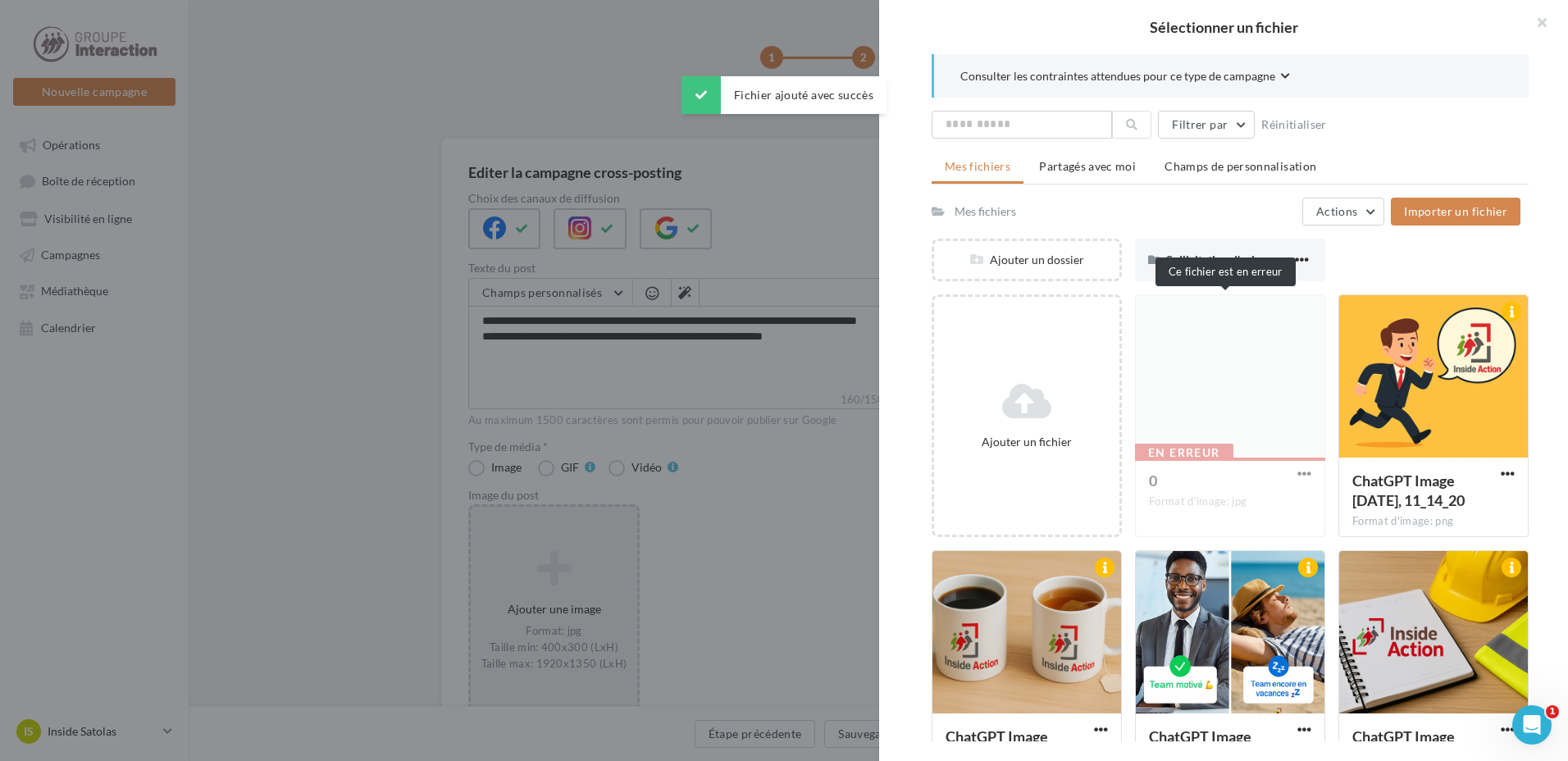
click at [1307, 470] on div "En erreur 0 Format d'image: jpg" at bounding box center [1230, 416] width 190 height 243
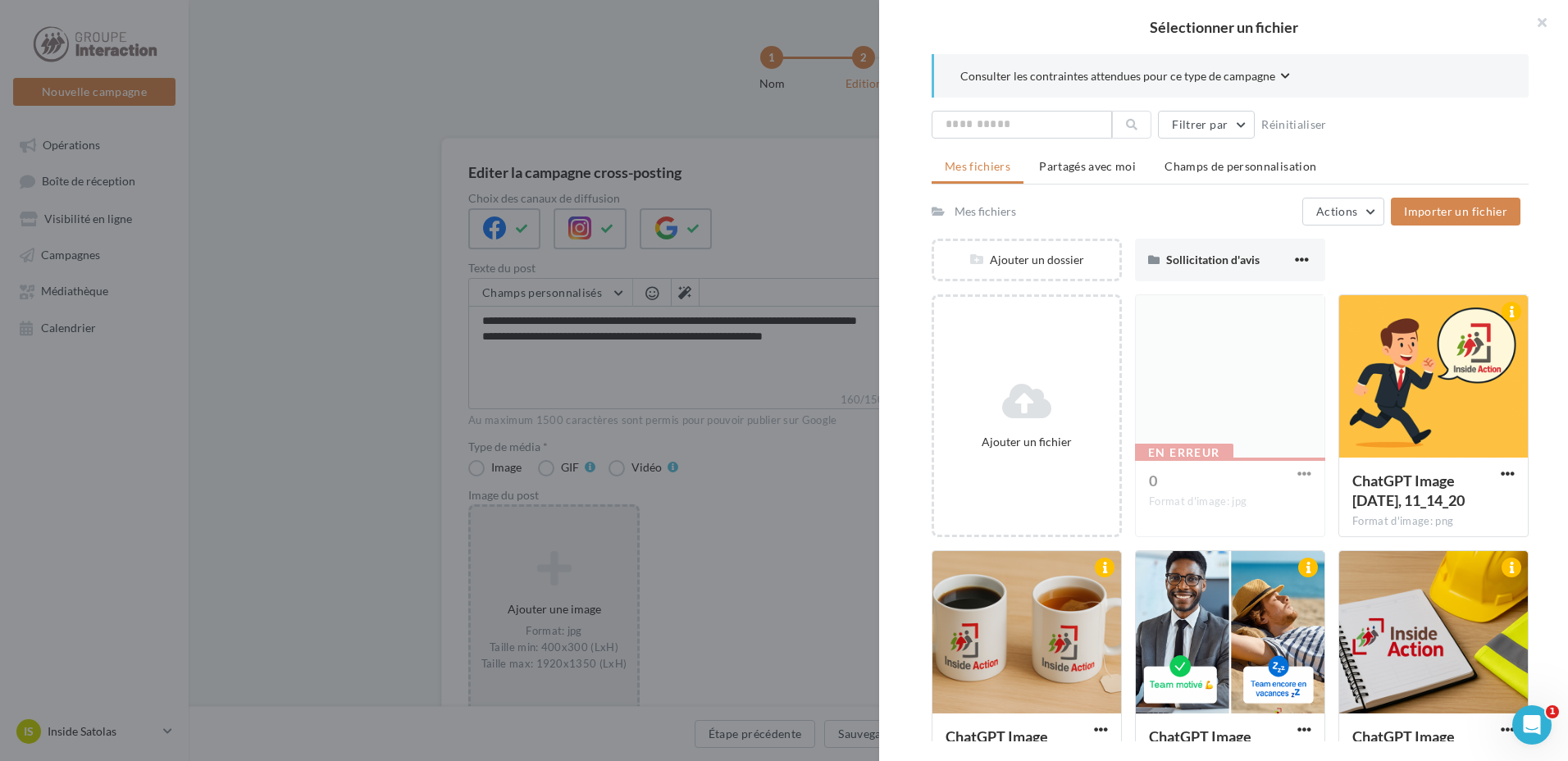
click at [1218, 383] on div "En erreur 0 Format d'image: jpg" at bounding box center [1230, 416] width 190 height 243
click at [1197, 477] on div "En erreur 0 Format d'image: jpg" at bounding box center [1230, 416] width 190 height 243
click at [1194, 461] on div "En erreur 0 Format d'image: jpg" at bounding box center [1230, 416] width 190 height 243
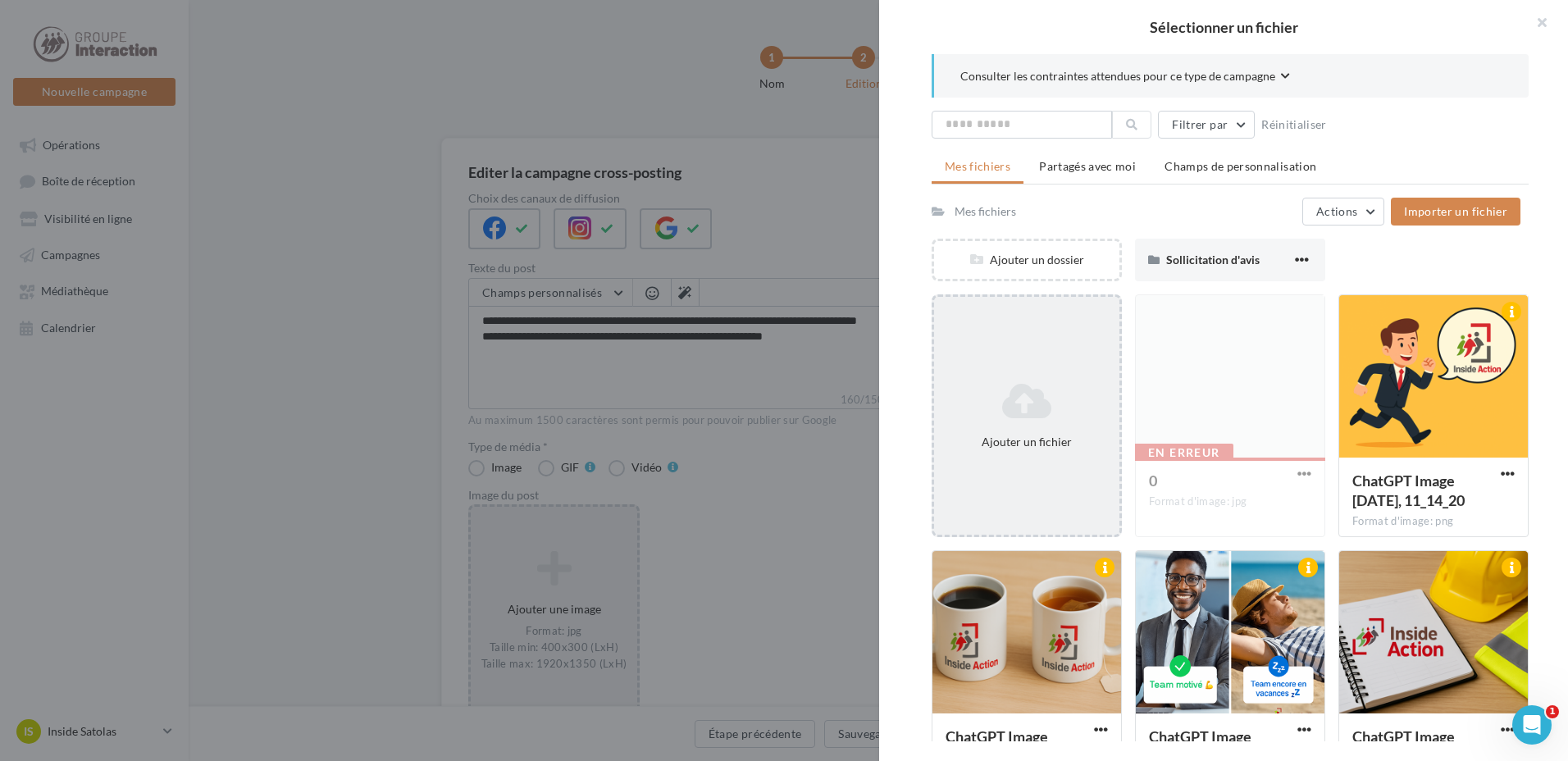
click at [993, 409] on icon at bounding box center [1026, 400] width 172 height 39
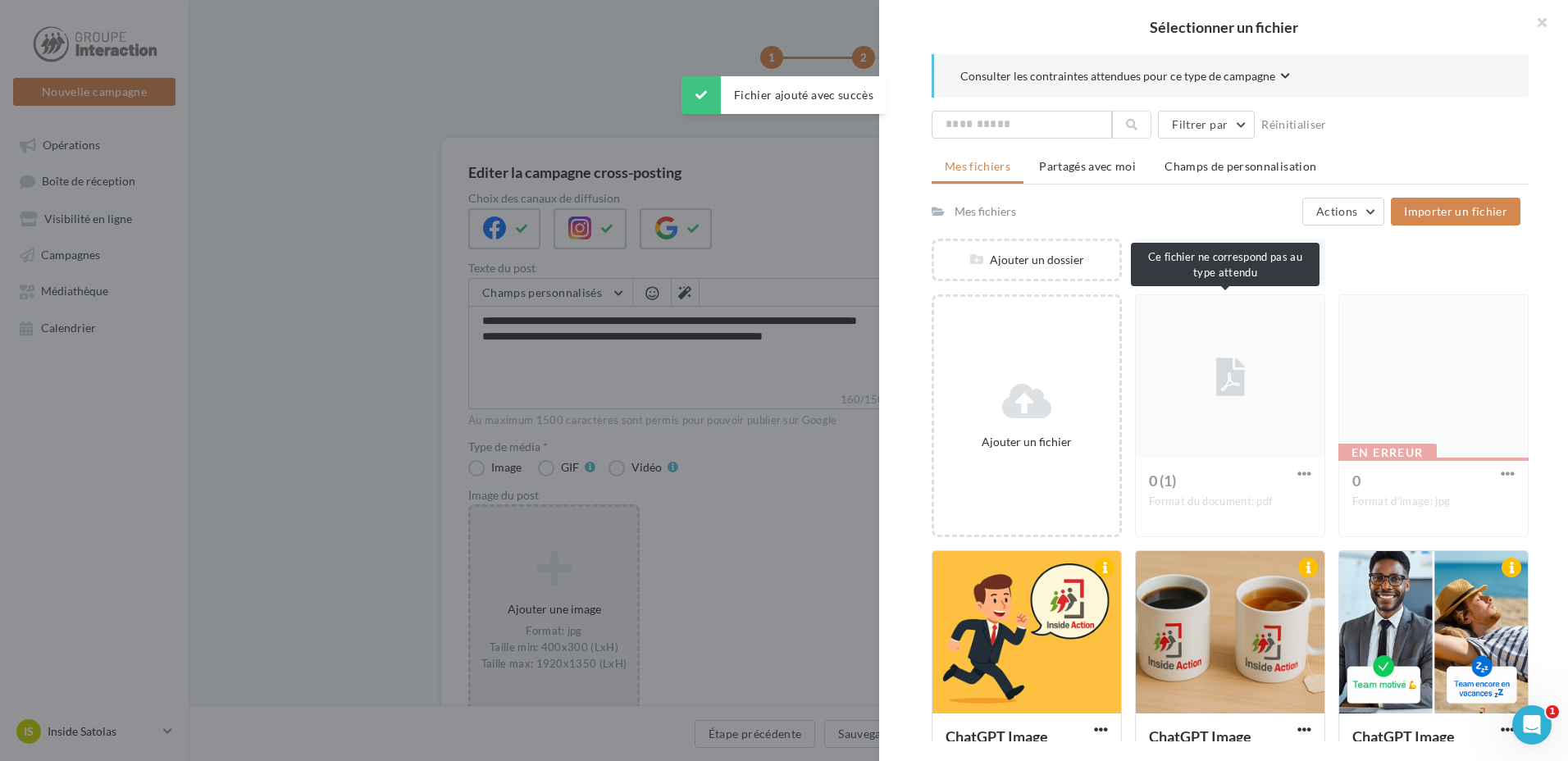
click at [1290, 471] on div "0 (1) Format du document: pdf" at bounding box center [1230, 416] width 190 height 243
